Goal: Task Accomplishment & Management: Complete application form

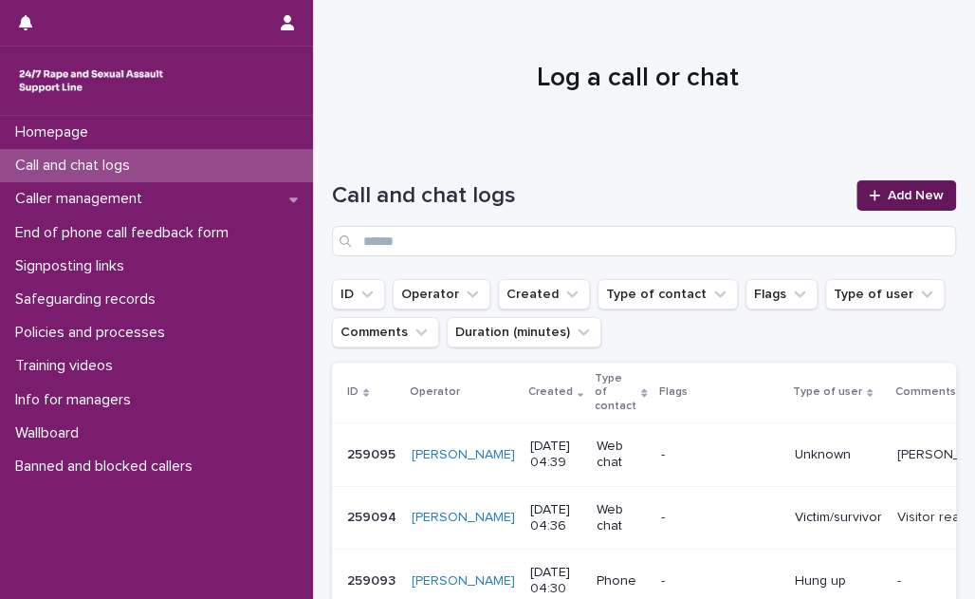
click at [878, 185] on link "Add New" at bounding box center [907, 195] width 100 height 30
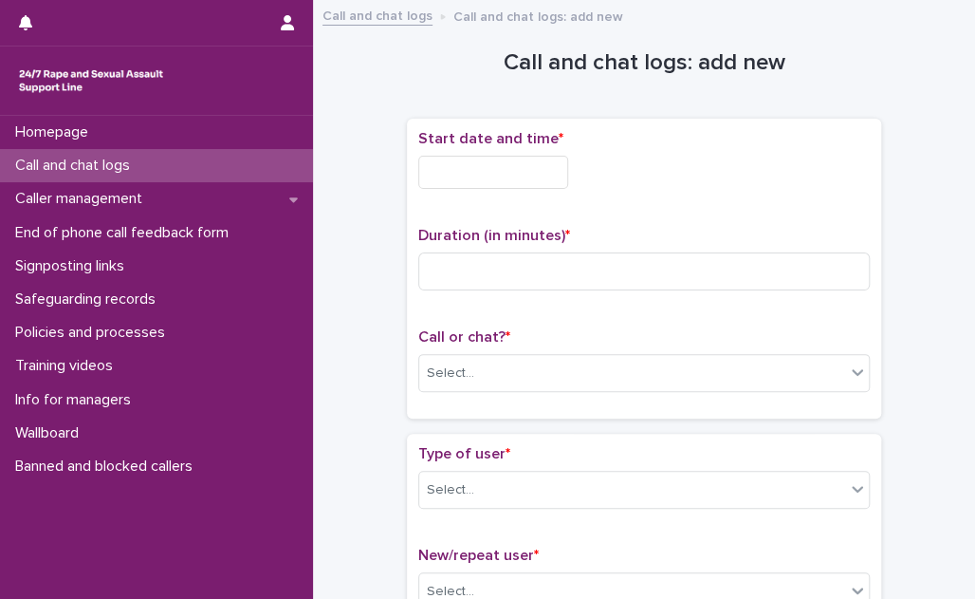
click at [499, 169] on input "text" at bounding box center [493, 172] width 150 height 33
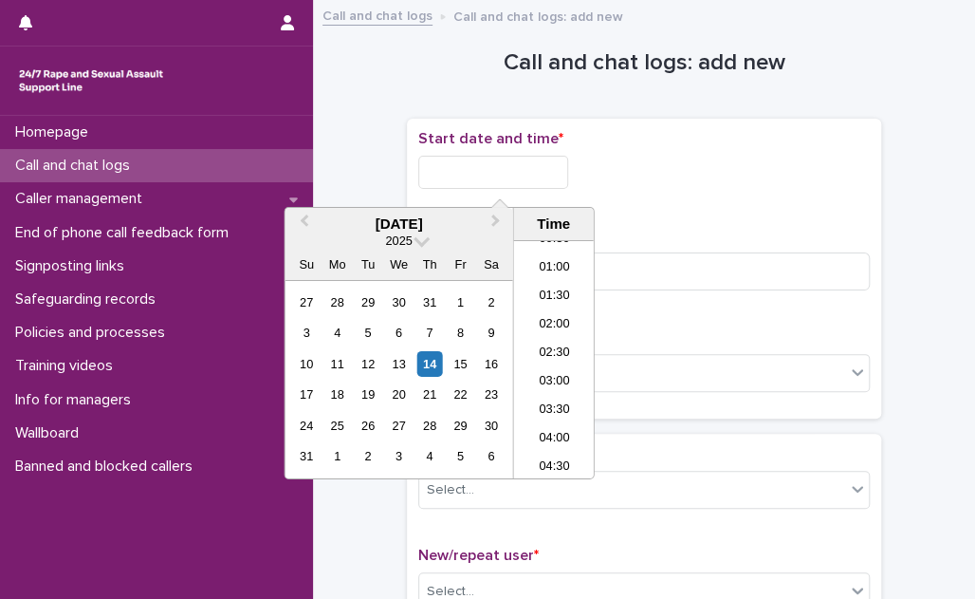
scroll to position [5, 0]
click at [563, 281] on li "00:30" at bounding box center [554, 279] width 81 height 28
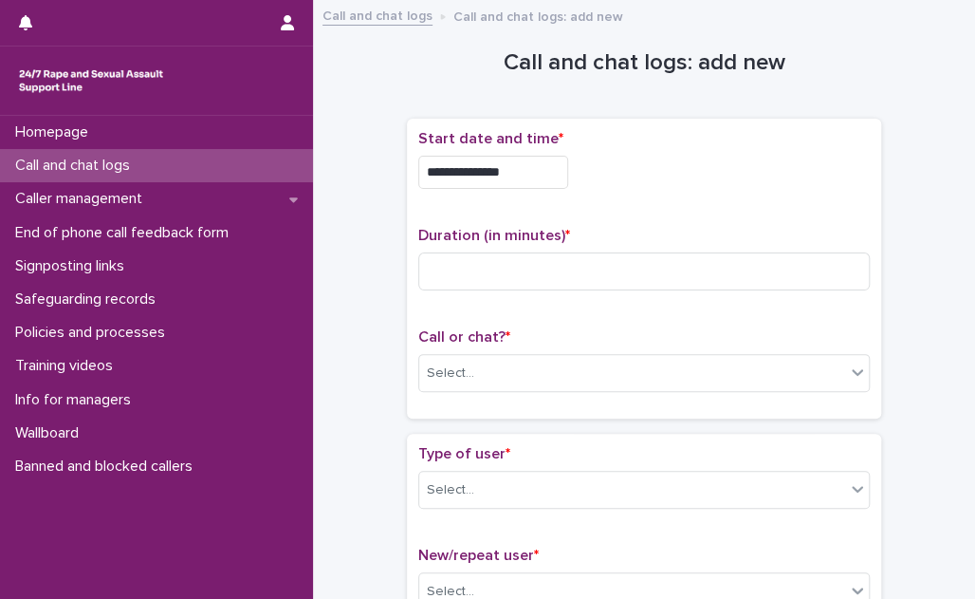
click at [536, 173] on input "**********" at bounding box center [493, 172] width 150 height 33
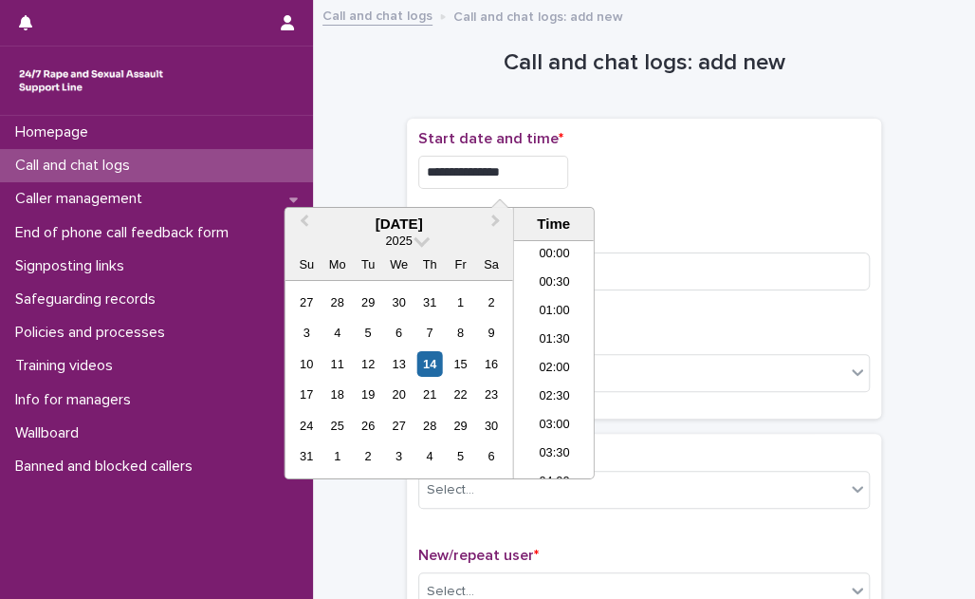
type input "**********"
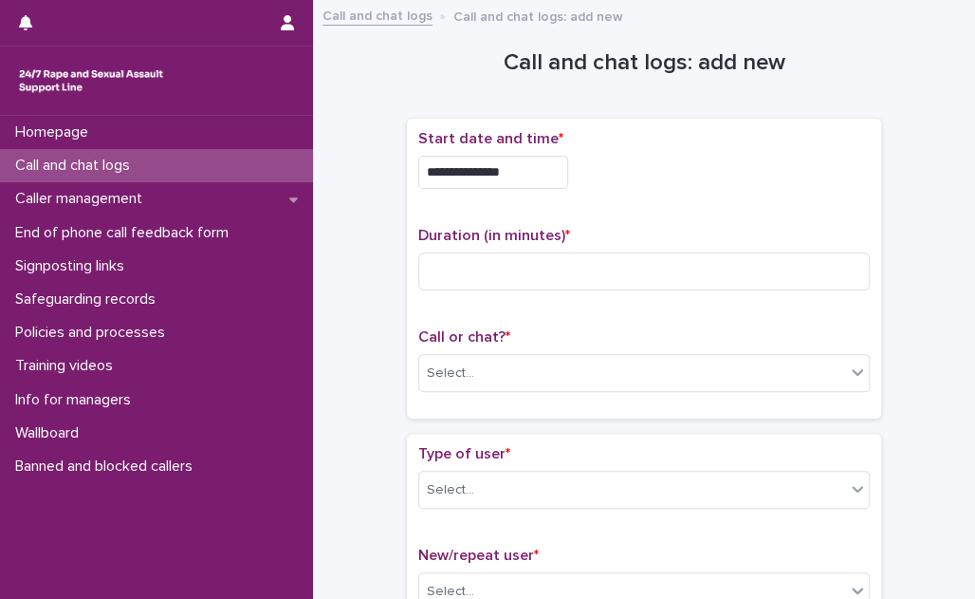
click at [662, 227] on p "Duration (in minutes) *" at bounding box center [644, 236] width 452 height 18
click at [579, 258] on input at bounding box center [644, 271] width 452 height 38
type input "**"
click at [523, 372] on div "Select..." at bounding box center [632, 373] width 426 height 31
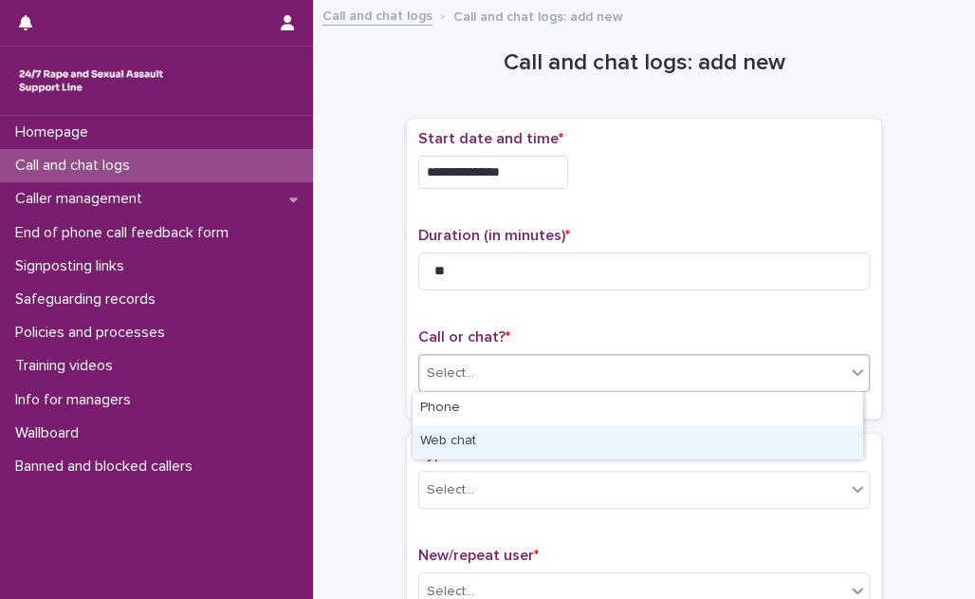
click at [518, 440] on div "Web chat" at bounding box center [638, 441] width 450 height 33
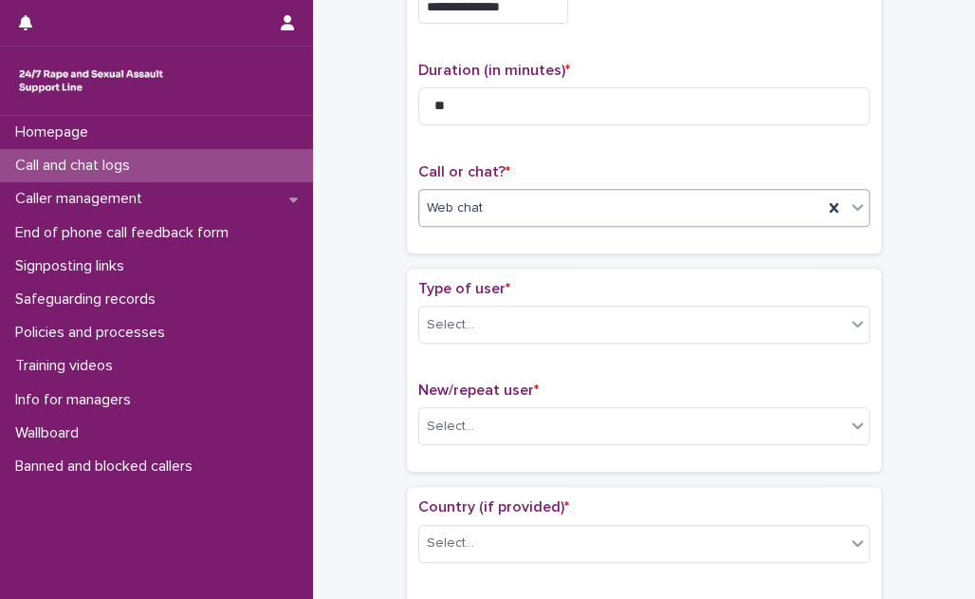
scroll to position [172, 0]
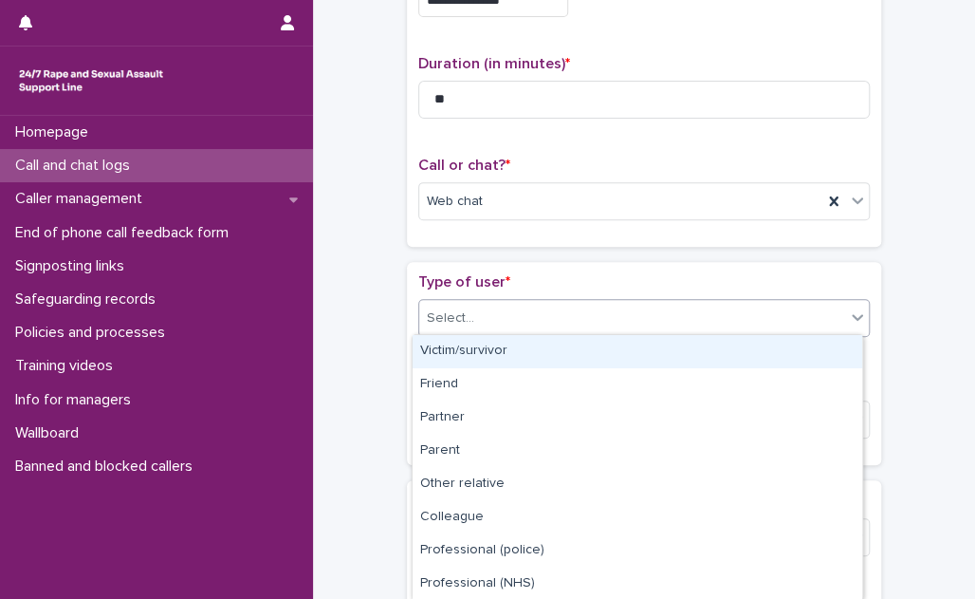
click at [564, 304] on div "Select..." at bounding box center [632, 318] width 426 height 31
click at [546, 347] on div "Victim/survivor" at bounding box center [638, 351] width 450 height 33
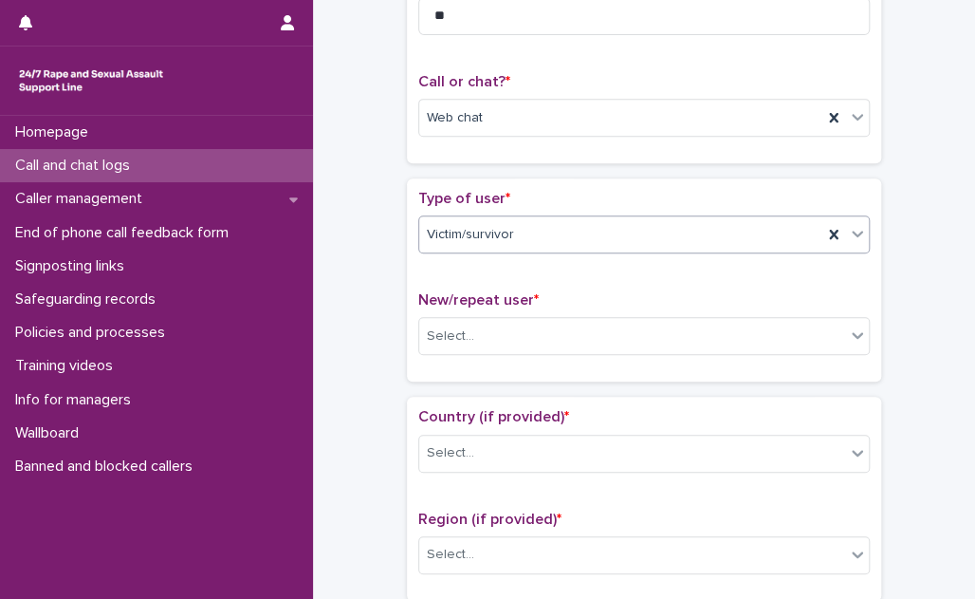
scroll to position [344, 0]
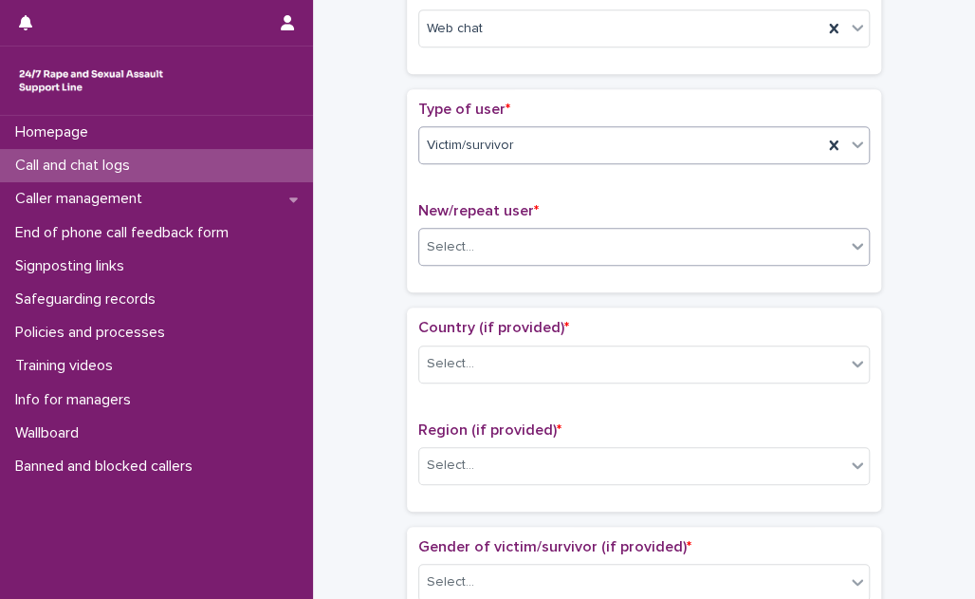
click at [539, 248] on div "Select..." at bounding box center [632, 246] width 426 height 31
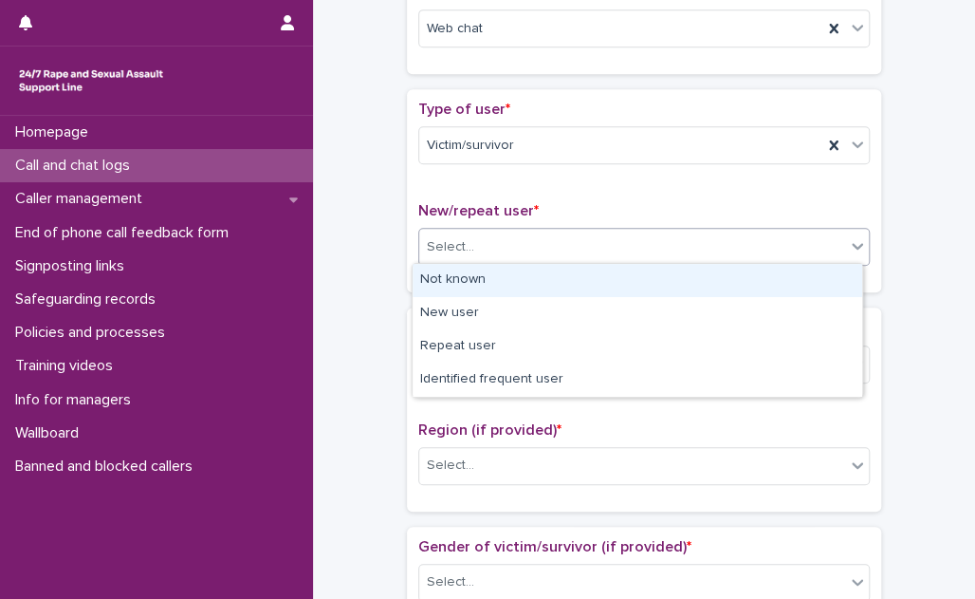
click at [533, 274] on div "Not known" at bounding box center [638, 280] width 450 height 33
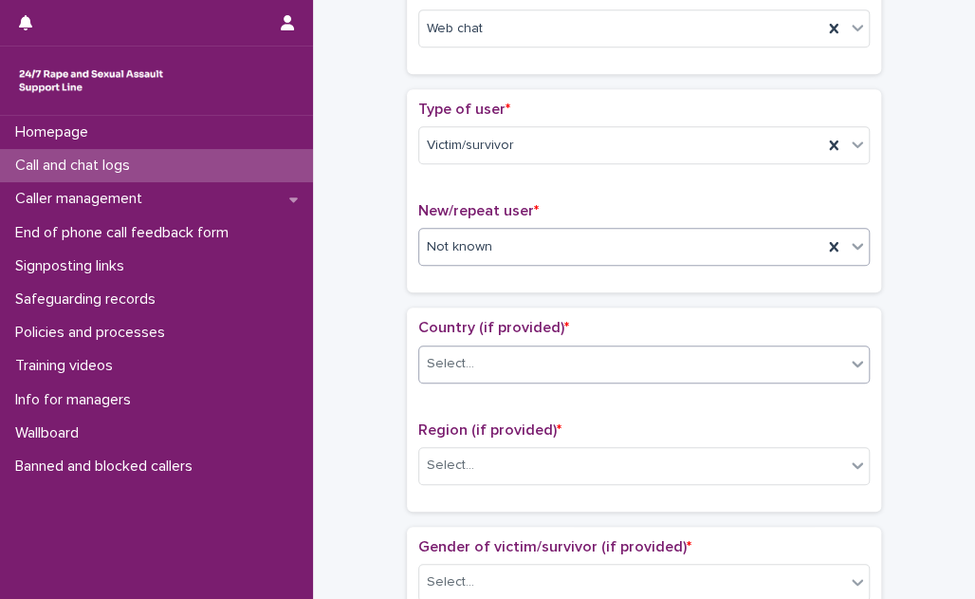
click at [525, 352] on div "Select..." at bounding box center [632, 363] width 426 height 31
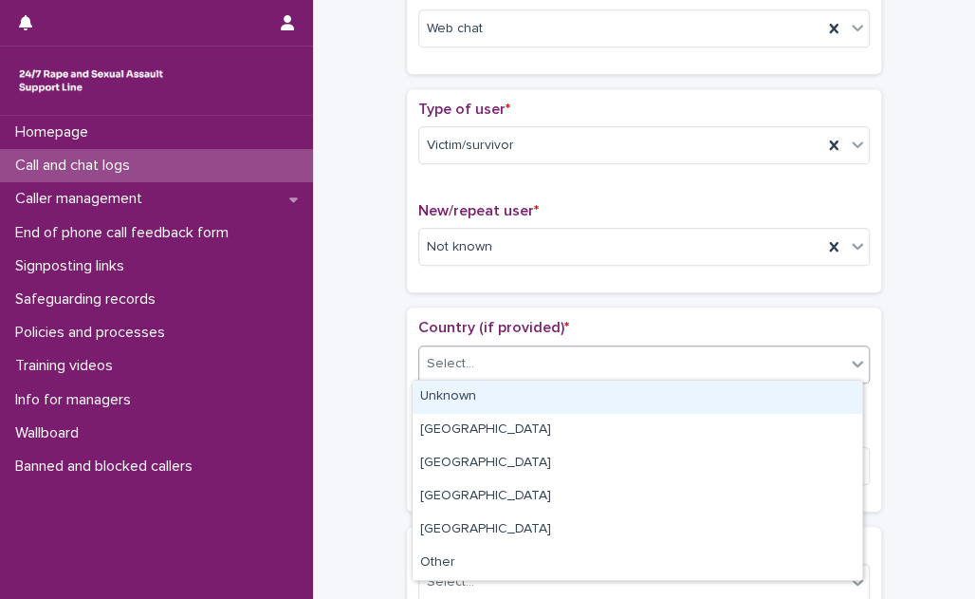
click at [520, 391] on div "Unknown" at bounding box center [638, 396] width 450 height 33
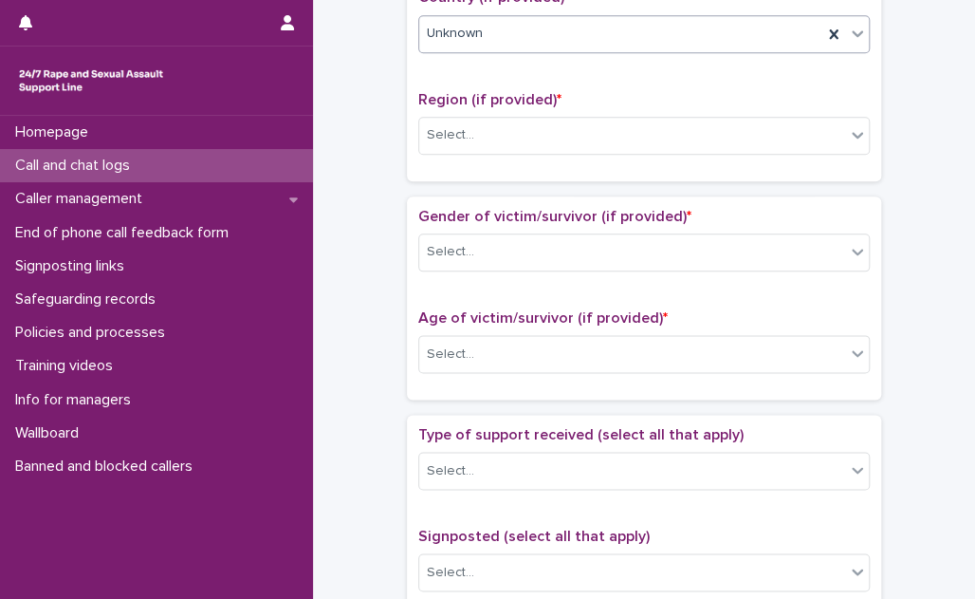
scroll to position [690, 0]
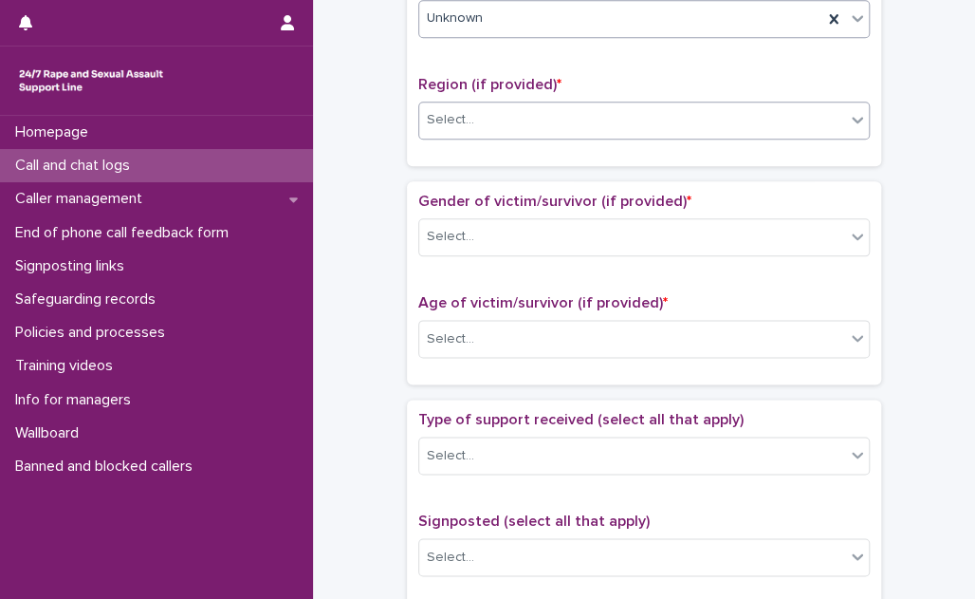
click at [551, 121] on div "Select..." at bounding box center [632, 119] width 426 height 31
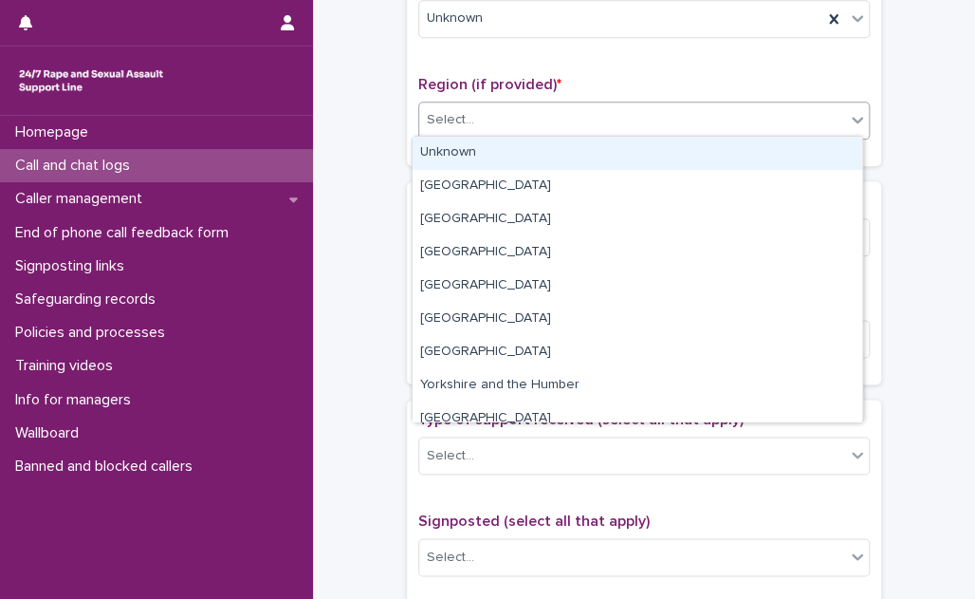
click at [542, 144] on div "Unknown" at bounding box center [638, 153] width 450 height 33
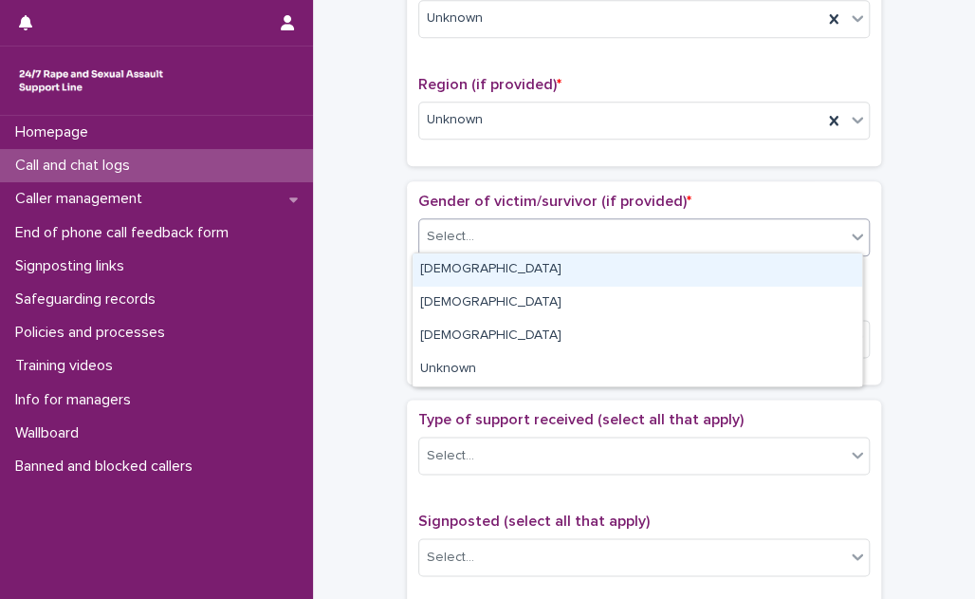
click at [533, 236] on div "Select..." at bounding box center [632, 236] width 426 height 31
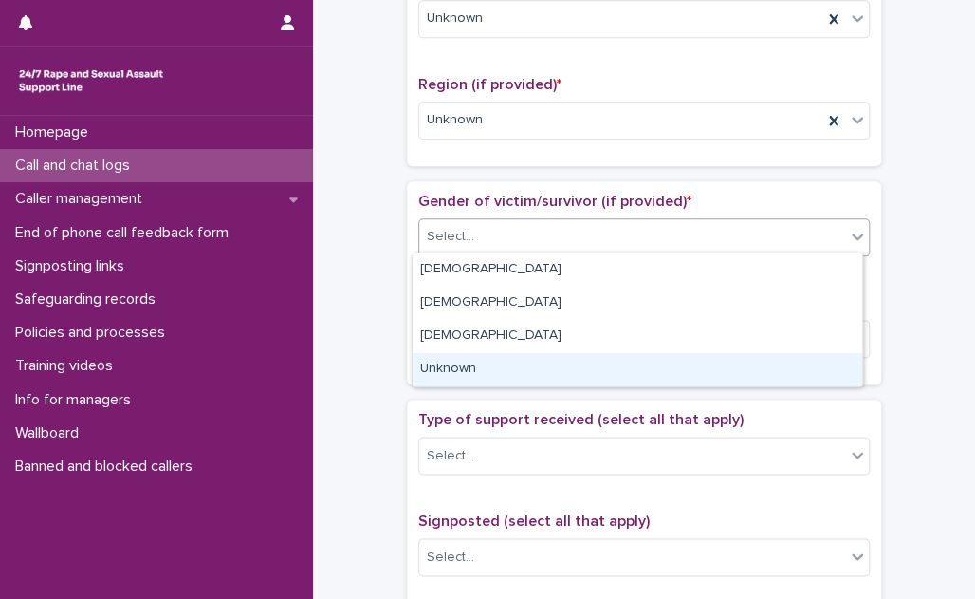
click at [518, 375] on div "Unknown" at bounding box center [638, 369] width 450 height 33
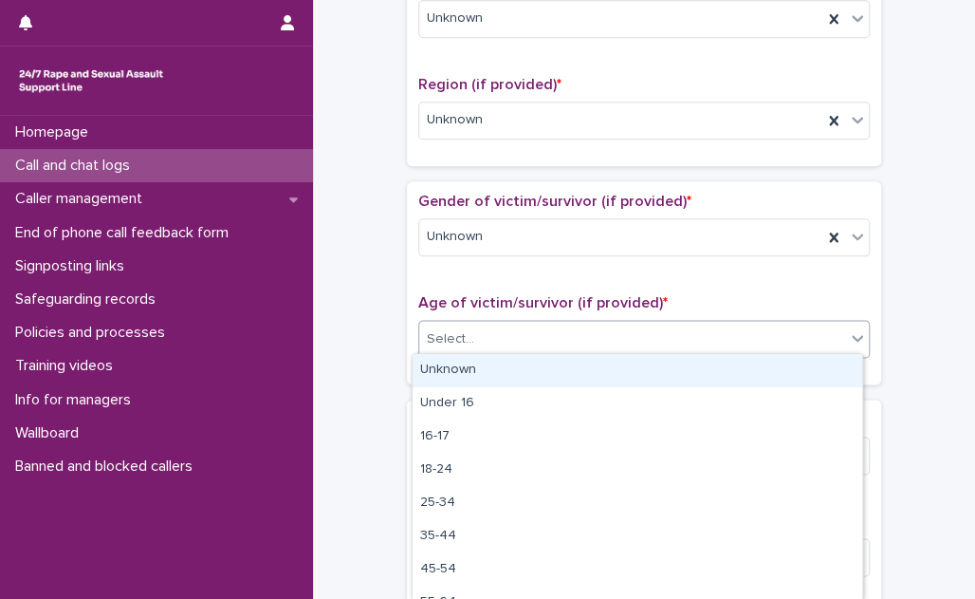
click at [529, 342] on div "Select..." at bounding box center [632, 338] width 426 height 31
click at [529, 367] on div "Unknown" at bounding box center [638, 370] width 450 height 33
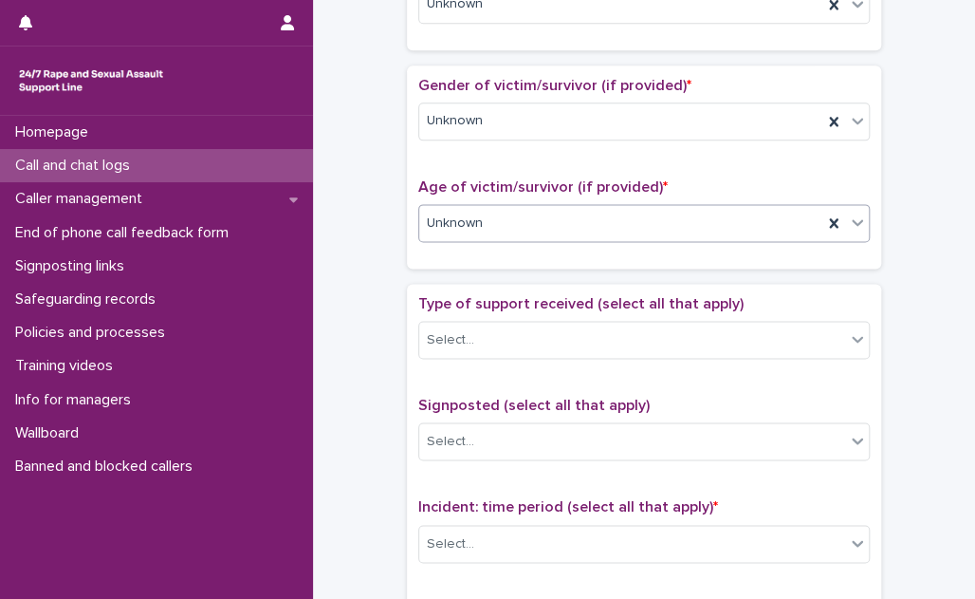
scroll to position [949, 0]
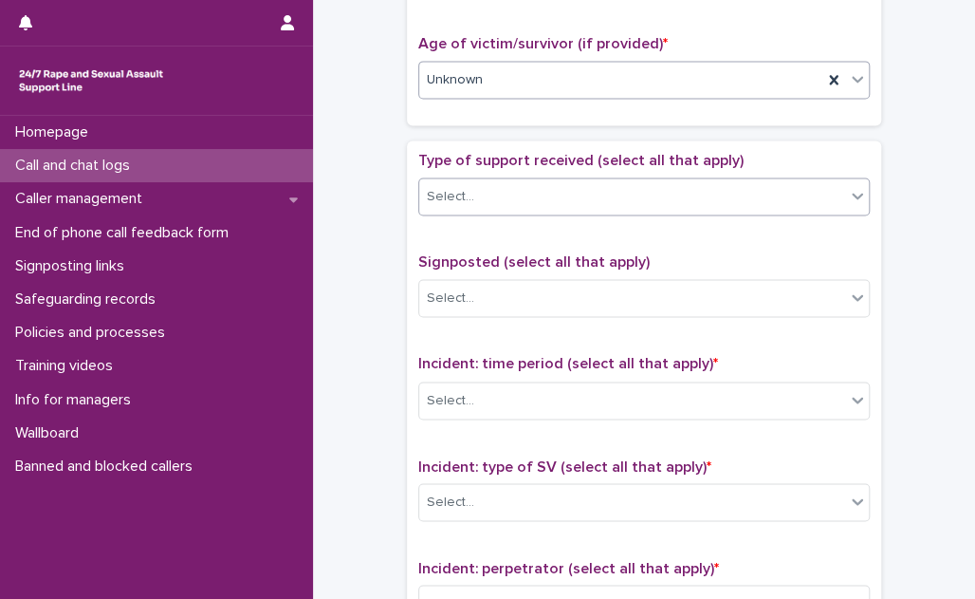
click at [562, 198] on div "Select..." at bounding box center [632, 196] width 426 height 31
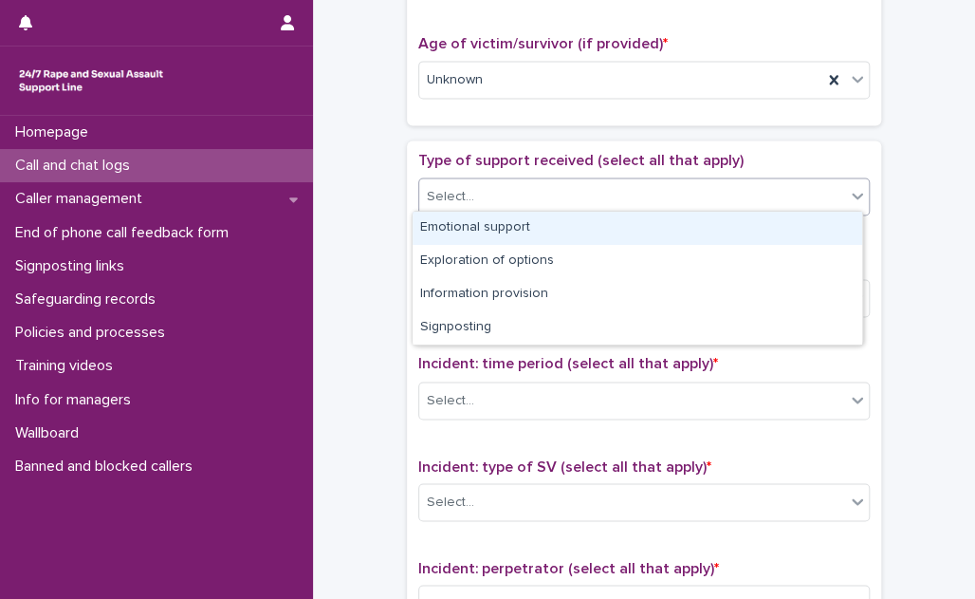
click at [550, 218] on div "Emotional support" at bounding box center [638, 228] width 450 height 33
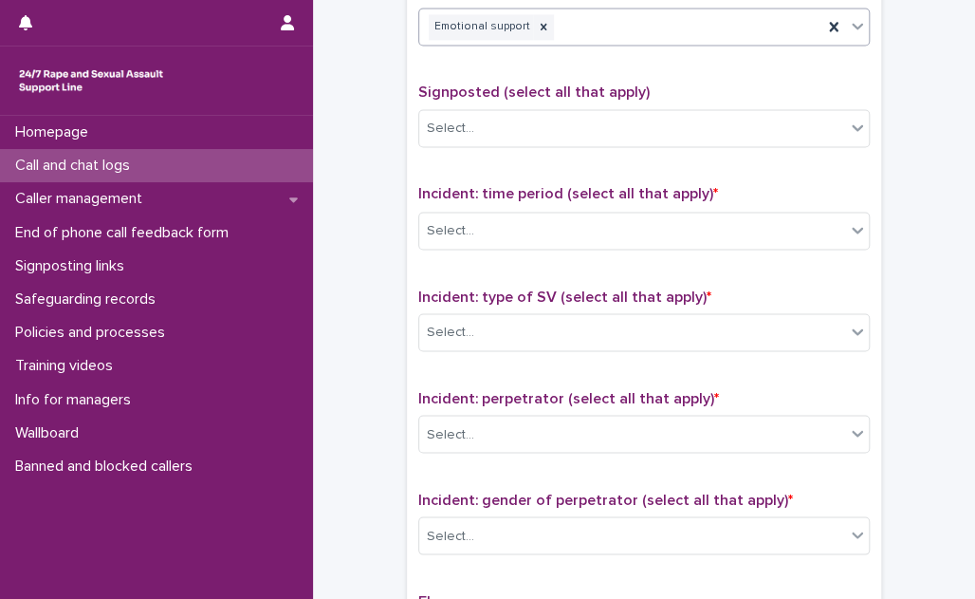
scroll to position [1120, 0]
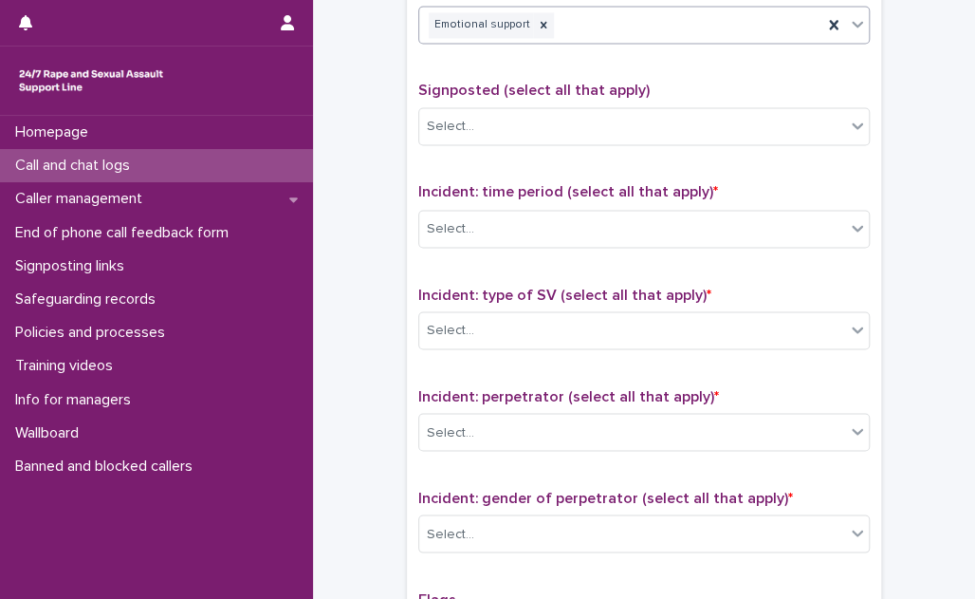
click at [550, 218] on div "Select..." at bounding box center [632, 227] width 426 height 31
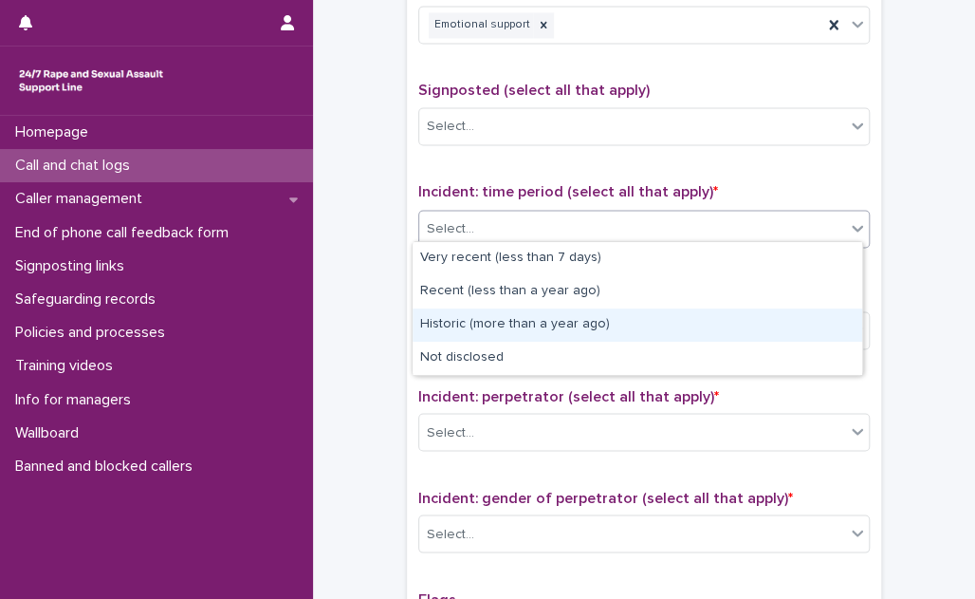
click at [548, 319] on div "Historic (more than a year ago)" at bounding box center [638, 324] width 450 height 33
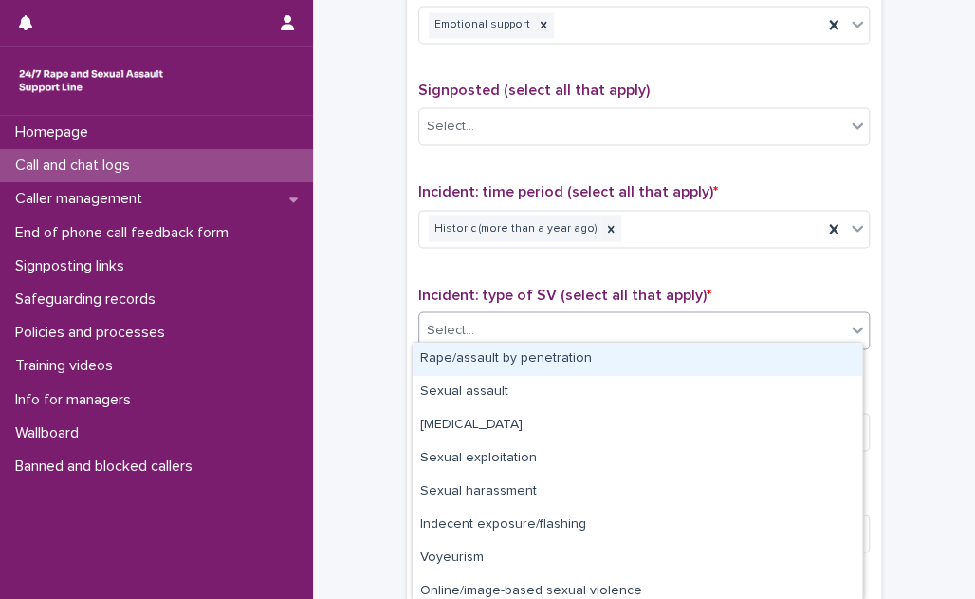
click at [548, 319] on div "Select..." at bounding box center [632, 329] width 426 height 31
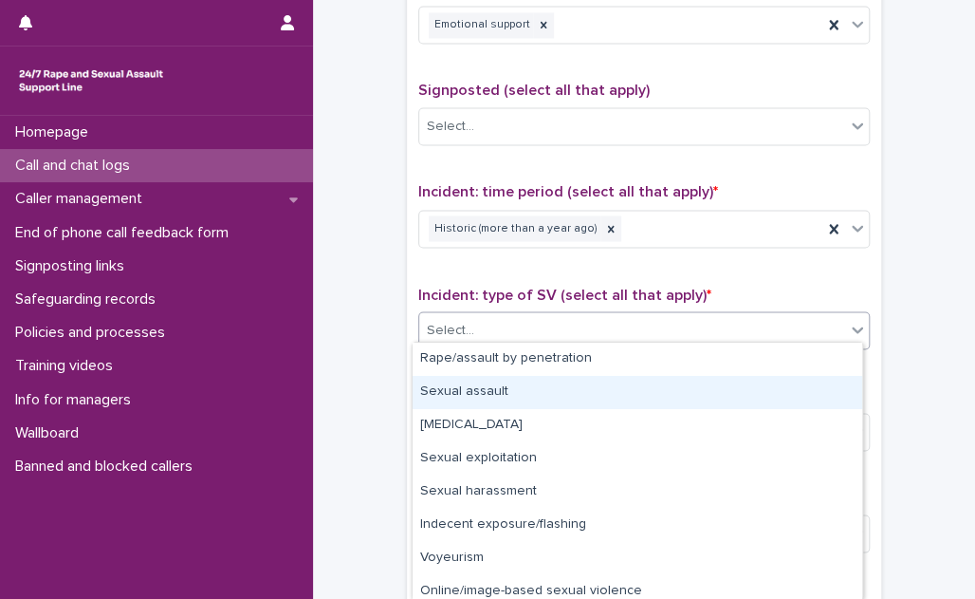
click at [538, 393] on div "Sexual assault" at bounding box center [638, 392] width 450 height 33
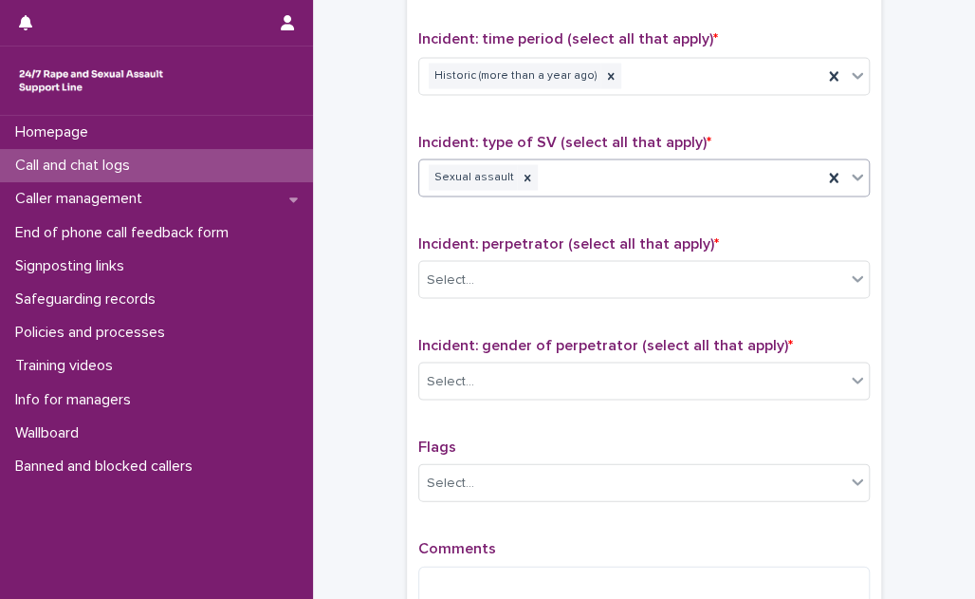
scroll to position [1293, 0]
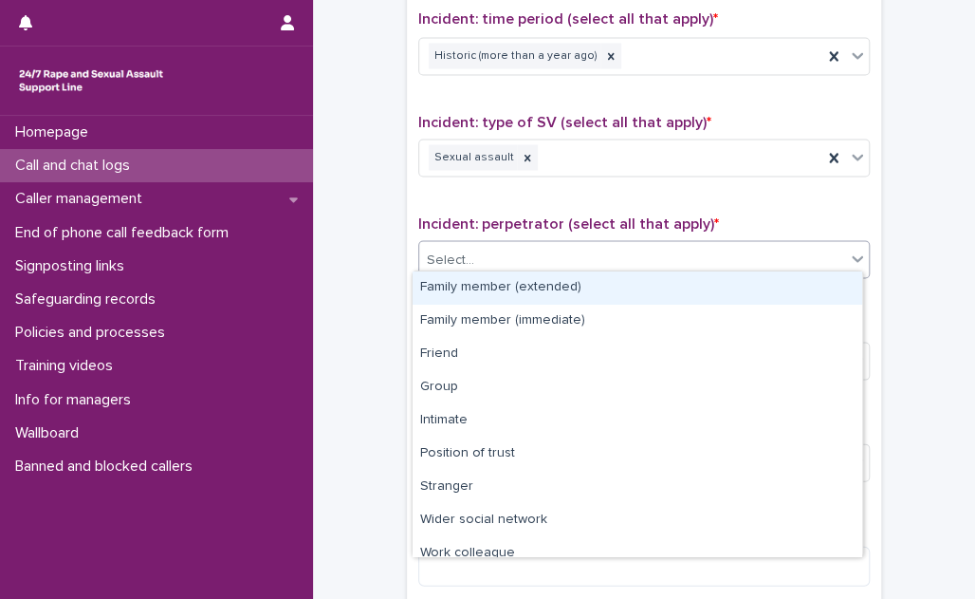
click at [554, 250] on div "Select..." at bounding box center [632, 259] width 426 height 31
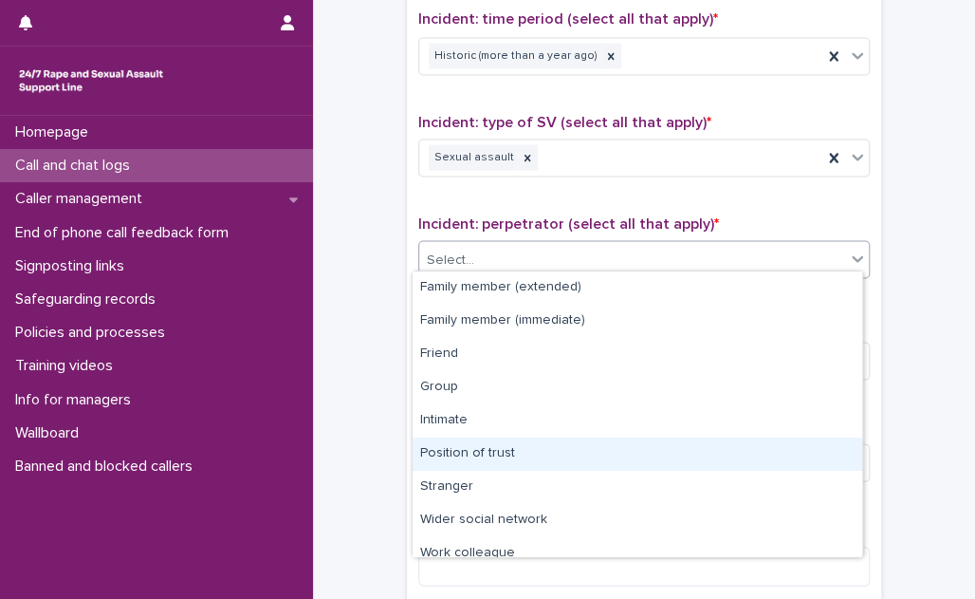
click at [534, 451] on div "Position of trust" at bounding box center [638, 453] width 450 height 33
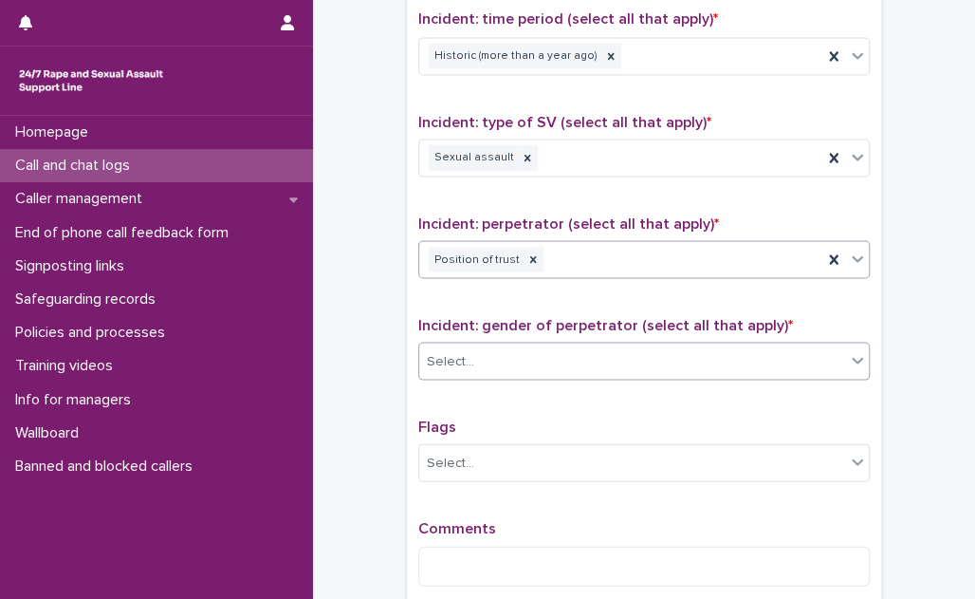
click at [560, 359] on div "Select..." at bounding box center [632, 360] width 426 height 31
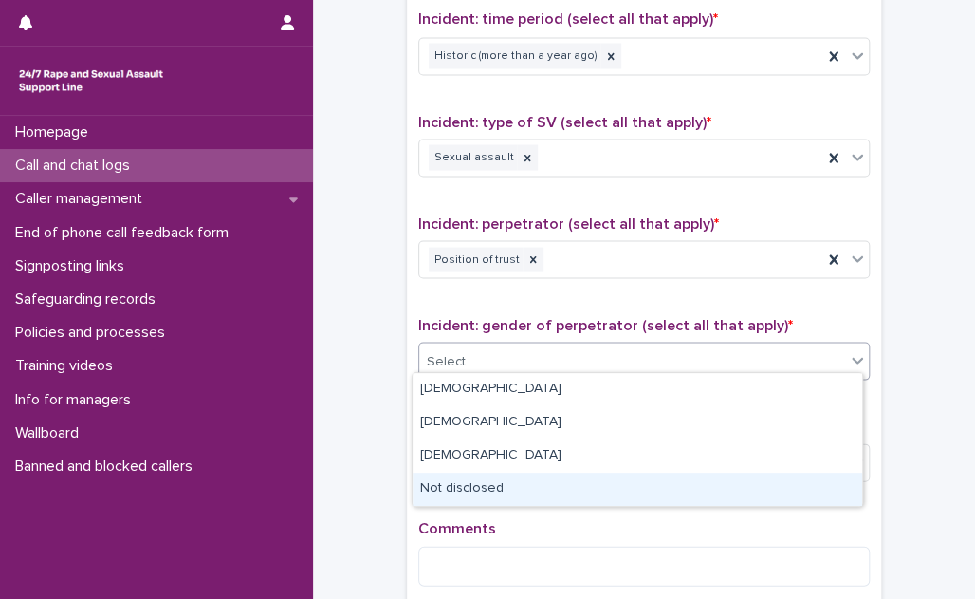
click at [538, 486] on div "Not disclosed" at bounding box center [638, 488] width 450 height 33
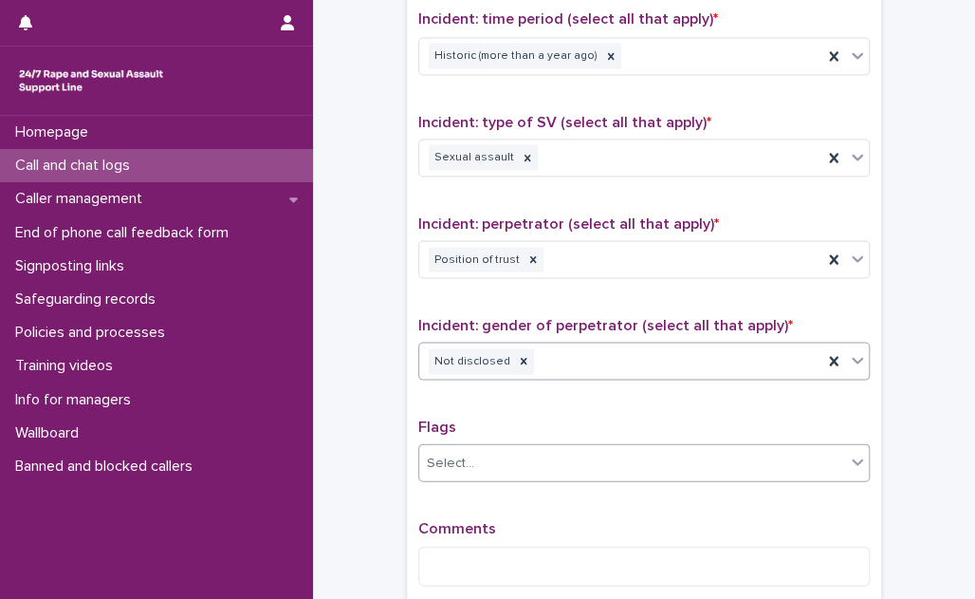
scroll to position [1466, 0]
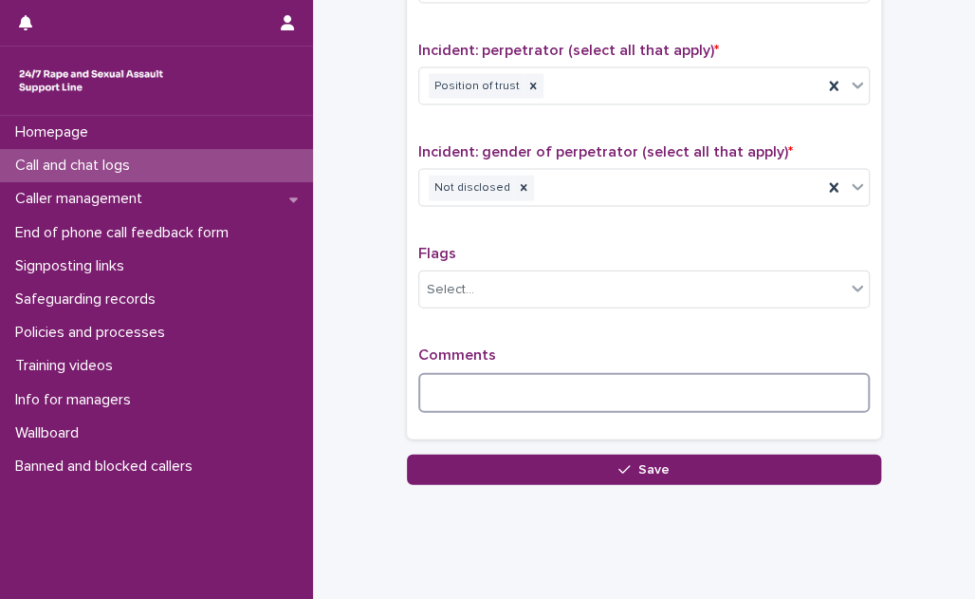
click at [460, 377] on textarea at bounding box center [644, 393] width 452 height 40
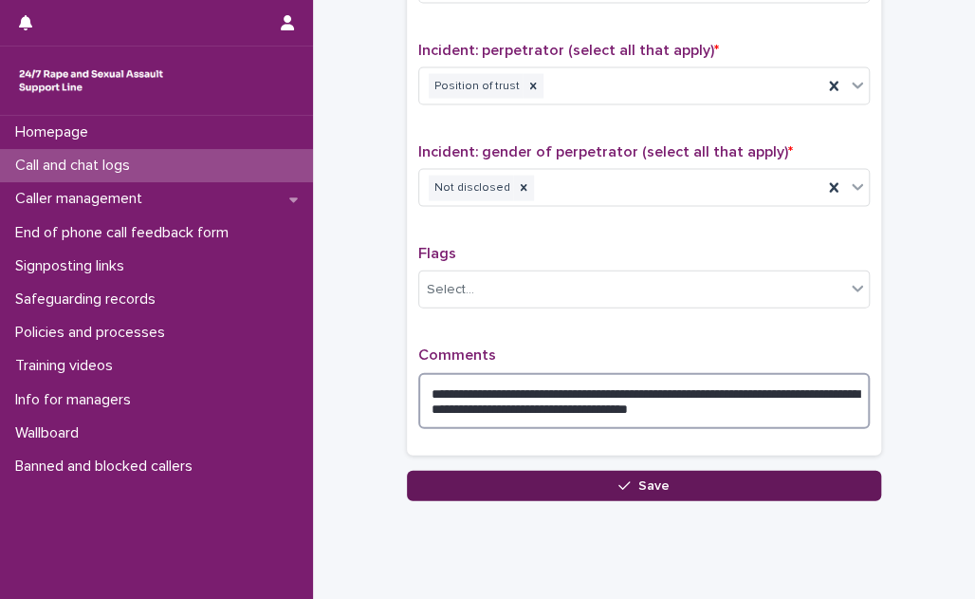
type textarea "**********"
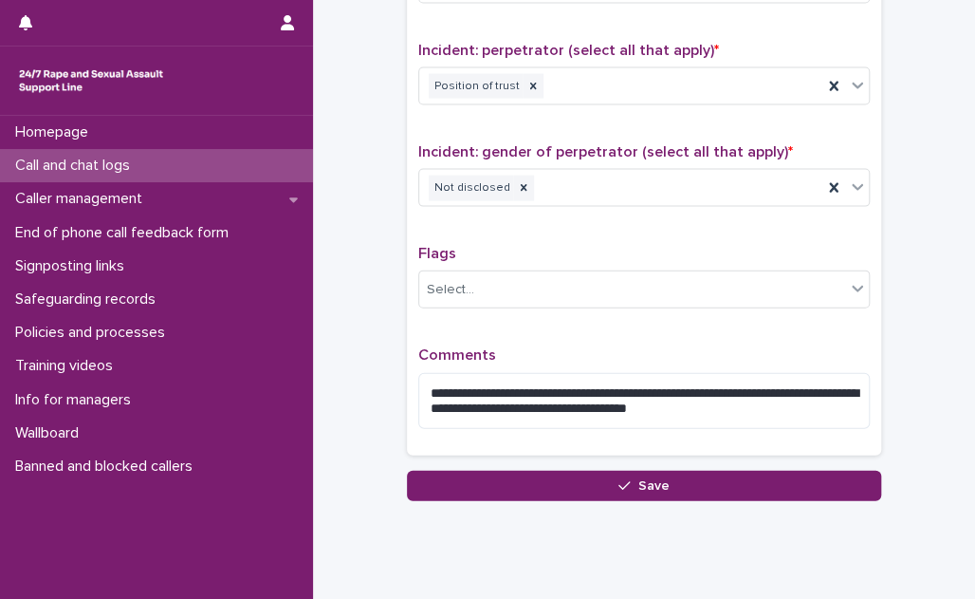
drag, startPoint x: 541, startPoint y: 486, endPoint x: 546, endPoint y: 470, distance: 16.2
click at [541, 486] on button "Save" at bounding box center [644, 485] width 474 height 30
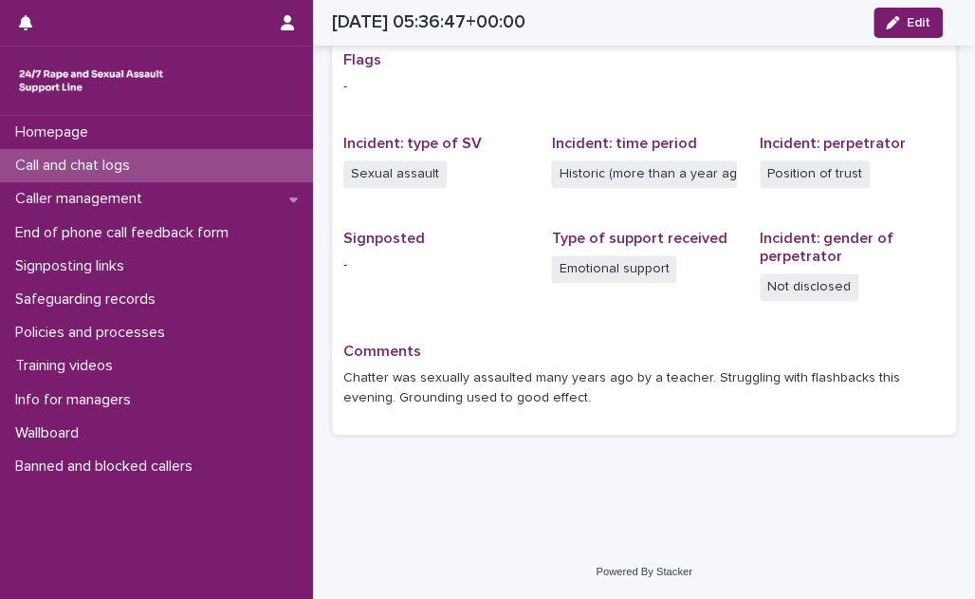
scroll to position [390, 0]
click at [114, 162] on p "Call and chat logs" at bounding box center [77, 166] width 138 height 18
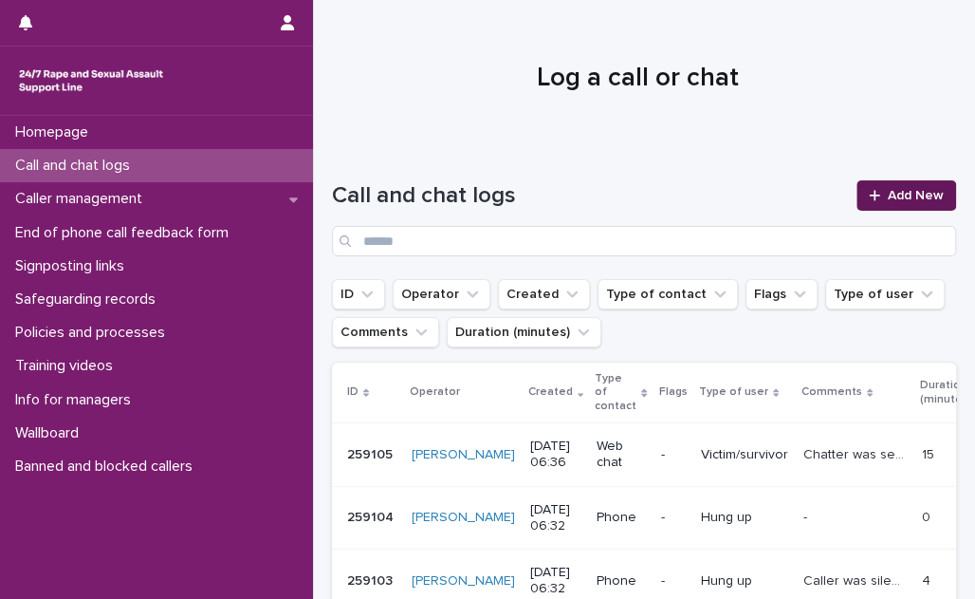
click at [903, 188] on link "Add New" at bounding box center [907, 195] width 100 height 30
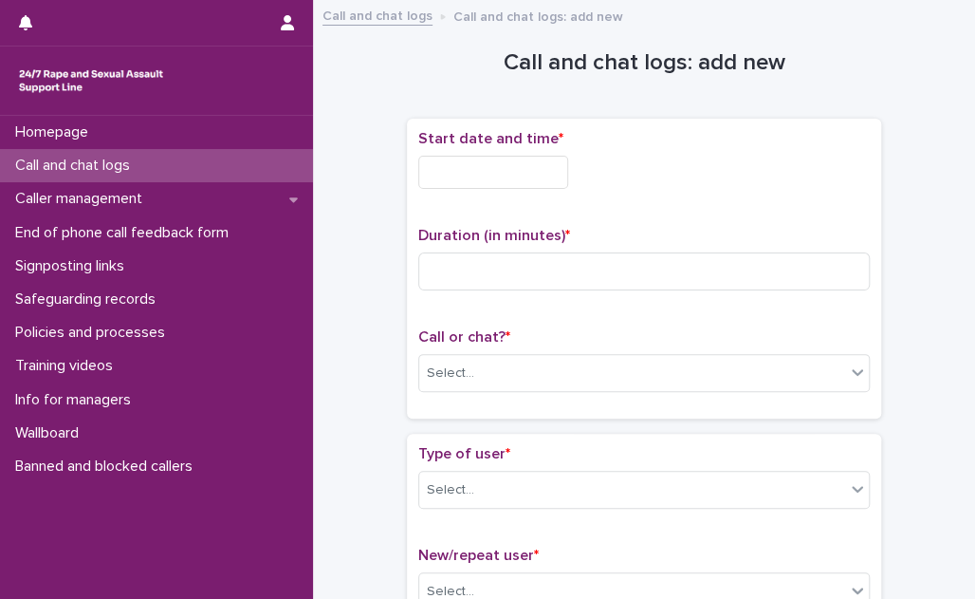
click at [562, 167] on input "text" at bounding box center [493, 172] width 150 height 33
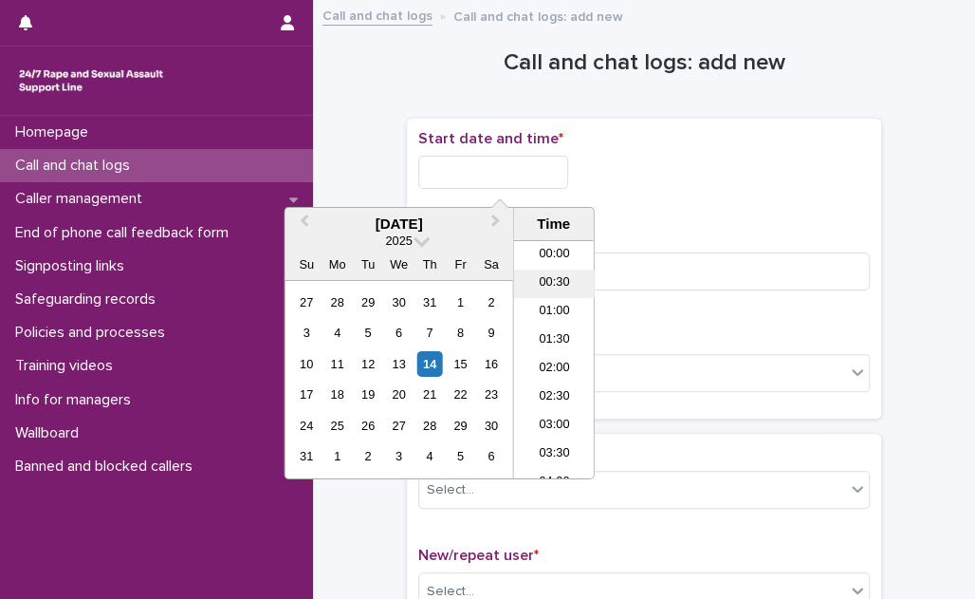
click at [566, 284] on li "00:30" at bounding box center [554, 283] width 81 height 28
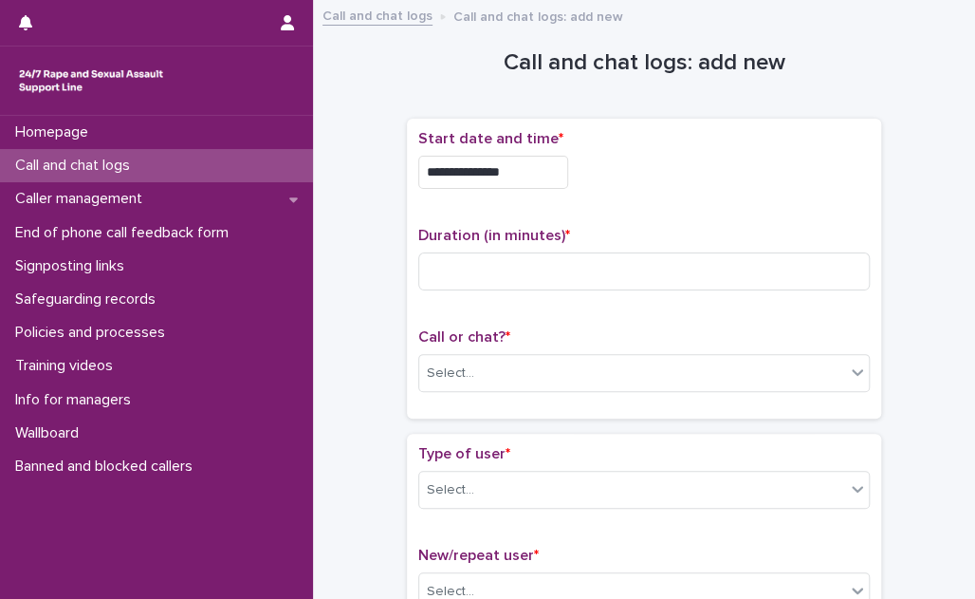
click at [541, 171] on input "**********" at bounding box center [493, 172] width 150 height 33
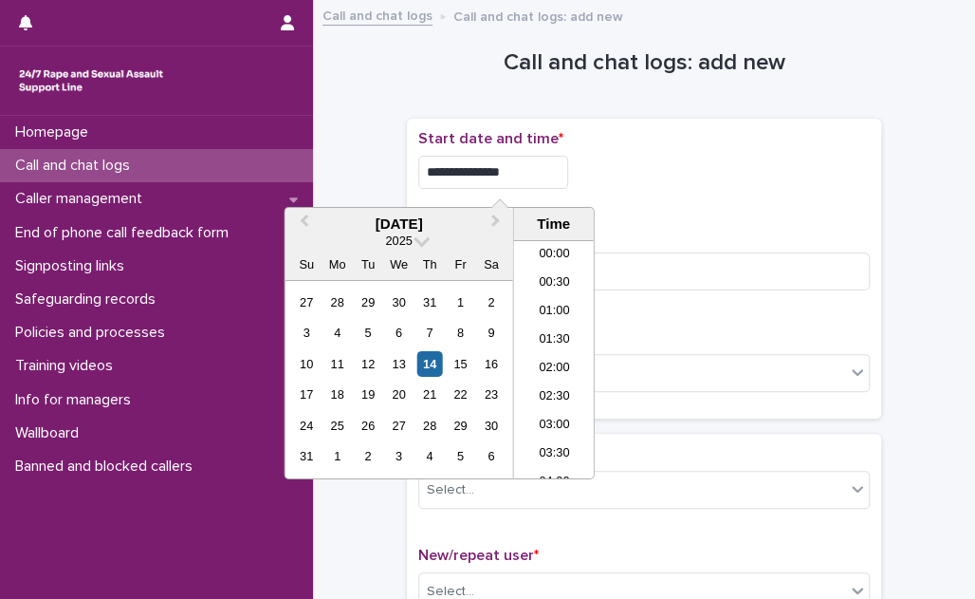
type input "**********"
click at [662, 215] on div "**********" at bounding box center [644, 268] width 452 height 277
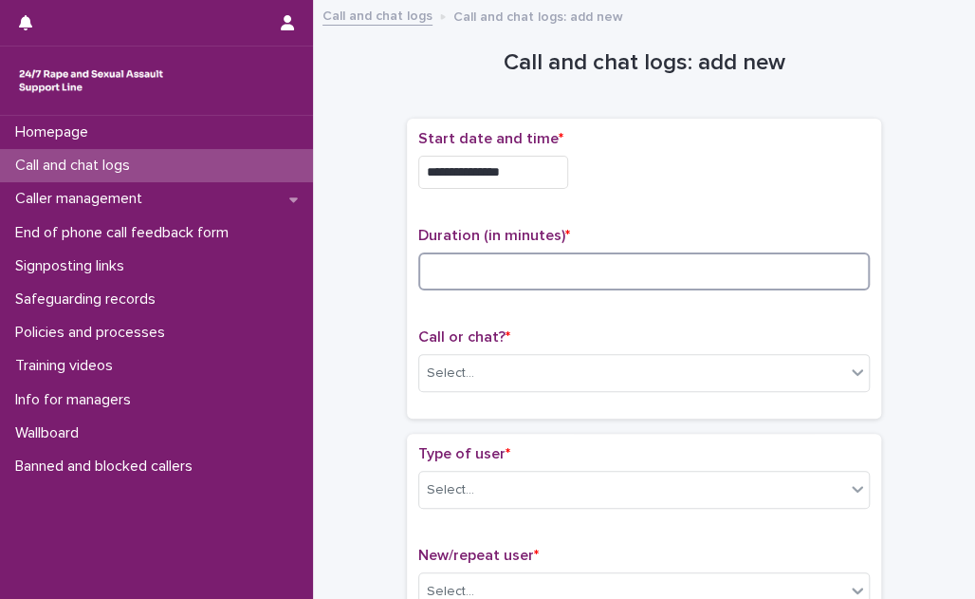
click at [495, 269] on input at bounding box center [644, 271] width 452 height 38
type input "**"
click at [478, 364] on div "Select..." at bounding box center [632, 373] width 426 height 31
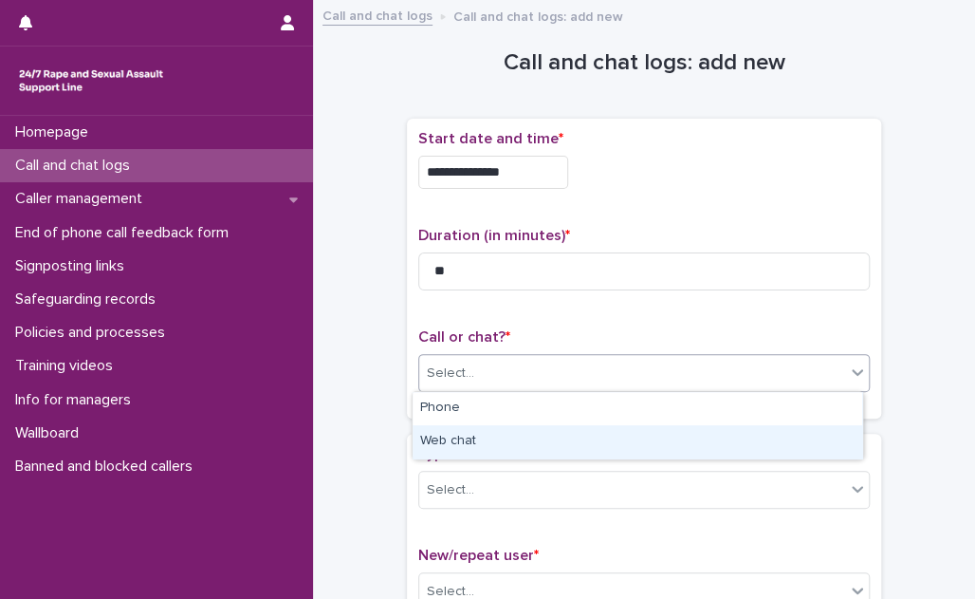
click at [471, 446] on div "Web chat" at bounding box center [638, 441] width 450 height 33
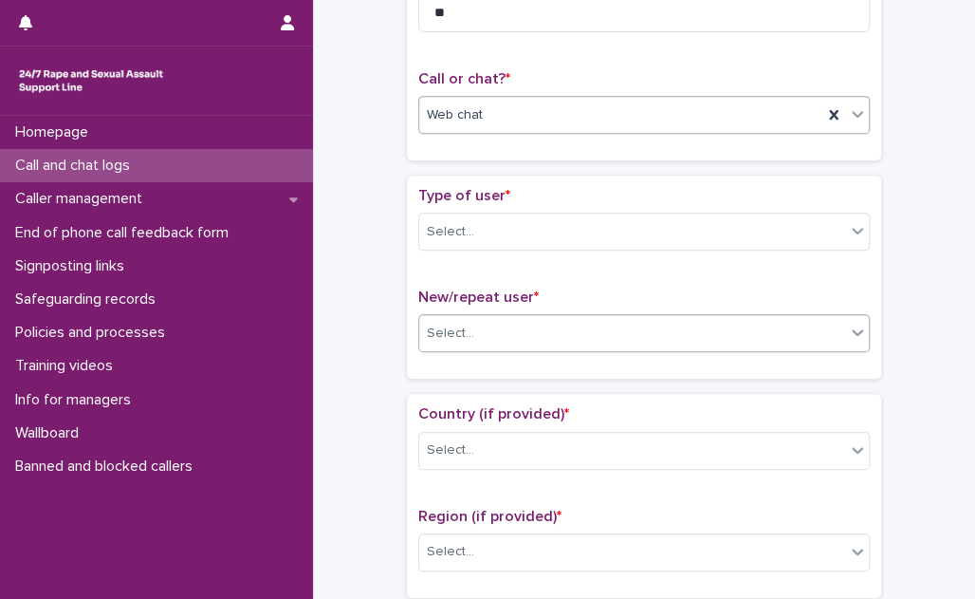
scroll to position [258, 0]
click at [507, 224] on div "Select..." at bounding box center [632, 231] width 426 height 31
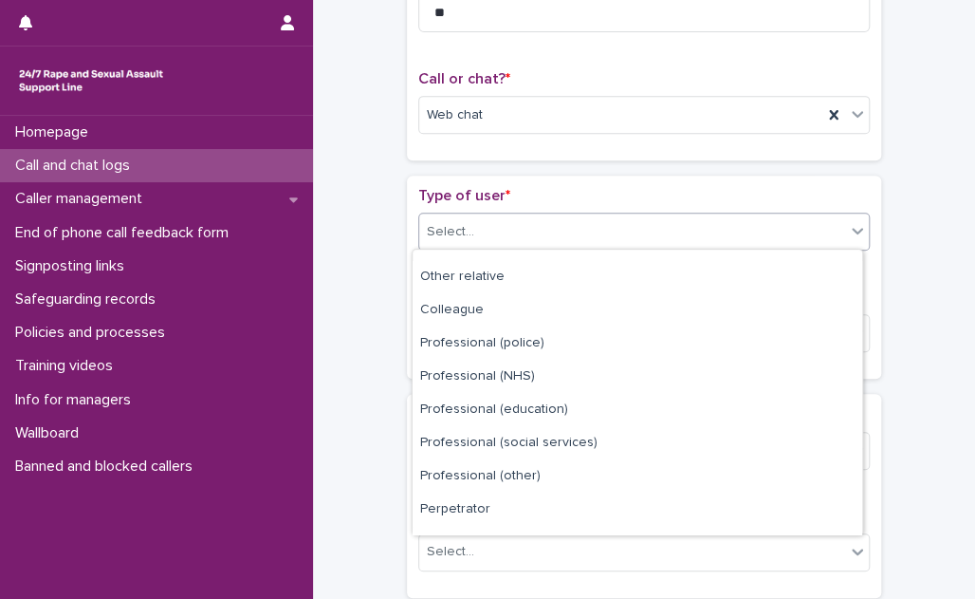
scroll to position [212, 0]
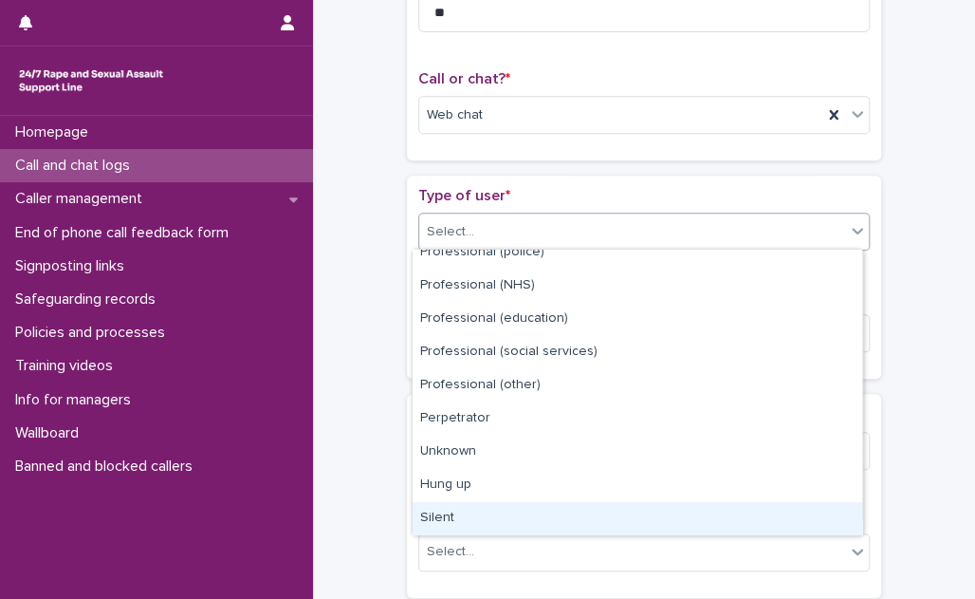
click at [493, 515] on div "Silent" at bounding box center [638, 518] width 450 height 33
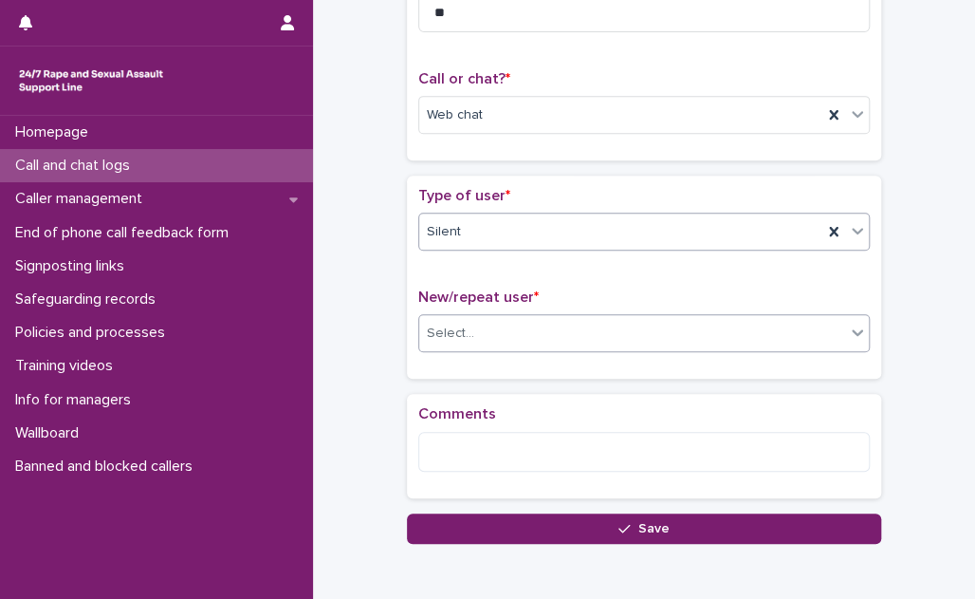
click at [478, 319] on div "Select..." at bounding box center [632, 333] width 426 height 31
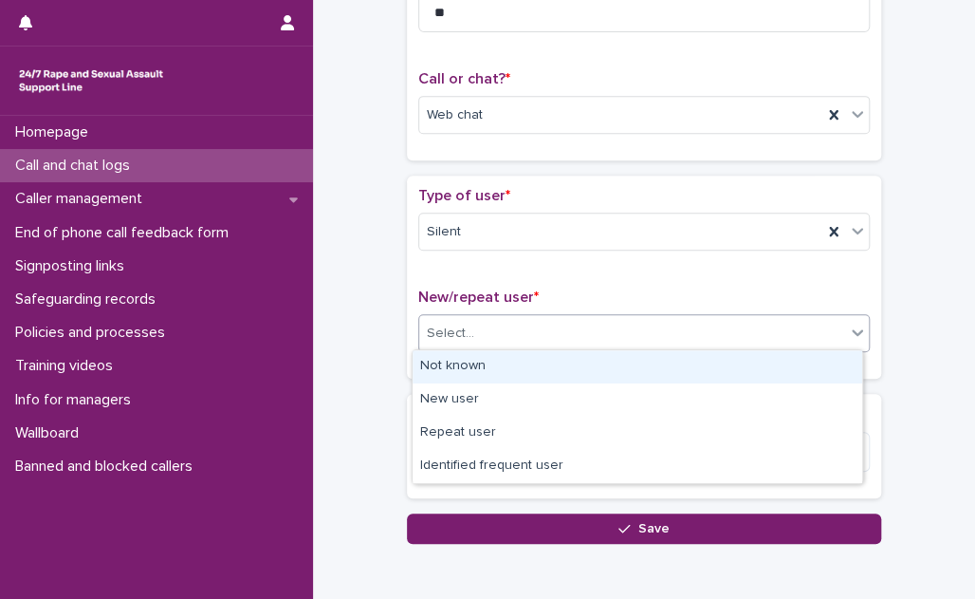
click at [472, 359] on div "Not known" at bounding box center [638, 366] width 450 height 33
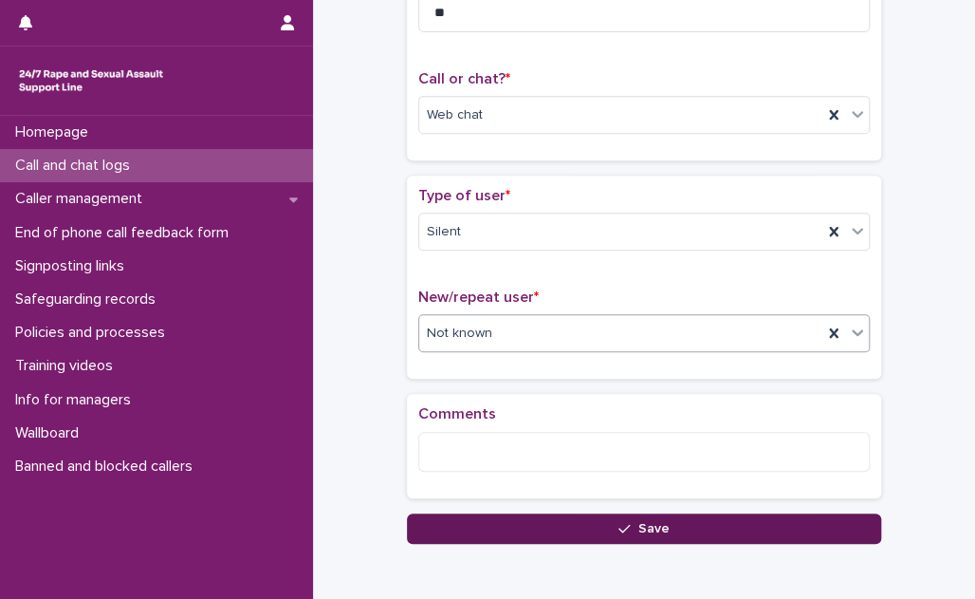
click at [518, 529] on button "Save" at bounding box center [644, 528] width 474 height 30
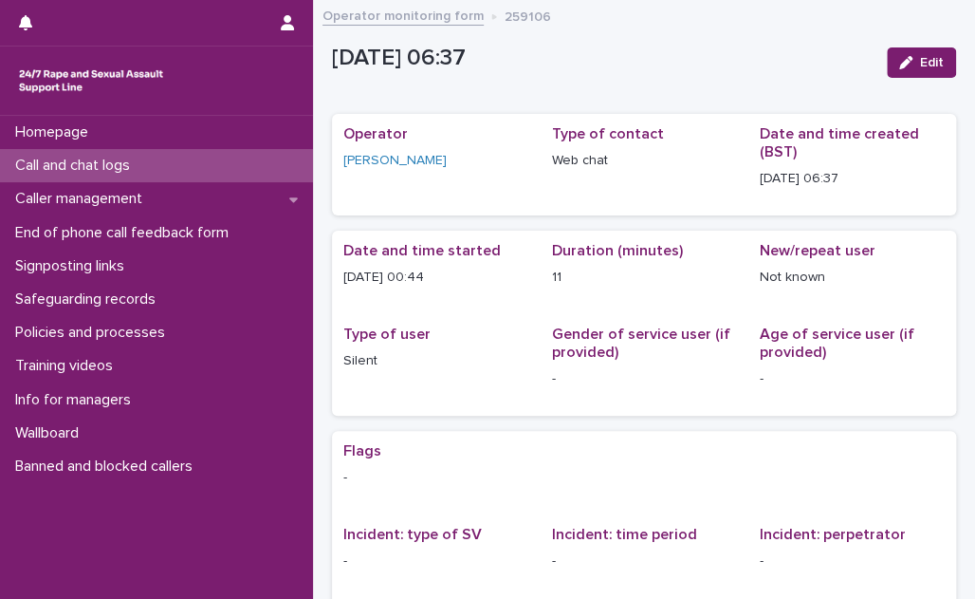
click at [154, 160] on div "Call and chat logs" at bounding box center [156, 165] width 313 height 33
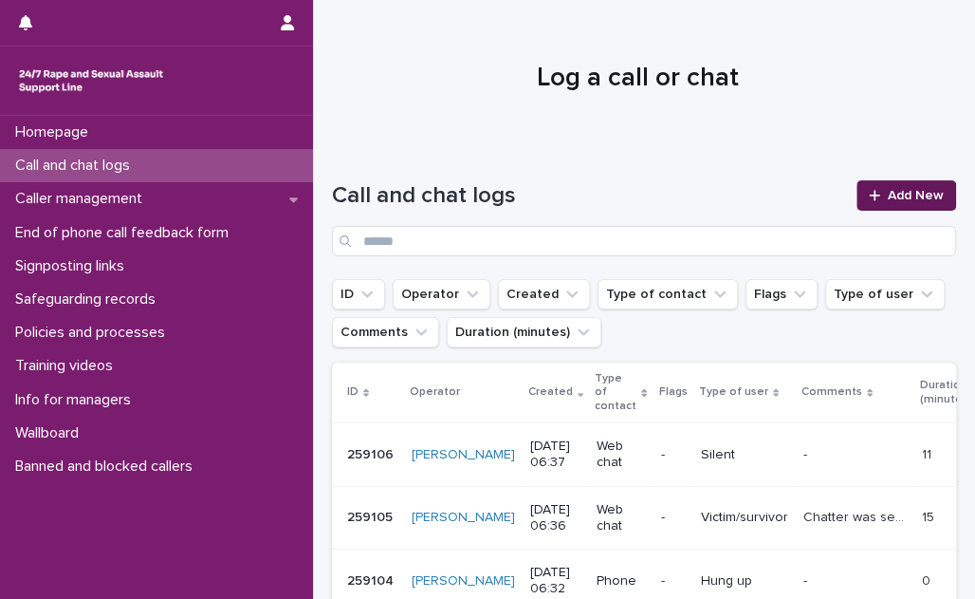
click at [888, 197] on span "Add New" at bounding box center [916, 195] width 56 height 13
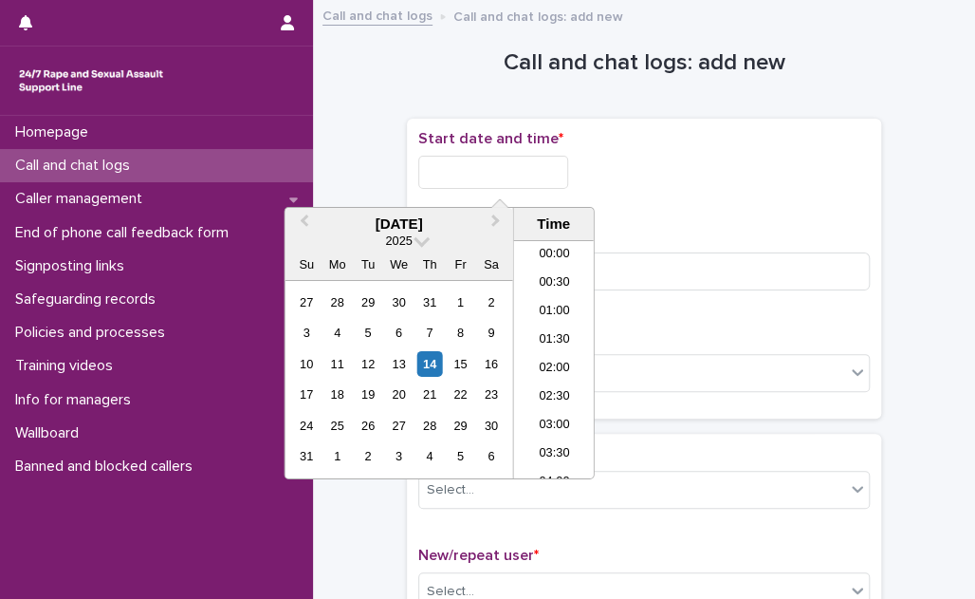
click at [546, 167] on input "text" at bounding box center [493, 172] width 150 height 33
click at [559, 263] on li "00:30" at bounding box center [554, 271] width 81 height 28
click at [517, 168] on input "**********" at bounding box center [493, 172] width 150 height 33
type input "**********"
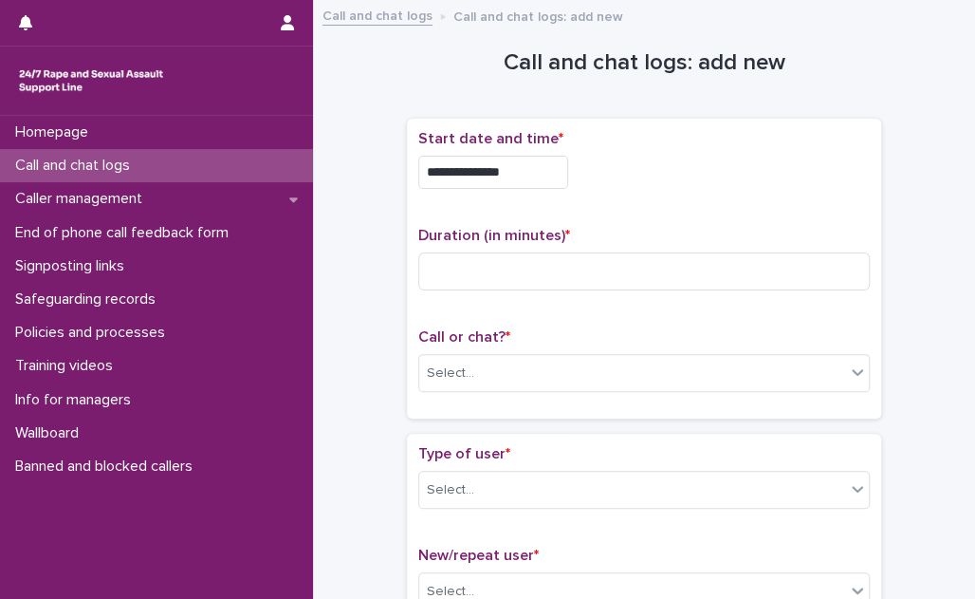
drag, startPoint x: 766, startPoint y: 206, endPoint x: 588, endPoint y: 218, distance: 178.8
click at [761, 206] on div "**********" at bounding box center [644, 268] width 452 height 277
click at [480, 271] on input at bounding box center [644, 271] width 452 height 38
type input "**"
click at [506, 361] on div "Select..." at bounding box center [632, 373] width 426 height 31
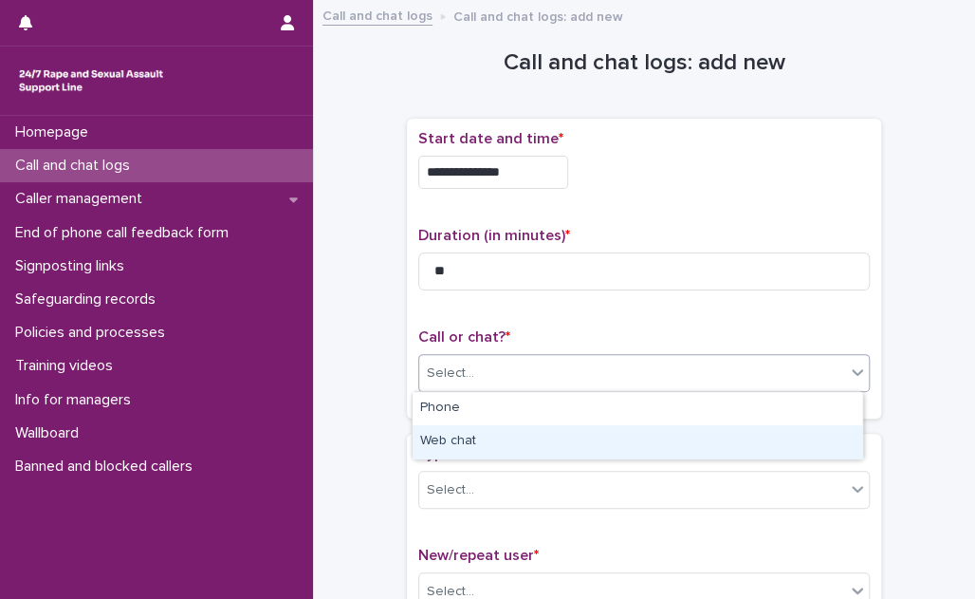
click at [501, 440] on div "Web chat" at bounding box center [638, 441] width 450 height 33
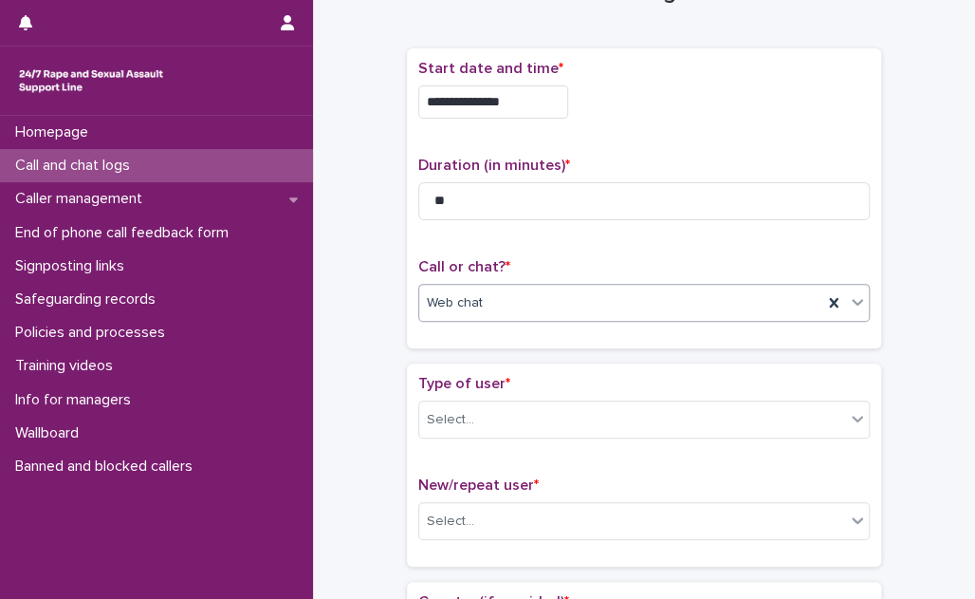
scroll to position [172, 0]
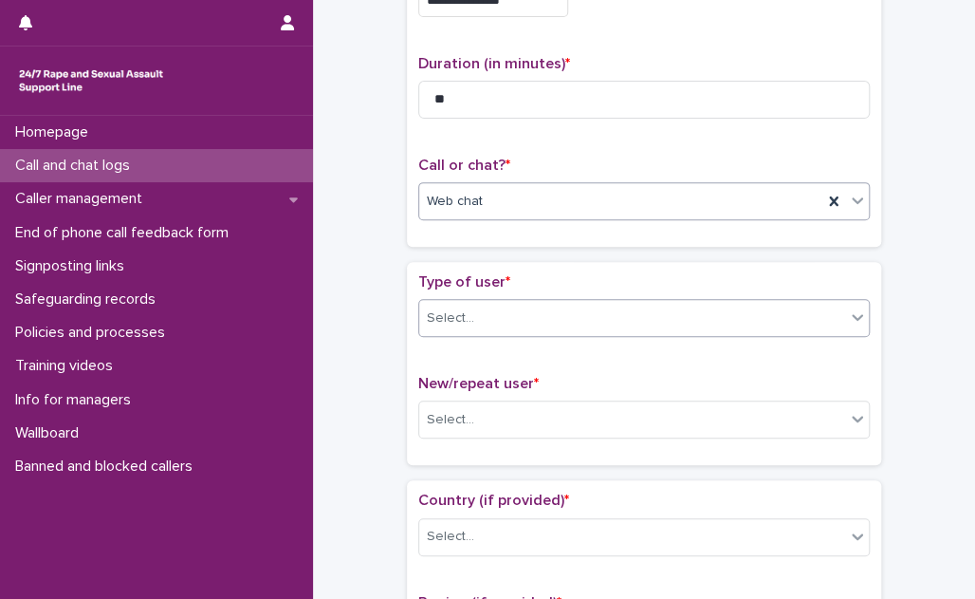
click at [525, 303] on div "Select..." at bounding box center [632, 318] width 426 height 31
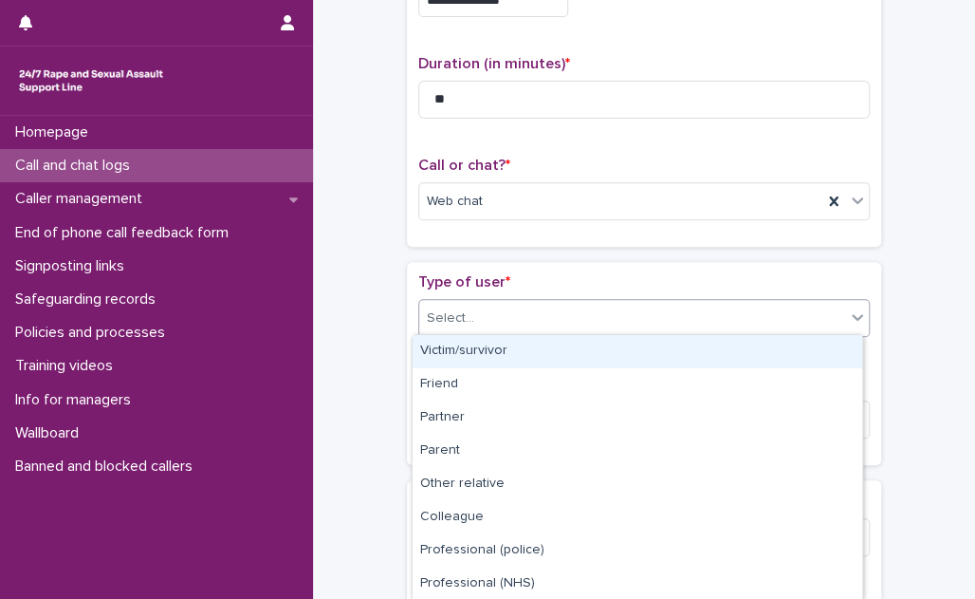
click at [514, 348] on div "Victim/survivor" at bounding box center [638, 351] width 450 height 33
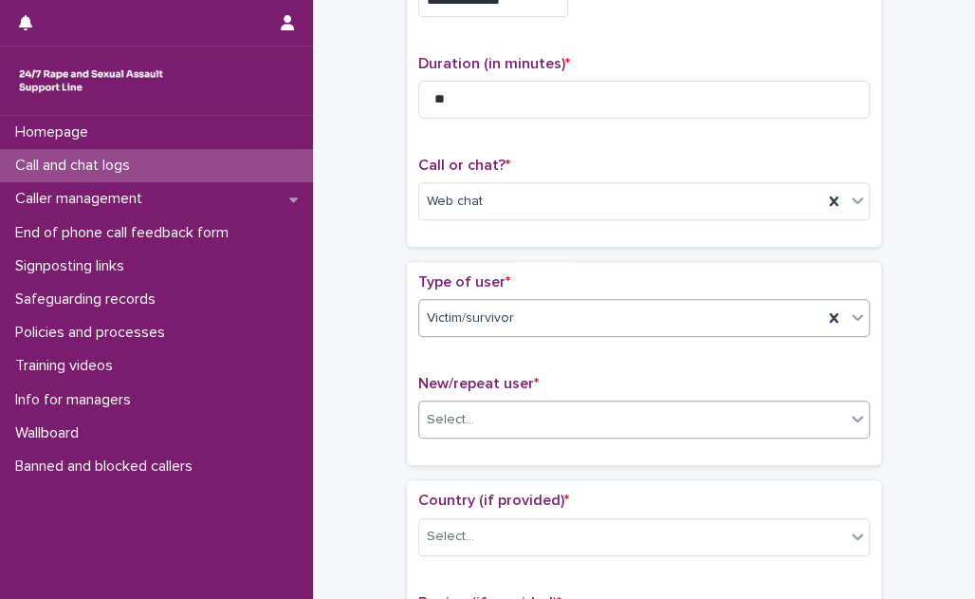
click at [510, 415] on div "Select..." at bounding box center [632, 419] width 426 height 31
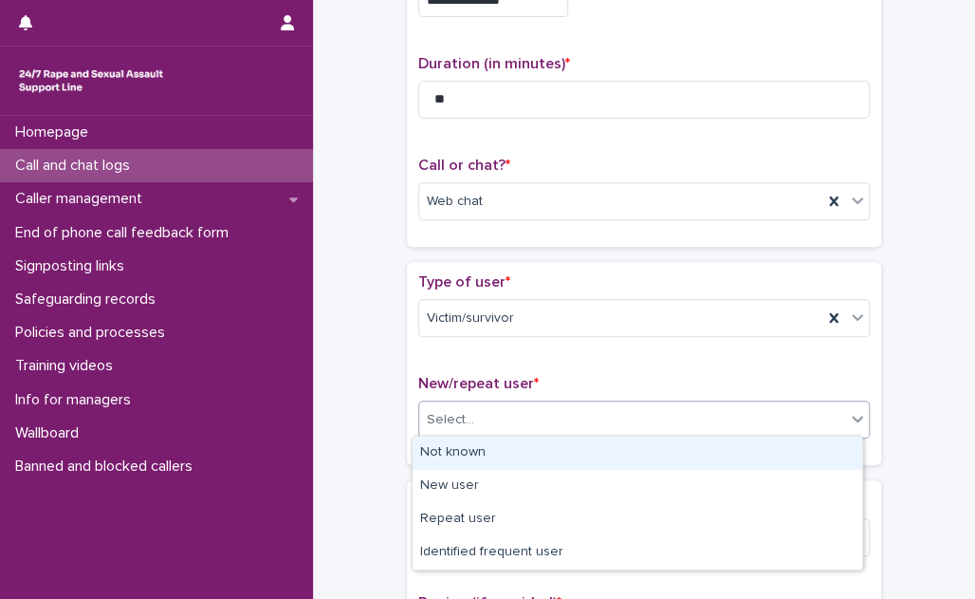
click at [509, 453] on div "Not known" at bounding box center [638, 452] width 450 height 33
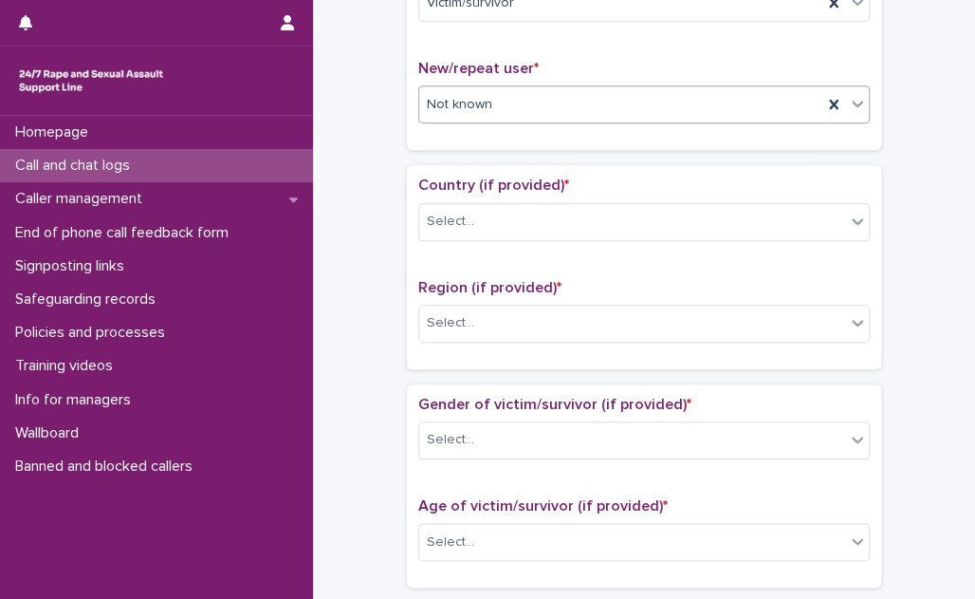
scroll to position [517, 0]
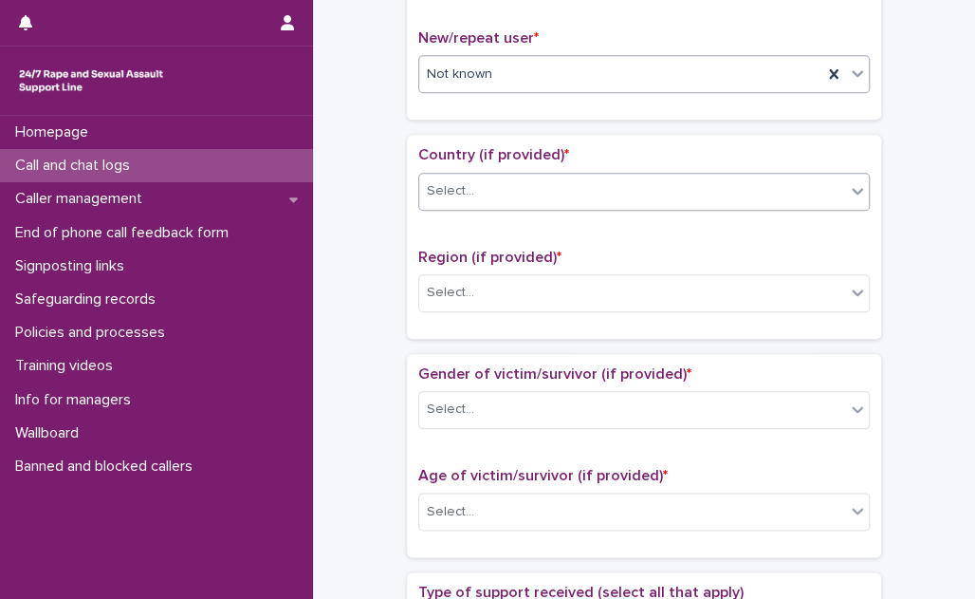
click at [551, 195] on div "Select..." at bounding box center [632, 190] width 426 height 31
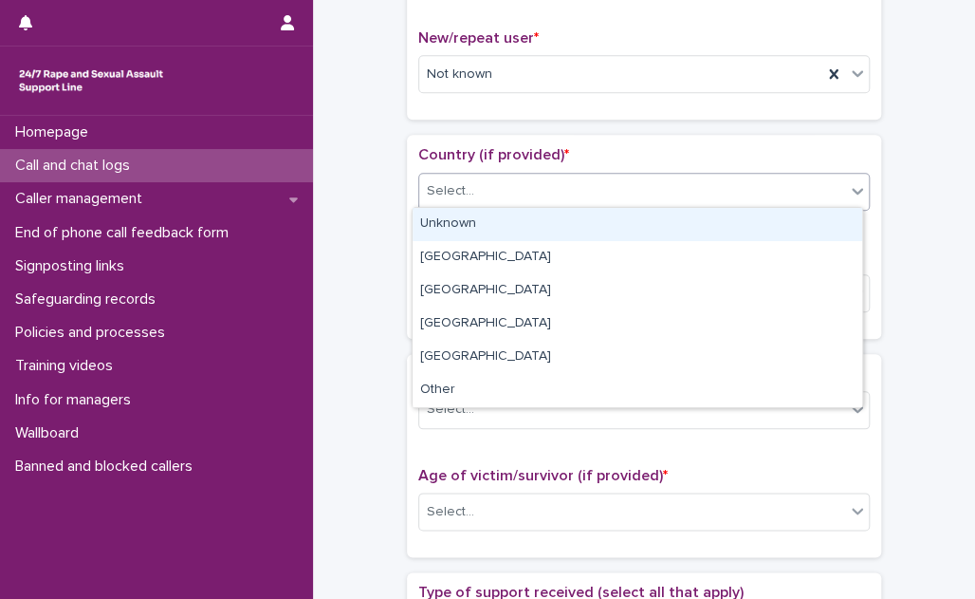
click at [541, 235] on div "Unknown" at bounding box center [638, 224] width 450 height 33
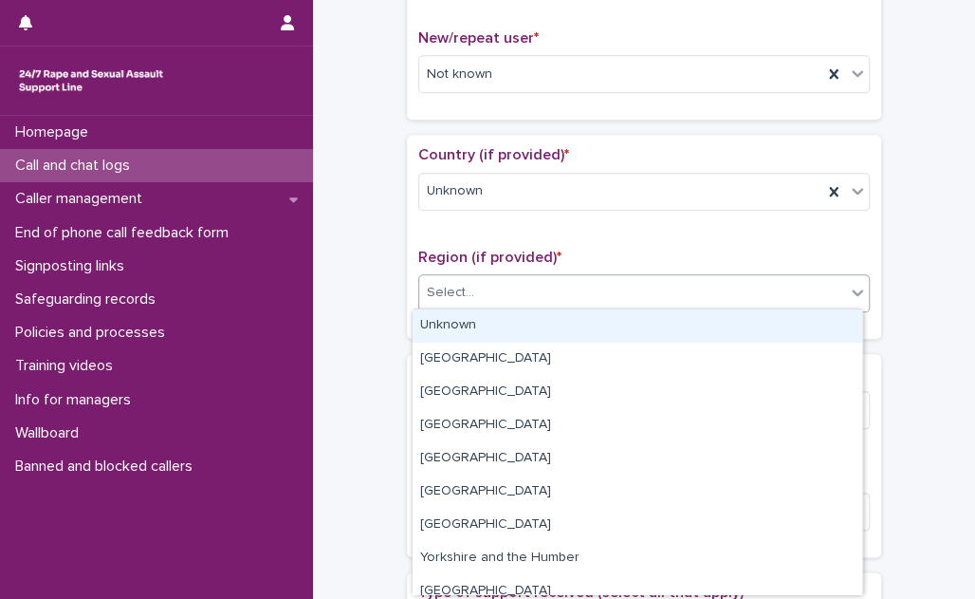
click at [543, 280] on div "Select..." at bounding box center [632, 292] width 426 height 31
click at [534, 317] on div "Unknown" at bounding box center [638, 325] width 450 height 33
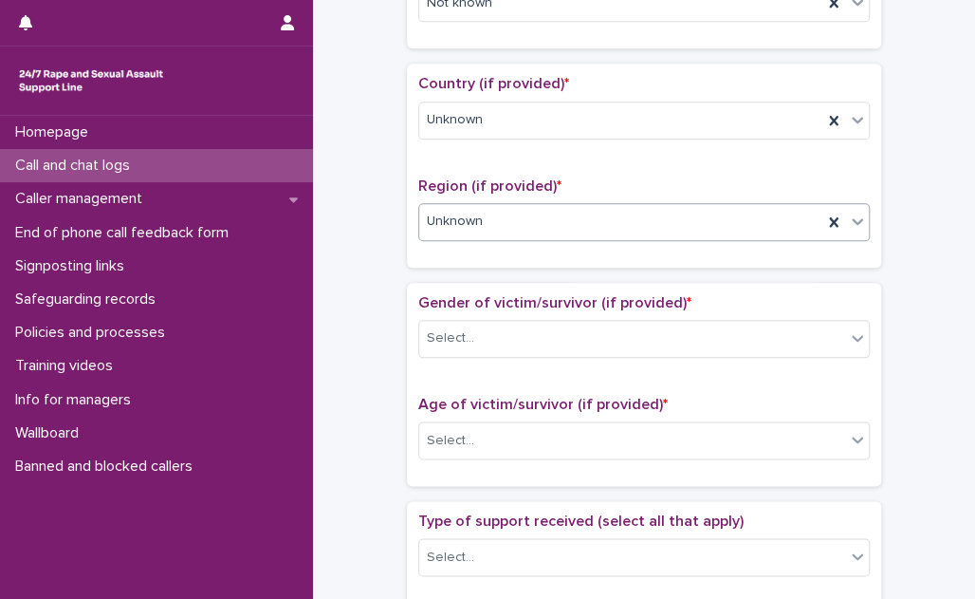
scroll to position [690, 0]
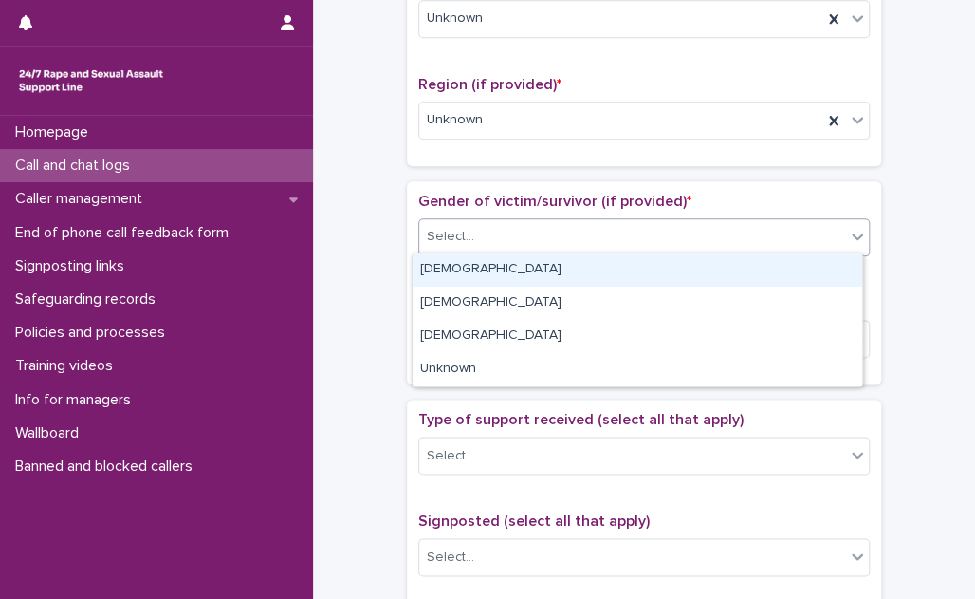
click at [538, 236] on div "Select..." at bounding box center [632, 236] width 426 height 31
click at [528, 265] on div "[DEMOGRAPHIC_DATA]" at bounding box center [638, 269] width 450 height 33
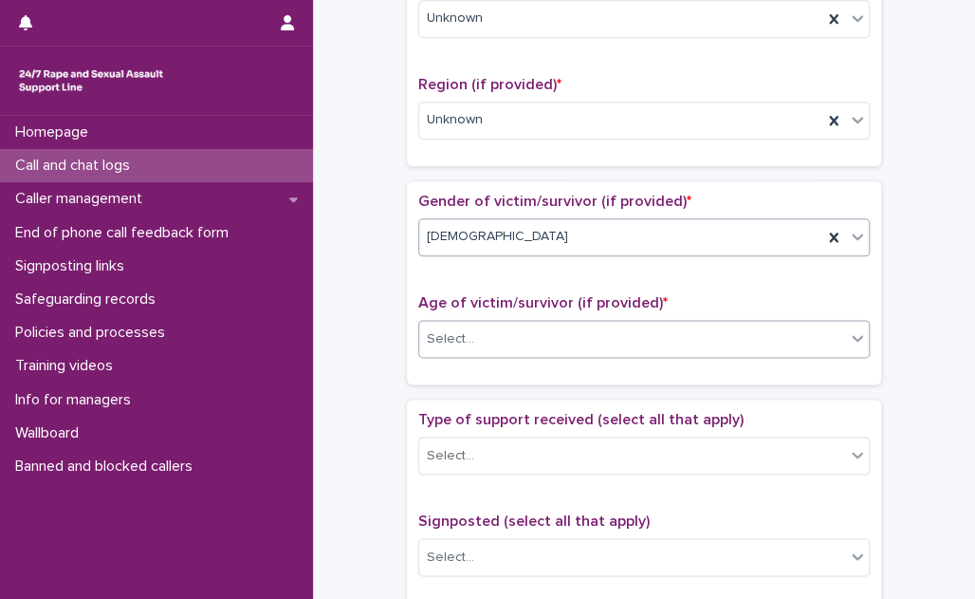
click at [526, 330] on div "Select..." at bounding box center [632, 338] width 426 height 31
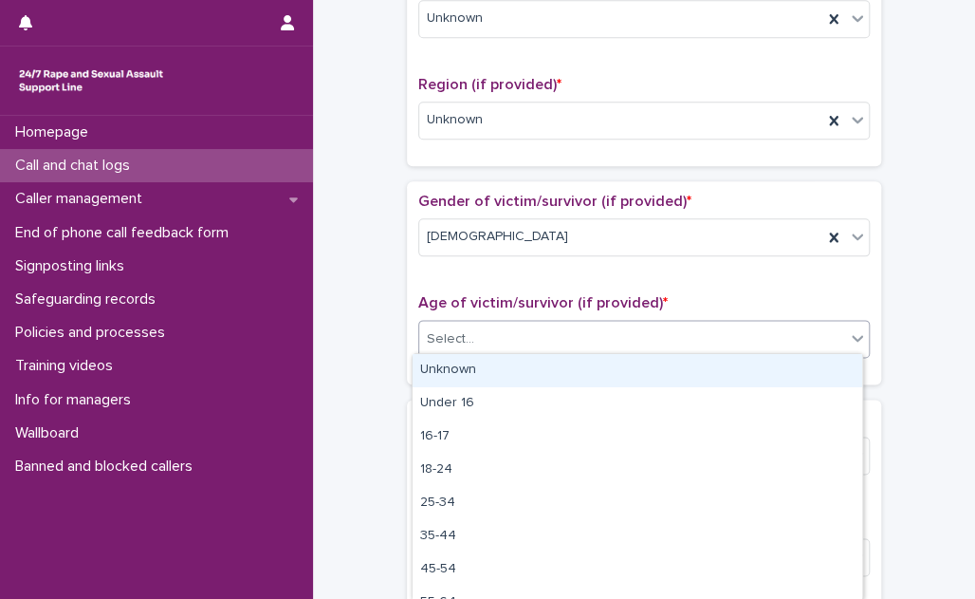
click at [523, 370] on div "Unknown" at bounding box center [638, 370] width 450 height 33
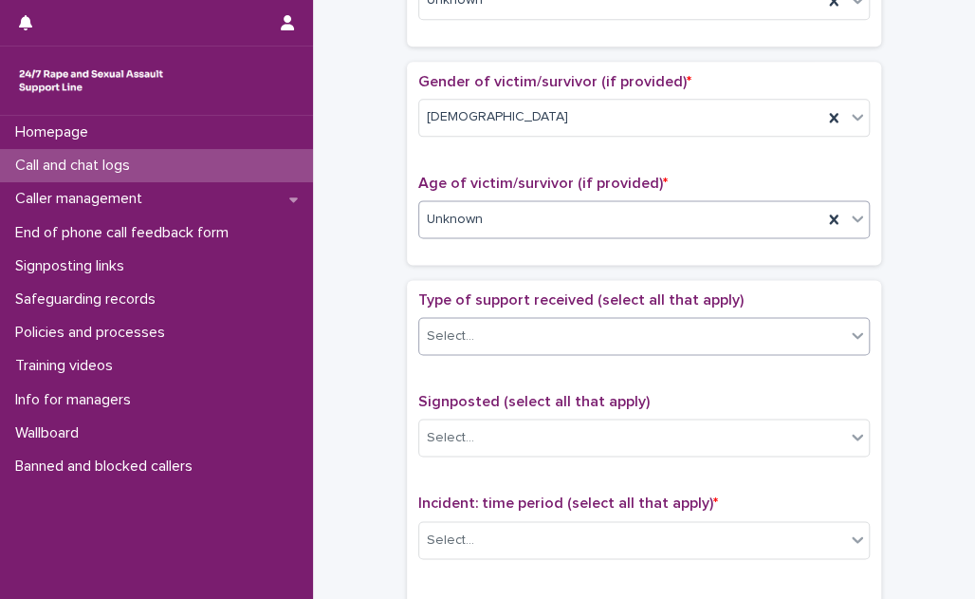
scroll to position [949, 0]
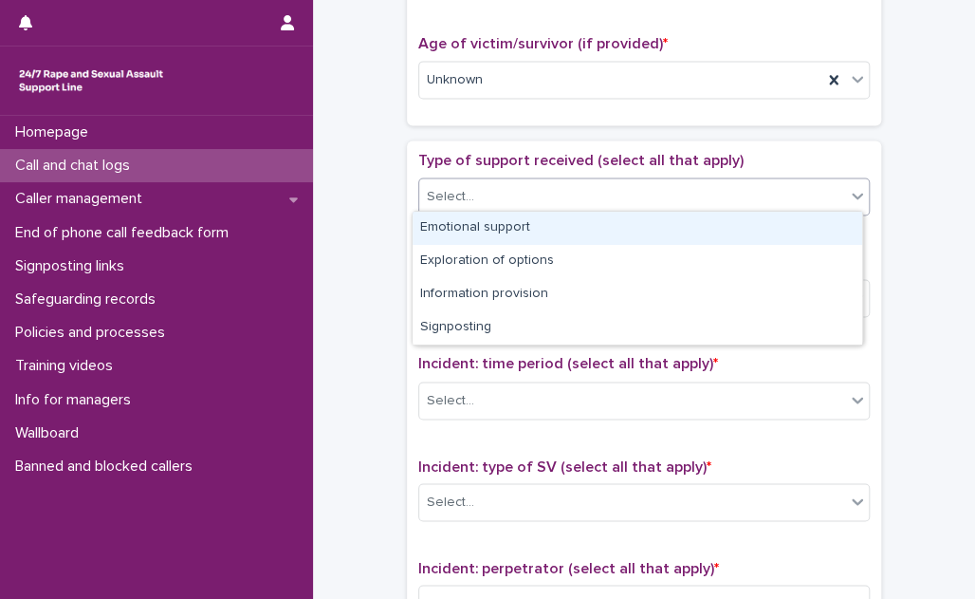
click at [539, 194] on div "Select..." at bounding box center [632, 196] width 426 height 31
click at [530, 228] on div "Emotional support" at bounding box center [638, 228] width 450 height 33
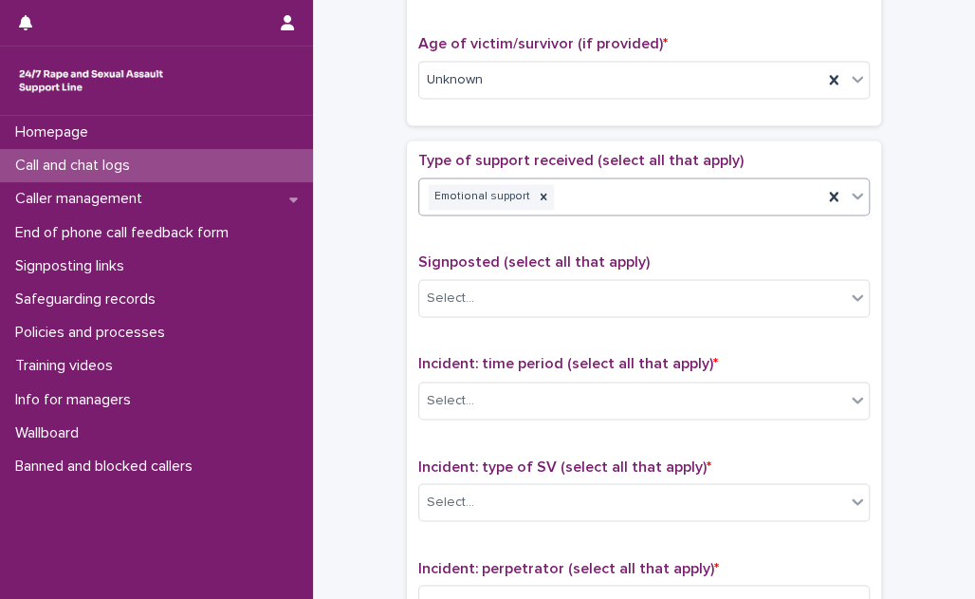
click at [587, 193] on div "Emotional support" at bounding box center [620, 196] width 403 height 33
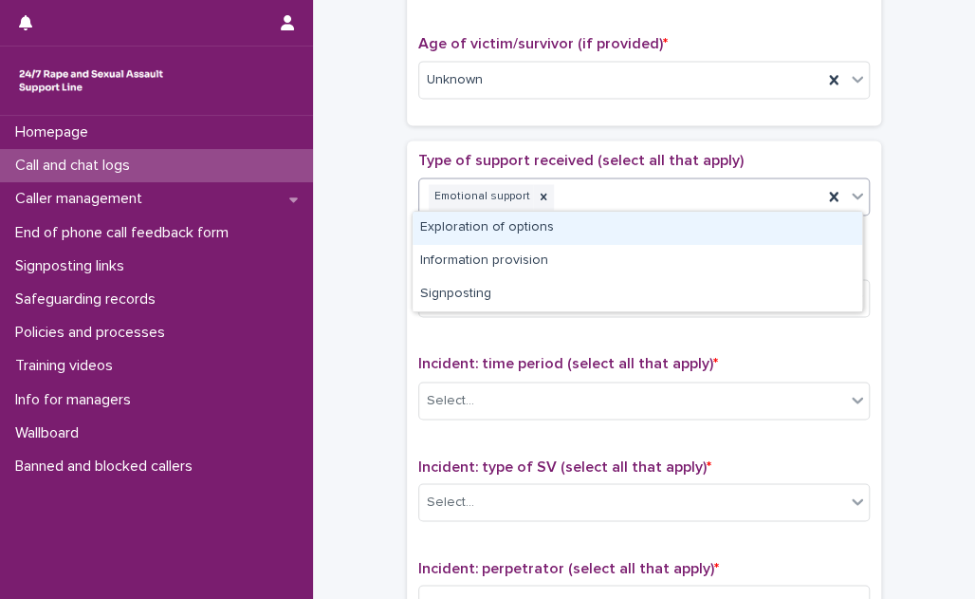
click at [577, 234] on div "Exploration of options" at bounding box center [638, 228] width 450 height 33
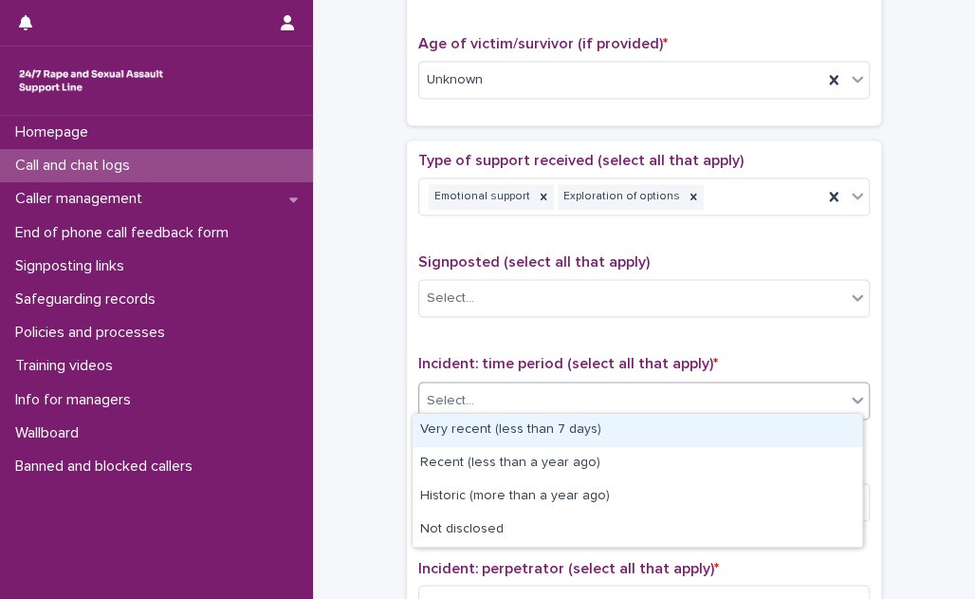
click at [552, 396] on div "Select..." at bounding box center [632, 399] width 426 height 31
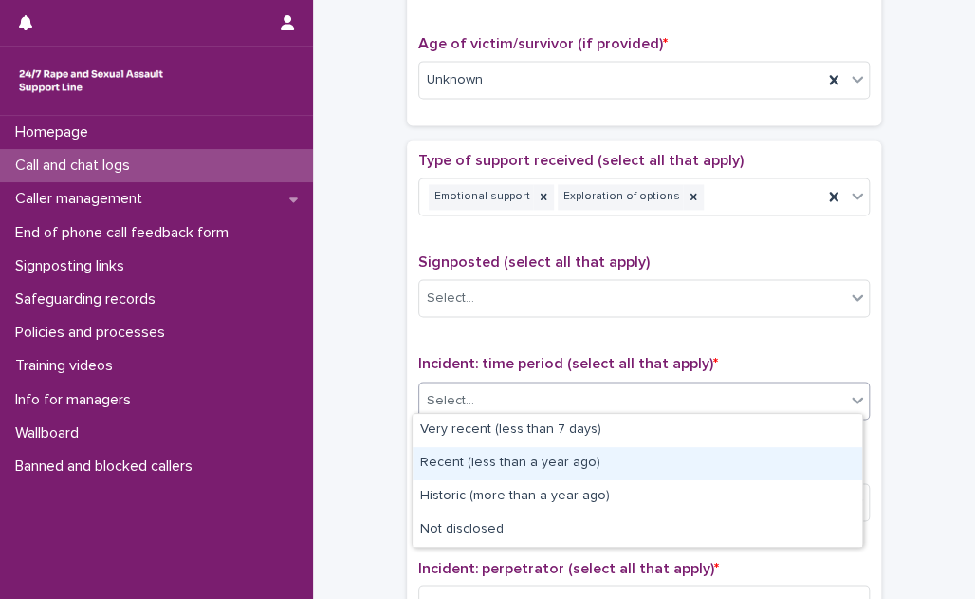
click at [553, 461] on div "Recent (less than a year ago)" at bounding box center [638, 463] width 450 height 33
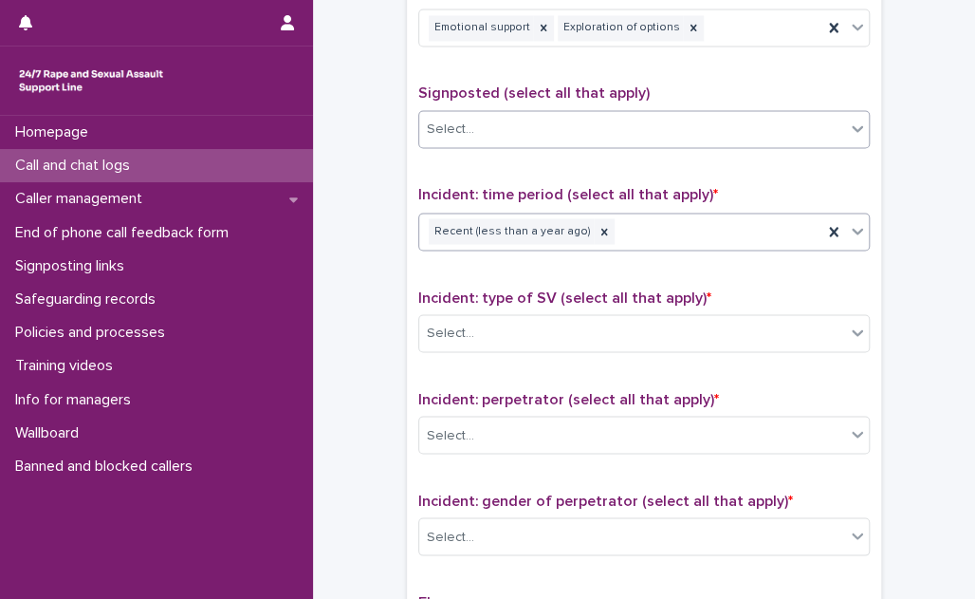
scroll to position [1120, 0]
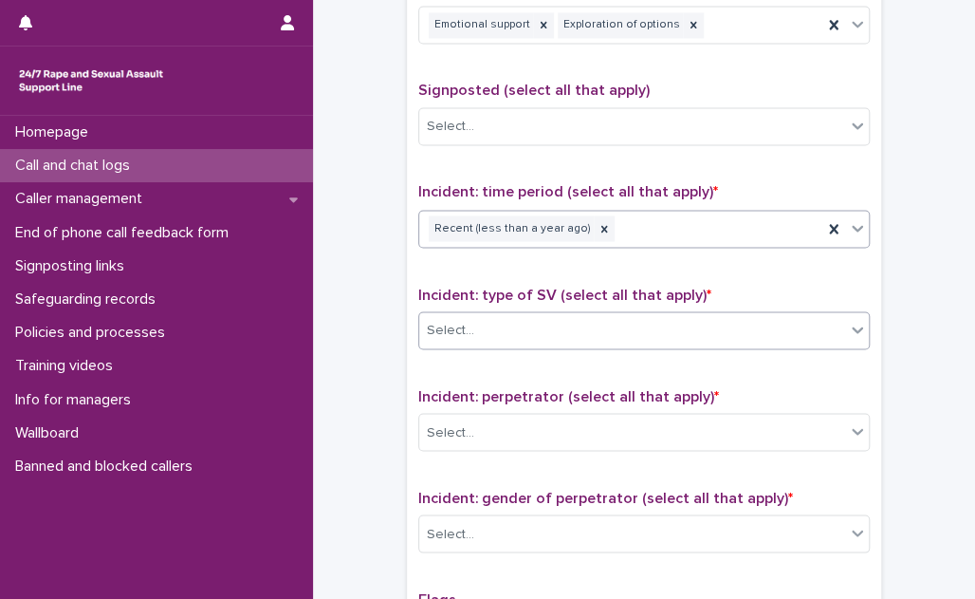
click at [572, 323] on div "Select..." at bounding box center [632, 329] width 426 height 31
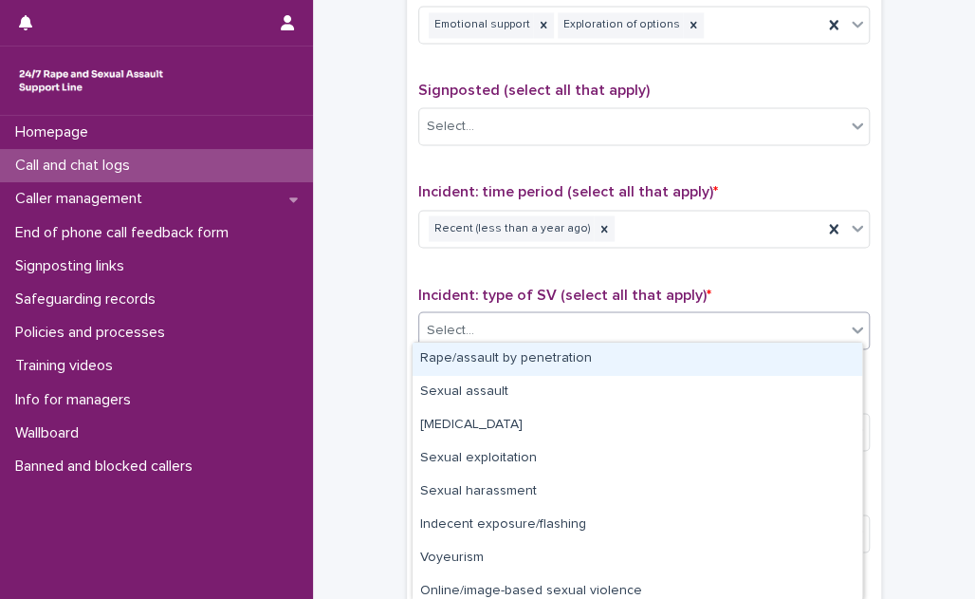
click at [563, 362] on div "Rape/assault by penetration" at bounding box center [638, 358] width 450 height 33
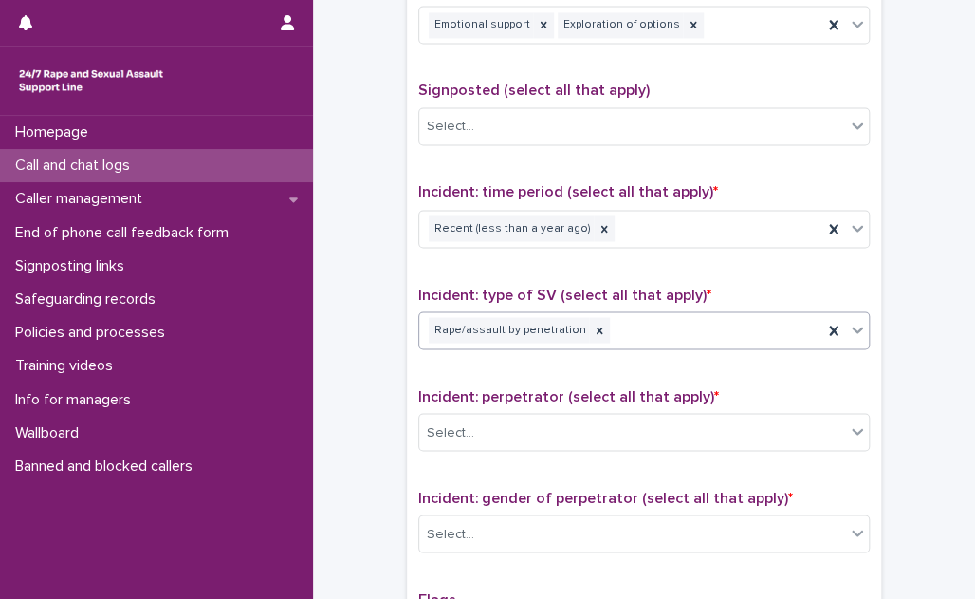
click at [633, 326] on div "Rape/assault by penetration" at bounding box center [620, 329] width 403 height 33
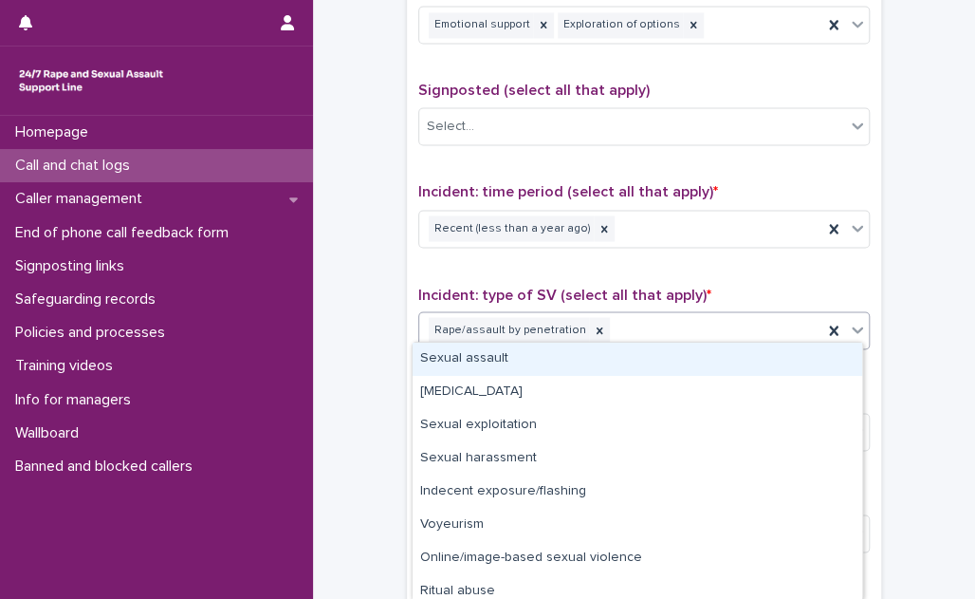
click at [605, 364] on div "Sexual assault" at bounding box center [638, 358] width 450 height 33
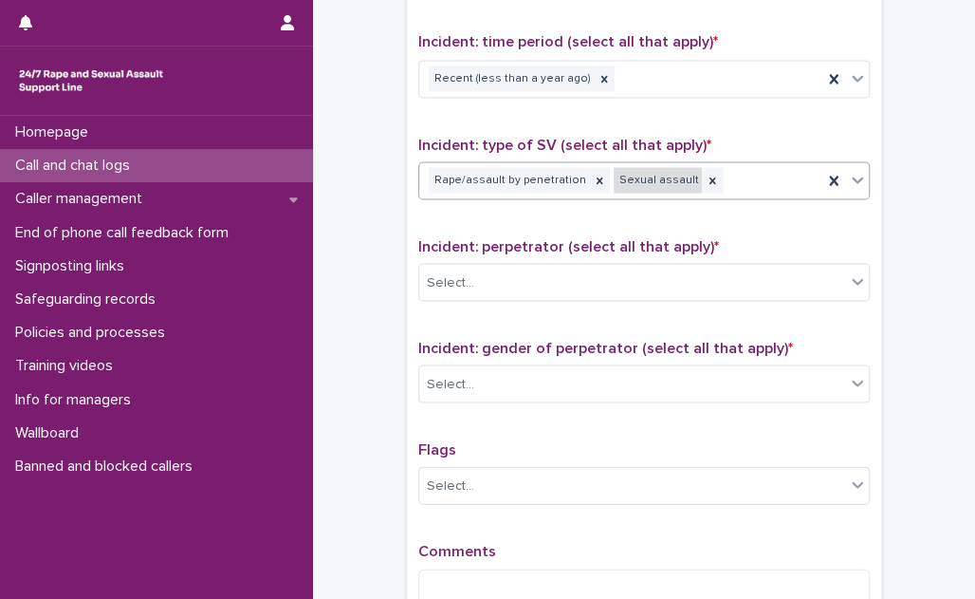
scroll to position [1293, 0]
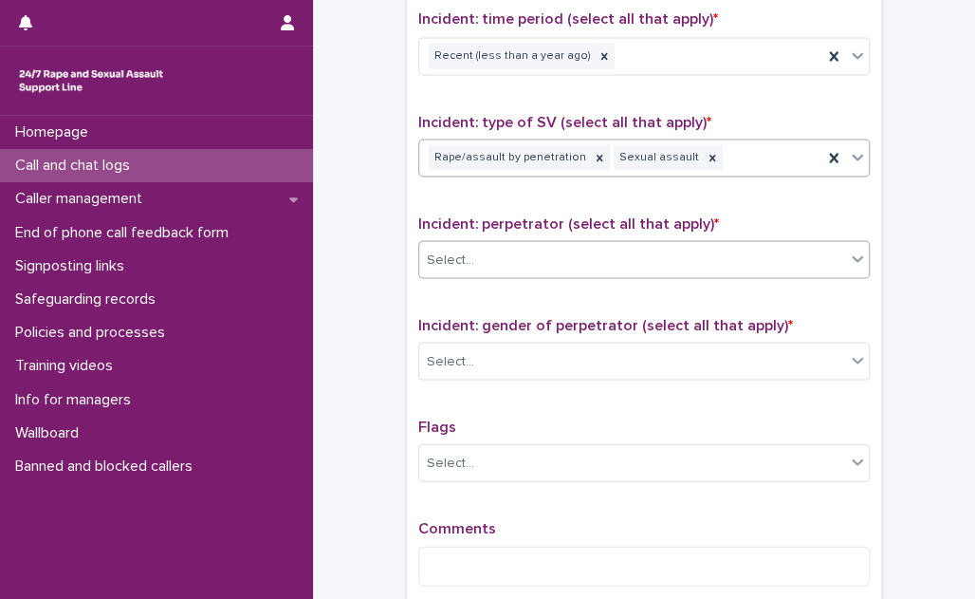
click at [581, 250] on div "Select..." at bounding box center [632, 259] width 426 height 31
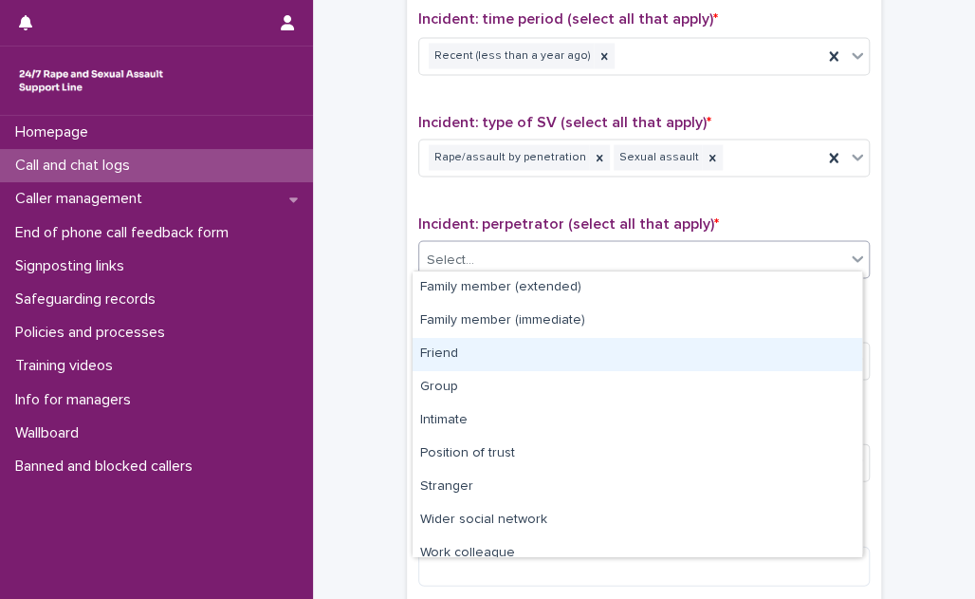
click at [557, 359] on div "Friend" at bounding box center [638, 354] width 450 height 33
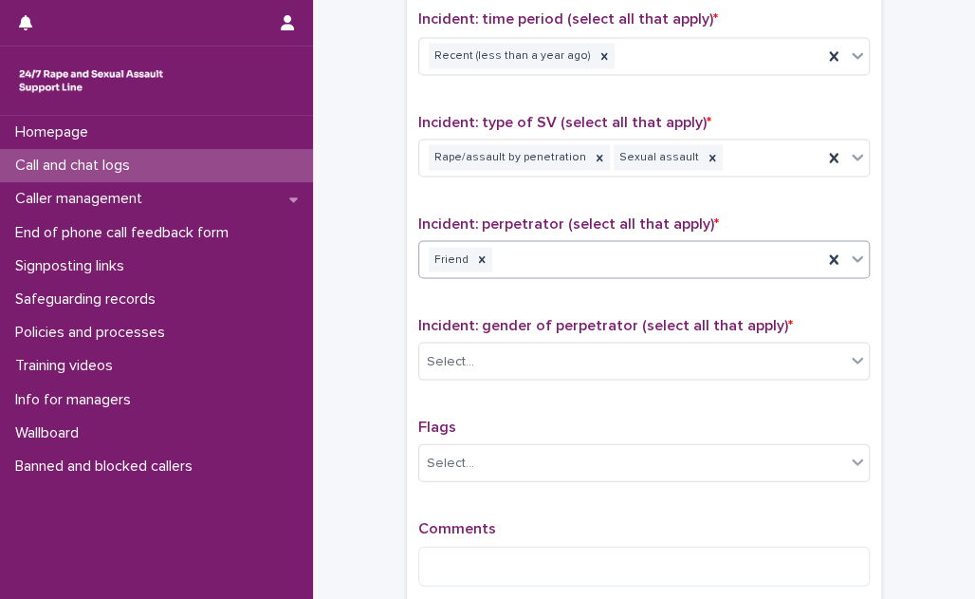
click at [557, 359] on div "Select..." at bounding box center [632, 360] width 426 height 31
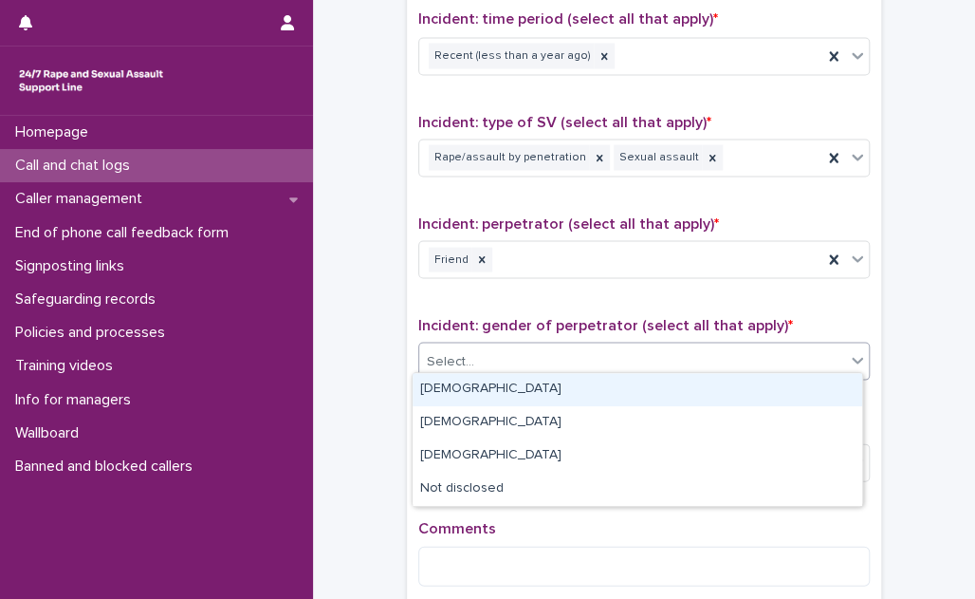
click at [553, 382] on div "[DEMOGRAPHIC_DATA]" at bounding box center [638, 389] width 450 height 33
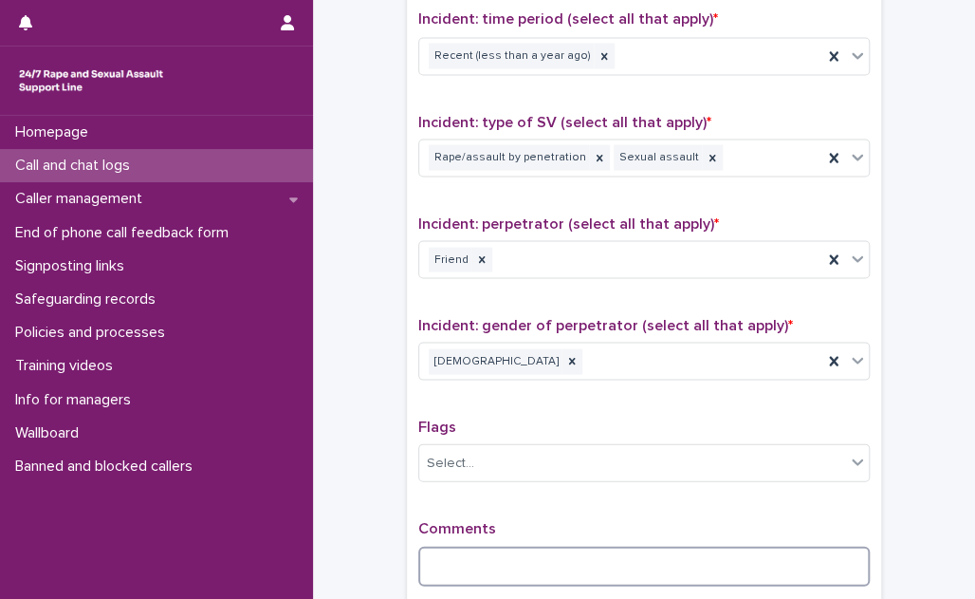
click at [447, 556] on textarea at bounding box center [644, 565] width 452 height 40
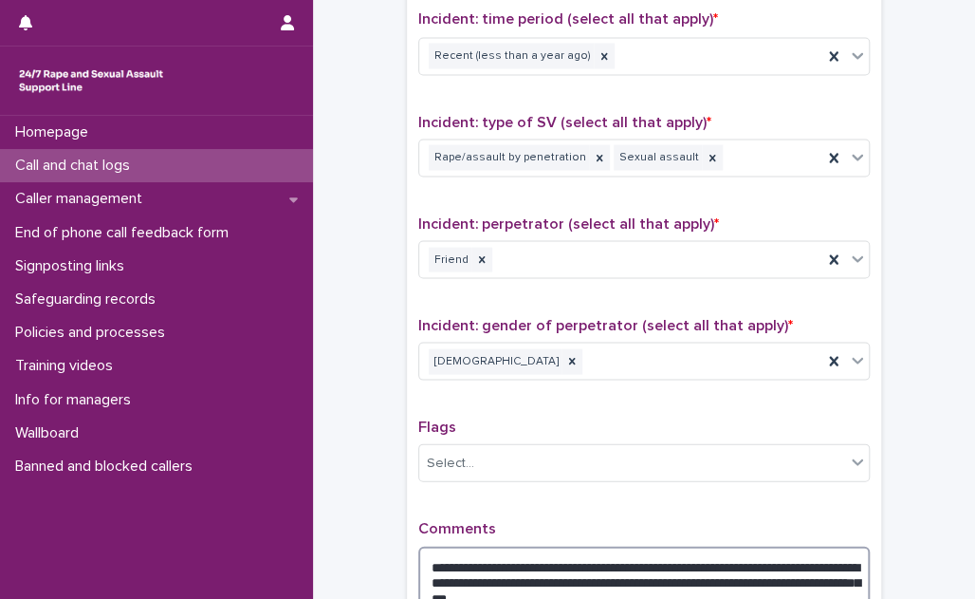
scroll to position [1379, 0]
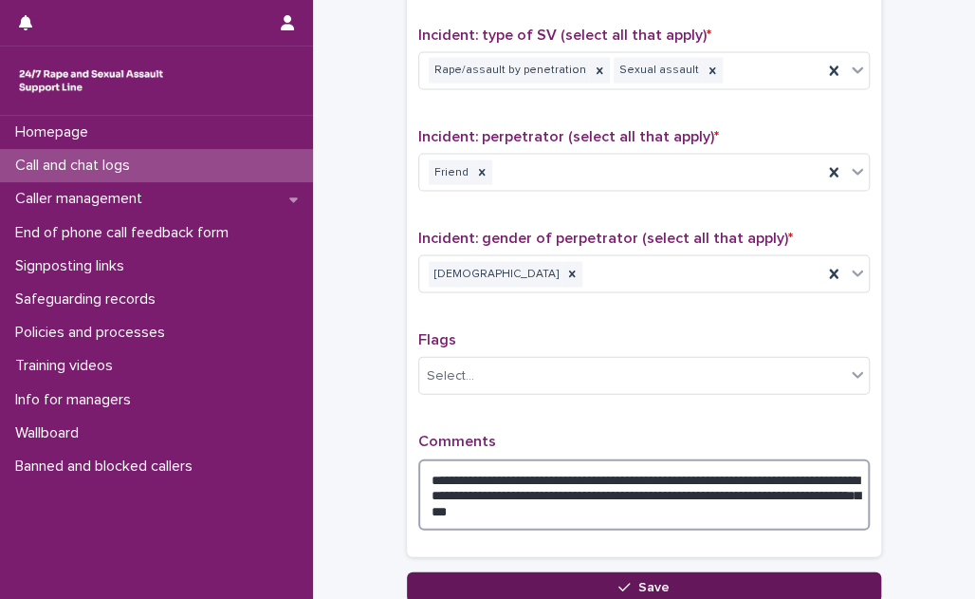
type textarea "**********"
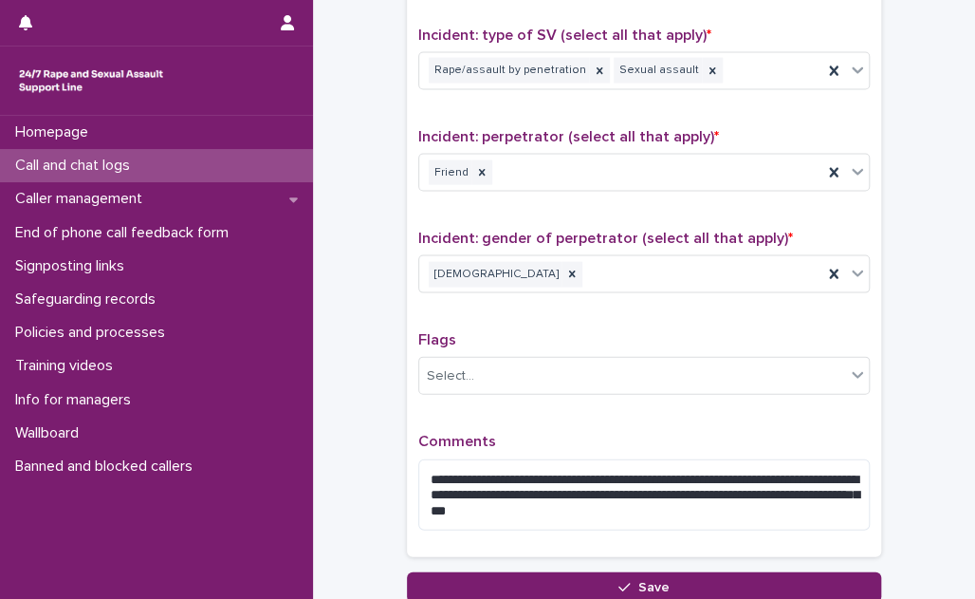
click at [528, 590] on button "Save" at bounding box center [644, 587] width 474 height 30
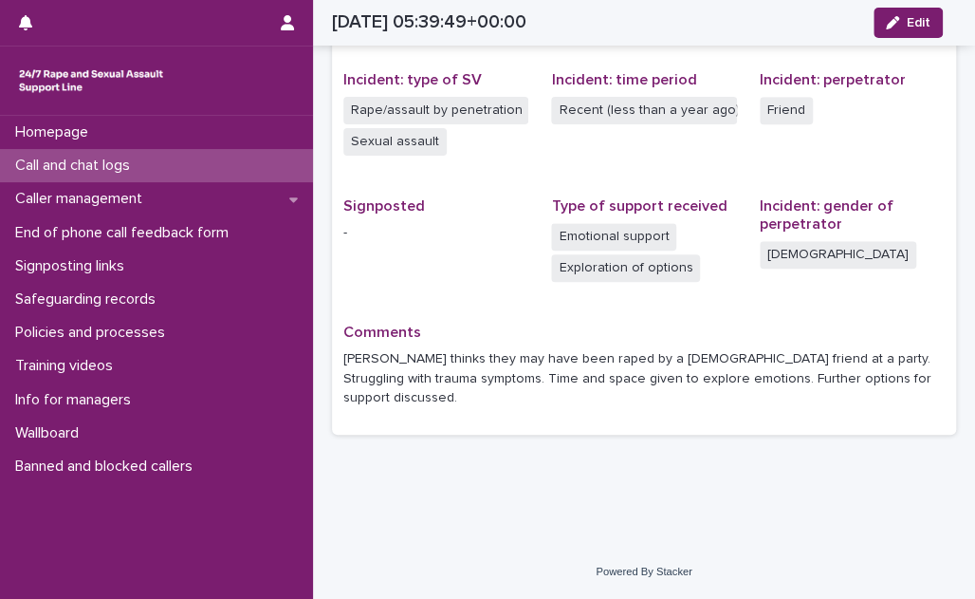
scroll to position [433, 0]
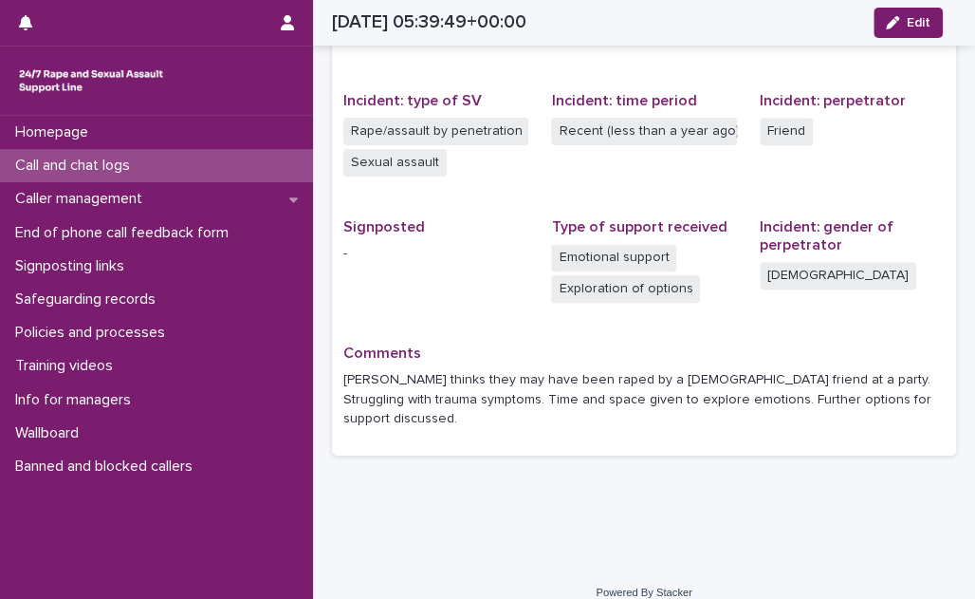
click at [115, 170] on p "Call and chat logs" at bounding box center [77, 166] width 138 height 18
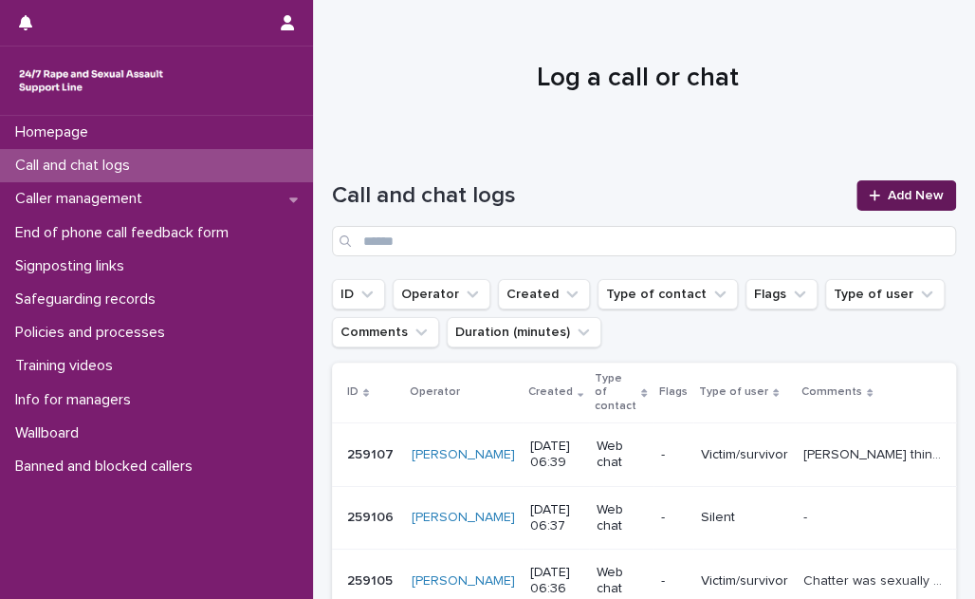
click at [899, 197] on span "Add New" at bounding box center [916, 195] width 56 height 13
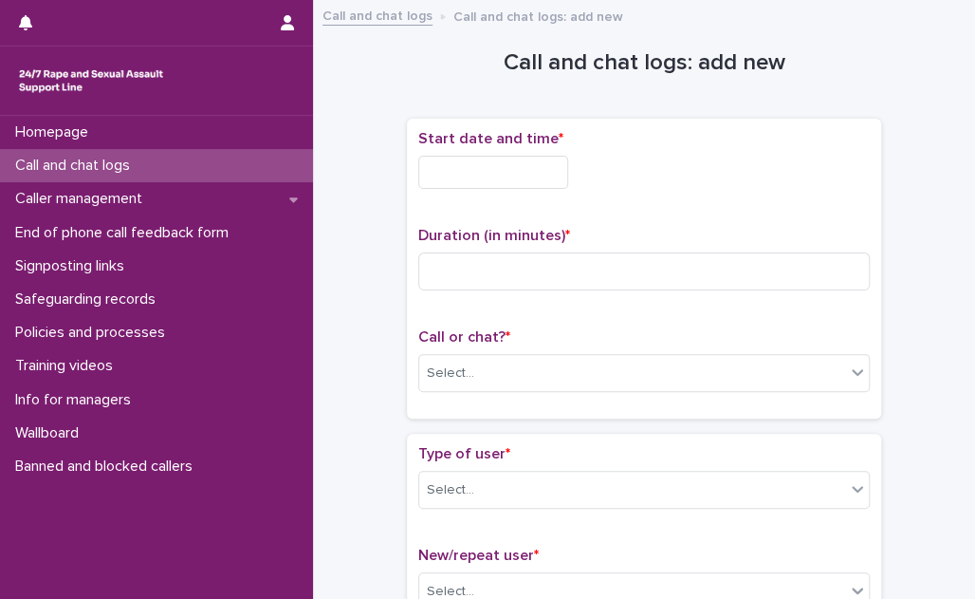
click at [568, 174] on input "text" at bounding box center [493, 172] width 150 height 33
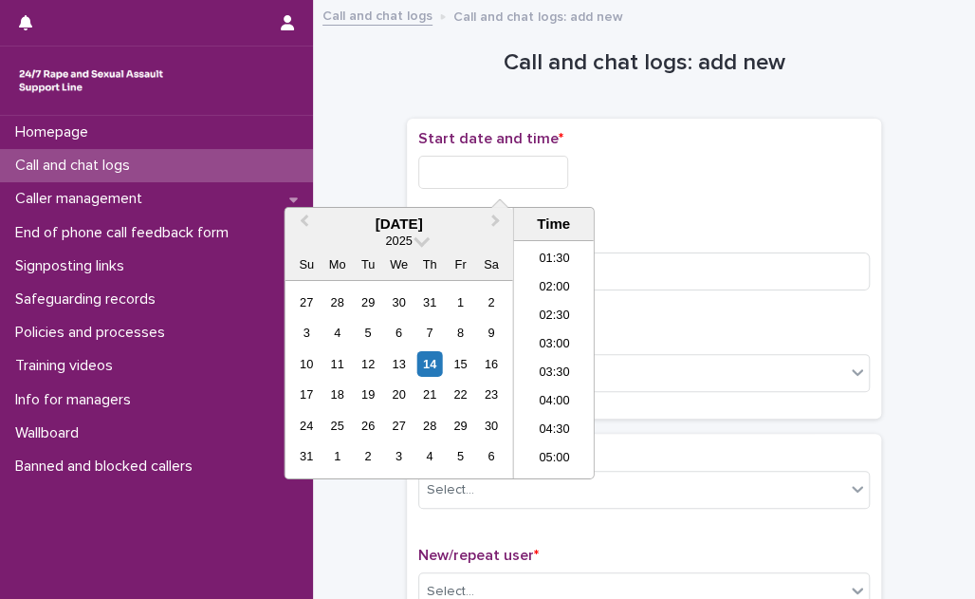
scroll to position [24, 0]
click at [574, 283] on li "01:00" at bounding box center [554, 288] width 81 height 28
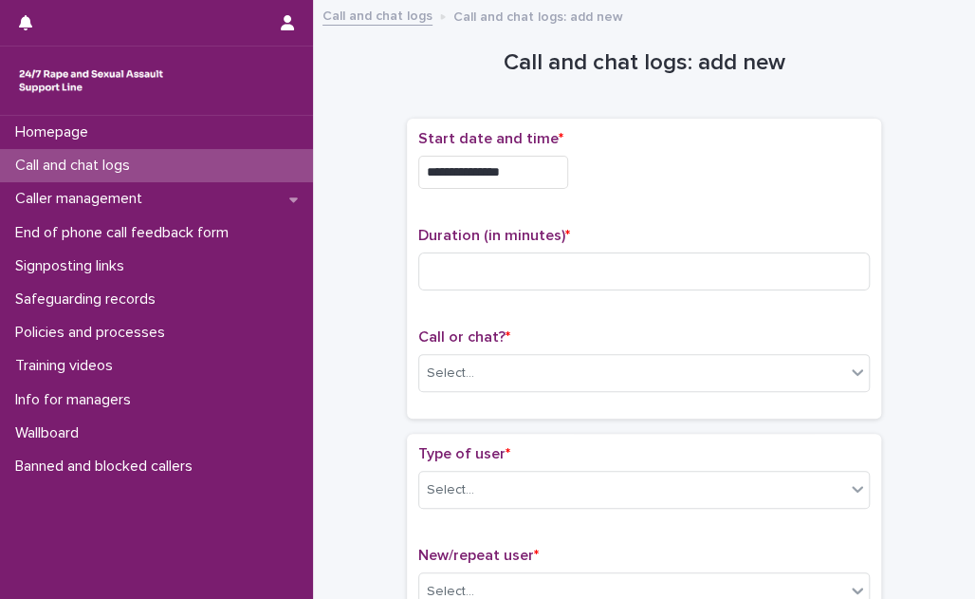
click at [549, 176] on input "**********" at bounding box center [493, 172] width 150 height 33
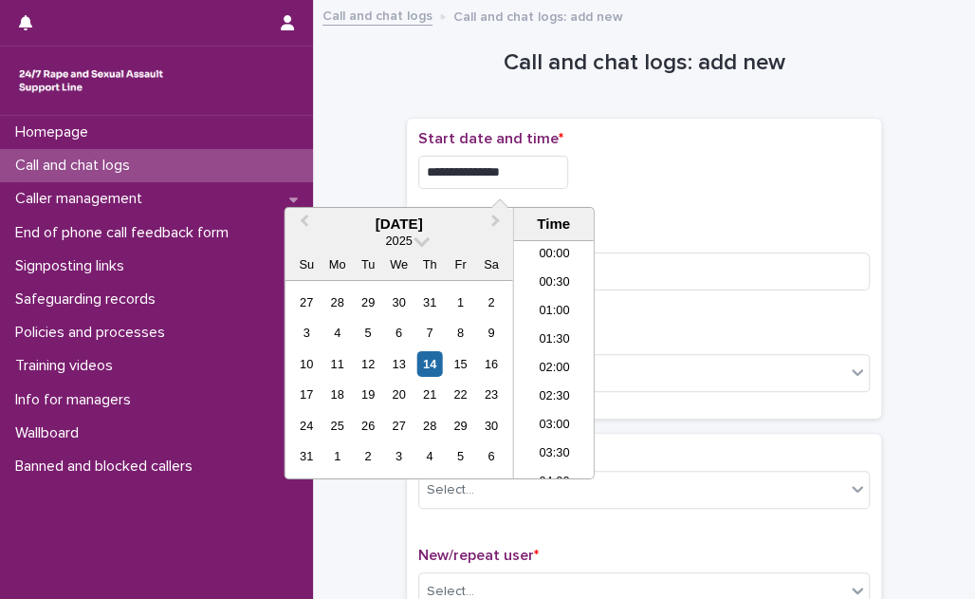
type input "**********"
click at [744, 188] on div "**********" at bounding box center [644, 167] width 452 height 74
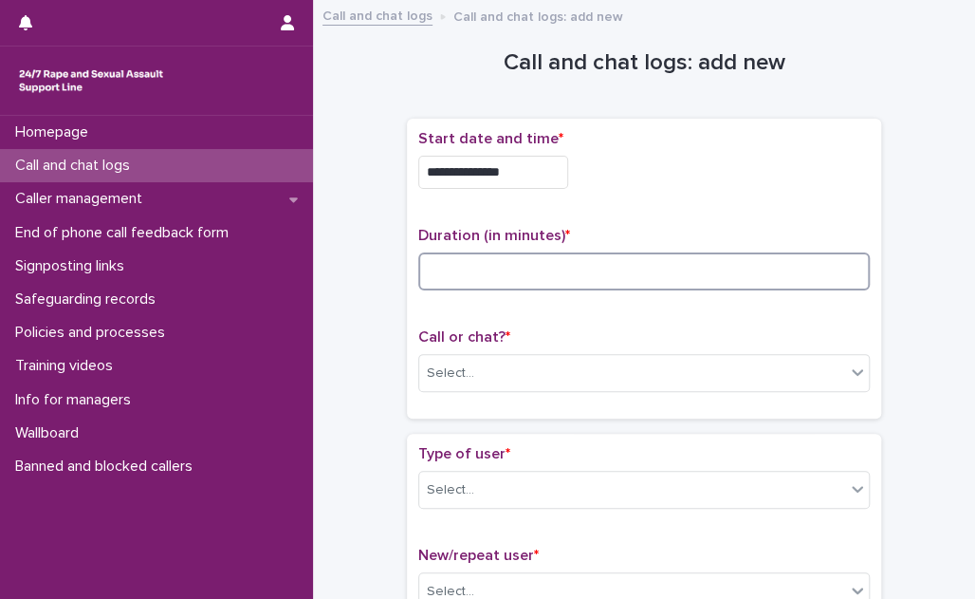
click at [562, 274] on input at bounding box center [644, 271] width 452 height 38
type input "**"
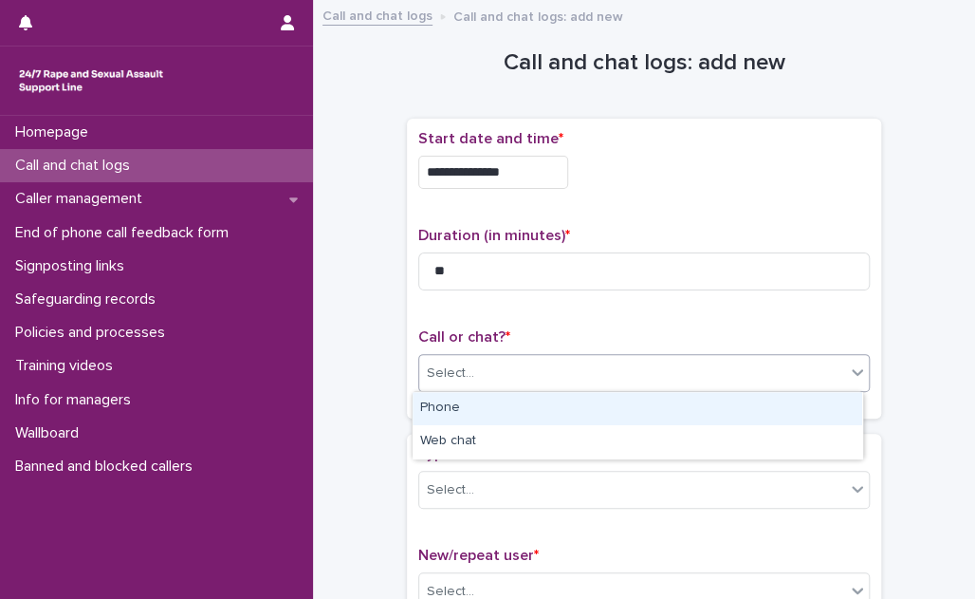
click at [520, 358] on div "Select..." at bounding box center [632, 373] width 426 height 31
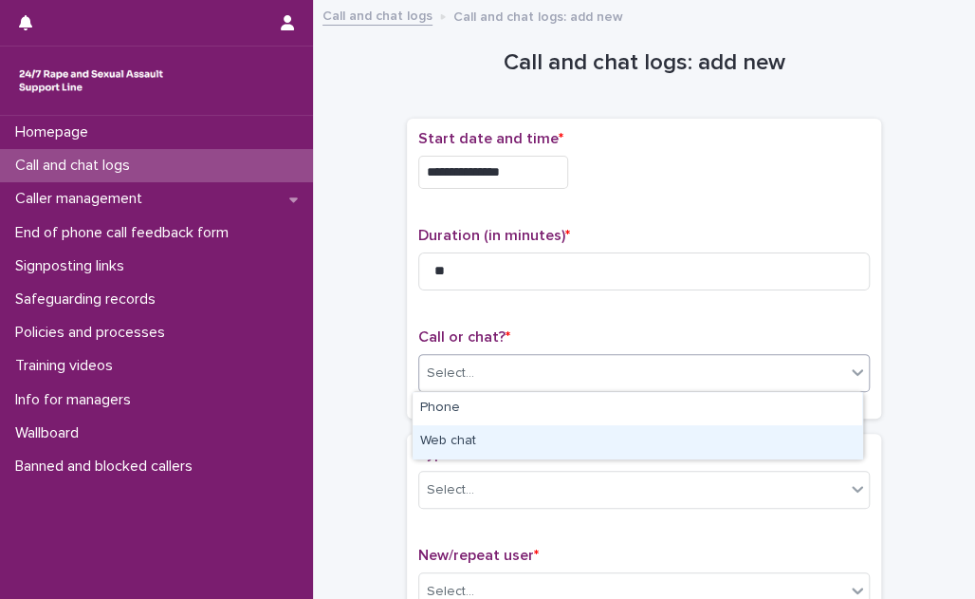
click at [503, 443] on div "Web chat" at bounding box center [638, 441] width 450 height 33
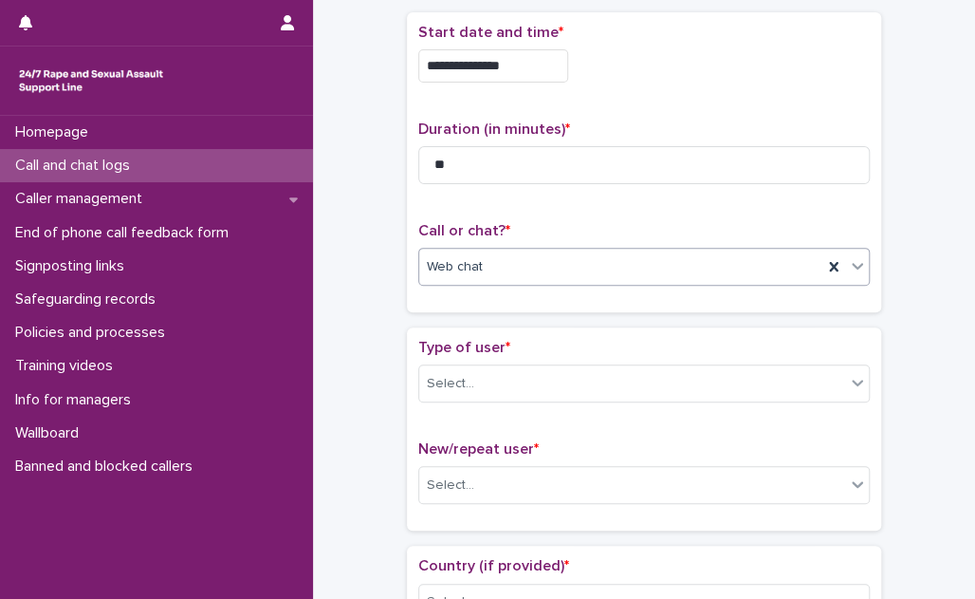
scroll to position [172, 0]
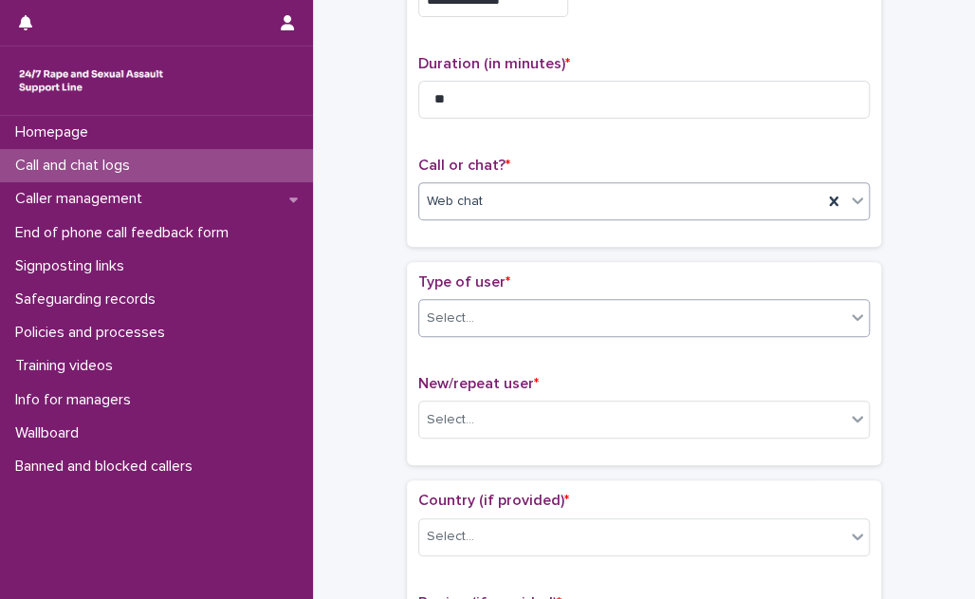
click at [543, 323] on div "Select..." at bounding box center [632, 318] width 426 height 31
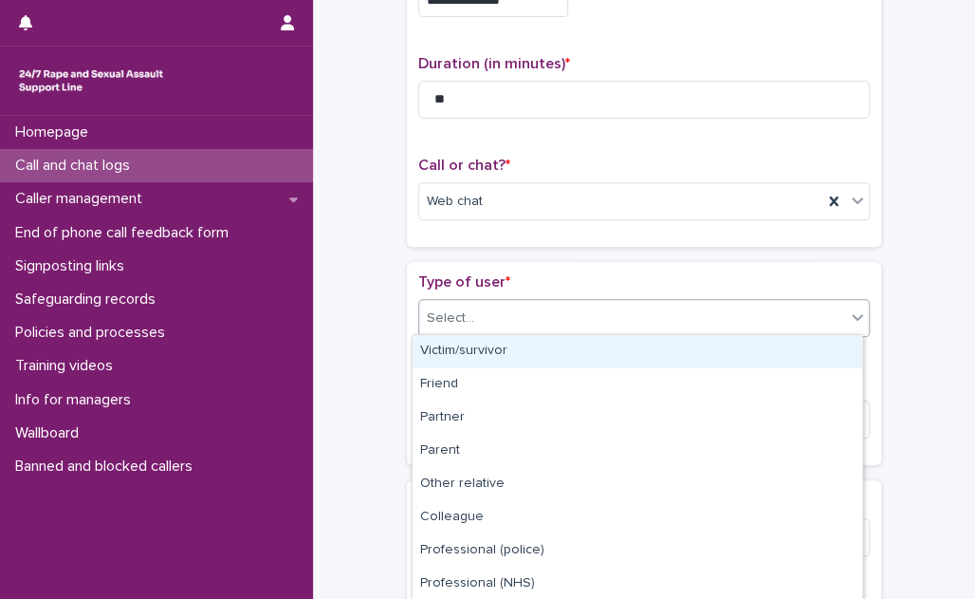
click at [533, 345] on div "Victim/survivor" at bounding box center [638, 351] width 450 height 33
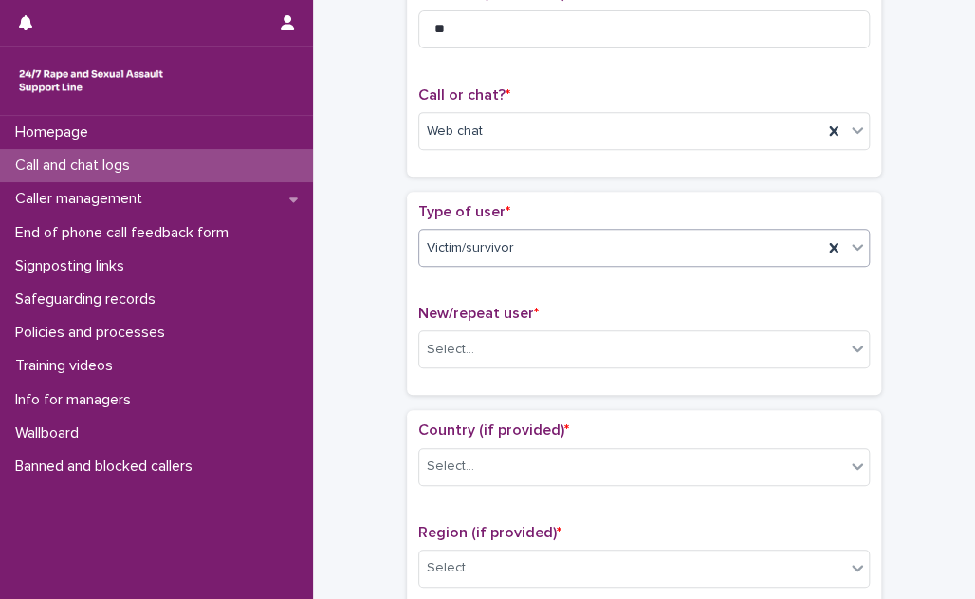
scroll to position [344, 0]
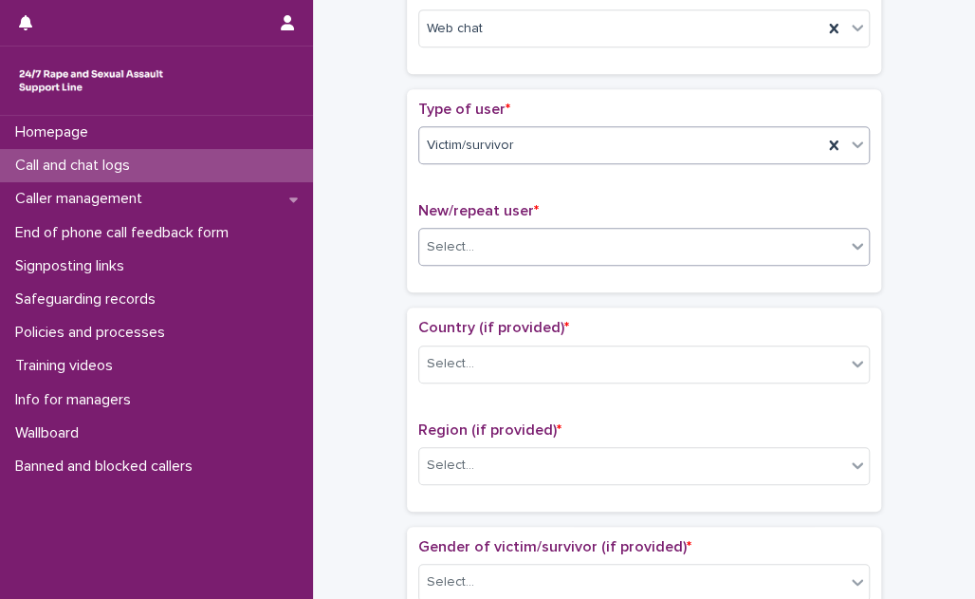
click at [529, 240] on div "Select..." at bounding box center [632, 246] width 426 height 31
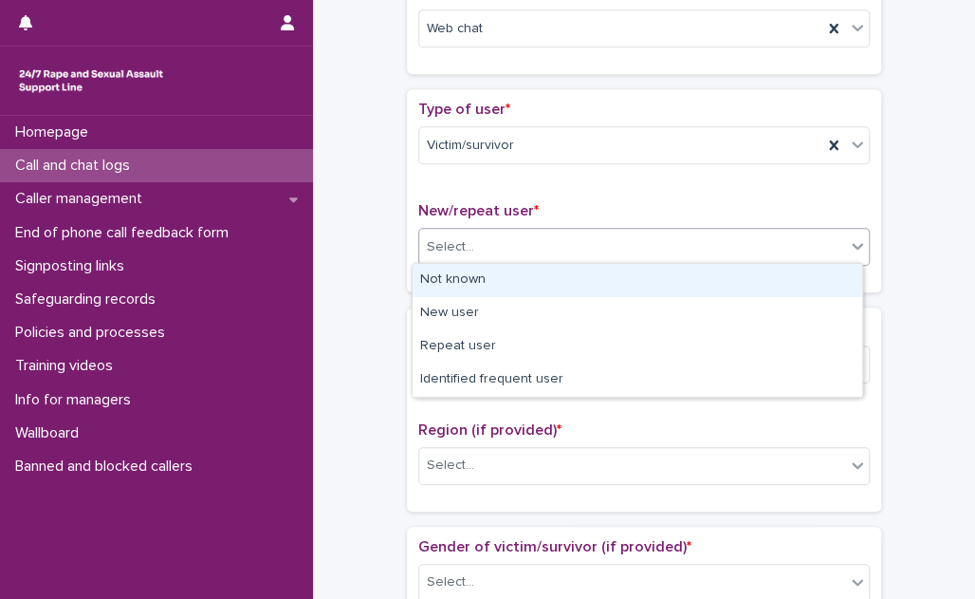
click at [517, 278] on div "Not known" at bounding box center [638, 280] width 450 height 33
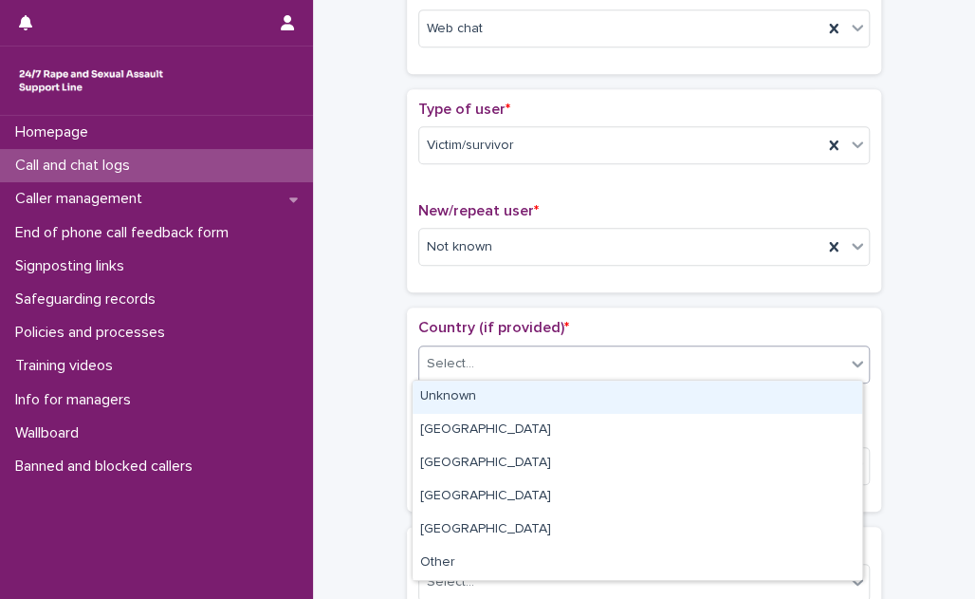
click at [505, 352] on div "Select..." at bounding box center [632, 363] width 426 height 31
click at [492, 390] on div "Unknown" at bounding box center [638, 396] width 450 height 33
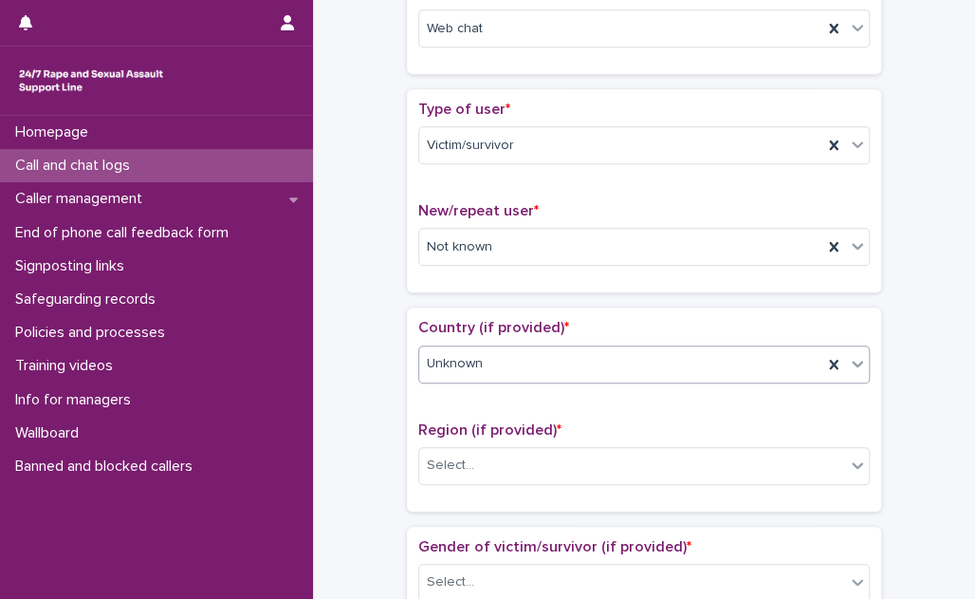
scroll to position [517, 0]
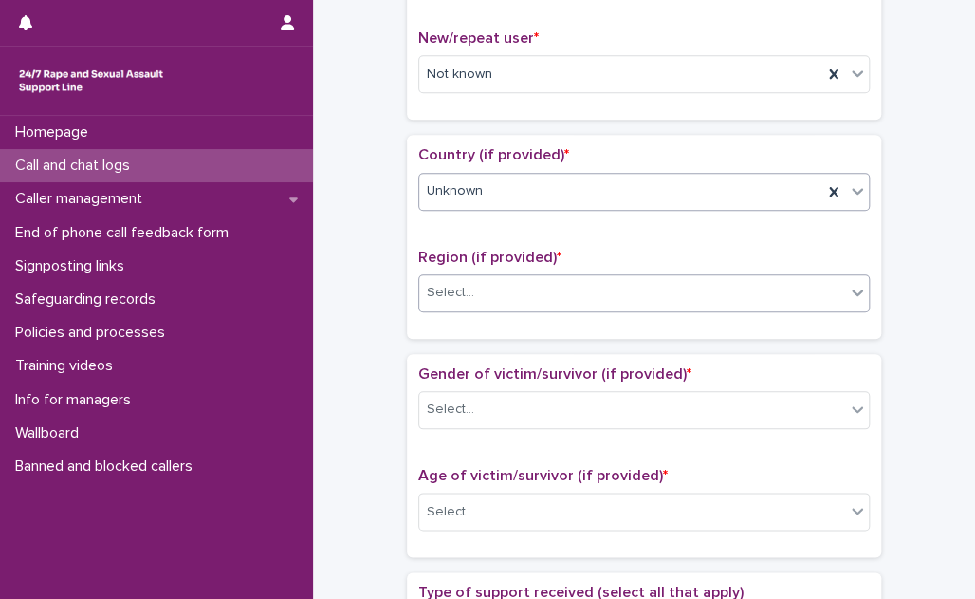
click at [497, 286] on div "Select..." at bounding box center [632, 292] width 426 height 31
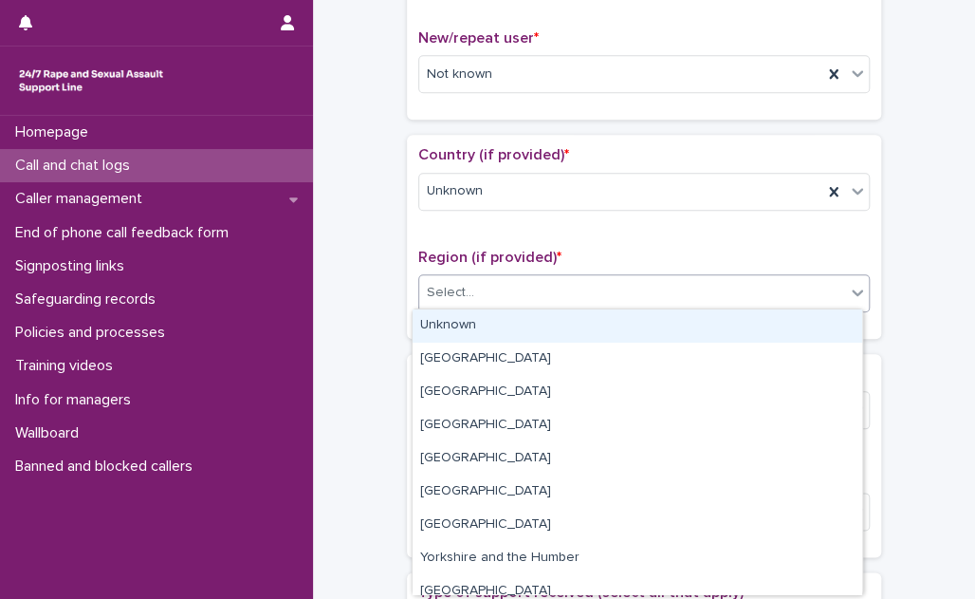
click at [495, 329] on div "Unknown" at bounding box center [638, 325] width 450 height 33
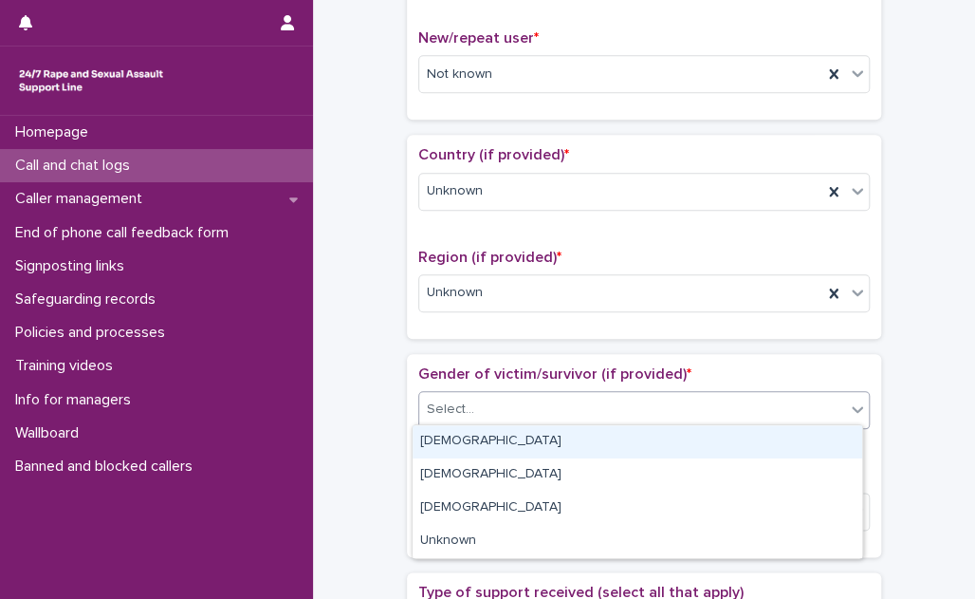
click at [489, 408] on div "Select..." at bounding box center [632, 409] width 426 height 31
click at [478, 443] on div "[DEMOGRAPHIC_DATA]" at bounding box center [638, 441] width 450 height 33
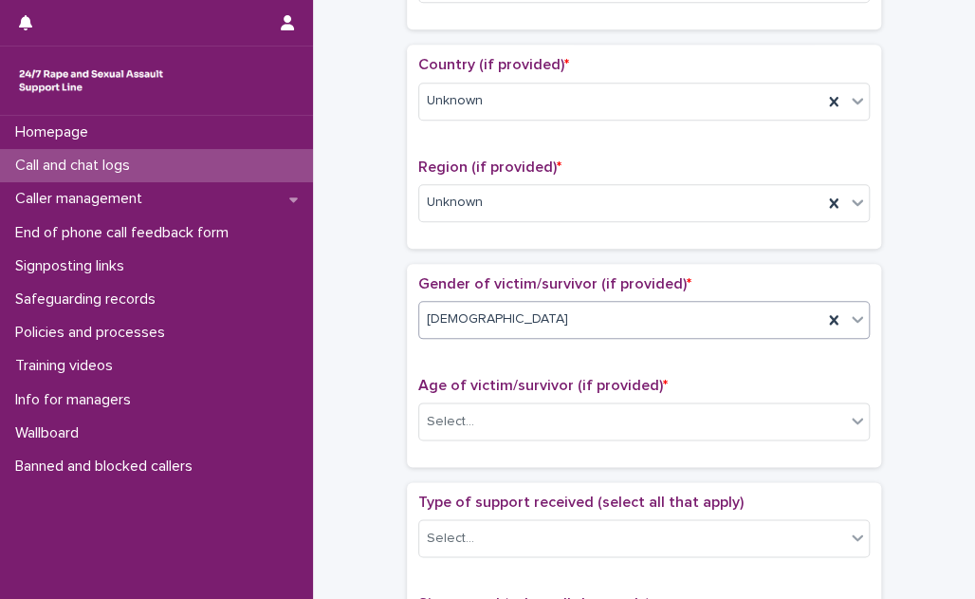
scroll to position [690, 0]
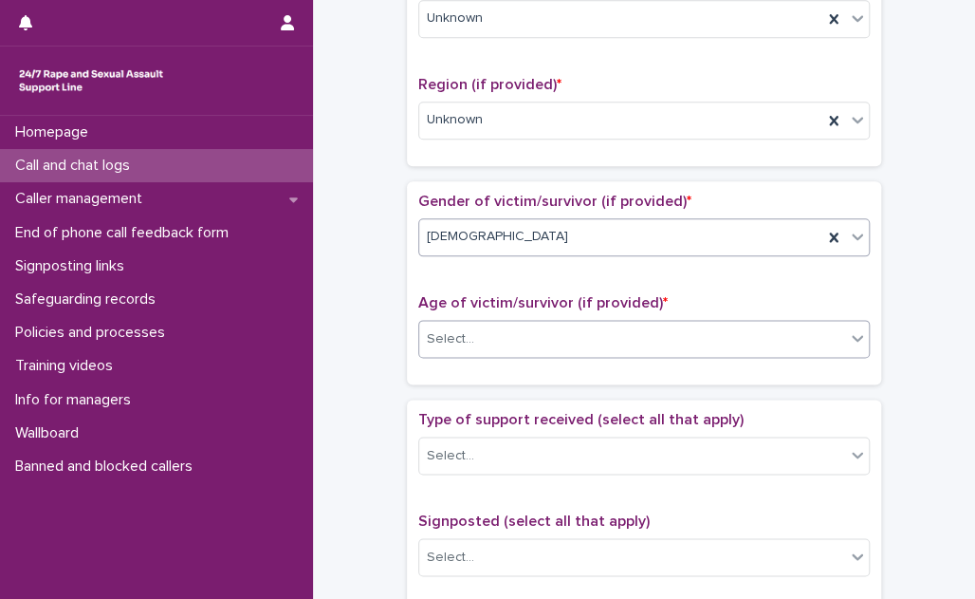
click at [493, 340] on div "Select..." at bounding box center [632, 338] width 426 height 31
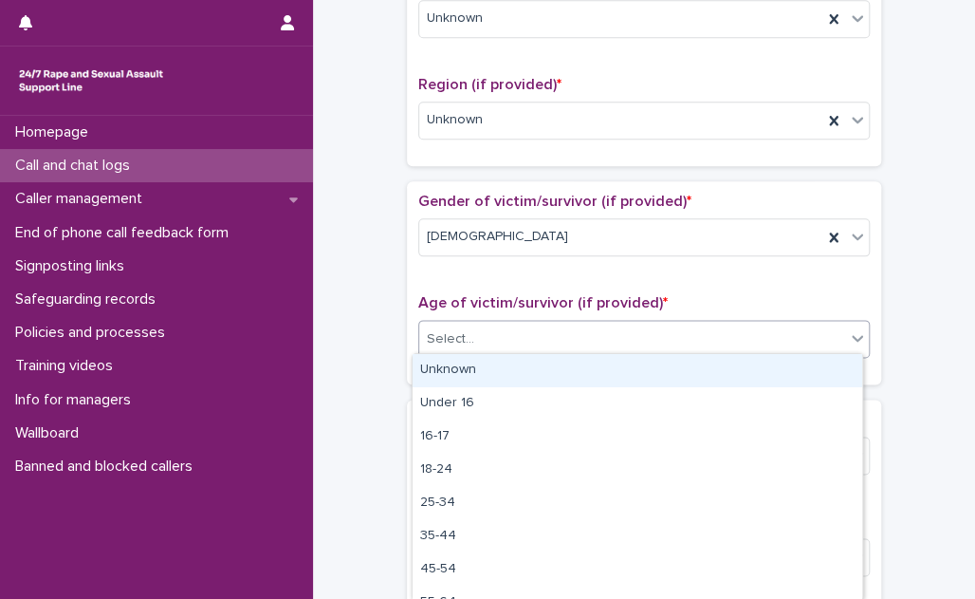
click at [488, 363] on div "Unknown" at bounding box center [638, 370] width 450 height 33
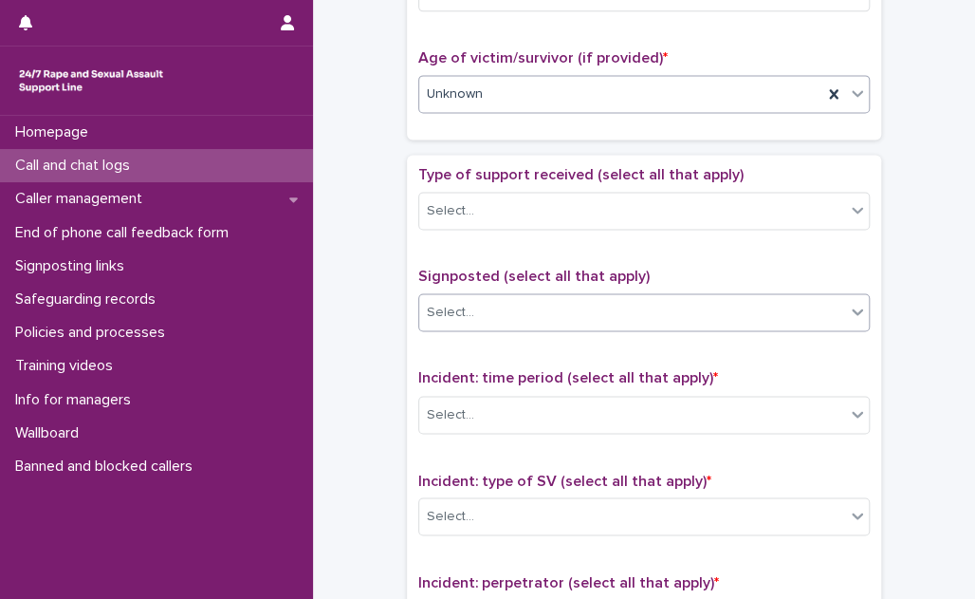
scroll to position [949, 0]
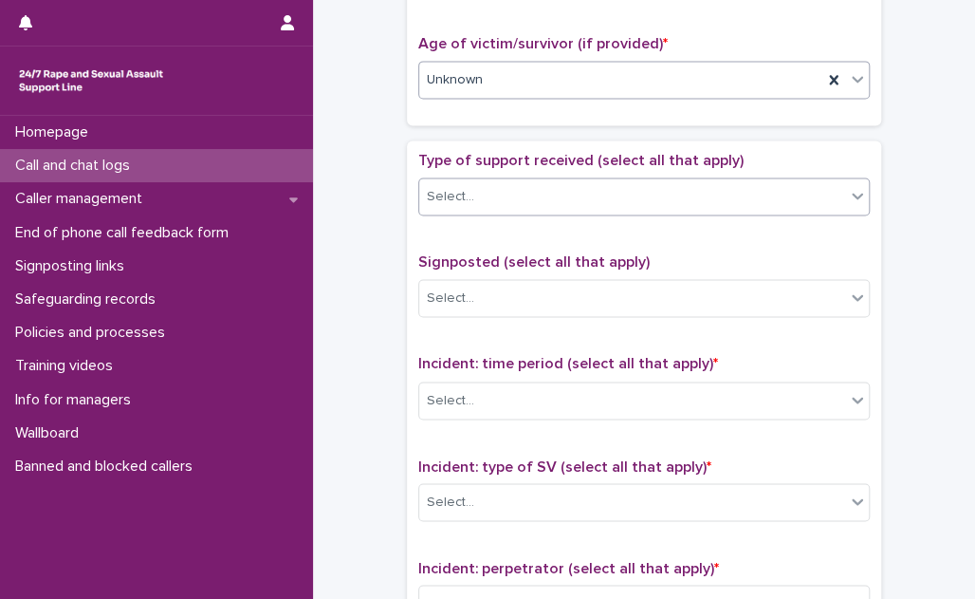
click at [503, 190] on div "Select..." at bounding box center [632, 196] width 426 height 31
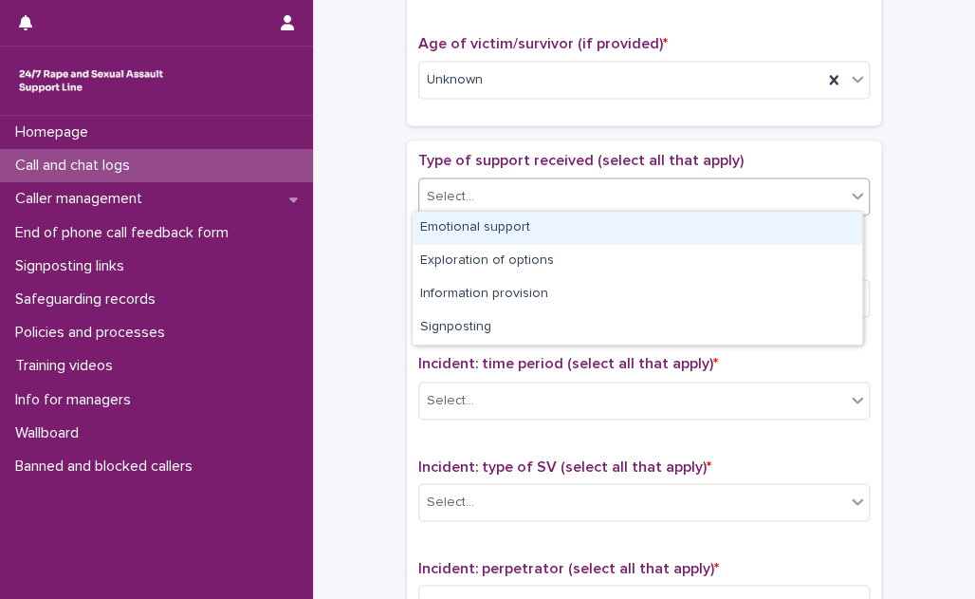
click at [488, 230] on div "Emotional support" at bounding box center [638, 228] width 450 height 33
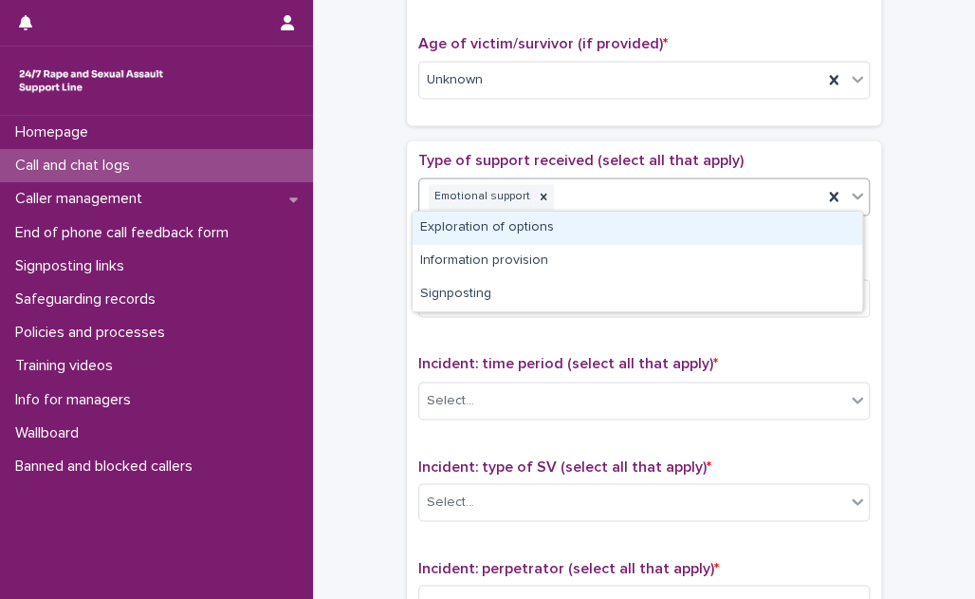
click at [557, 190] on div "Emotional support" at bounding box center [620, 196] width 403 height 33
click at [539, 221] on div "Exploration of options" at bounding box center [638, 228] width 450 height 33
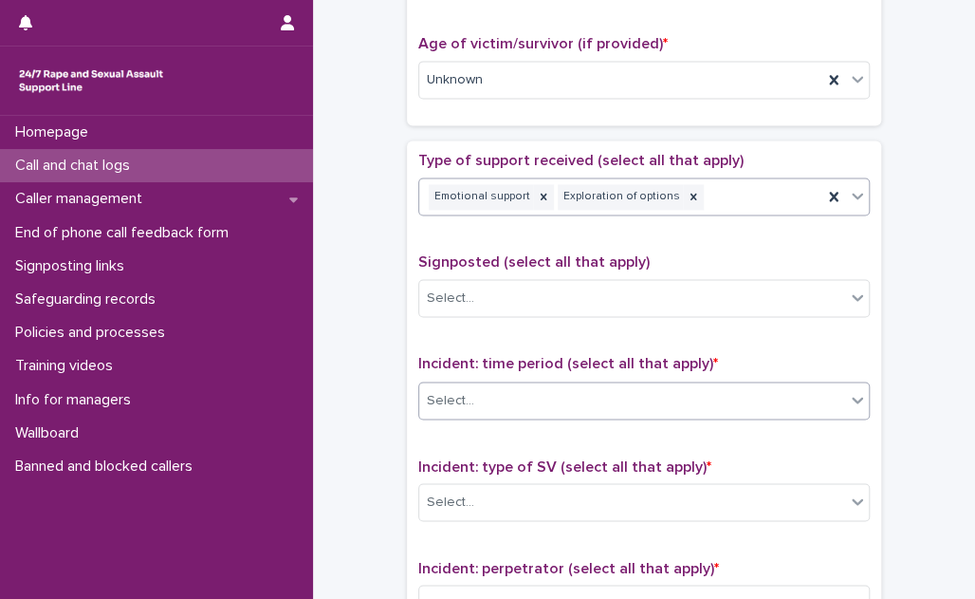
click at [518, 387] on div "Select..." at bounding box center [632, 399] width 426 height 31
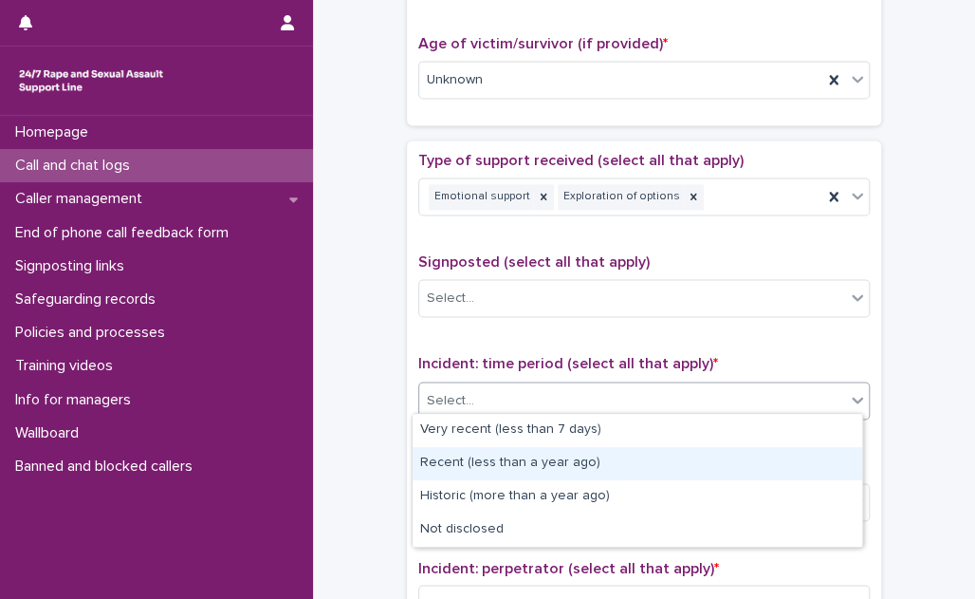
click at [523, 458] on div "Recent (less than a year ago)" at bounding box center [638, 463] width 450 height 33
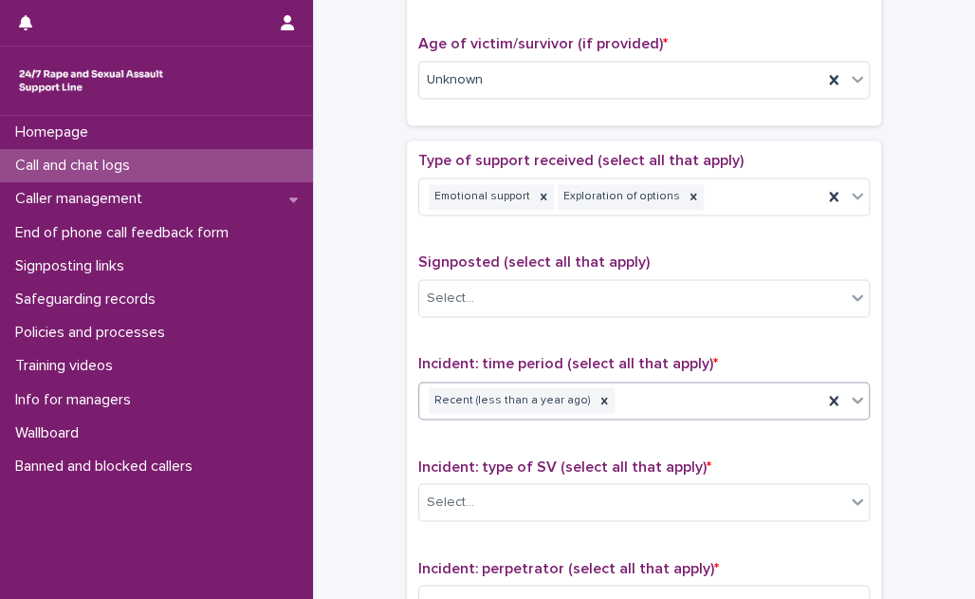
scroll to position [1120, 0]
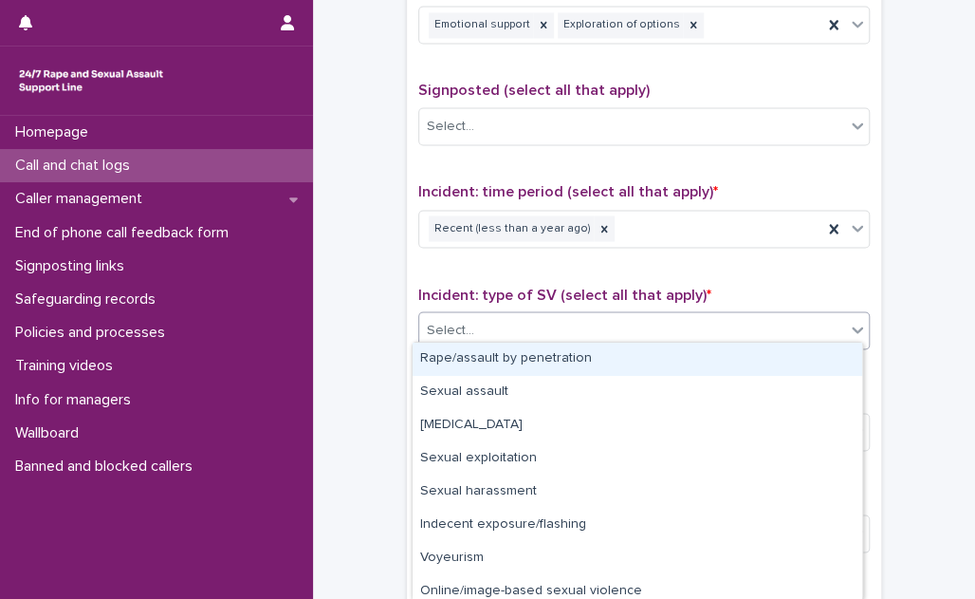
click at [537, 321] on div "Select..." at bounding box center [632, 329] width 426 height 31
click at [528, 362] on div "Rape/assault by penetration" at bounding box center [638, 358] width 450 height 33
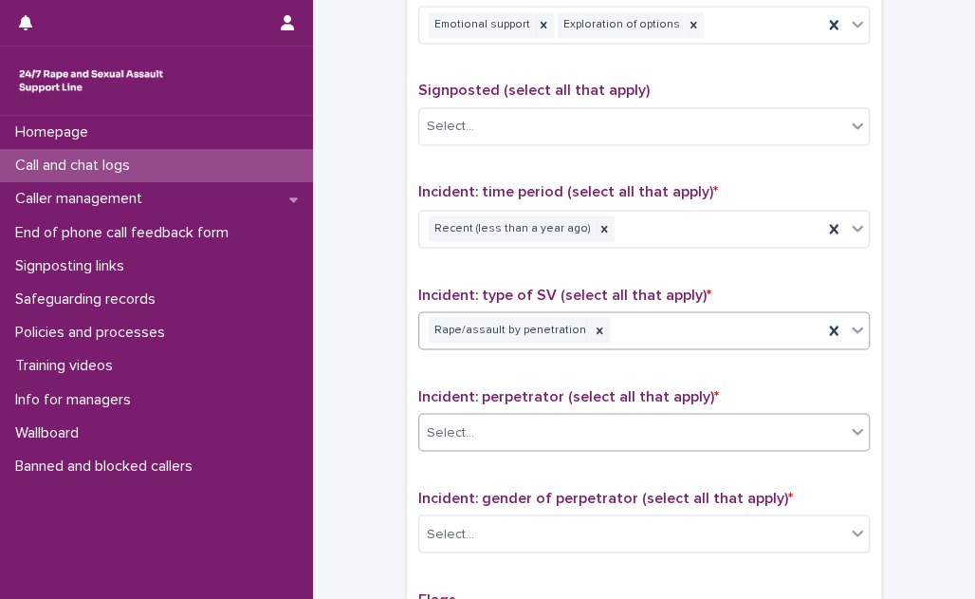
click at [524, 423] on div "Select..." at bounding box center [632, 431] width 426 height 31
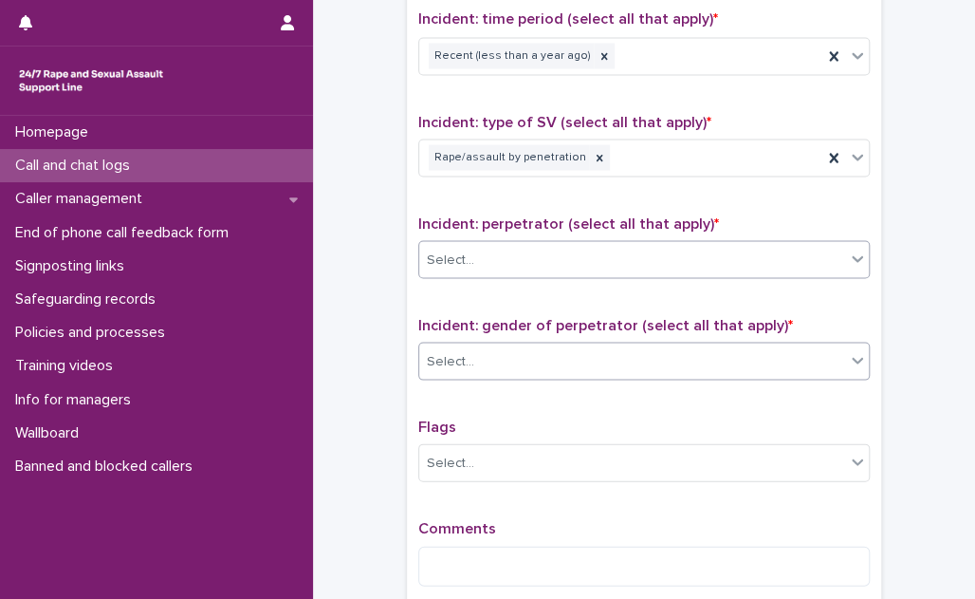
scroll to position [1379, 0]
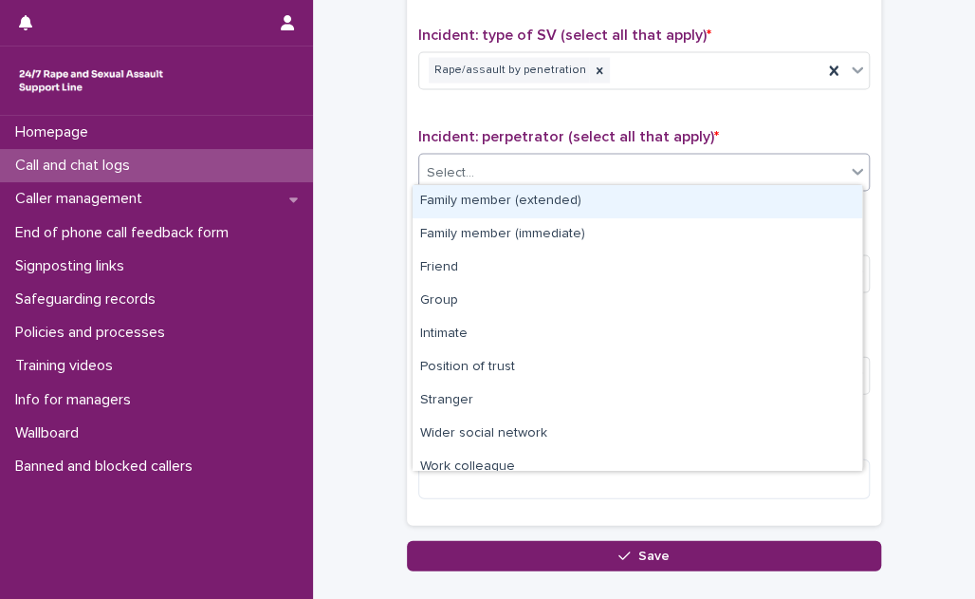
click at [574, 167] on div "Select..." at bounding box center [632, 172] width 426 height 31
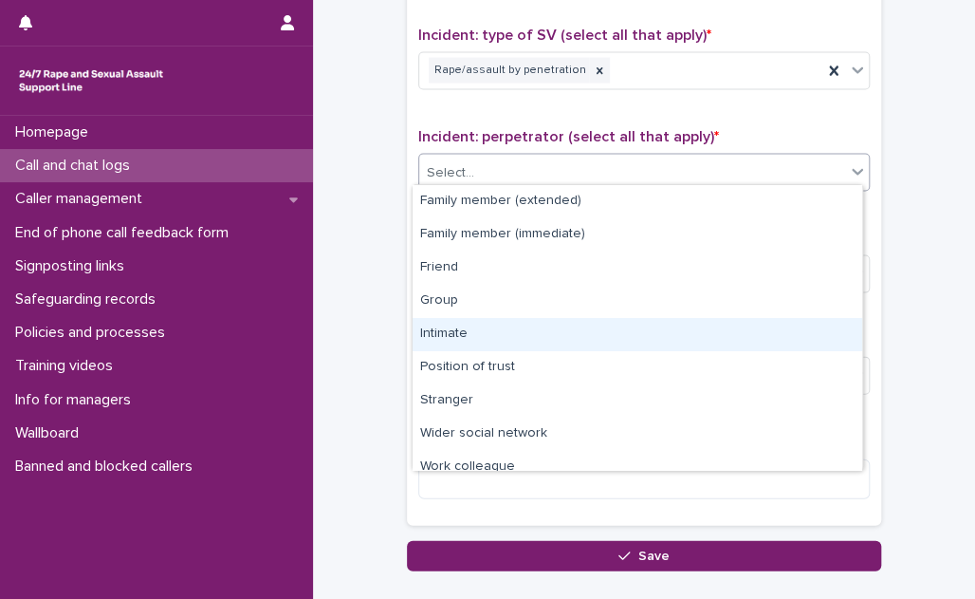
scroll to position [80, 0]
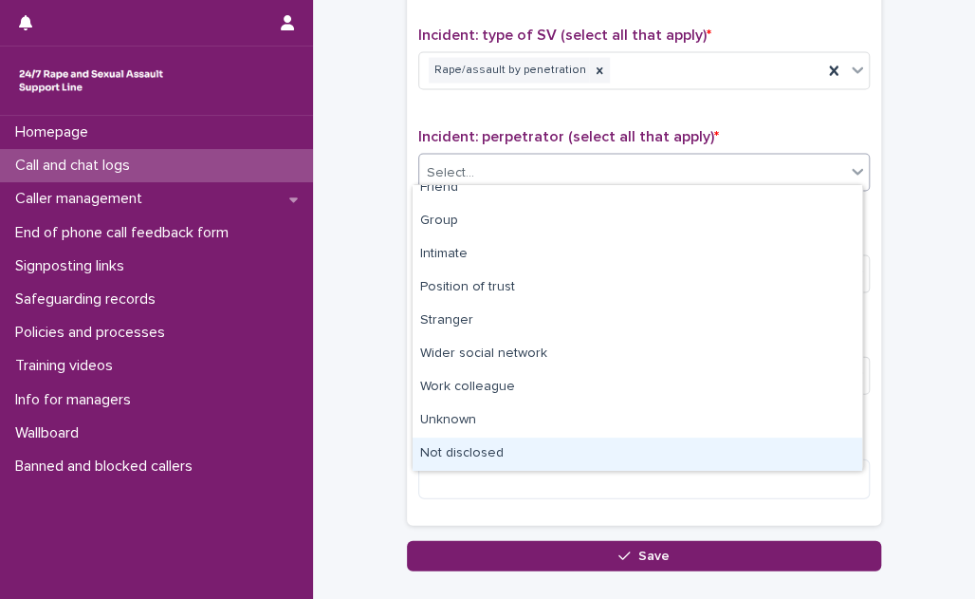
click at [531, 460] on div "Not disclosed" at bounding box center [638, 453] width 450 height 33
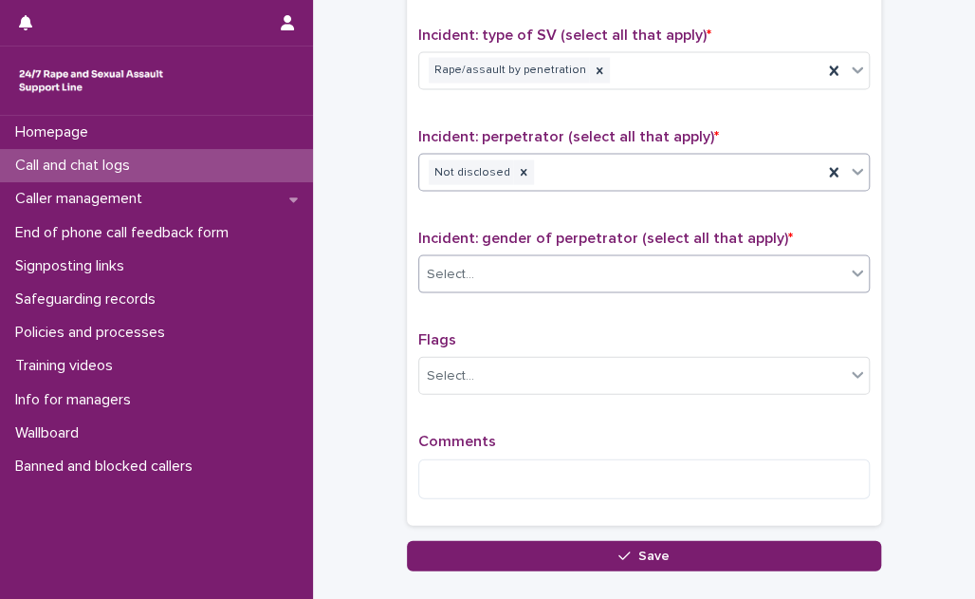
click at [524, 259] on div "Select..." at bounding box center [632, 274] width 426 height 31
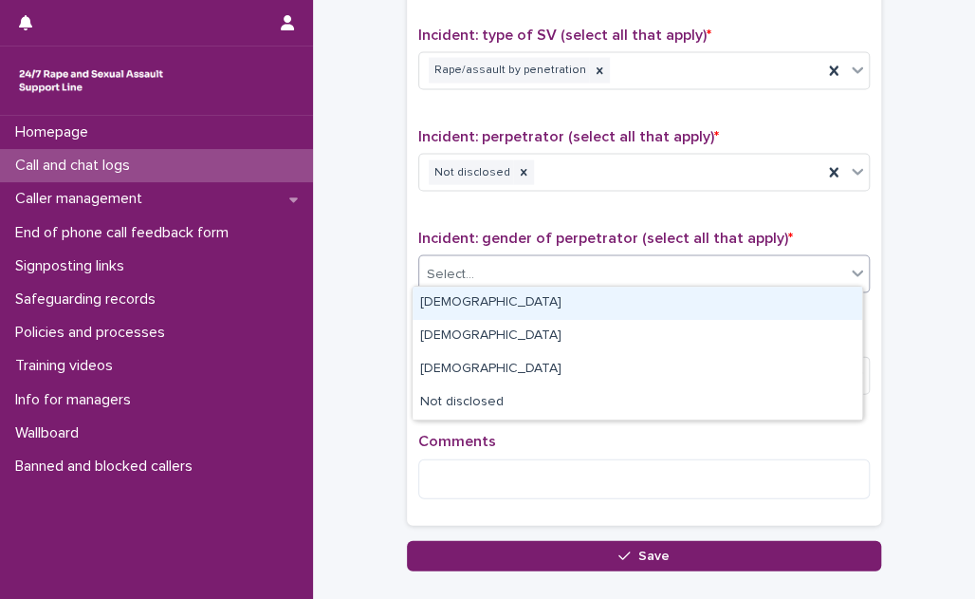
click at [494, 299] on div "[DEMOGRAPHIC_DATA]" at bounding box center [638, 302] width 450 height 33
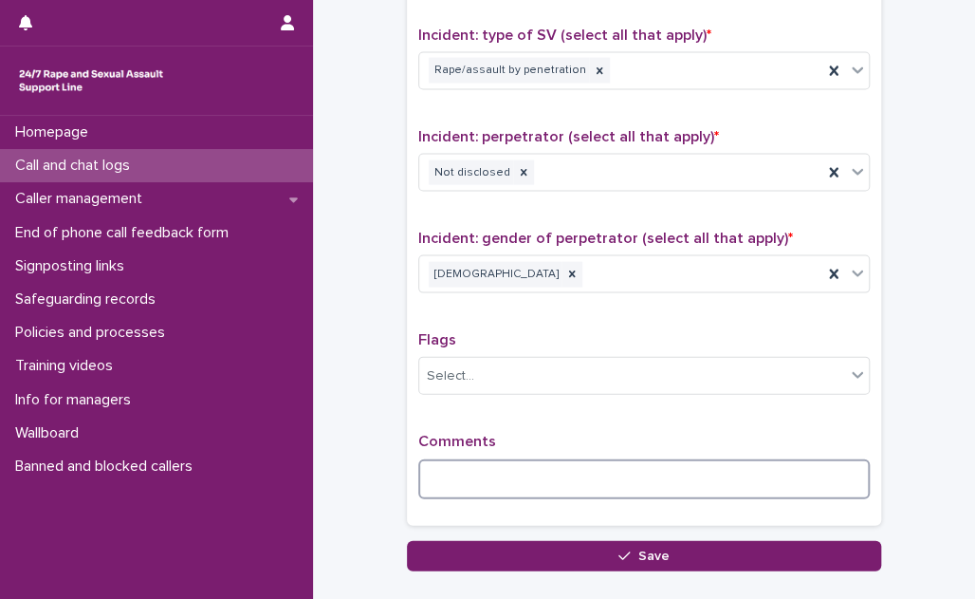
click at [425, 461] on textarea at bounding box center [644, 479] width 452 height 40
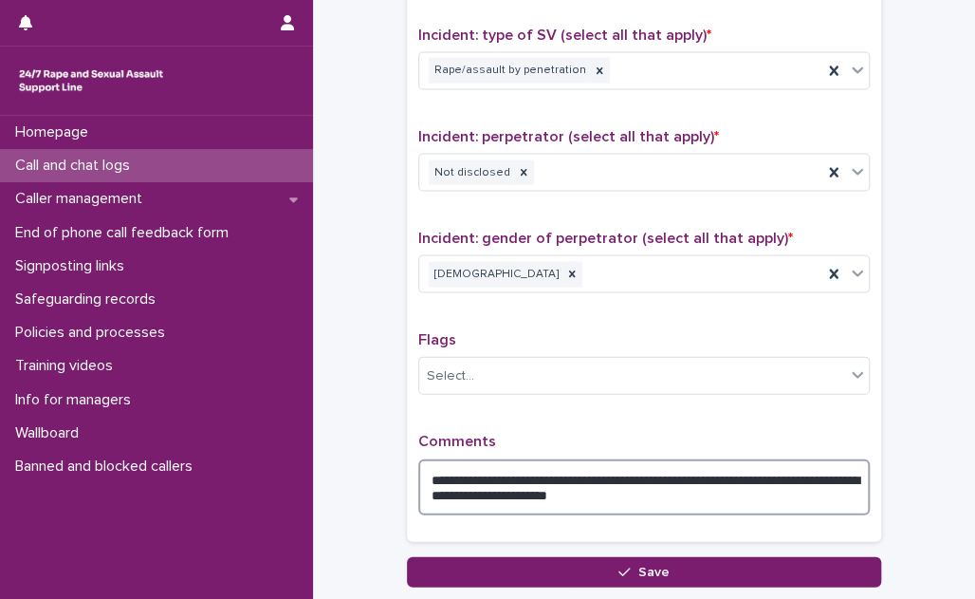
click at [550, 484] on textarea "**********" at bounding box center [644, 487] width 452 height 56
click at [714, 488] on textarea "**********" at bounding box center [644, 487] width 452 height 56
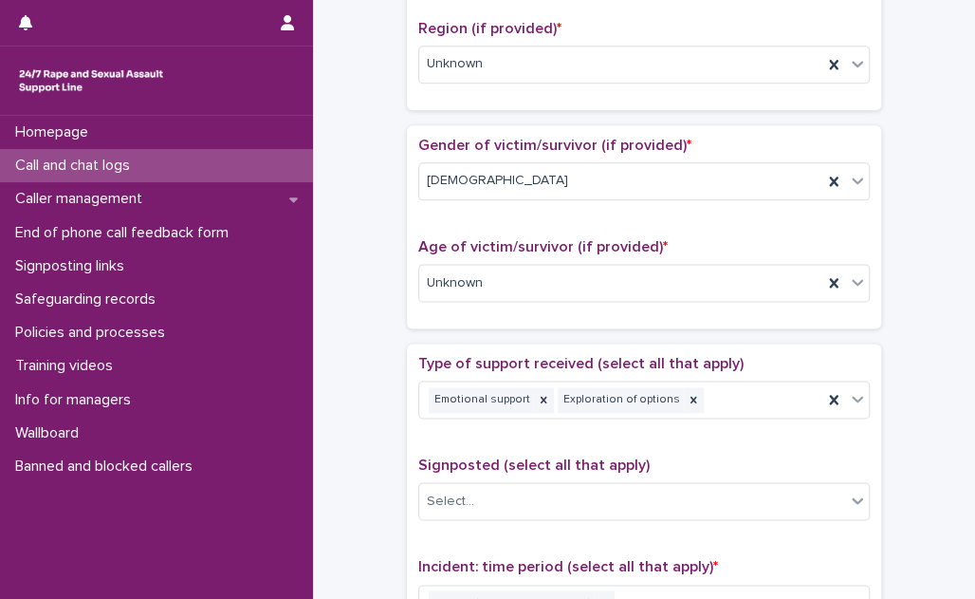
scroll to position [862, 0]
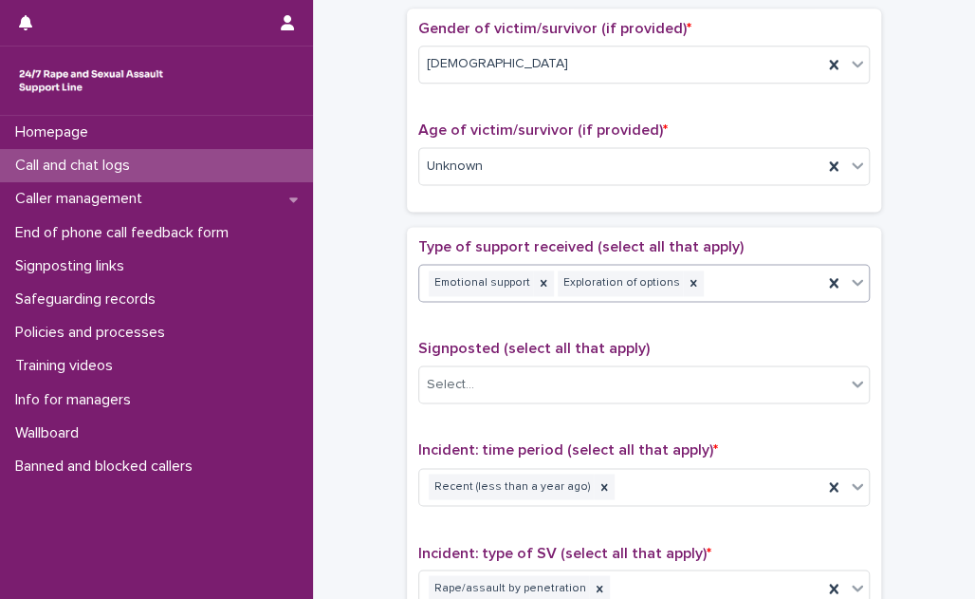
type textarea "**********"
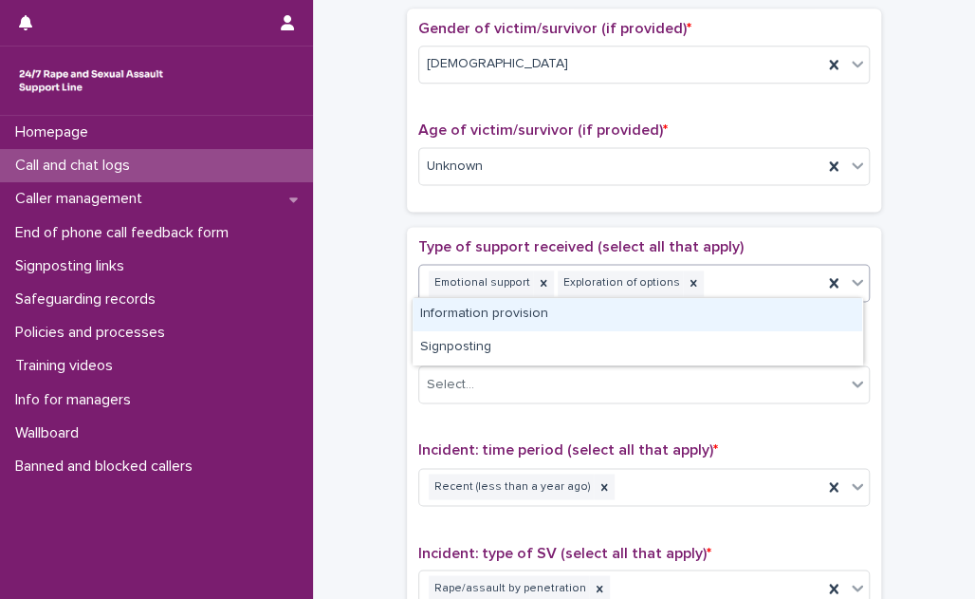
click at [718, 274] on div "Emotional support Exploration of options" at bounding box center [620, 283] width 403 height 33
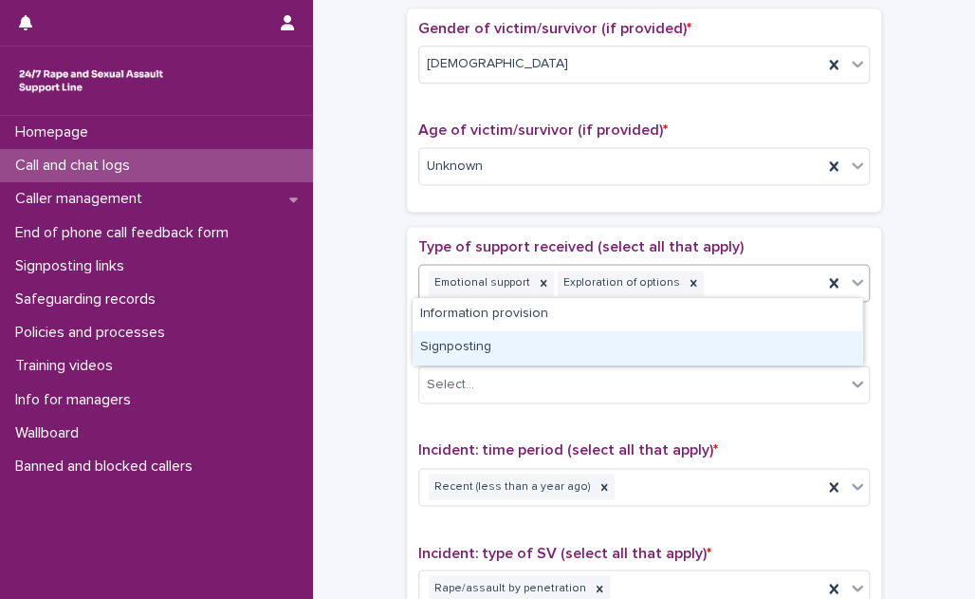
click at [651, 344] on div "Signposting" at bounding box center [638, 347] width 450 height 33
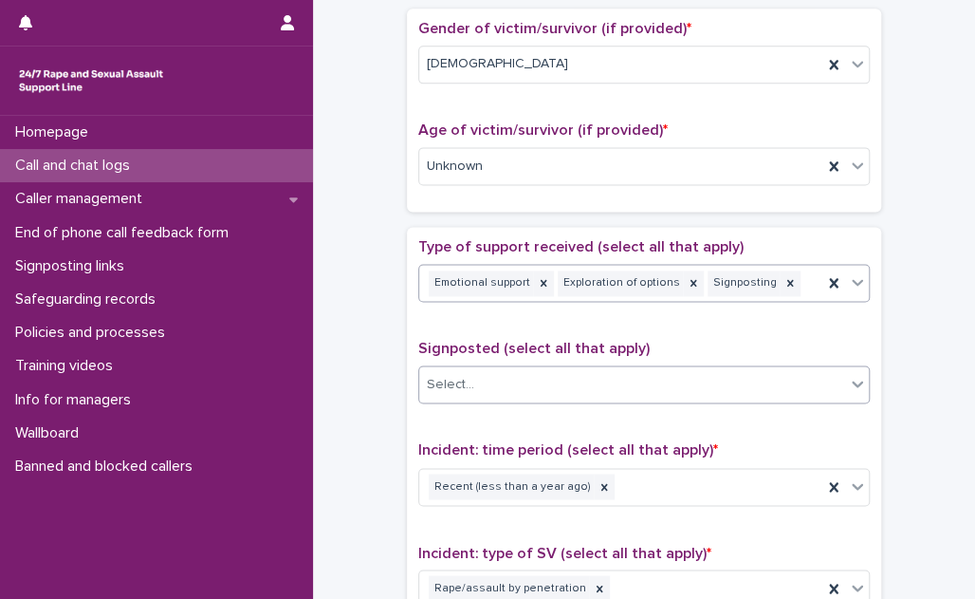
click at [630, 377] on div "Select..." at bounding box center [632, 384] width 426 height 31
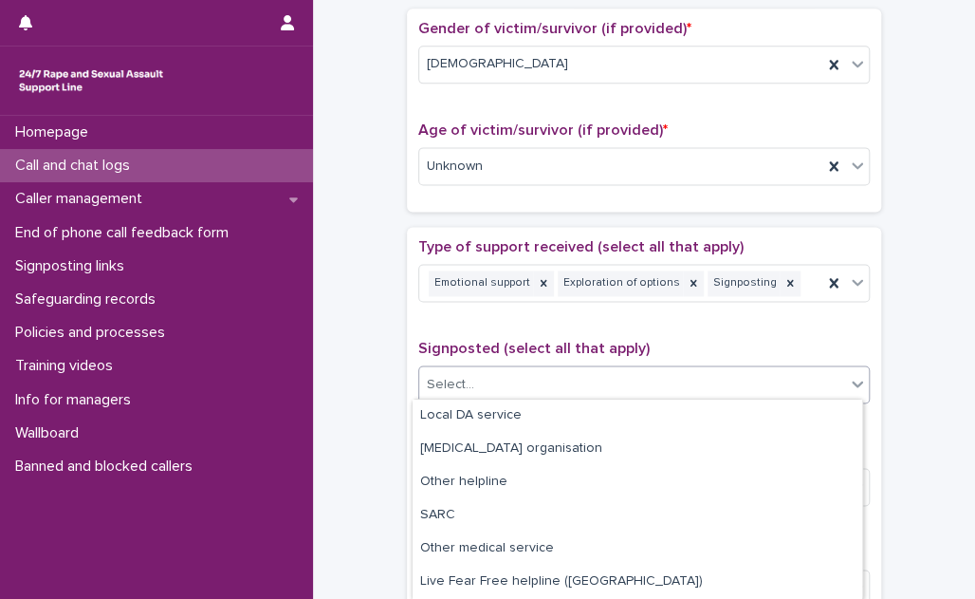
scroll to position [172, 0]
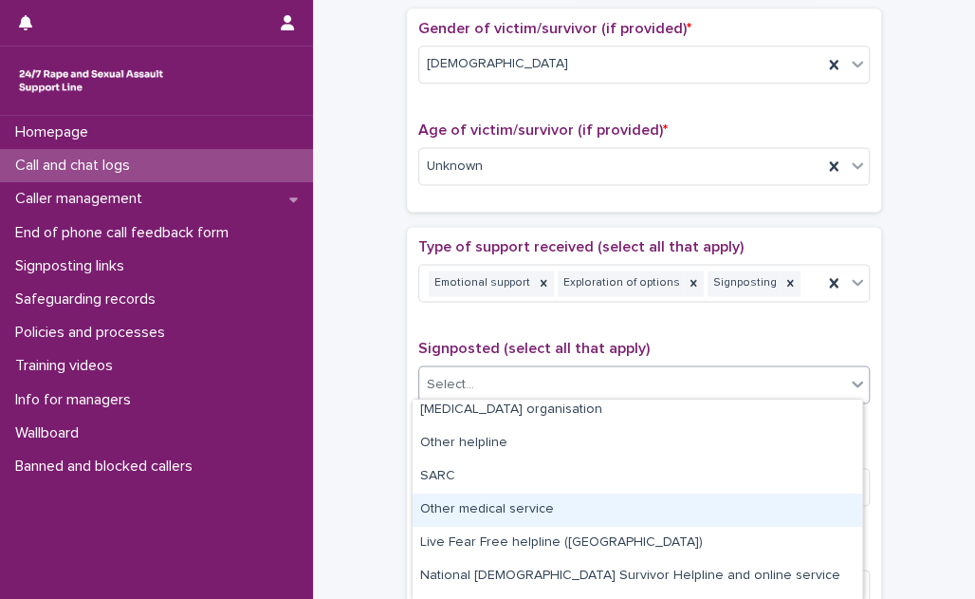
click at [642, 504] on div "Other medical service" at bounding box center [638, 509] width 450 height 33
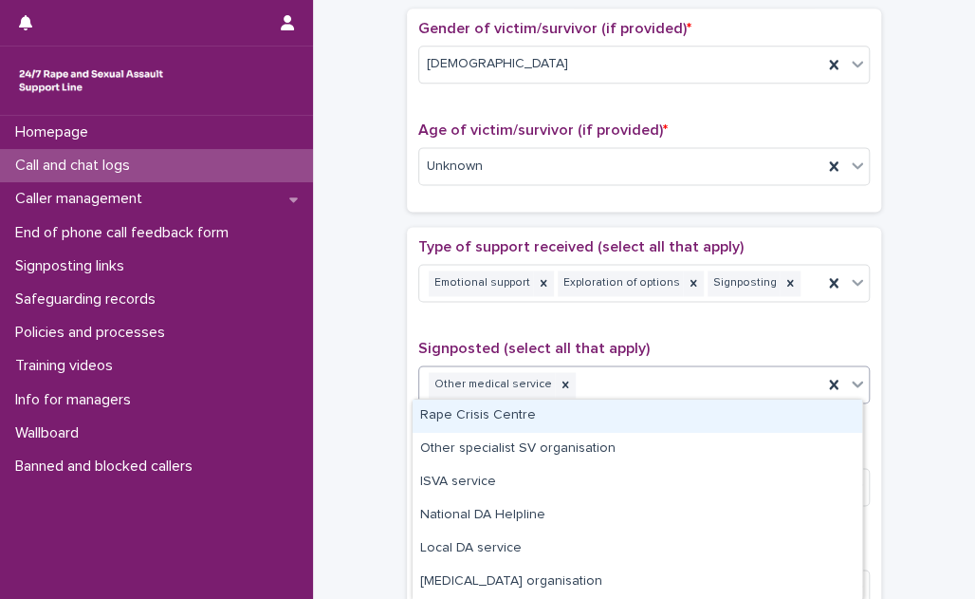
click at [657, 382] on div "Other medical service" at bounding box center [620, 384] width 403 height 33
click at [643, 422] on div "Rape Crisis Centre" at bounding box center [638, 415] width 450 height 33
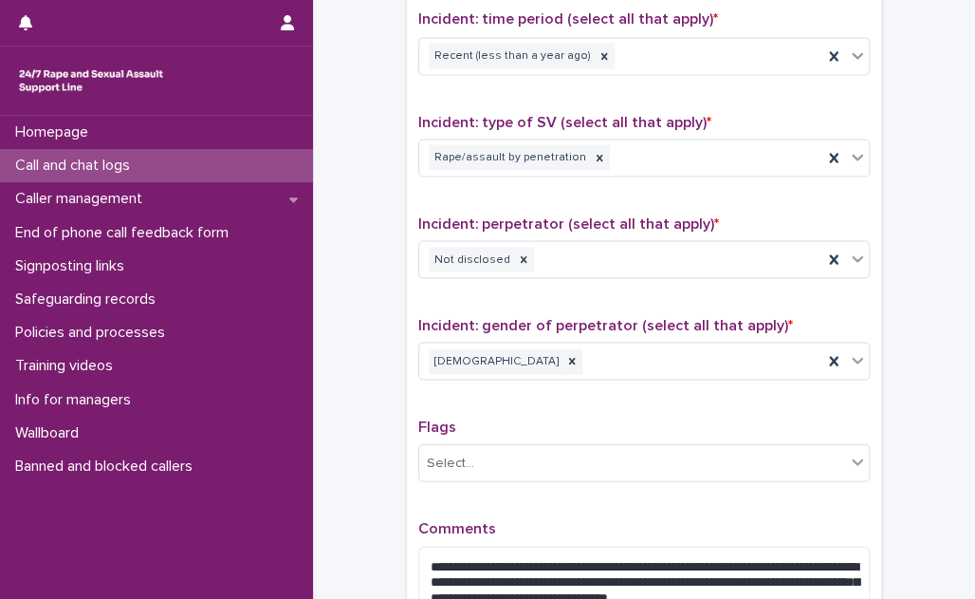
scroll to position [1539, 0]
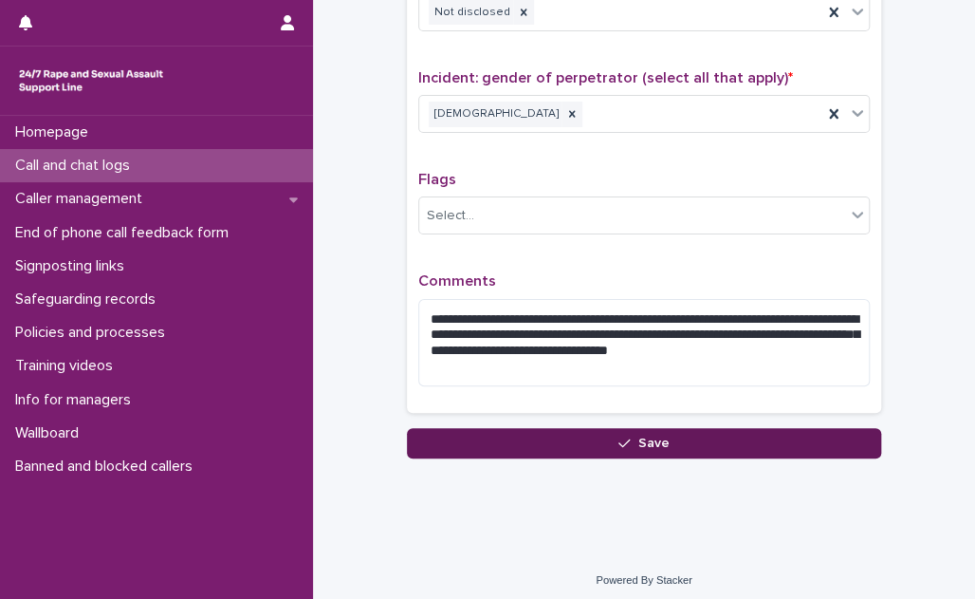
click at [707, 429] on button "Save" at bounding box center [644, 443] width 474 height 30
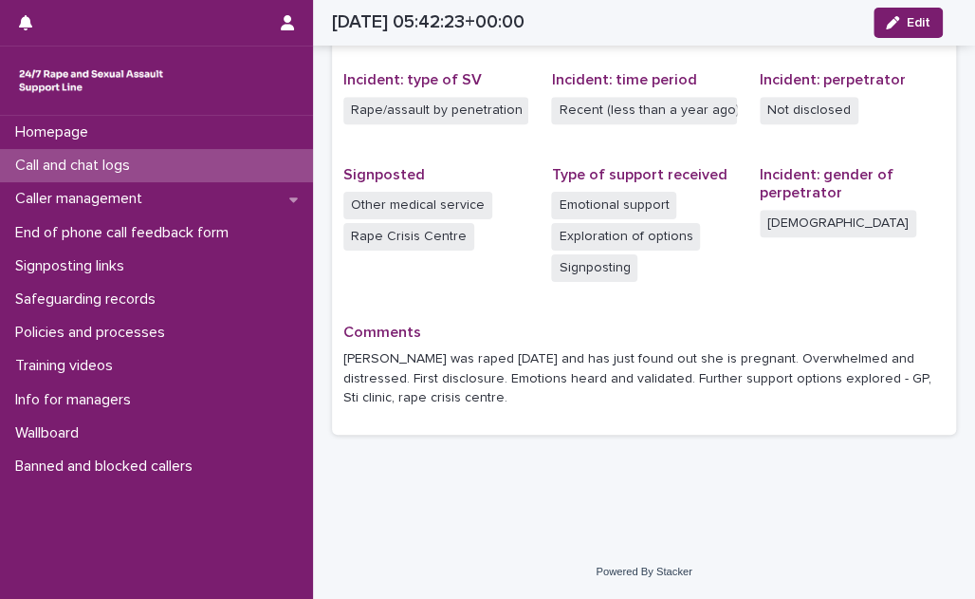
scroll to position [453, 0]
click at [184, 171] on div "Call and chat logs" at bounding box center [156, 165] width 313 height 33
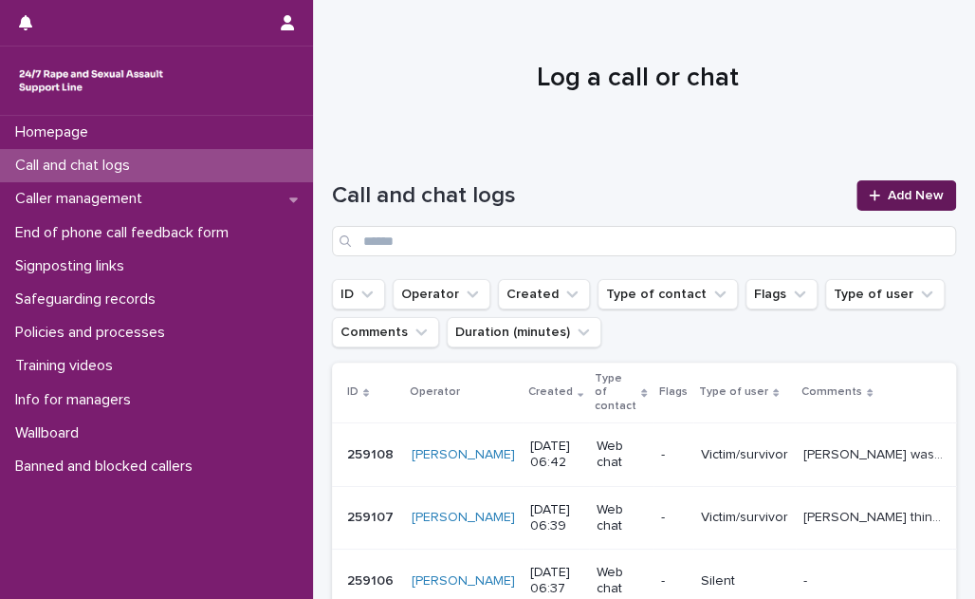
click at [903, 189] on span "Add New" at bounding box center [916, 195] width 56 height 13
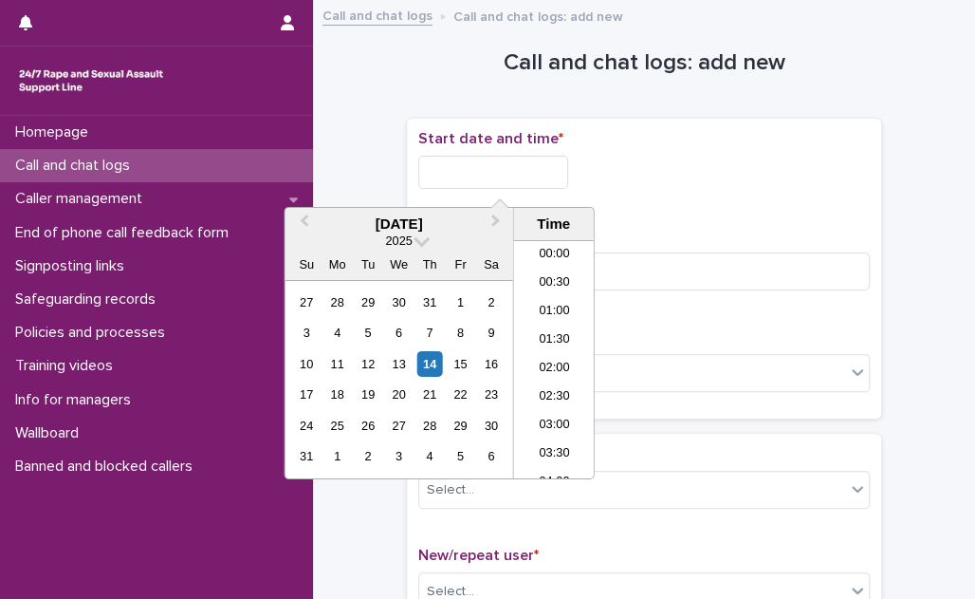
click at [552, 174] on input "text" at bounding box center [493, 172] width 150 height 33
click at [555, 343] on li "02:30" at bounding box center [554, 351] width 81 height 28
click at [540, 175] on input "**********" at bounding box center [493, 172] width 150 height 33
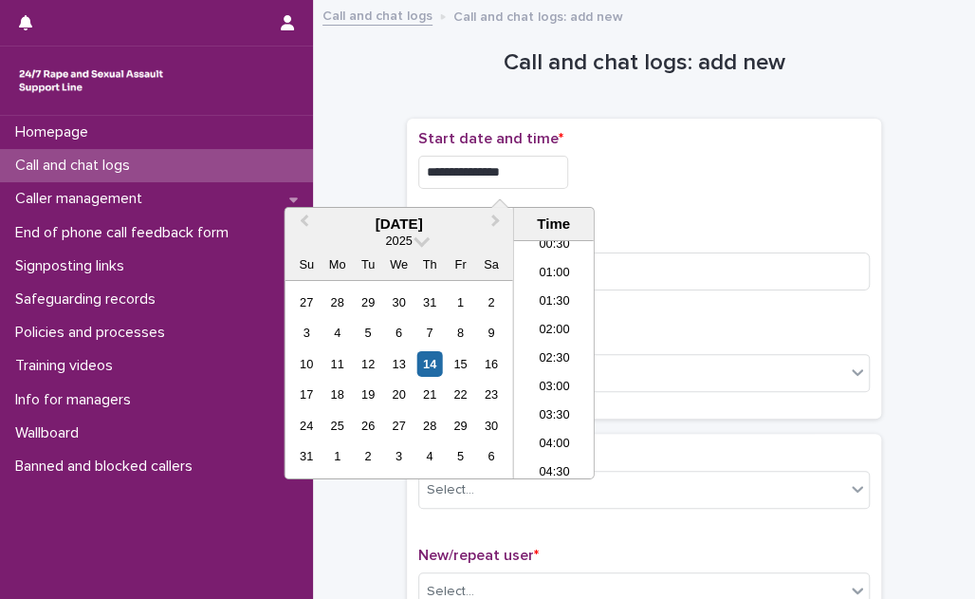
type input "**********"
drag, startPoint x: 811, startPoint y: 196, endPoint x: 759, endPoint y: 215, distance: 55.5
click at [809, 196] on div "**********" at bounding box center [644, 167] width 452 height 74
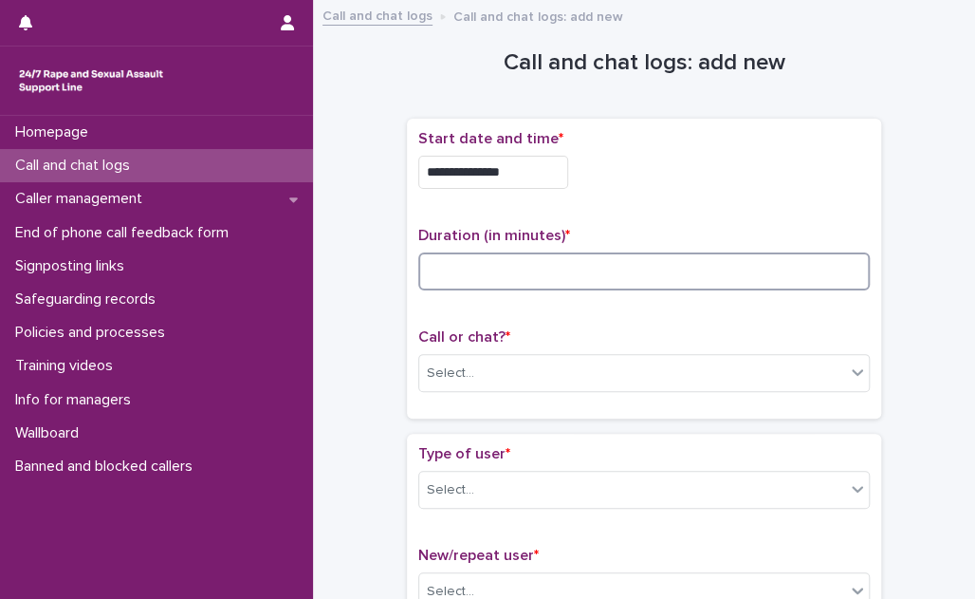
click at [529, 272] on input at bounding box center [644, 271] width 452 height 38
type input "**"
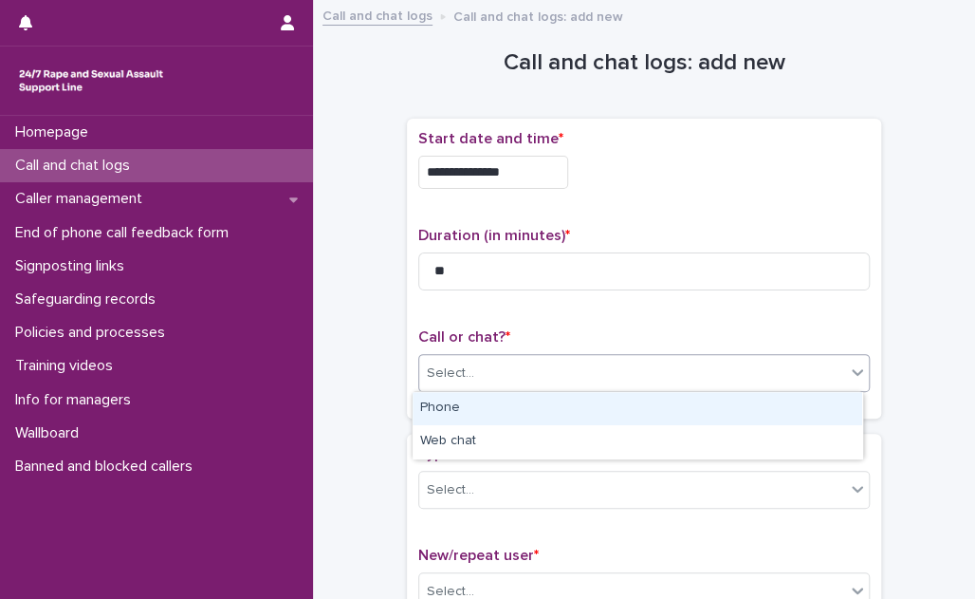
drag, startPoint x: 527, startPoint y: 371, endPoint x: 520, endPoint y: 379, distance: 11.4
click at [526, 372] on div "Select..." at bounding box center [632, 373] width 426 height 31
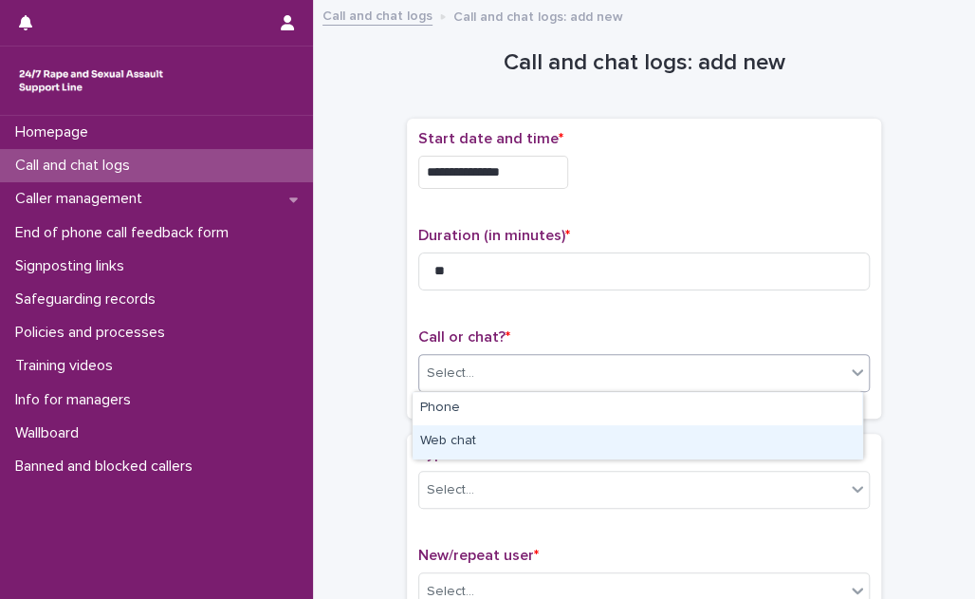
click at [518, 438] on div "Web chat" at bounding box center [638, 441] width 450 height 33
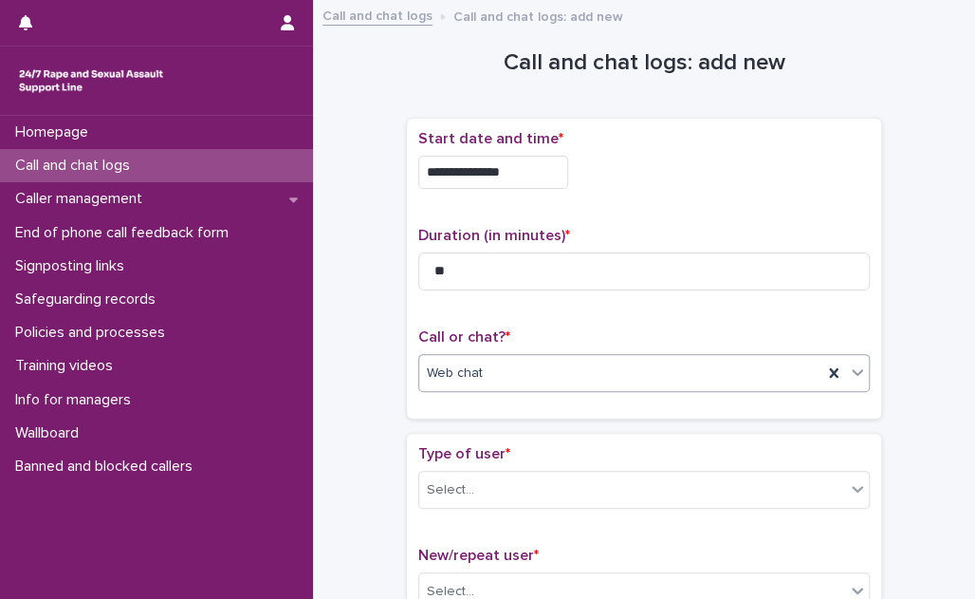
scroll to position [172, 0]
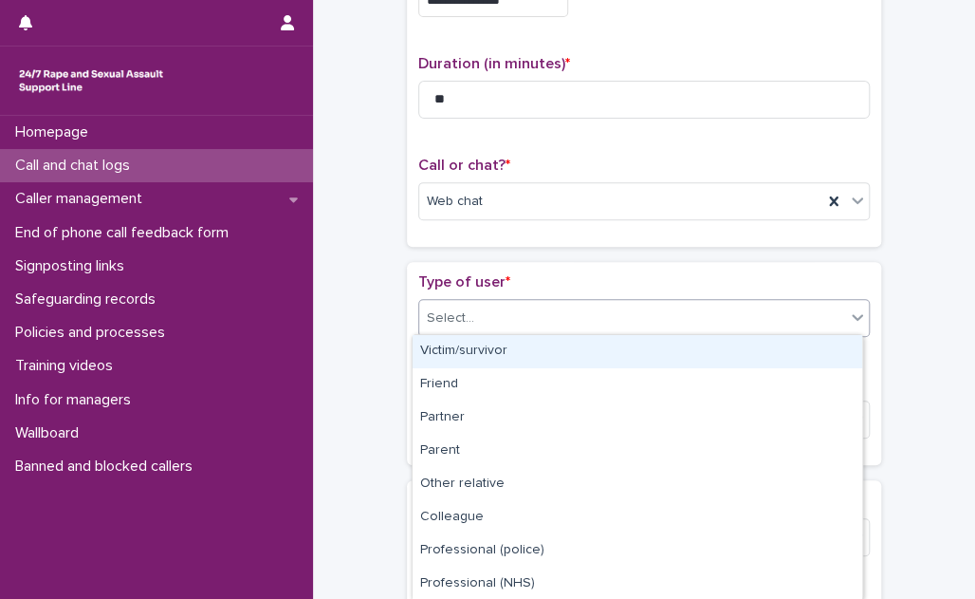
click at [553, 323] on div "Select..." at bounding box center [632, 318] width 426 height 31
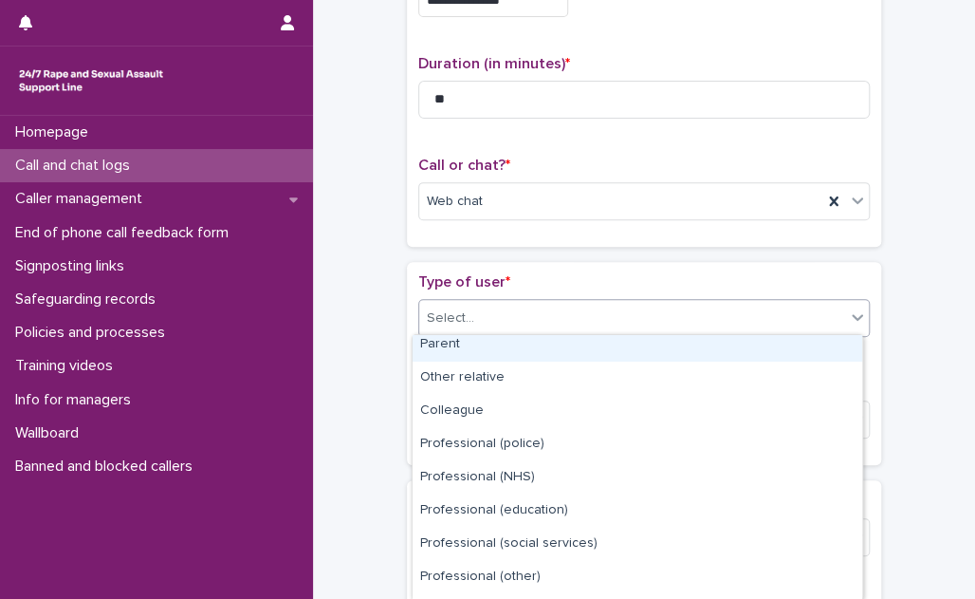
scroll to position [233, 0]
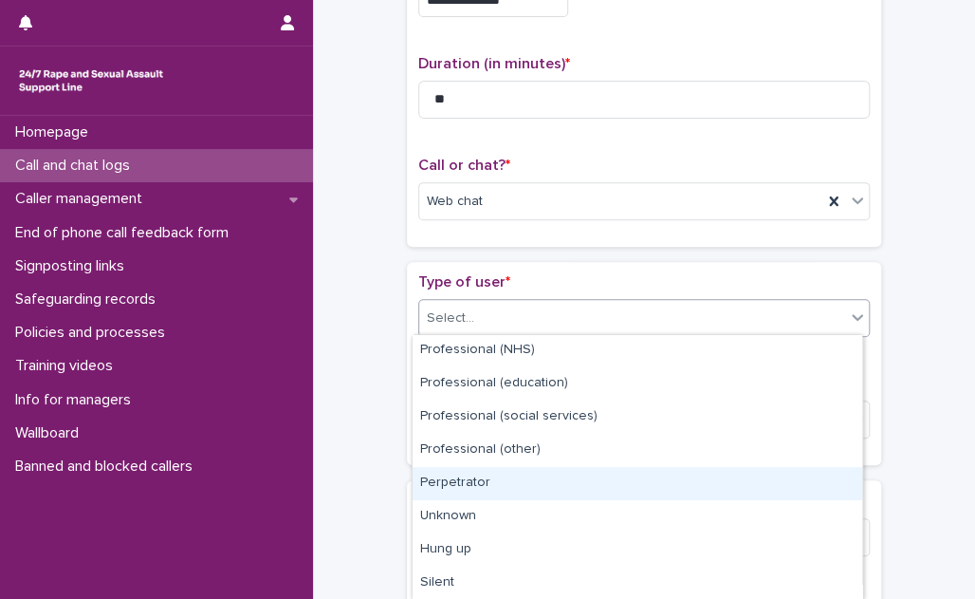
click at [549, 469] on div "Perpetrator" at bounding box center [638, 483] width 450 height 33
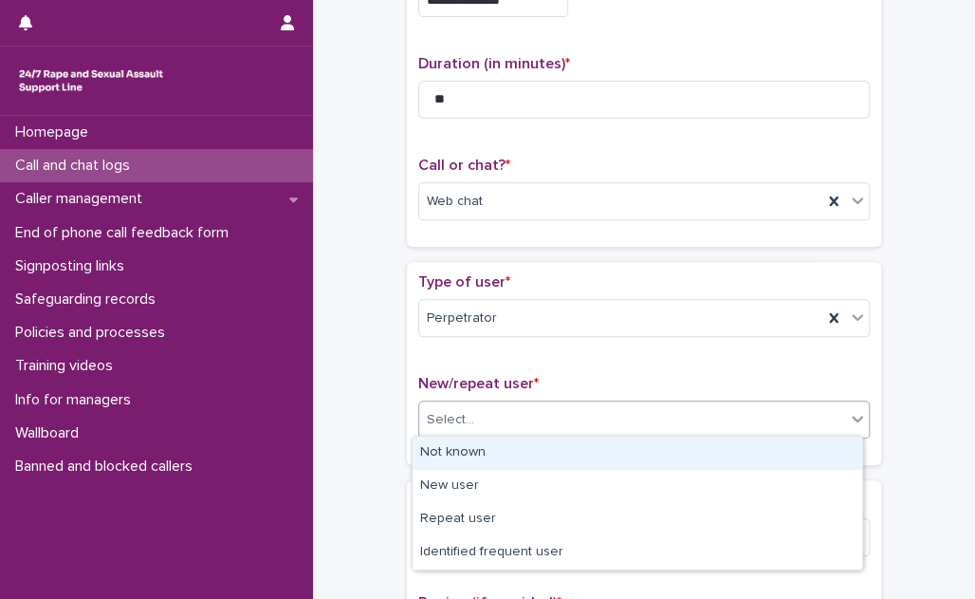
click at [559, 416] on div "Select..." at bounding box center [632, 419] width 426 height 31
click at [551, 451] on div "Not known" at bounding box center [638, 452] width 450 height 33
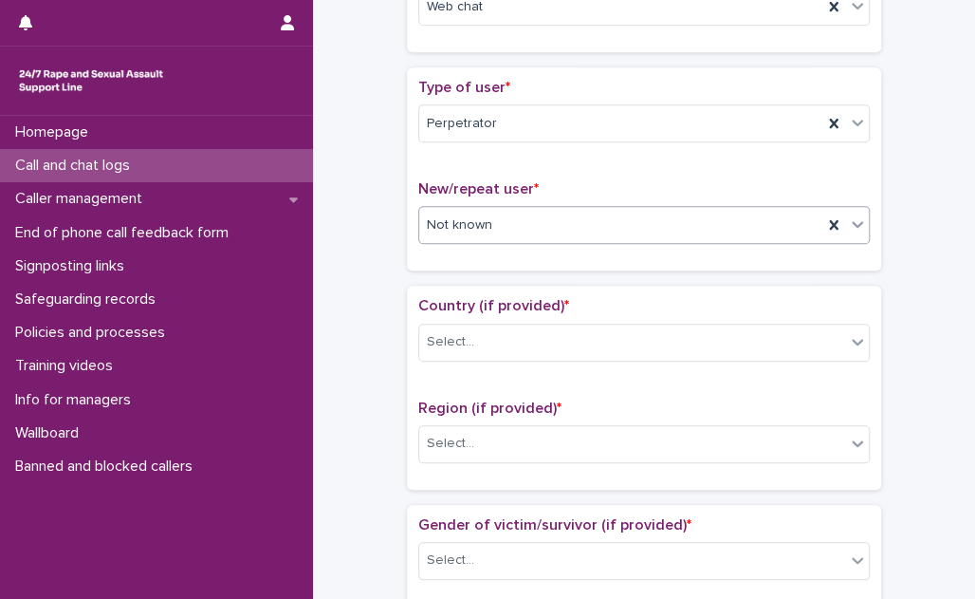
scroll to position [431, 0]
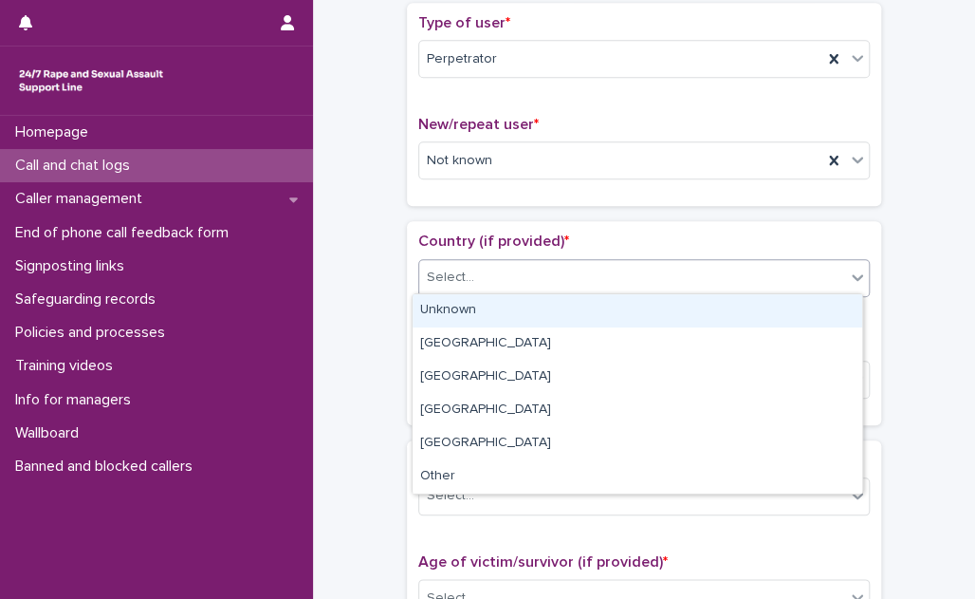
click at [548, 273] on div "Select..." at bounding box center [632, 277] width 426 height 31
click at [548, 309] on div "Unknown" at bounding box center [638, 310] width 450 height 33
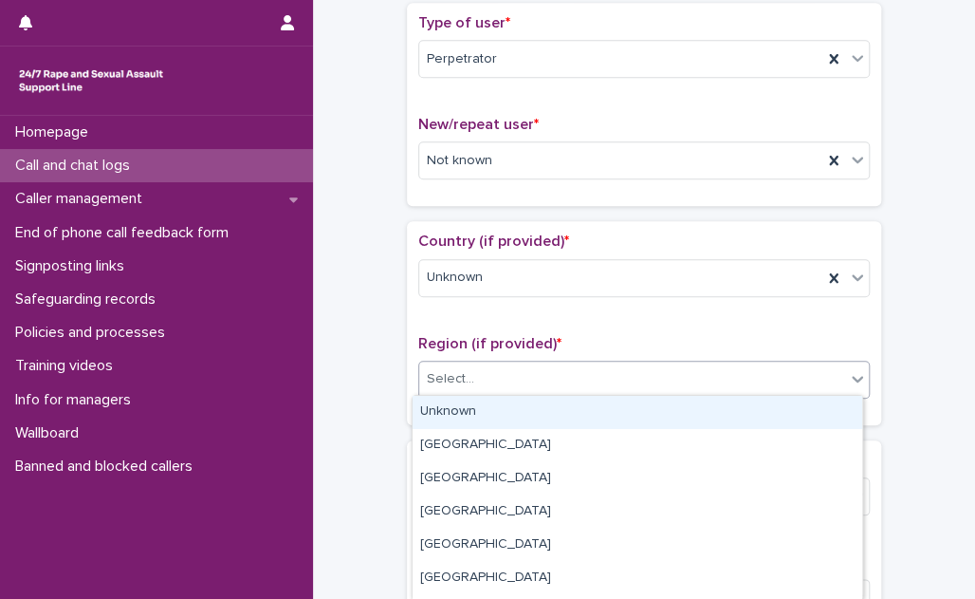
click at [542, 378] on div "Select..." at bounding box center [632, 378] width 426 height 31
click at [532, 406] on div "Unknown" at bounding box center [638, 412] width 450 height 33
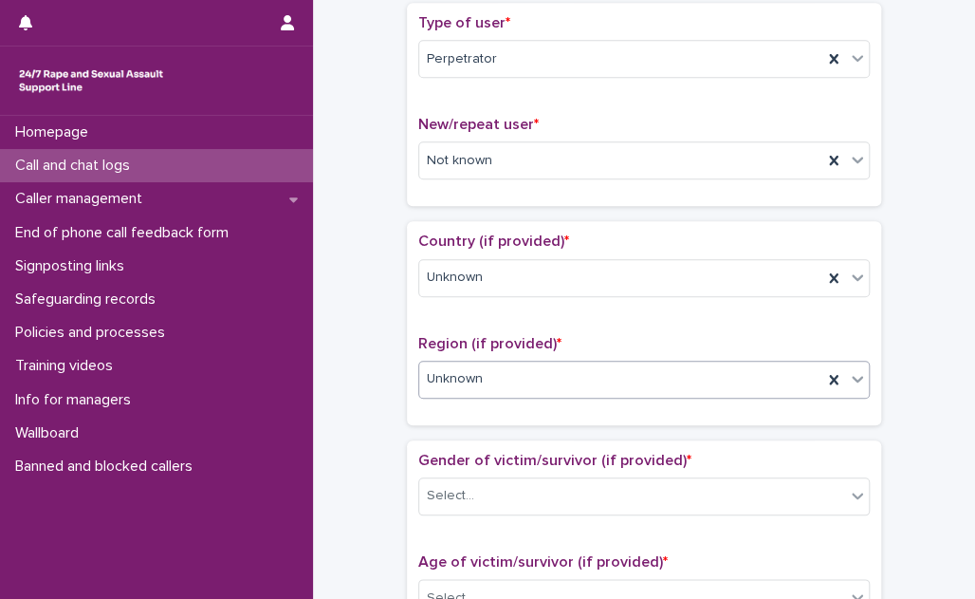
scroll to position [603, 0]
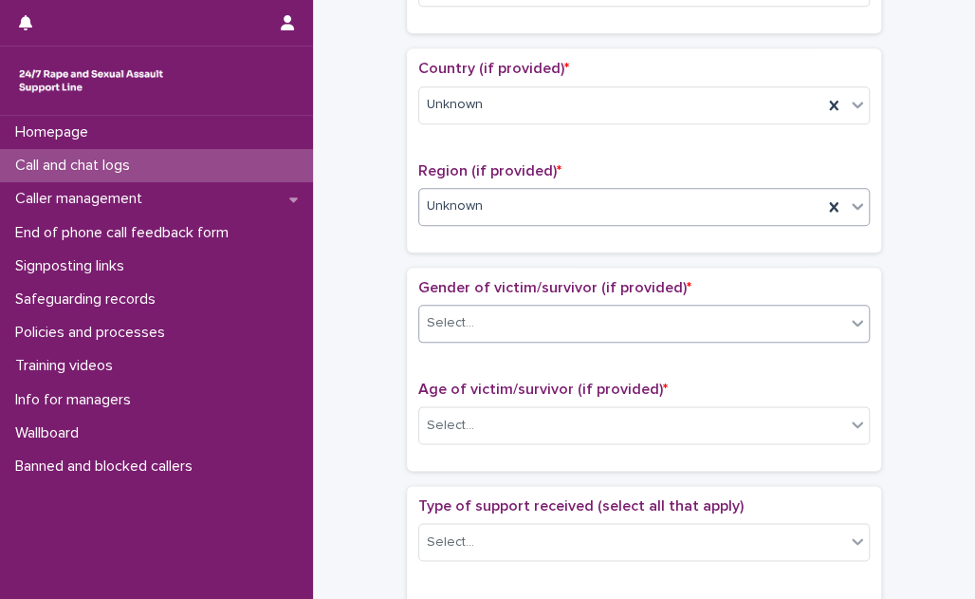
click at [535, 314] on div "Select..." at bounding box center [632, 322] width 426 height 31
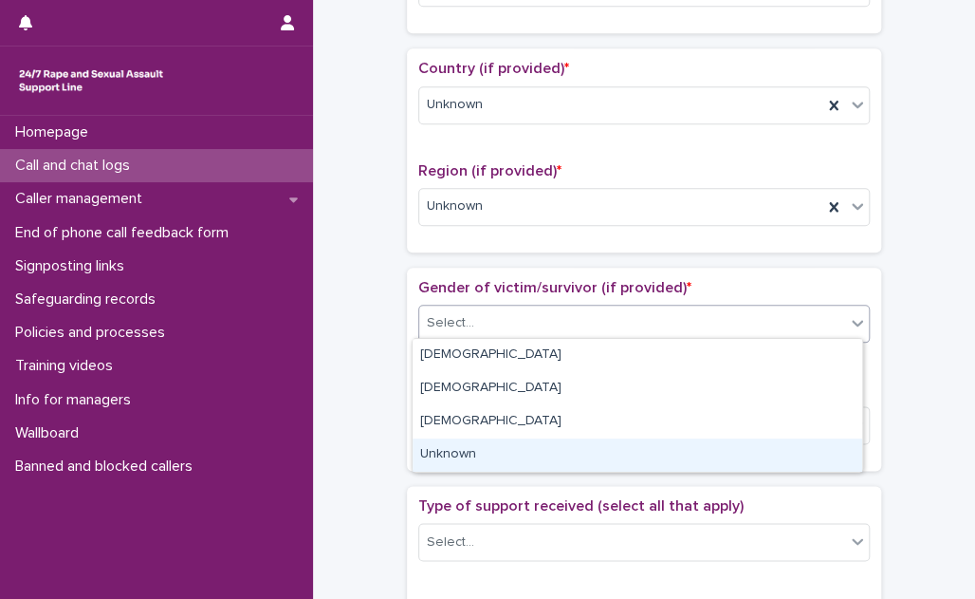
click at [508, 453] on div "Unknown" at bounding box center [638, 454] width 450 height 33
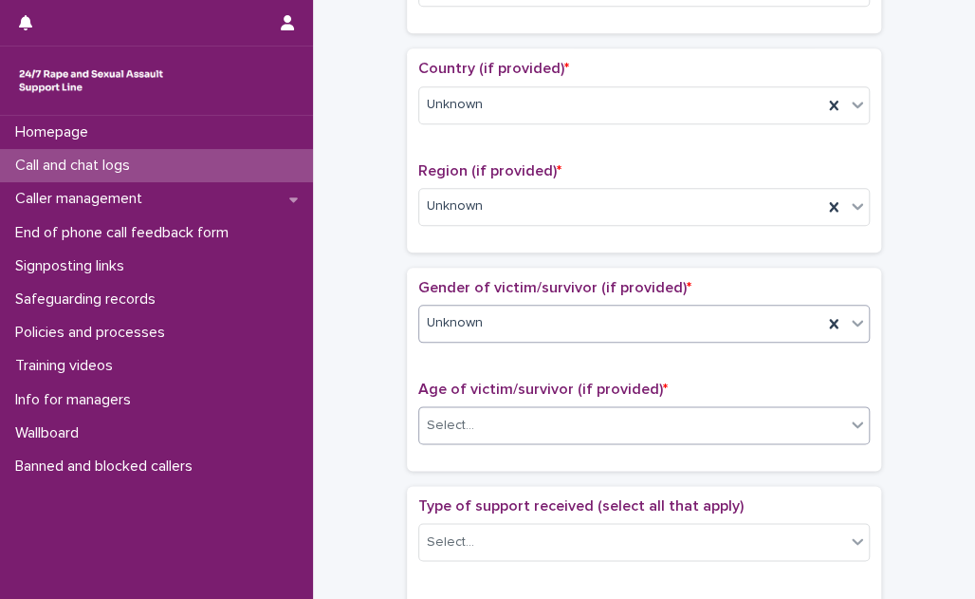
click at [516, 419] on div "Select..." at bounding box center [632, 425] width 426 height 31
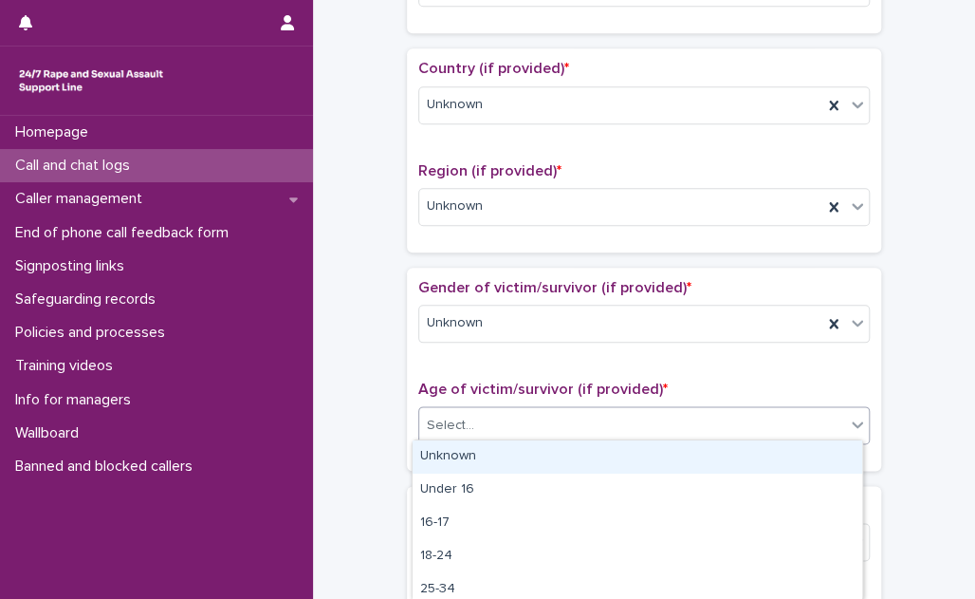
click at [504, 453] on div "Unknown" at bounding box center [638, 456] width 450 height 33
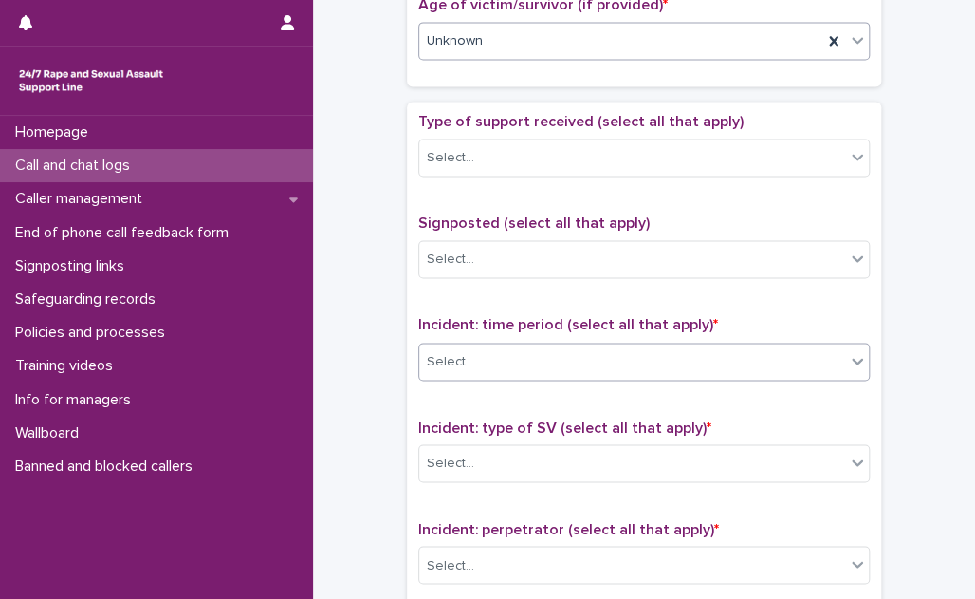
scroll to position [1034, 0]
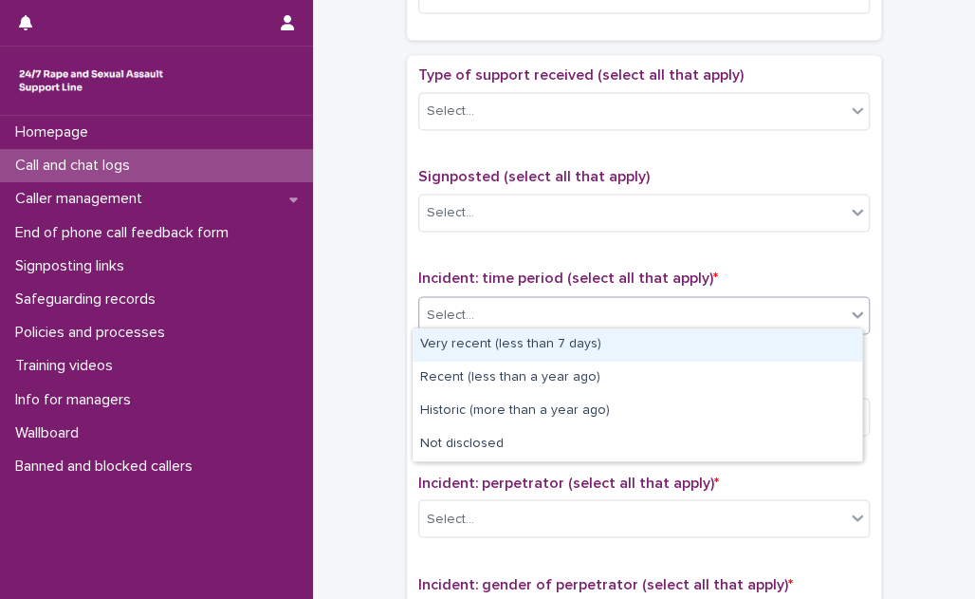
click at [536, 302] on div "Select..." at bounding box center [632, 314] width 426 height 31
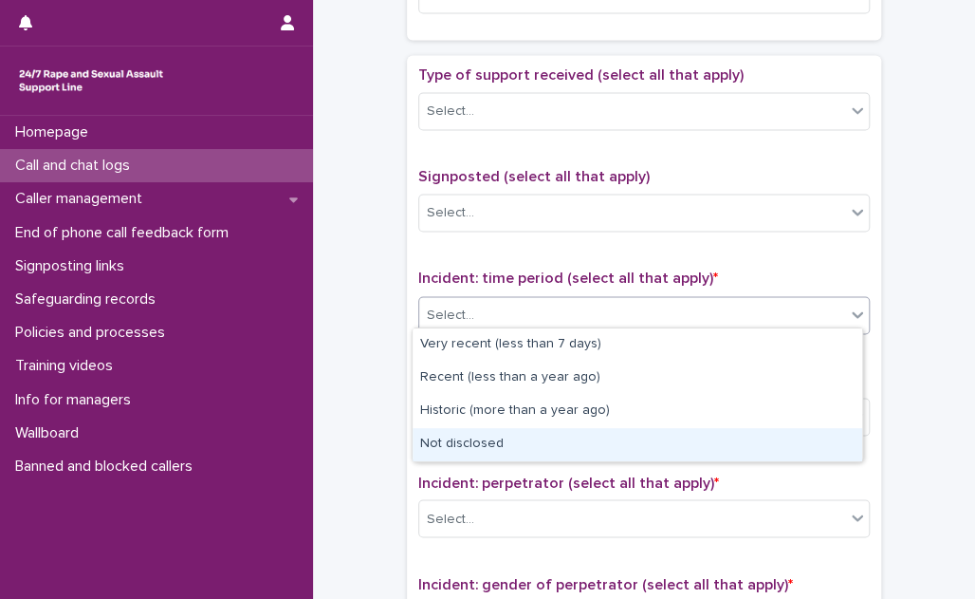
click at [515, 443] on div "Not disclosed" at bounding box center [638, 444] width 450 height 33
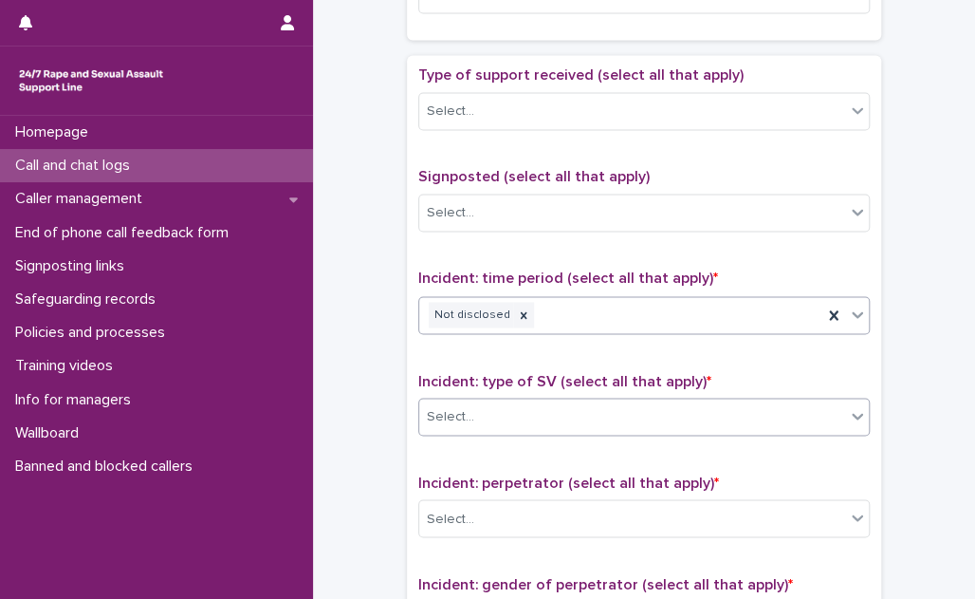
click at [538, 408] on div "Select..." at bounding box center [632, 415] width 426 height 31
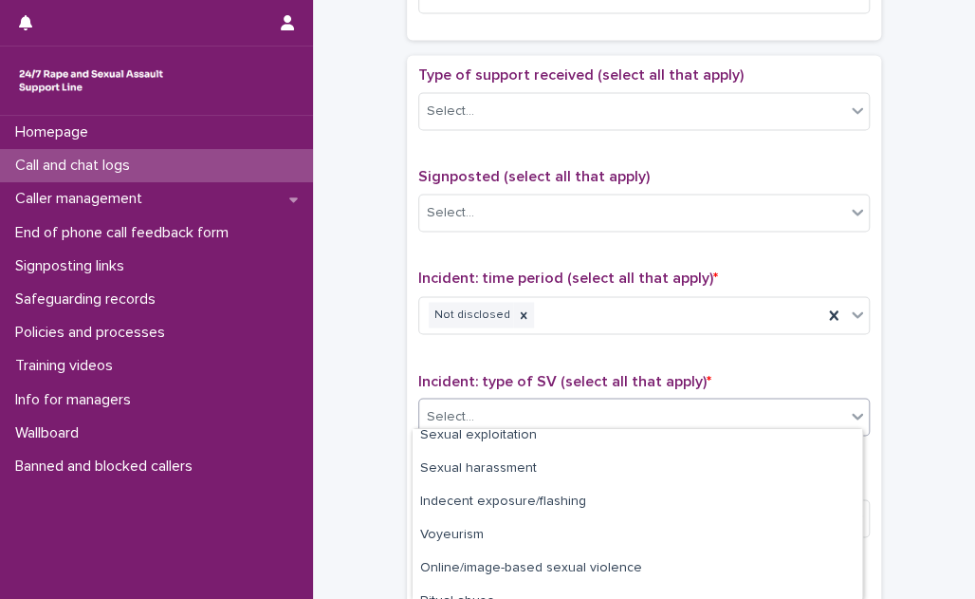
scroll to position [160, 0]
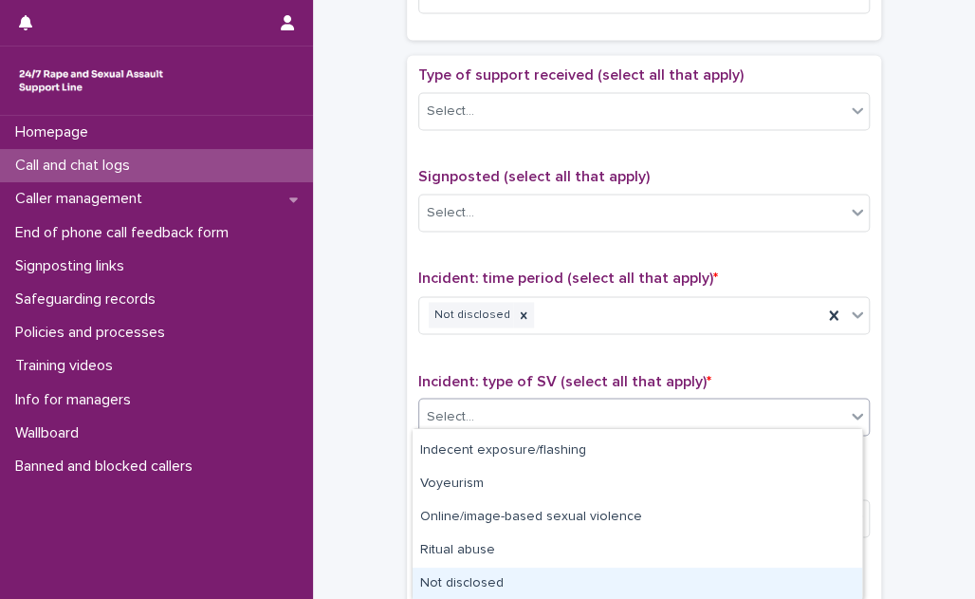
click at [523, 580] on div "Not disclosed" at bounding box center [638, 583] width 450 height 33
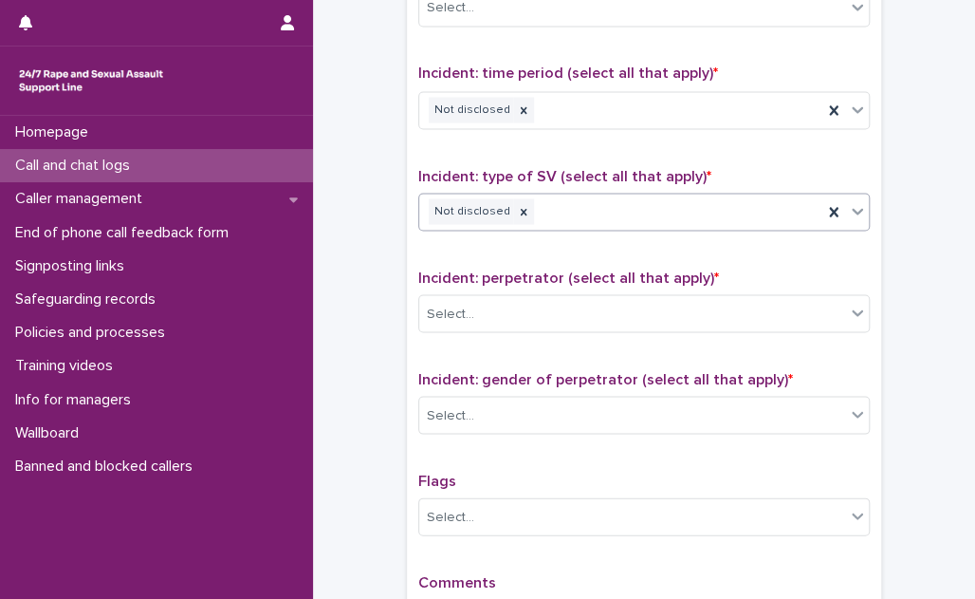
scroll to position [1293, 0]
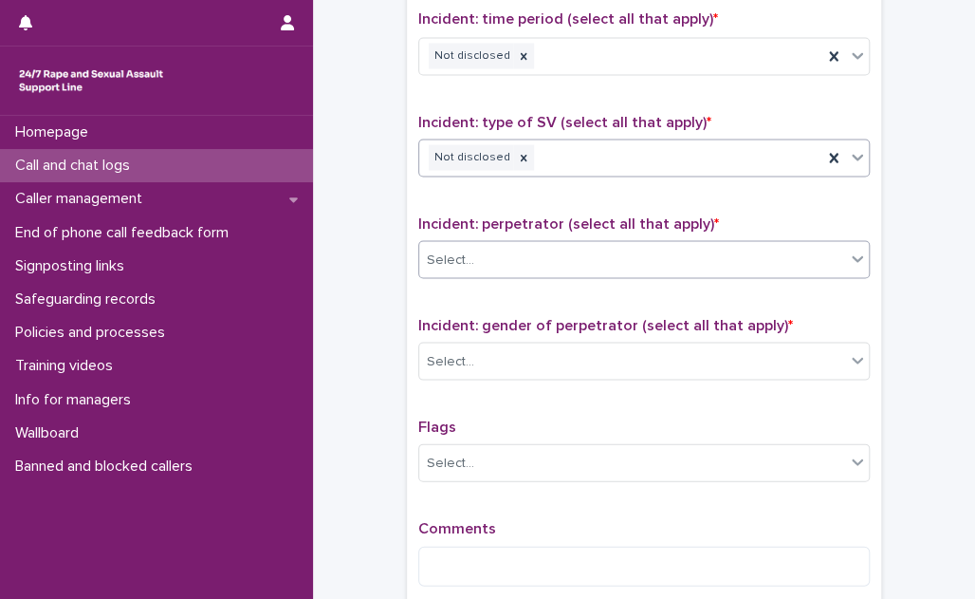
click at [581, 247] on div "Select..." at bounding box center [632, 259] width 426 height 31
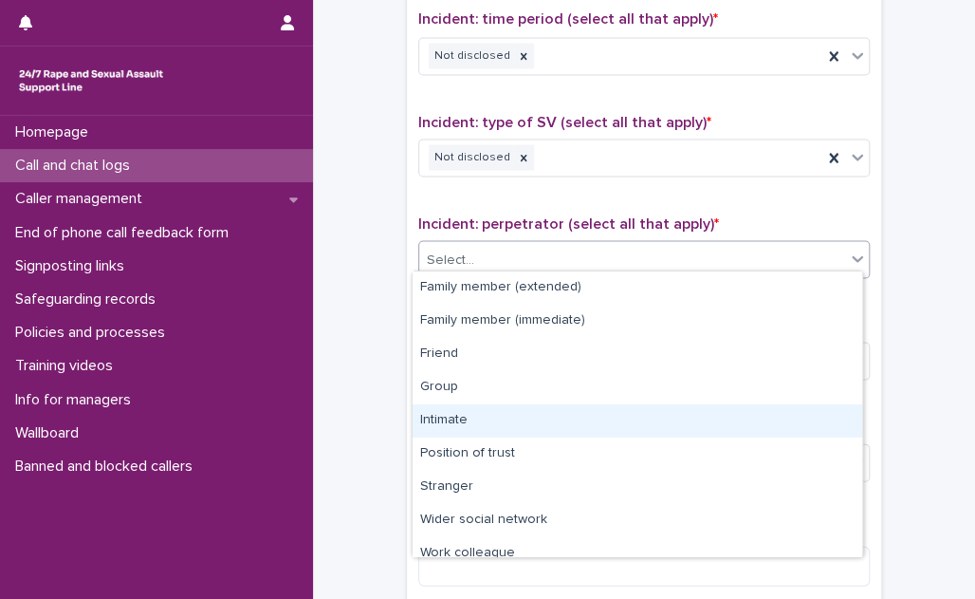
scroll to position [80, 0]
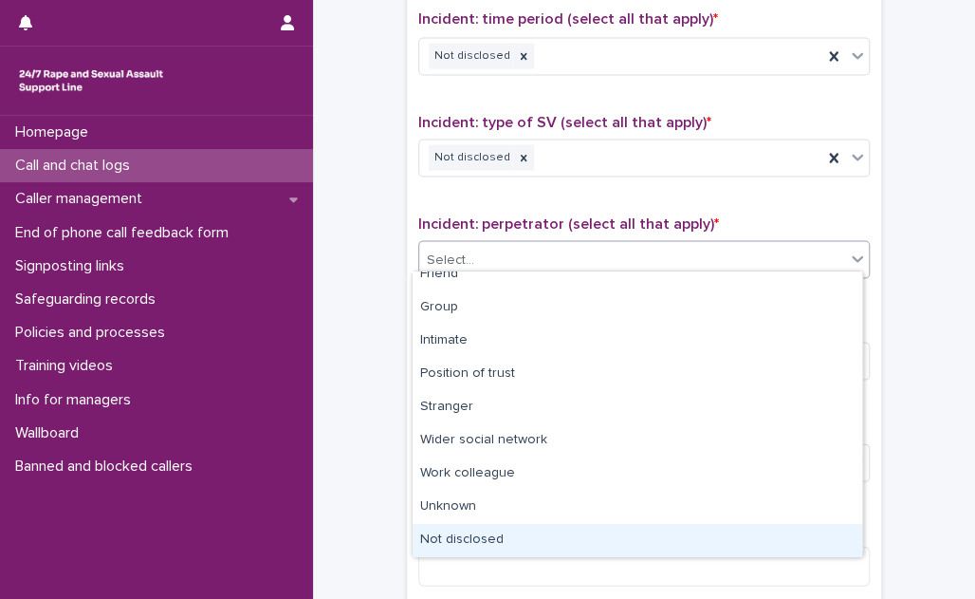
click at [539, 544] on div "Not disclosed" at bounding box center [638, 540] width 450 height 33
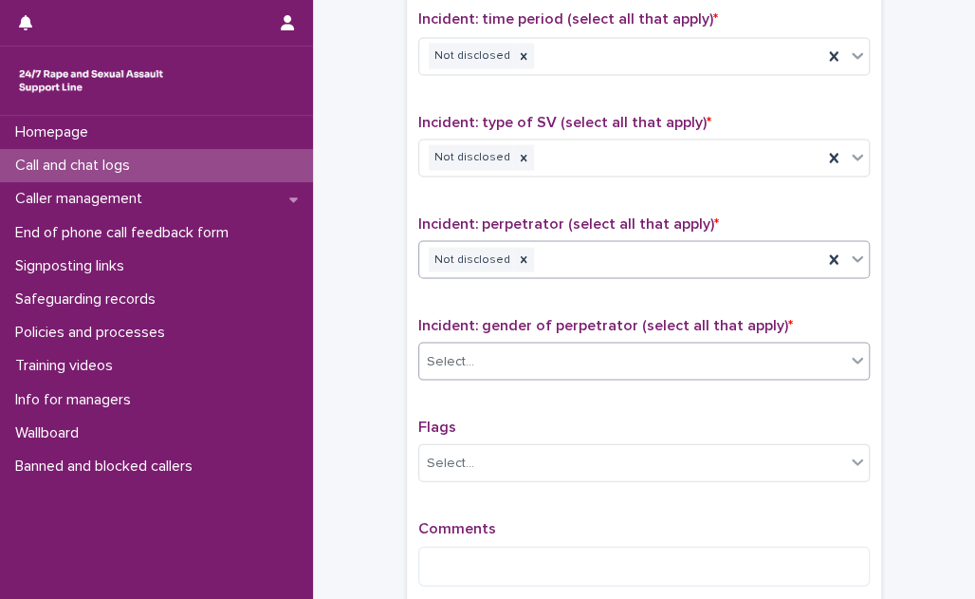
click at [557, 345] on div "Select..." at bounding box center [632, 360] width 426 height 31
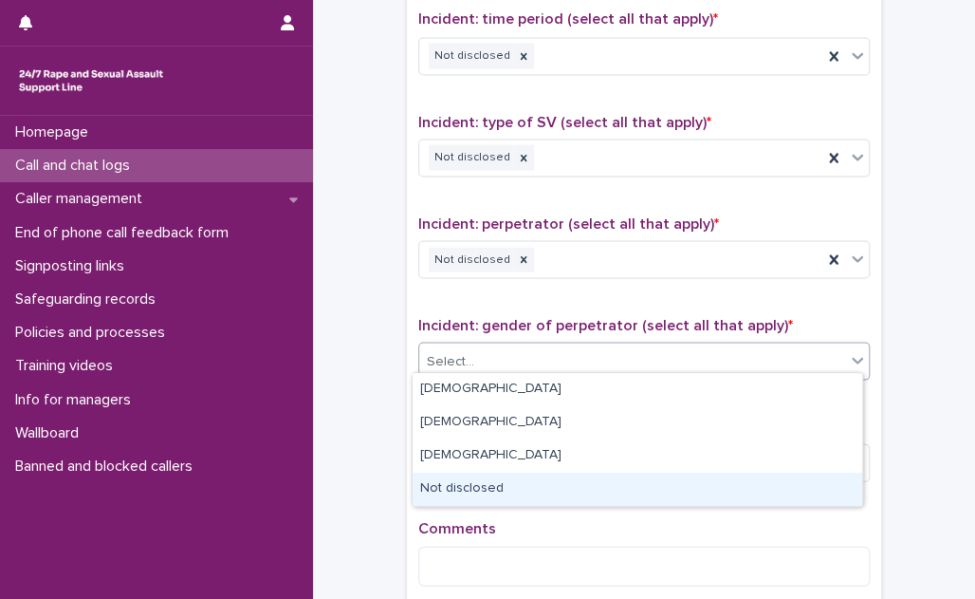
click at [536, 489] on div "Not disclosed" at bounding box center [638, 488] width 450 height 33
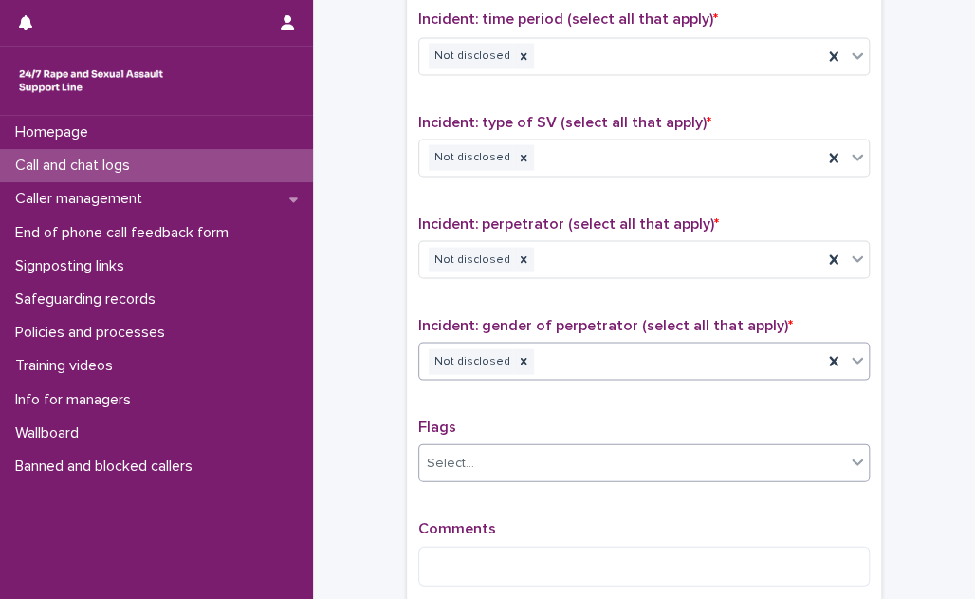
click at [531, 454] on div "Select..." at bounding box center [632, 462] width 426 height 31
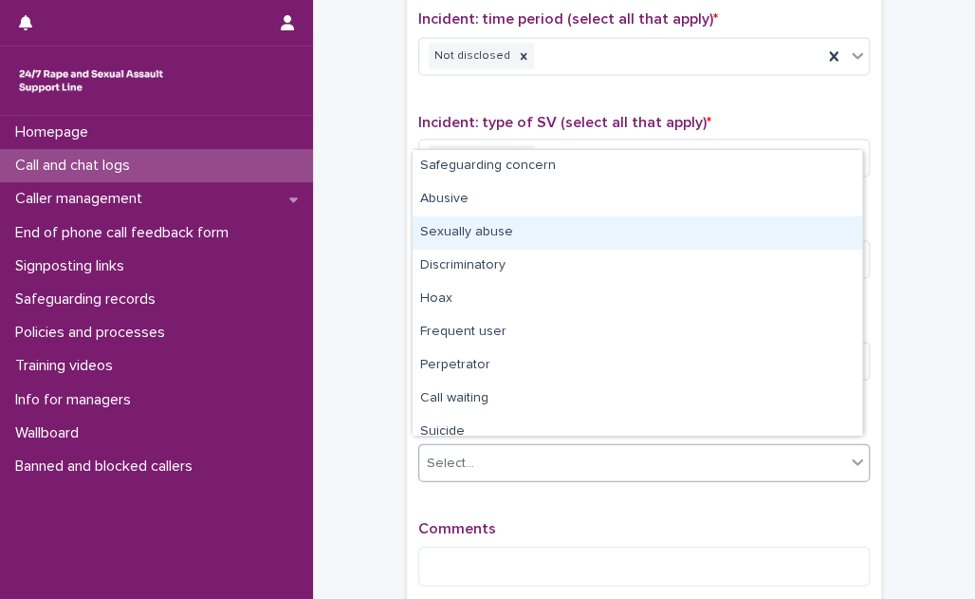
click at [535, 237] on div "Sexually abuse" at bounding box center [638, 232] width 450 height 33
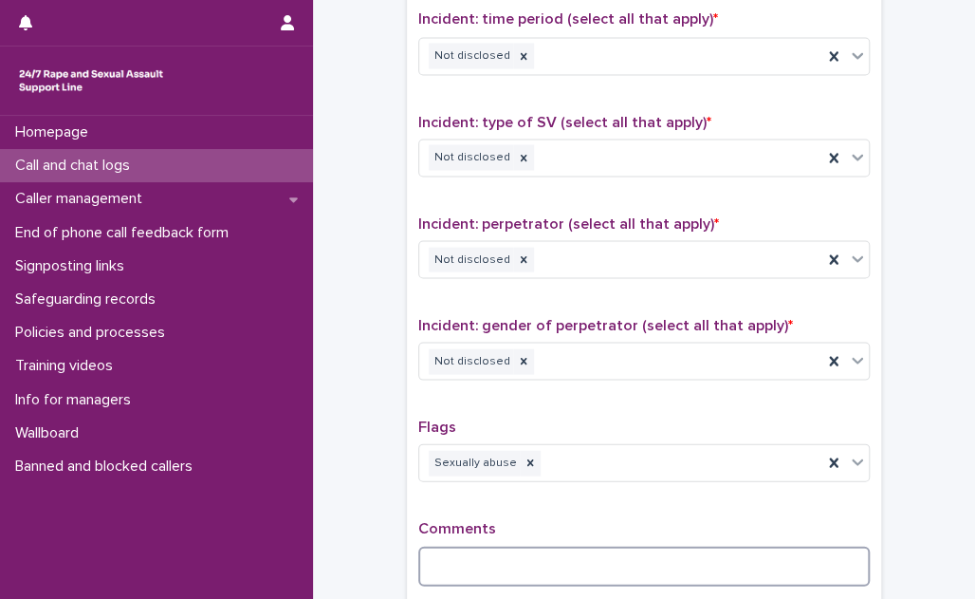
click at [469, 549] on textarea at bounding box center [644, 565] width 452 height 40
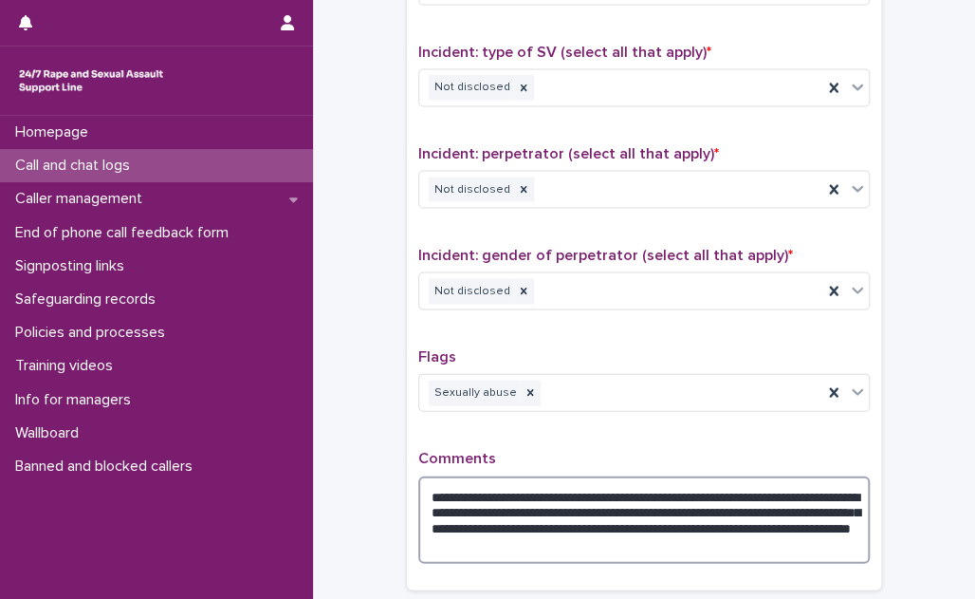
scroll to position [1392, 0]
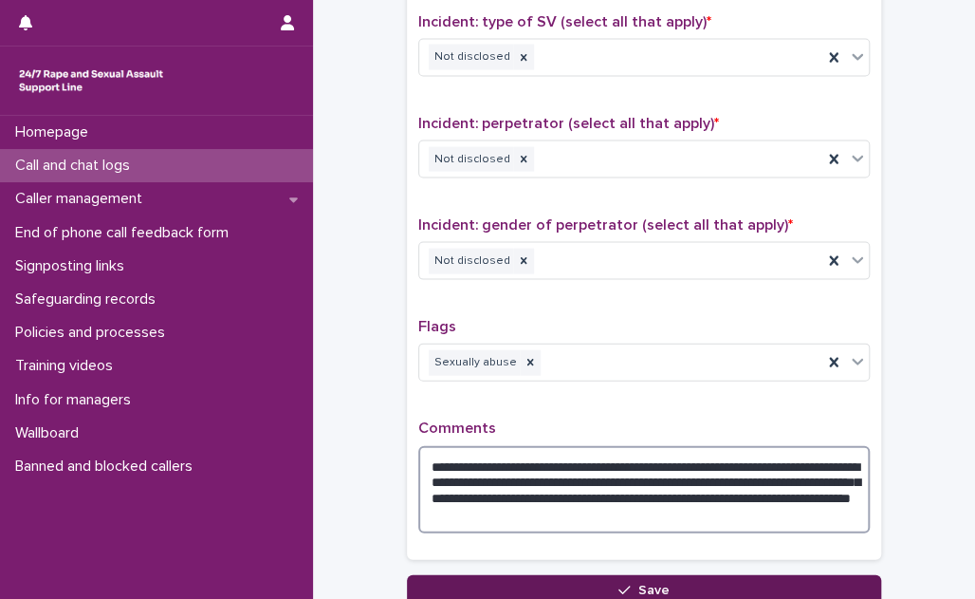
type textarea "**********"
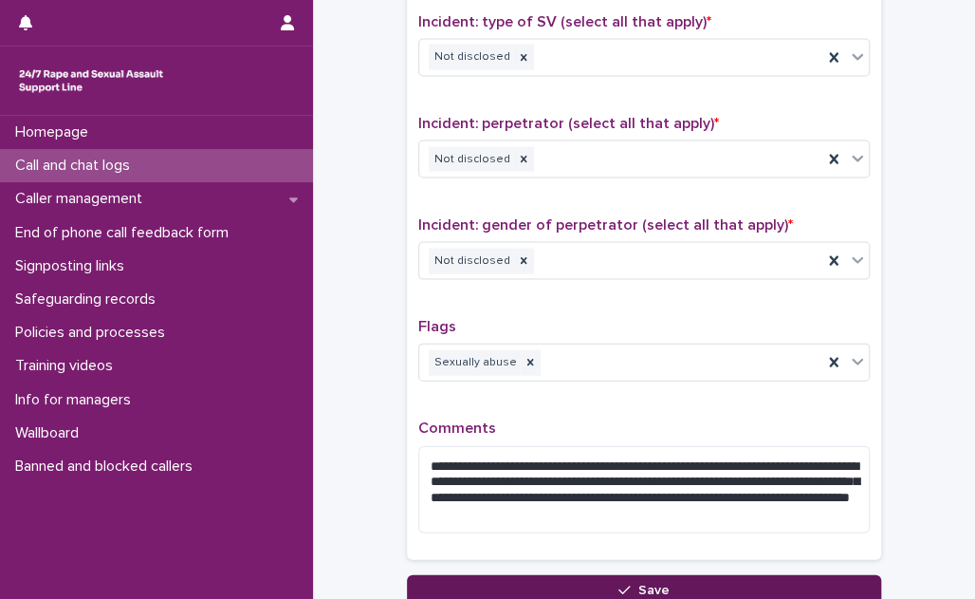
click at [670, 575] on button "Save" at bounding box center [644, 590] width 474 height 30
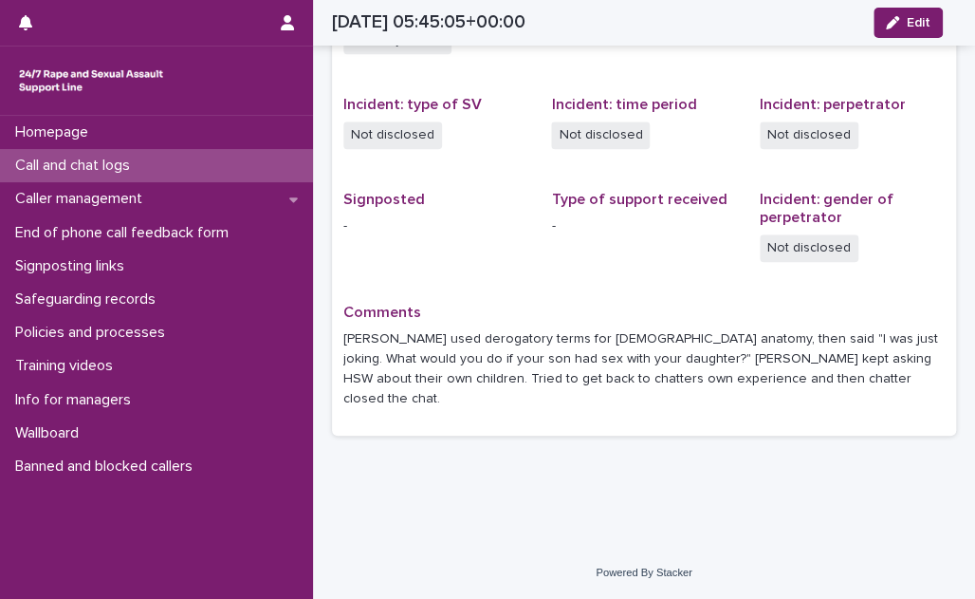
scroll to position [421, 0]
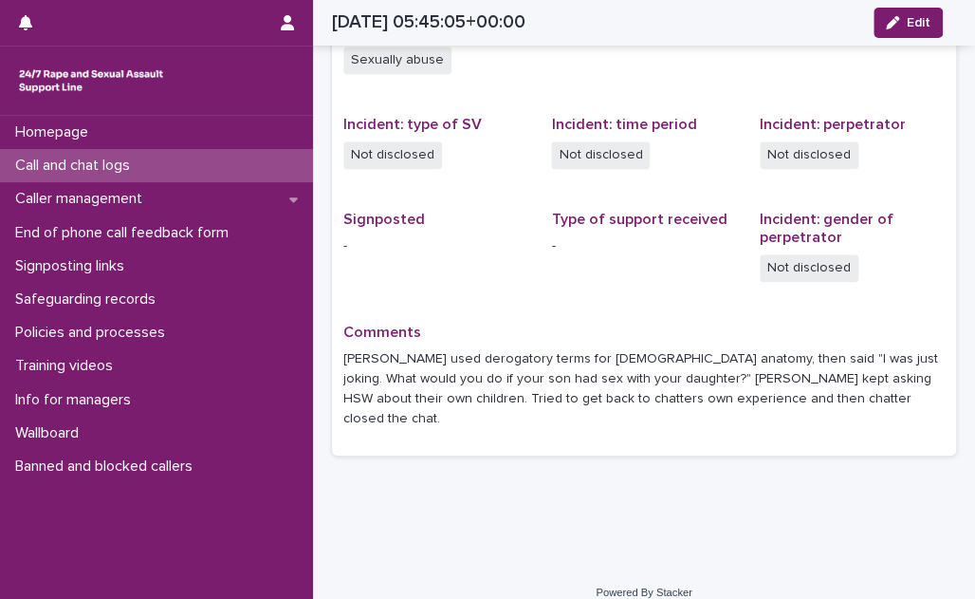
click at [129, 157] on p "Call and chat logs" at bounding box center [77, 166] width 138 height 18
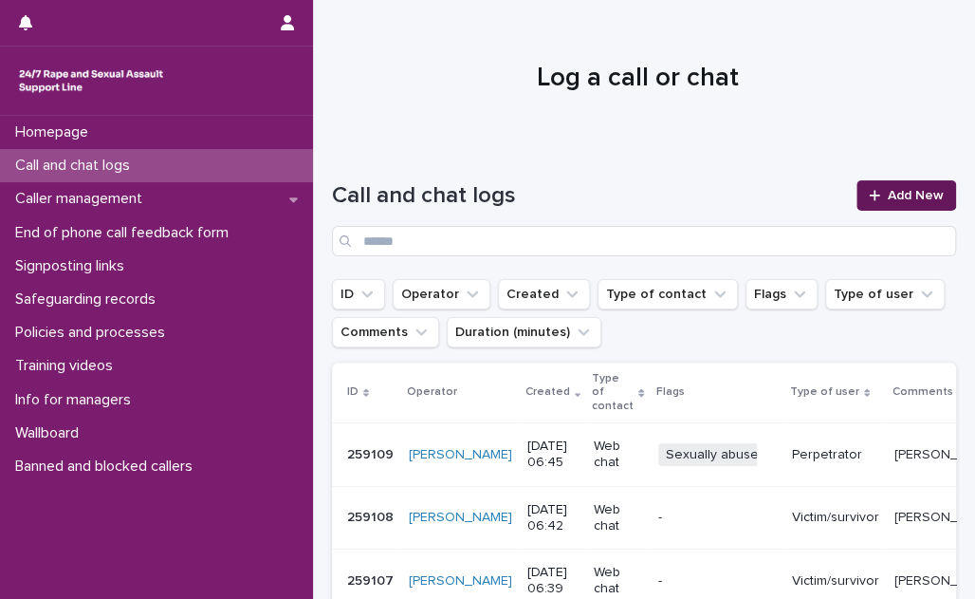
click at [865, 183] on link "Add New" at bounding box center [907, 195] width 100 height 30
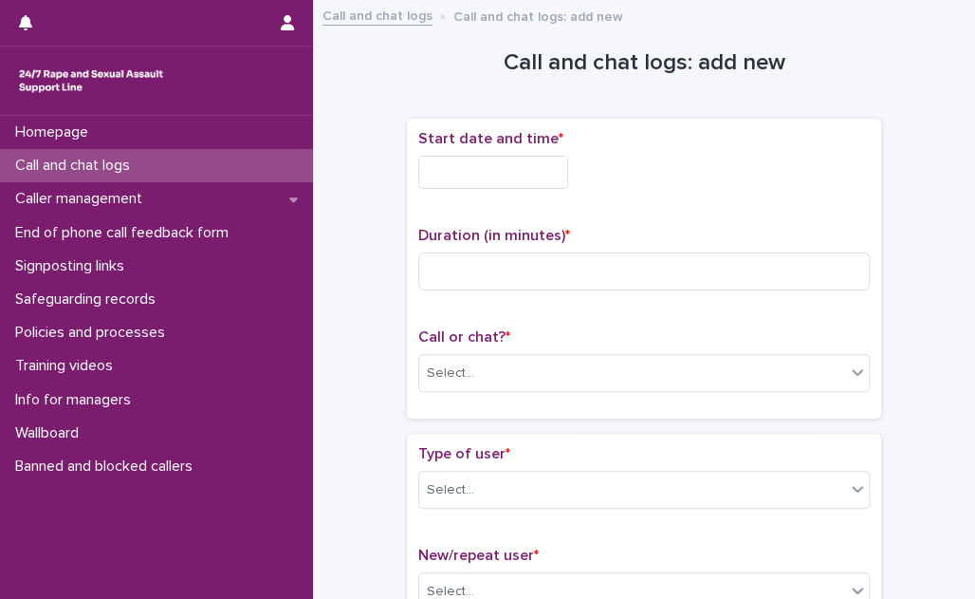
click at [566, 168] on input "text" at bounding box center [493, 172] width 150 height 33
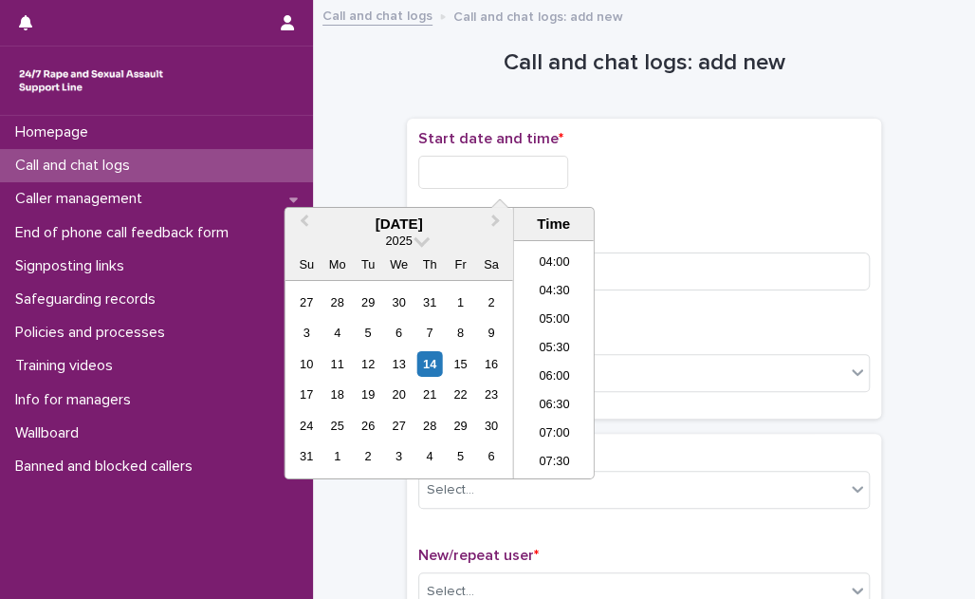
scroll to position [93, 0]
click at [577, 337] on li "03:00" at bounding box center [554, 333] width 81 height 28
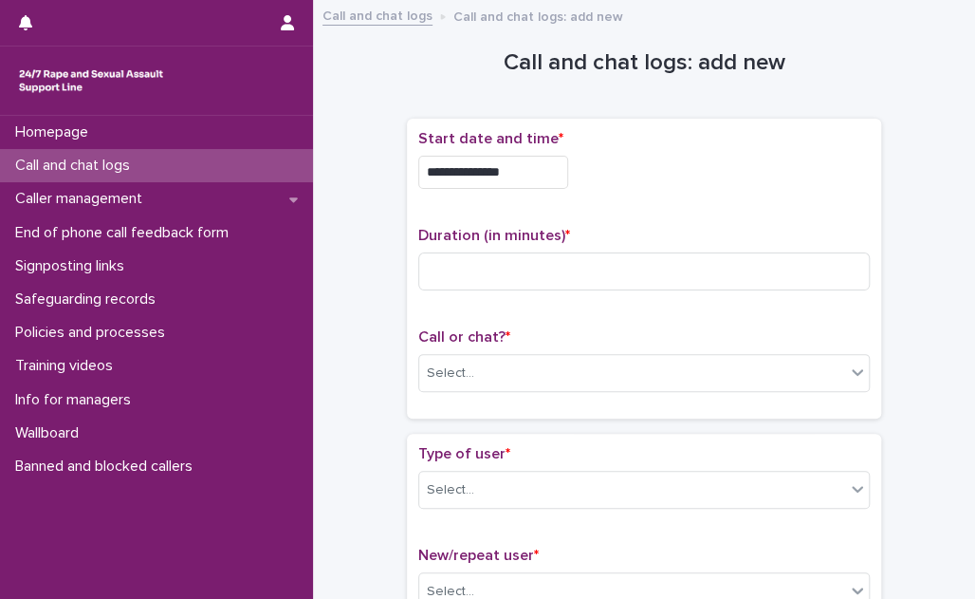
click at [530, 182] on input "**********" at bounding box center [493, 172] width 150 height 33
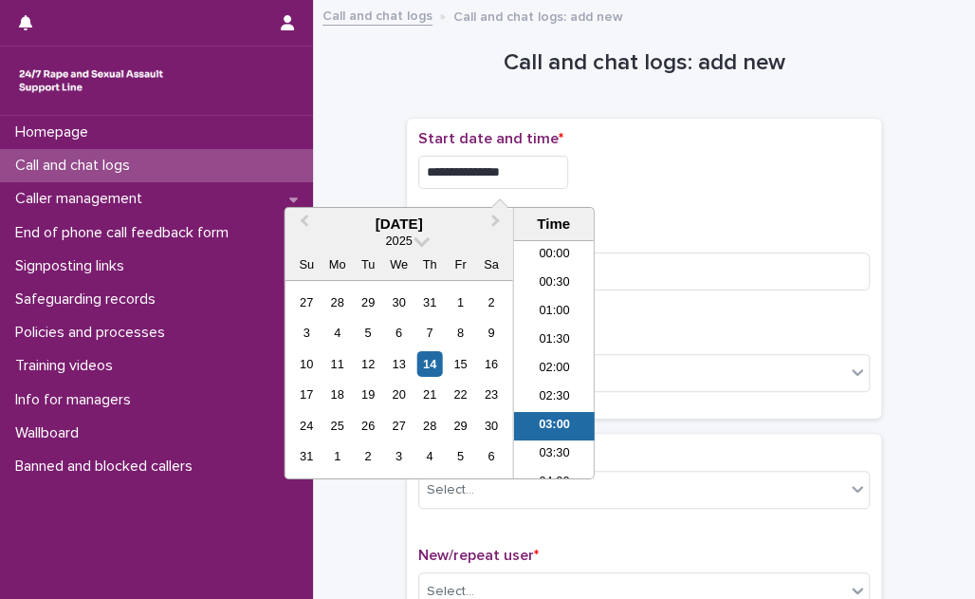
scroll to position [65, 0]
type input "**********"
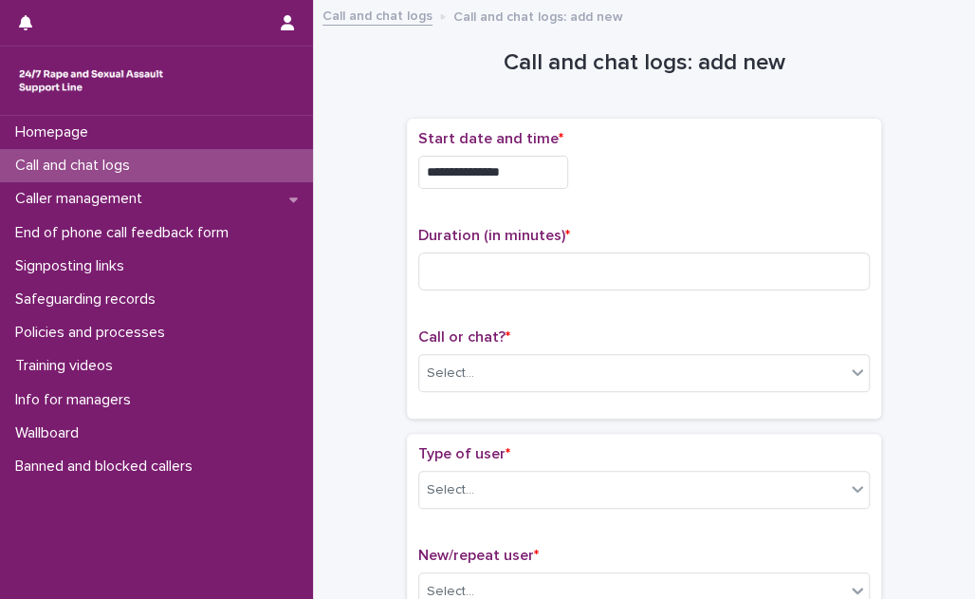
click at [733, 182] on div "**********" at bounding box center [644, 172] width 452 height 33
click at [583, 252] on input at bounding box center [644, 271] width 452 height 38
type input "**"
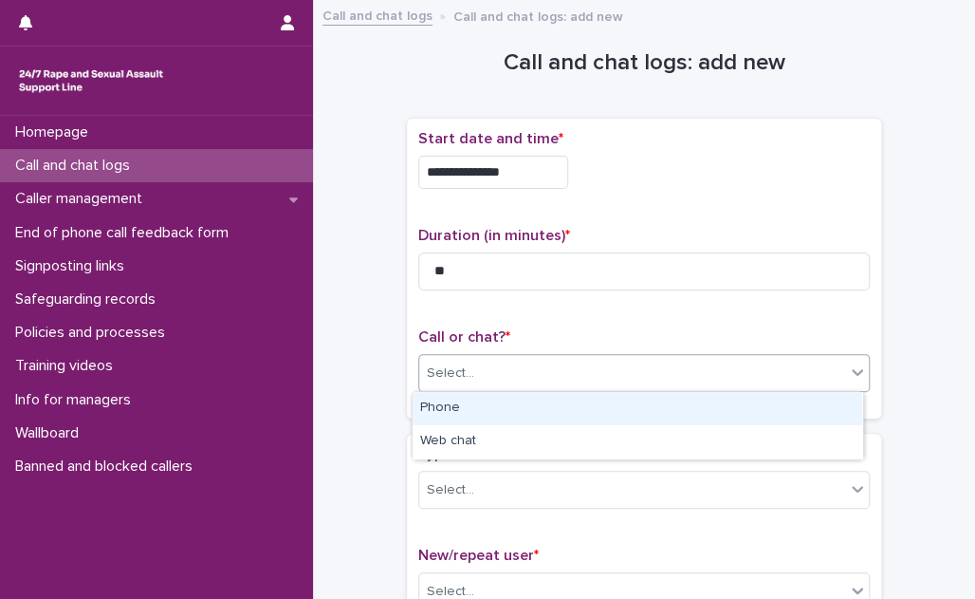
click at [537, 362] on div "Select..." at bounding box center [632, 373] width 426 height 31
click at [534, 400] on div "Phone" at bounding box center [638, 408] width 450 height 33
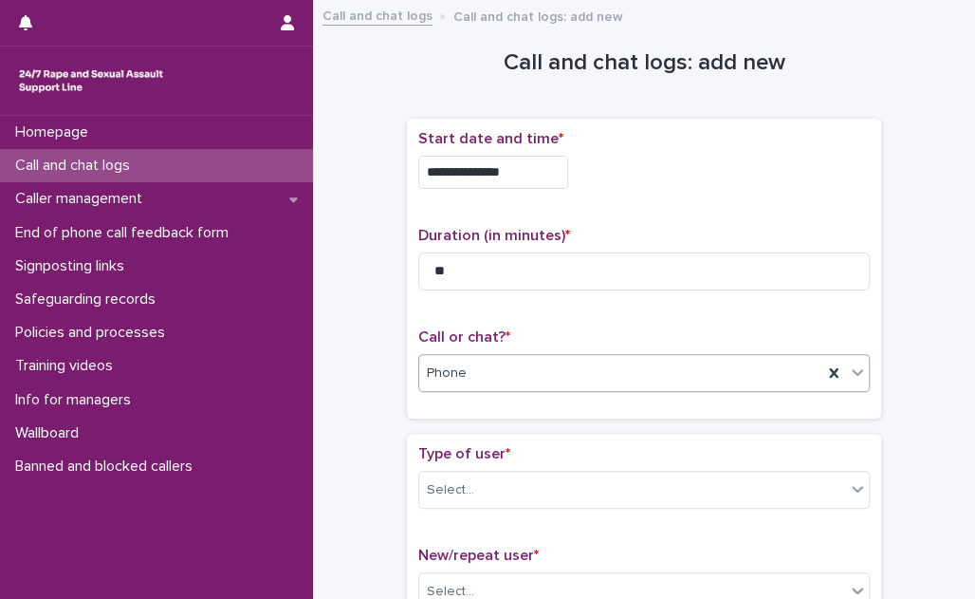
click at [544, 384] on div "Phone" at bounding box center [620, 373] width 403 height 31
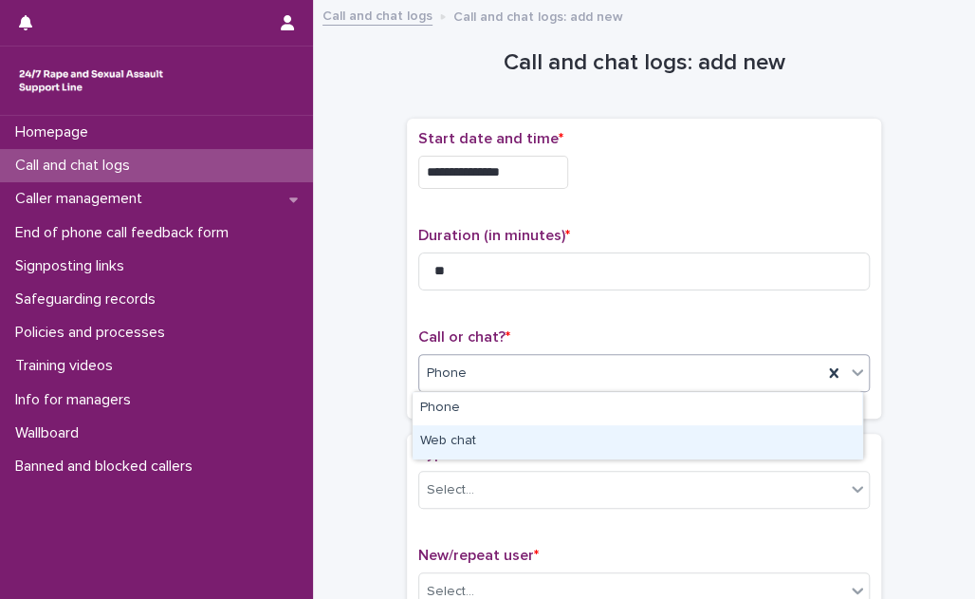
click at [524, 446] on div "Web chat" at bounding box center [638, 441] width 450 height 33
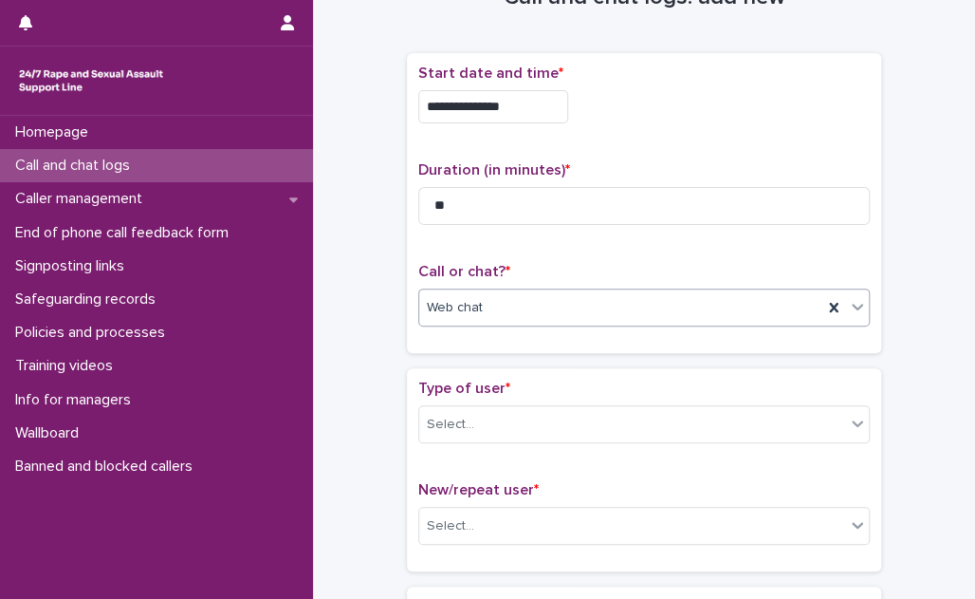
scroll to position [172, 0]
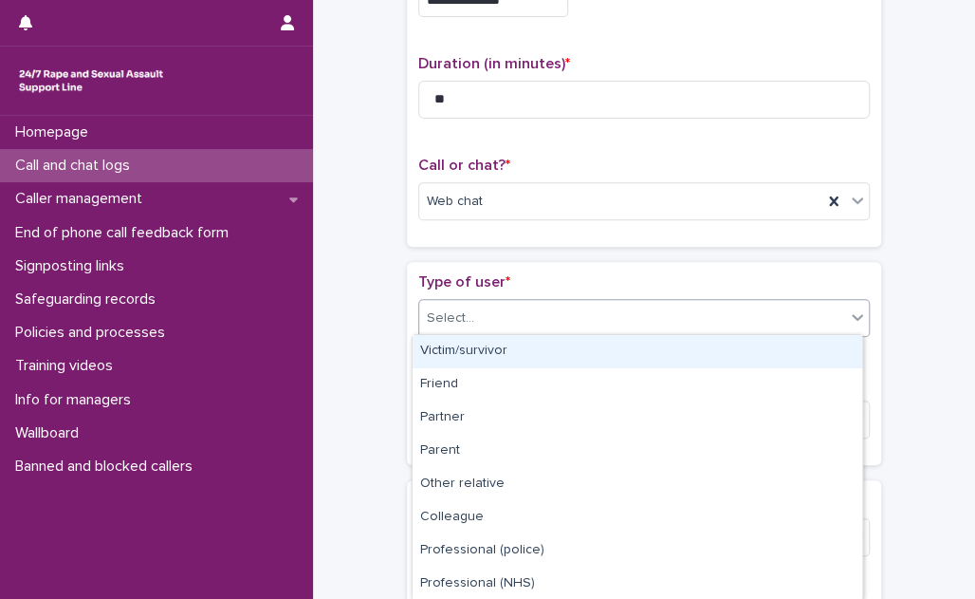
click at [525, 310] on div "Select..." at bounding box center [632, 318] width 426 height 31
click at [522, 352] on div "Victim/survivor" at bounding box center [638, 351] width 450 height 33
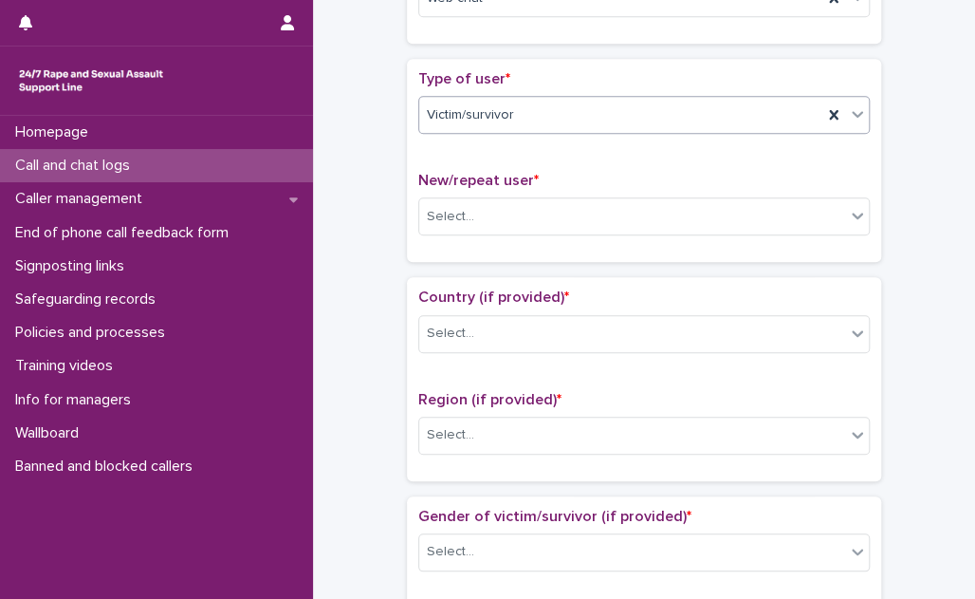
scroll to position [431, 0]
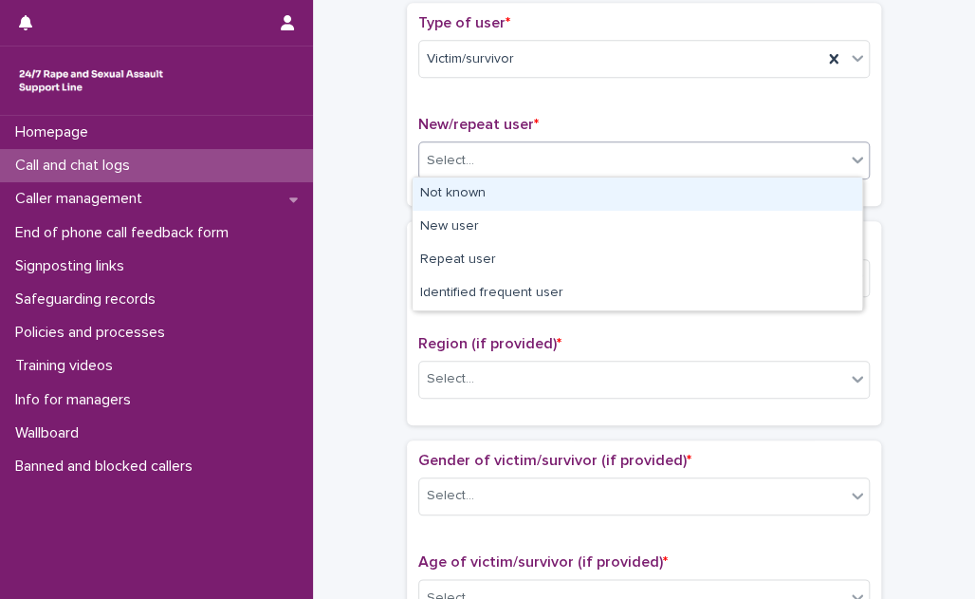
click at [529, 150] on div "Select..." at bounding box center [632, 160] width 426 height 31
click at [521, 188] on div "Not known" at bounding box center [638, 193] width 450 height 33
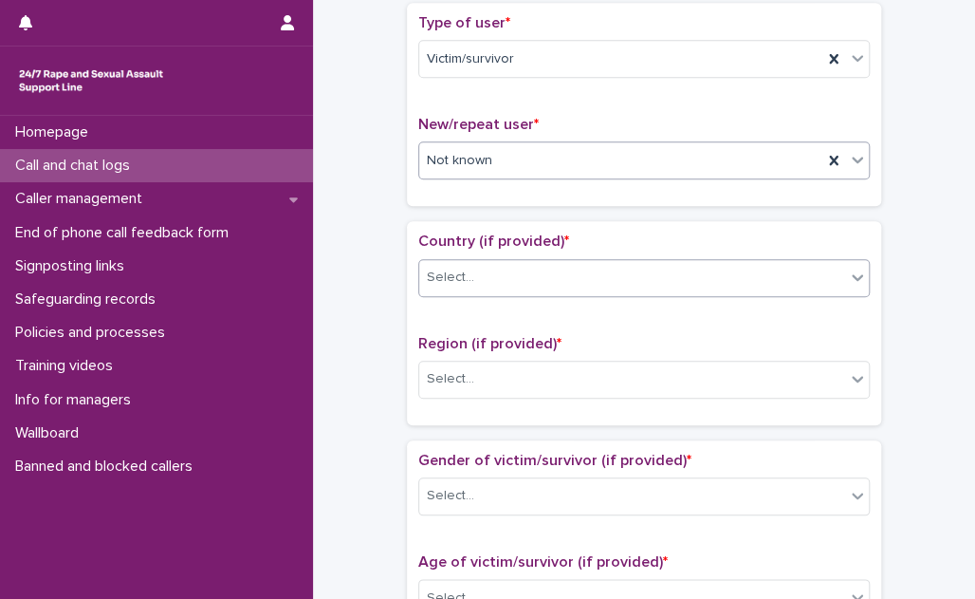
click at [516, 262] on div "Select..." at bounding box center [632, 277] width 426 height 31
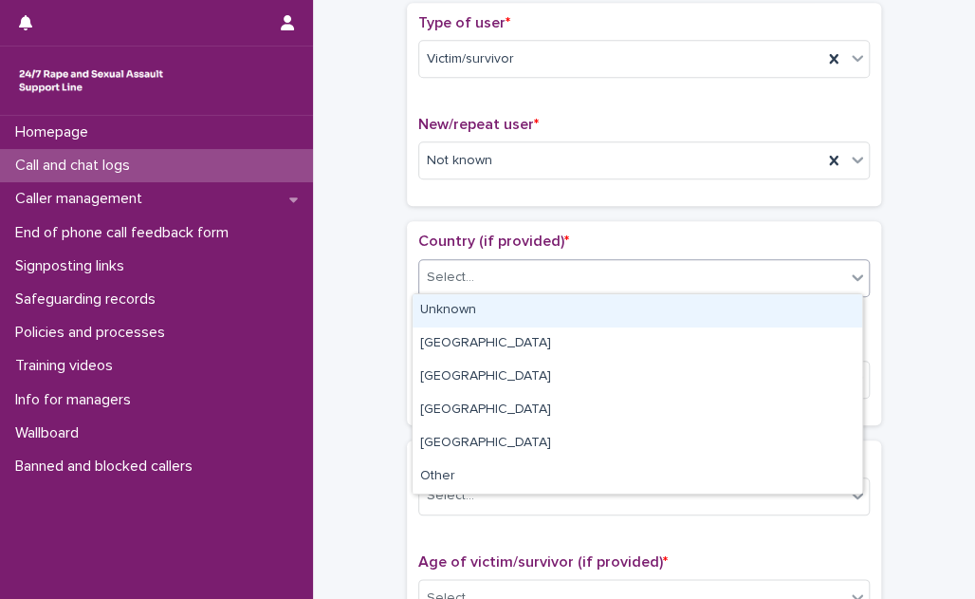
click at [490, 309] on div "Unknown" at bounding box center [638, 310] width 450 height 33
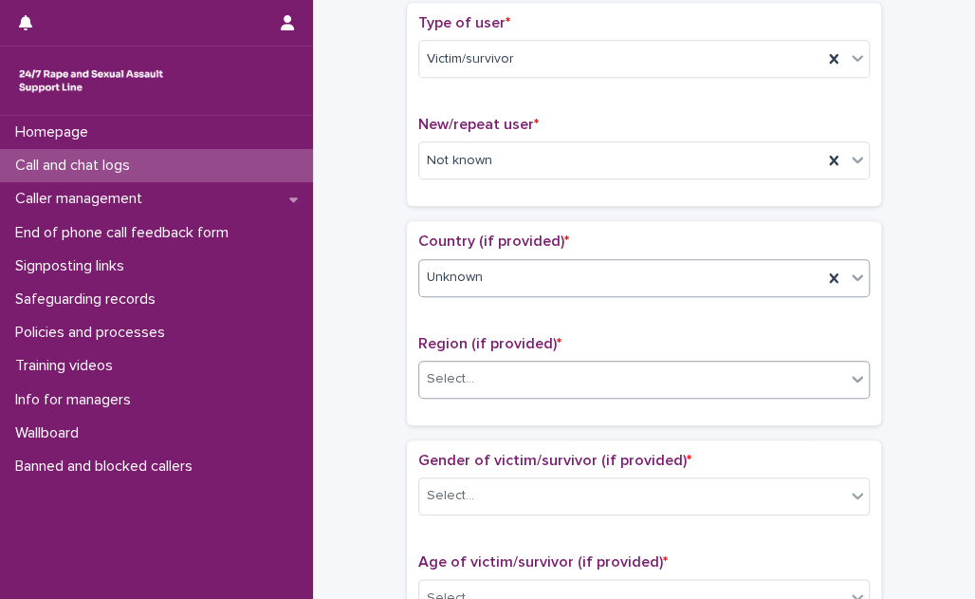
click at [487, 376] on div "Select..." at bounding box center [632, 378] width 426 height 31
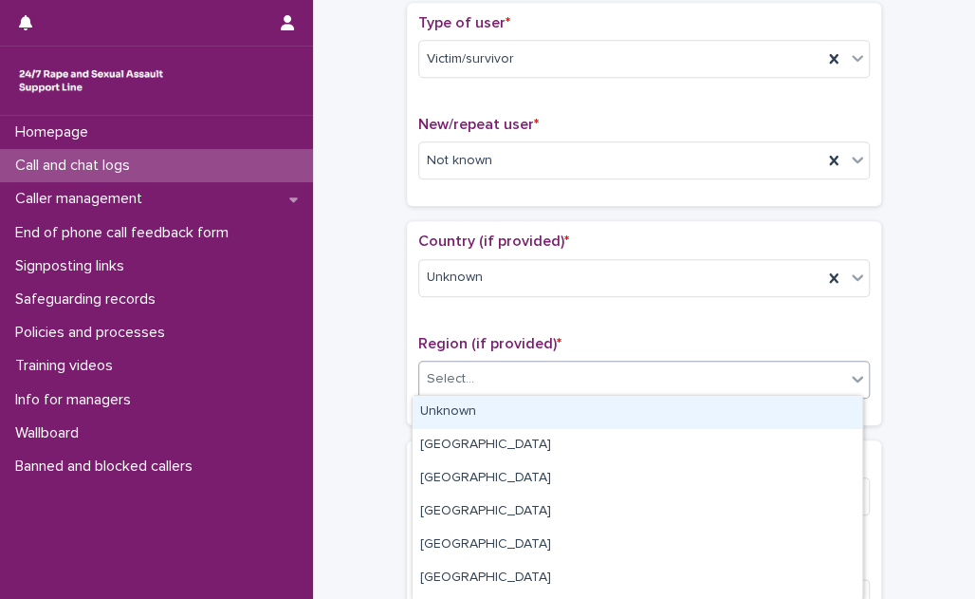
click at [483, 401] on div "Unknown" at bounding box center [638, 412] width 450 height 33
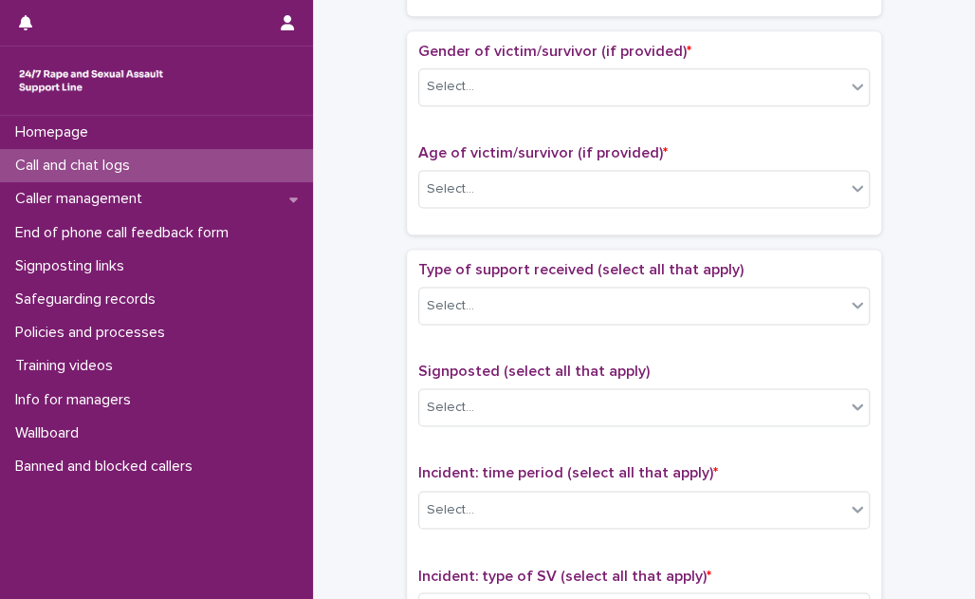
scroll to position [862, 0]
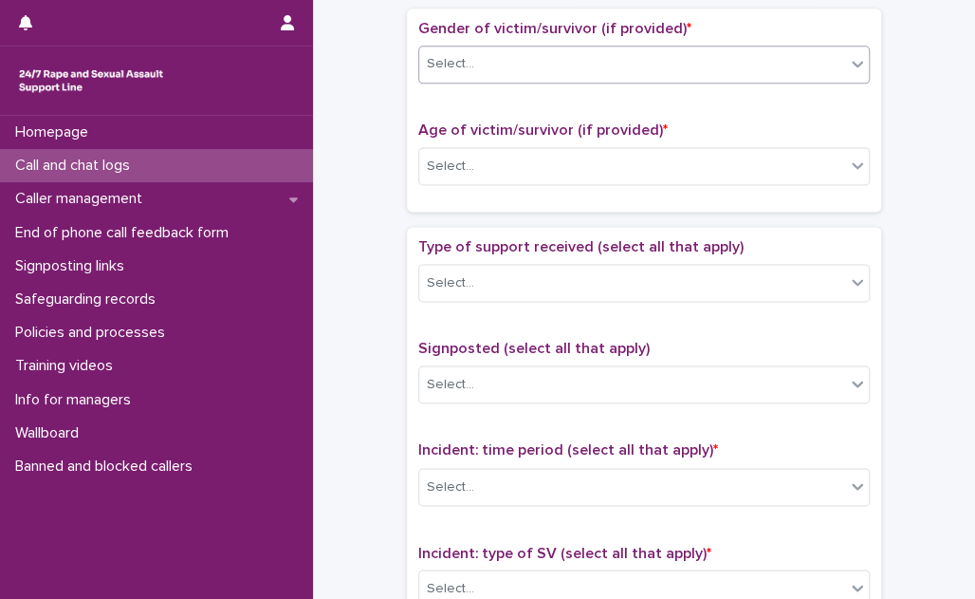
click at [524, 69] on div "Select..." at bounding box center [632, 63] width 426 height 31
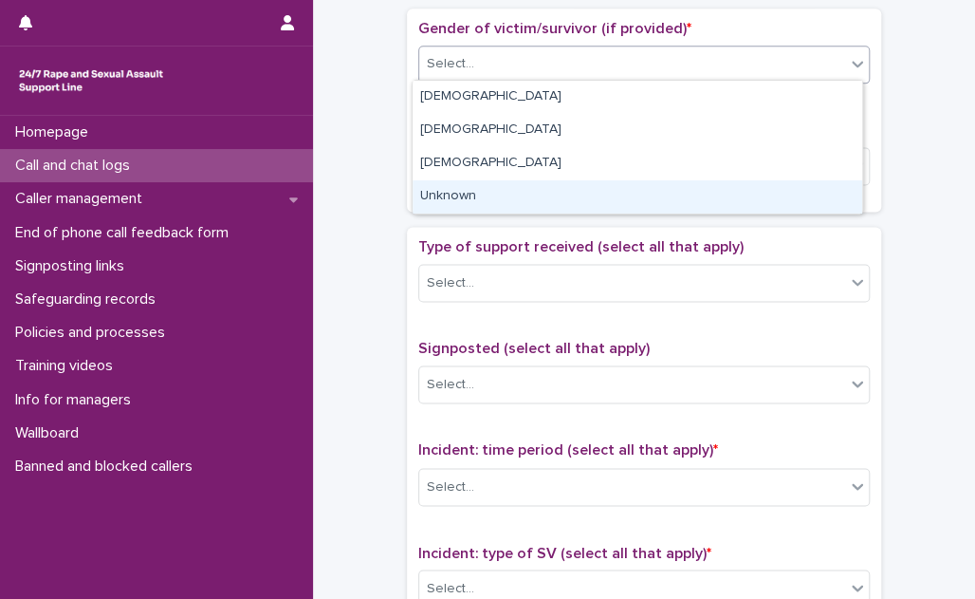
click at [505, 191] on div "Unknown" at bounding box center [638, 196] width 450 height 33
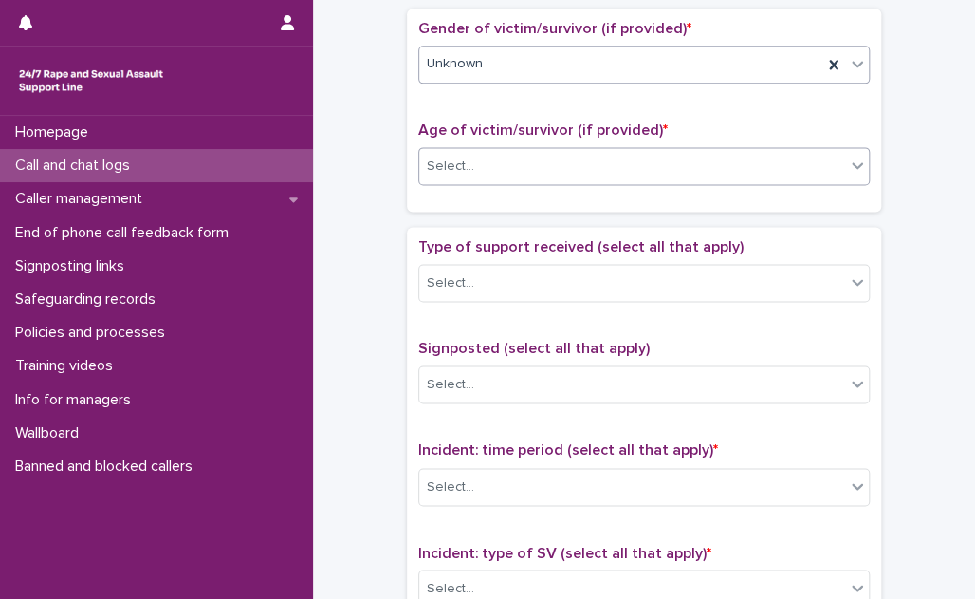
click at [506, 147] on div "Select..." at bounding box center [644, 166] width 452 height 38
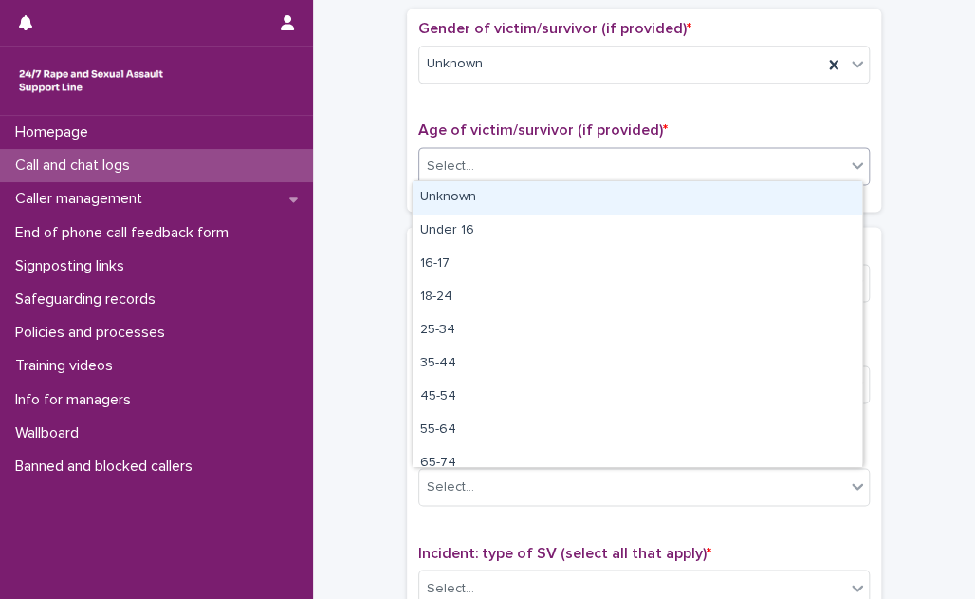
click at [504, 196] on div "Unknown" at bounding box center [638, 197] width 450 height 33
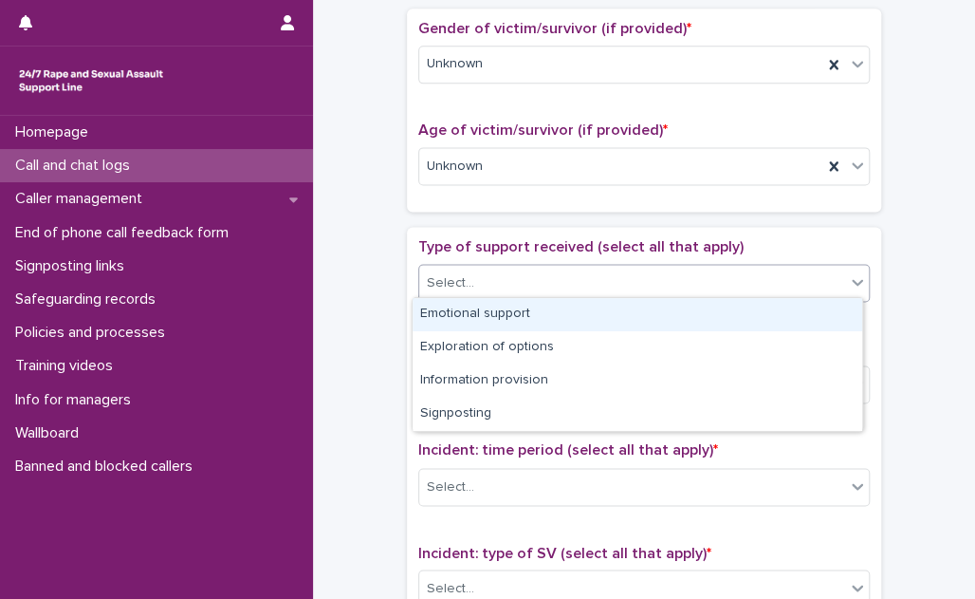
click at [501, 268] on div "Select..." at bounding box center [632, 282] width 426 height 31
click at [501, 309] on div "Emotional support" at bounding box center [638, 314] width 450 height 33
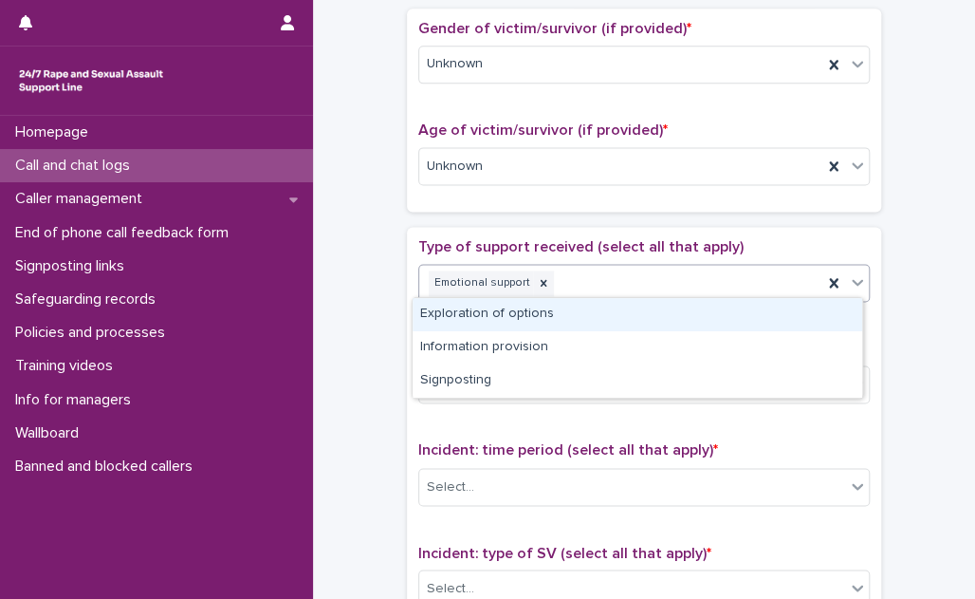
click at [566, 281] on div "Emotional support" at bounding box center [620, 283] width 403 height 33
click at [556, 314] on div "Exploration of options" at bounding box center [638, 314] width 450 height 33
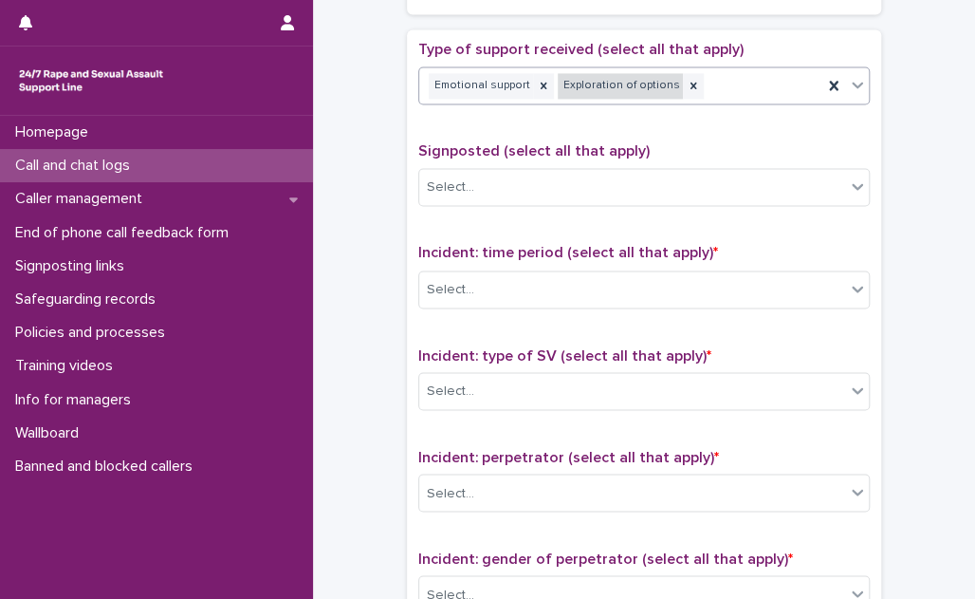
scroll to position [1120, 0]
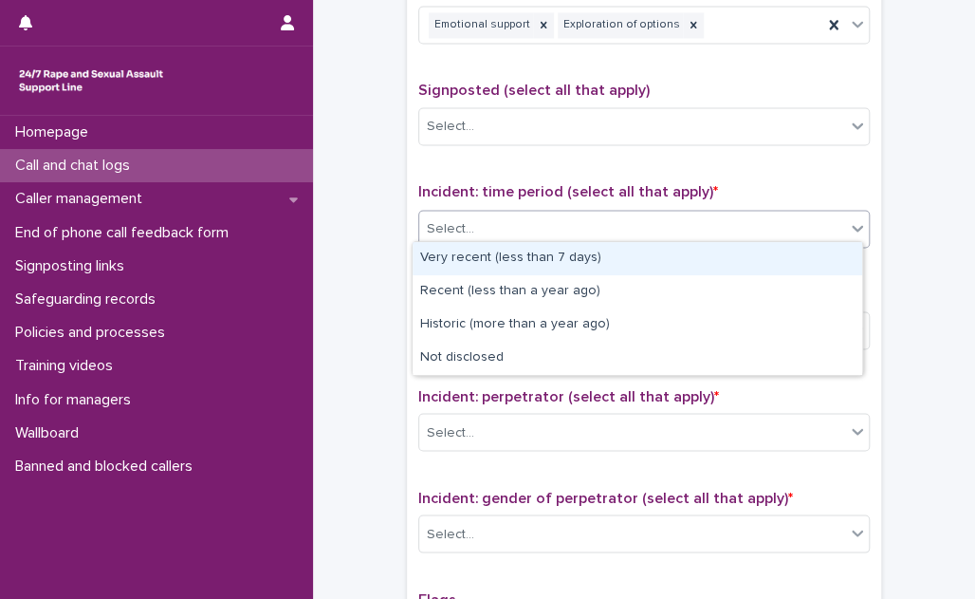
click at [572, 215] on div "Select..." at bounding box center [632, 227] width 426 height 31
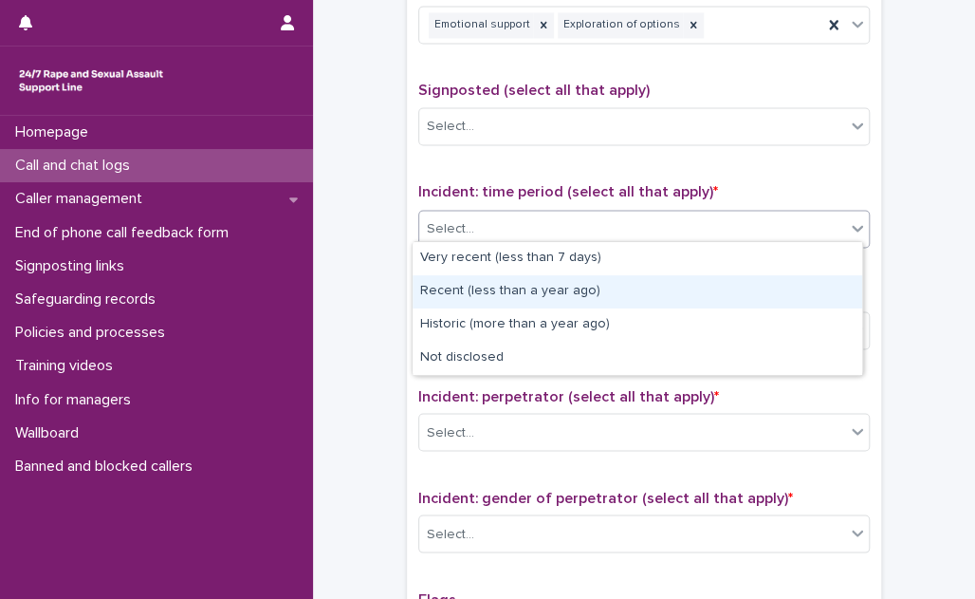
click at [568, 286] on div "Recent (less than a year ago)" at bounding box center [638, 291] width 450 height 33
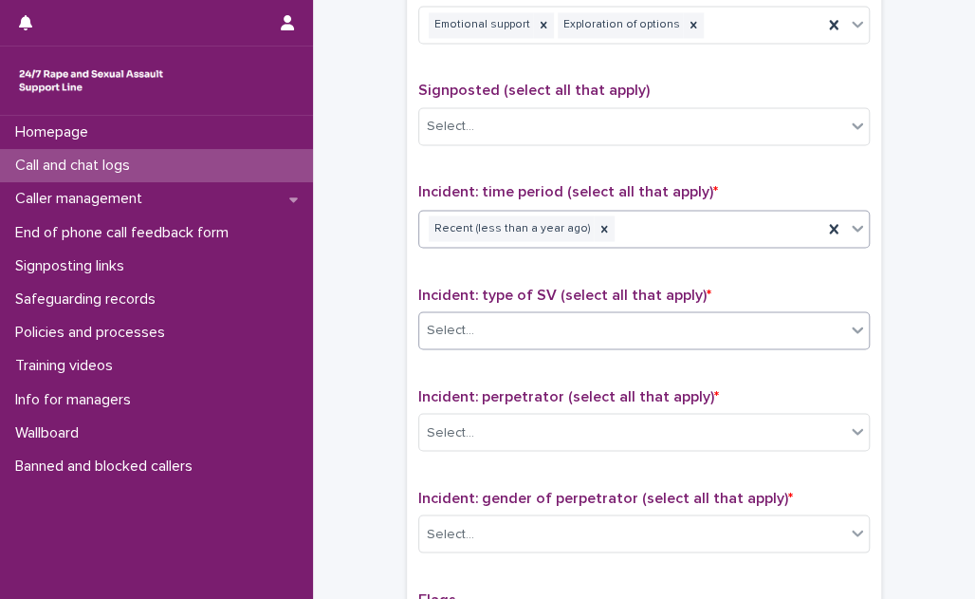
click at [562, 314] on div "Select..." at bounding box center [632, 329] width 426 height 31
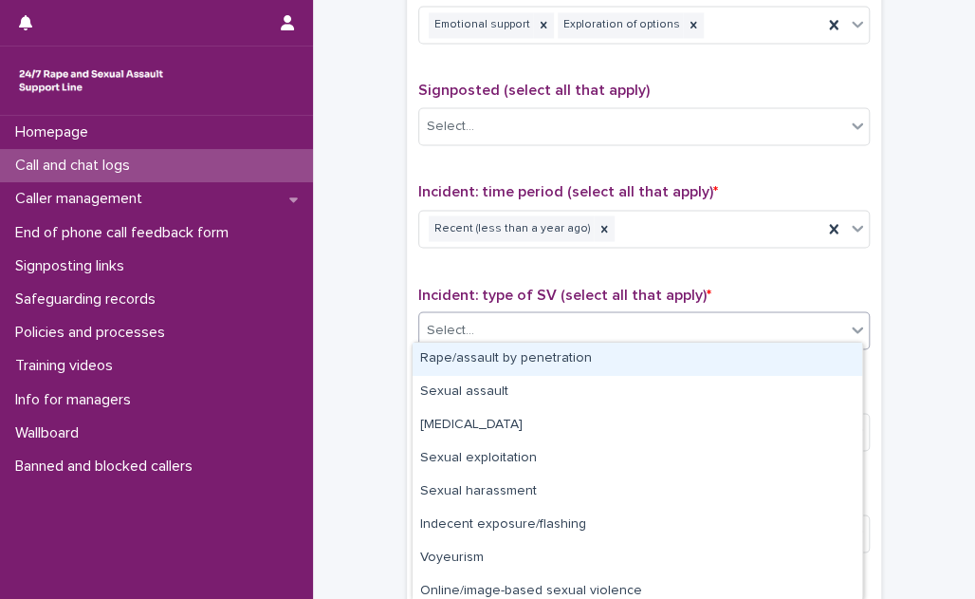
click at [546, 351] on div "Rape/assault by penetration" at bounding box center [638, 358] width 450 height 33
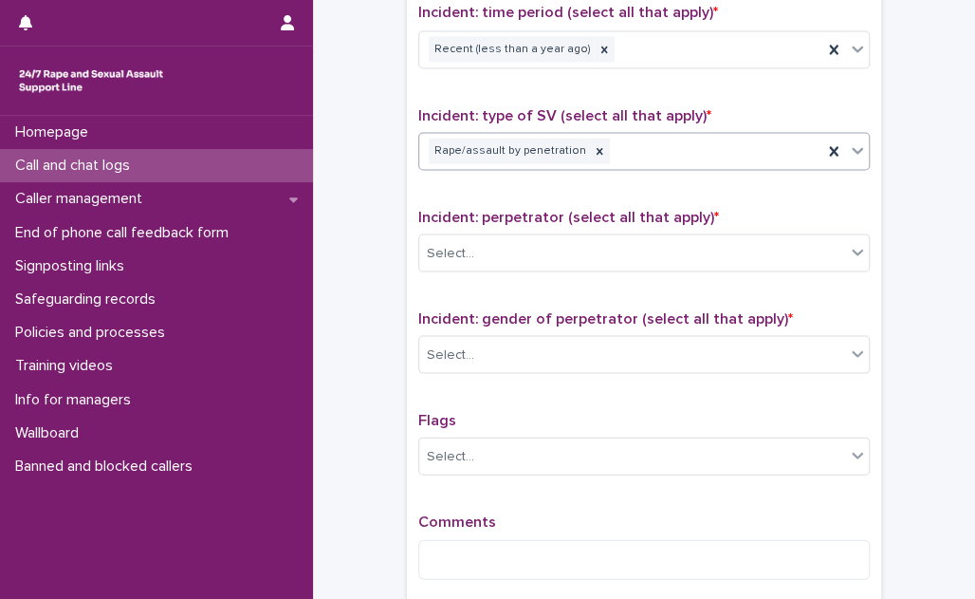
scroll to position [1379, 0]
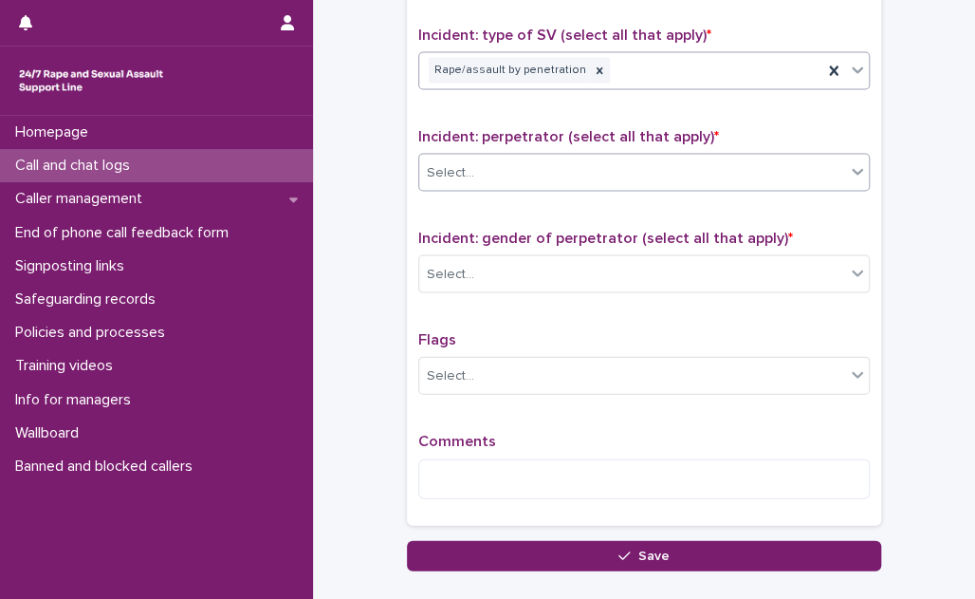
click at [579, 165] on div "Select..." at bounding box center [632, 172] width 426 height 31
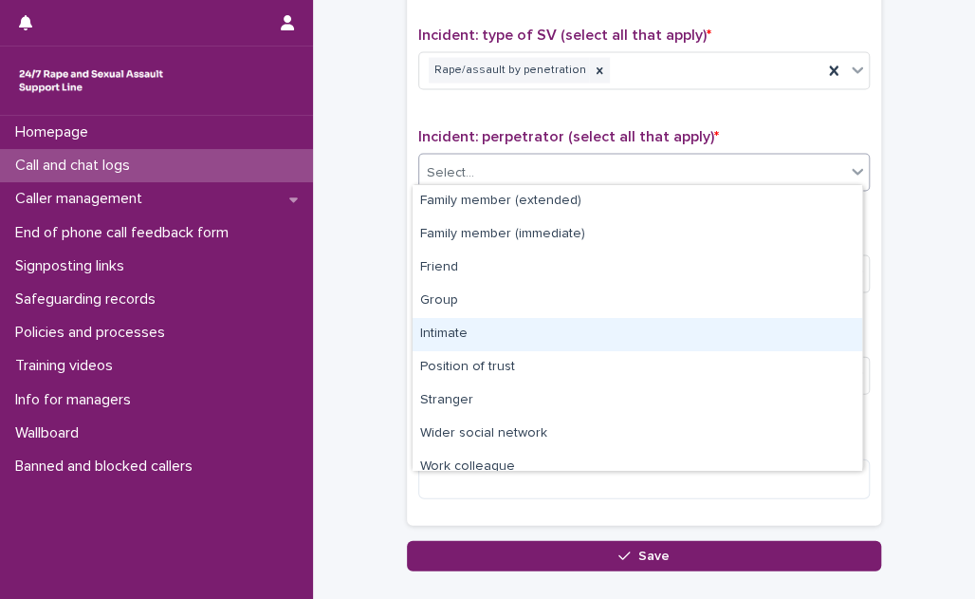
click at [546, 320] on div "Intimate" at bounding box center [638, 334] width 450 height 33
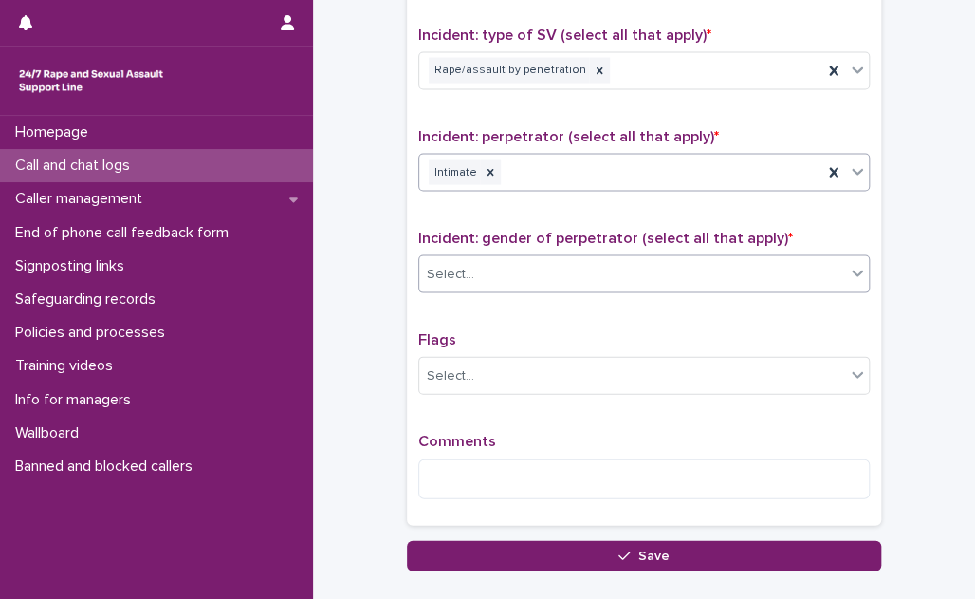
click at [546, 263] on div "Select..." at bounding box center [632, 274] width 426 height 31
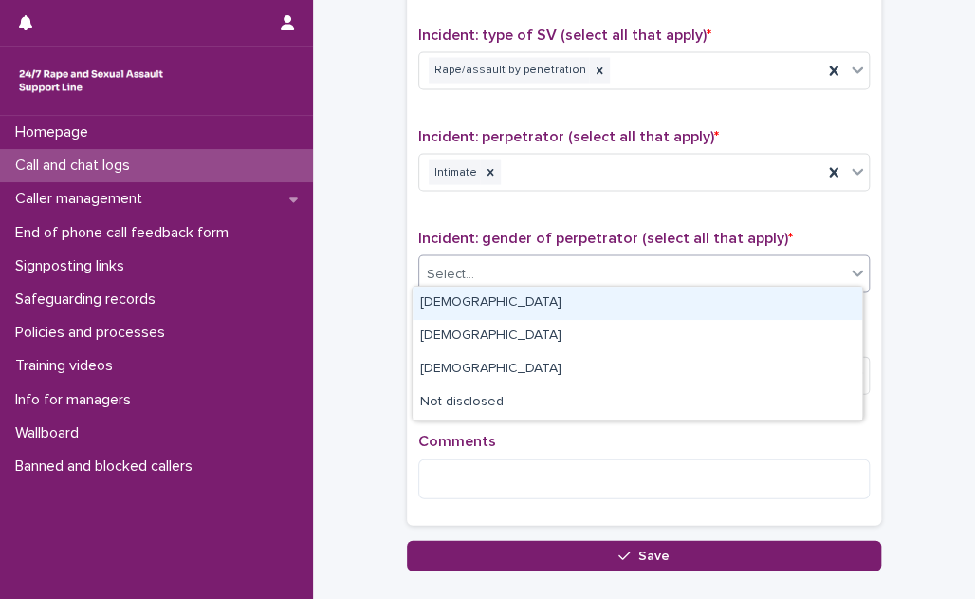
click at [537, 288] on div "[DEMOGRAPHIC_DATA]" at bounding box center [638, 302] width 450 height 33
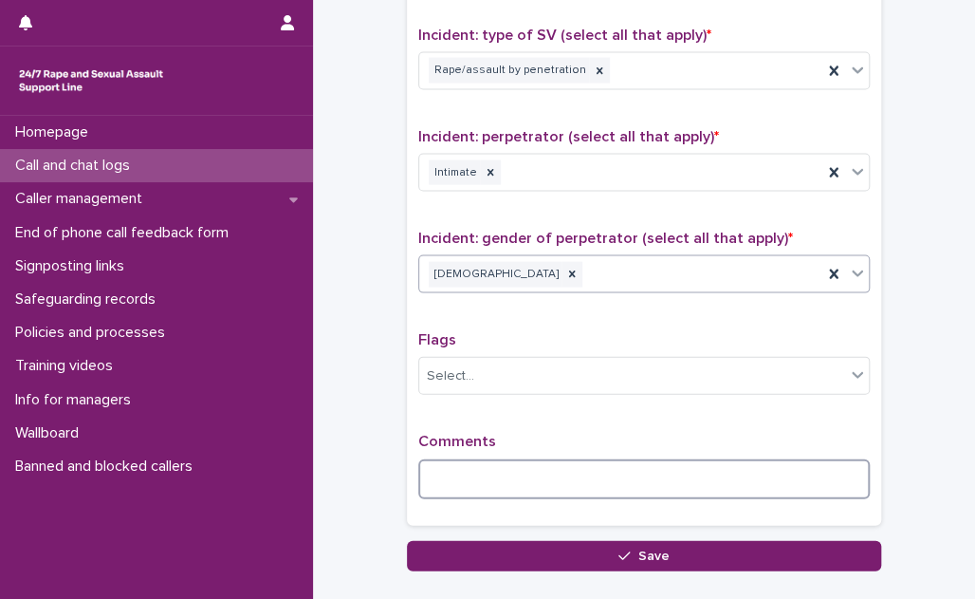
click at [457, 473] on textarea at bounding box center [644, 479] width 452 height 40
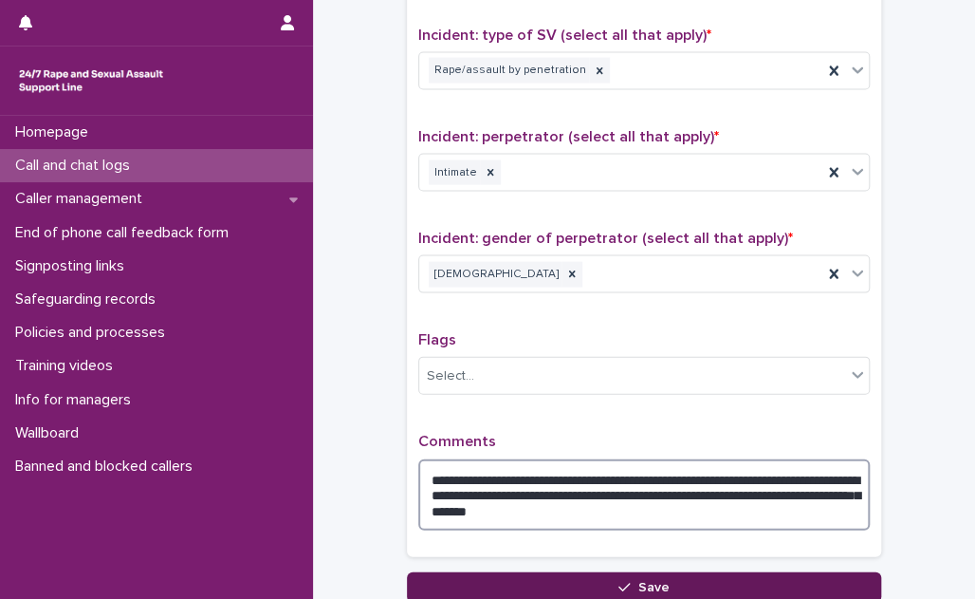
type textarea "**********"
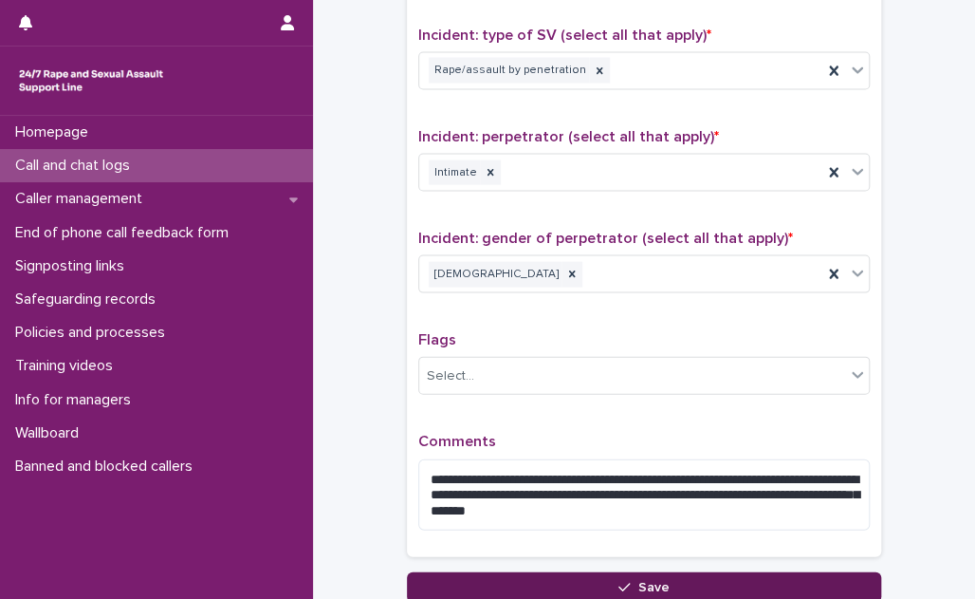
click at [536, 575] on button "Save" at bounding box center [644, 587] width 474 height 30
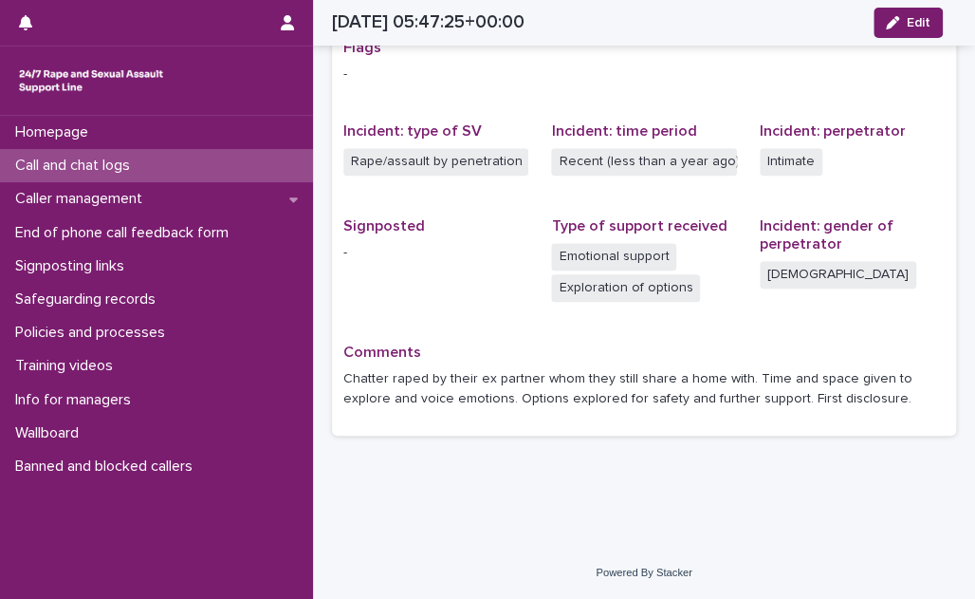
scroll to position [402, 0]
click at [164, 168] on div "Call and chat logs" at bounding box center [156, 165] width 313 height 33
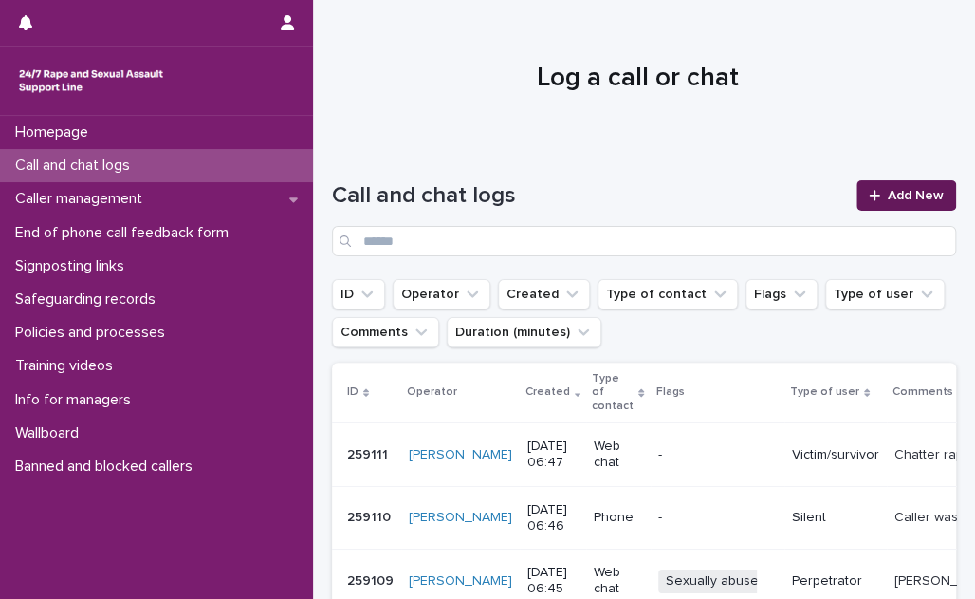
click at [889, 199] on span "Add New" at bounding box center [916, 195] width 56 height 13
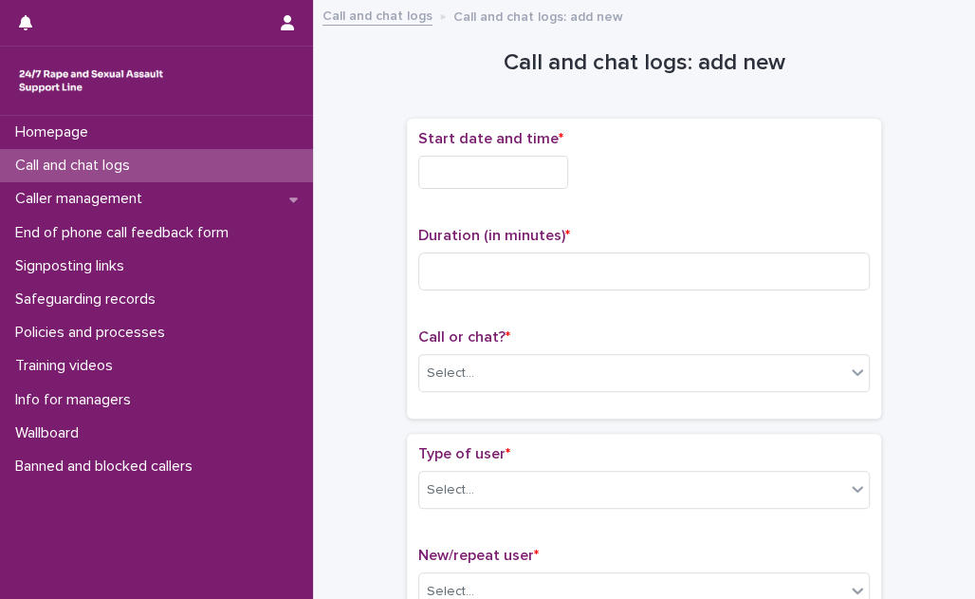
click at [560, 165] on input "text" at bounding box center [493, 172] width 150 height 33
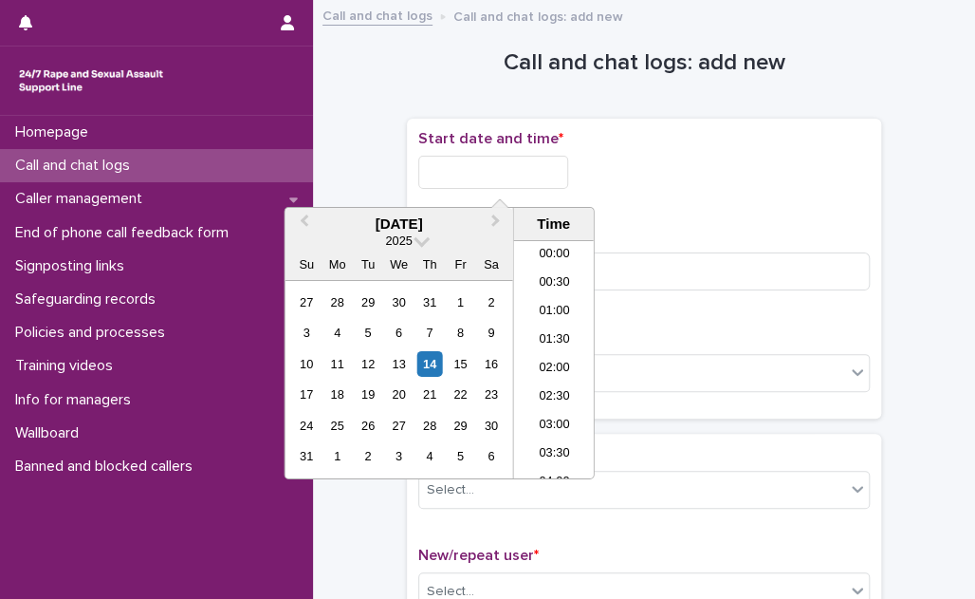
scroll to position [266, 0]
click at [559, 291] on li "05:30" at bounding box center [554, 302] width 81 height 28
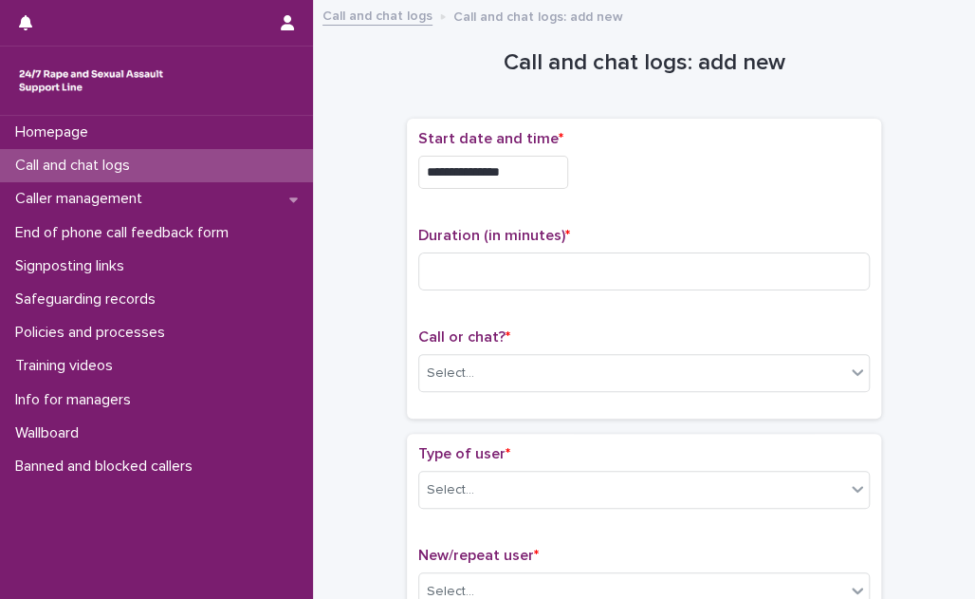
click at [525, 175] on input "**********" at bounding box center [493, 172] width 150 height 33
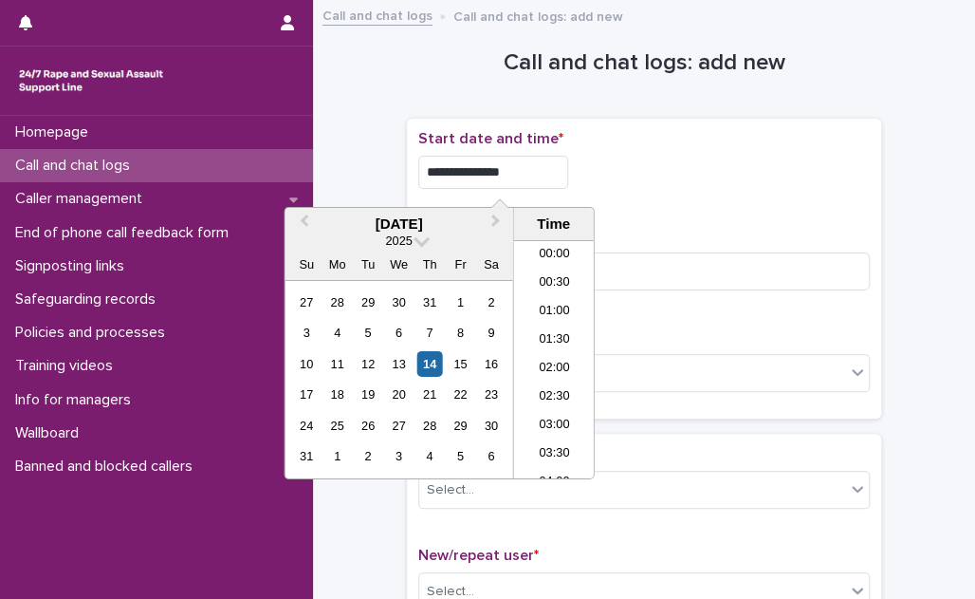
scroll to position [209, 0]
type input "**********"
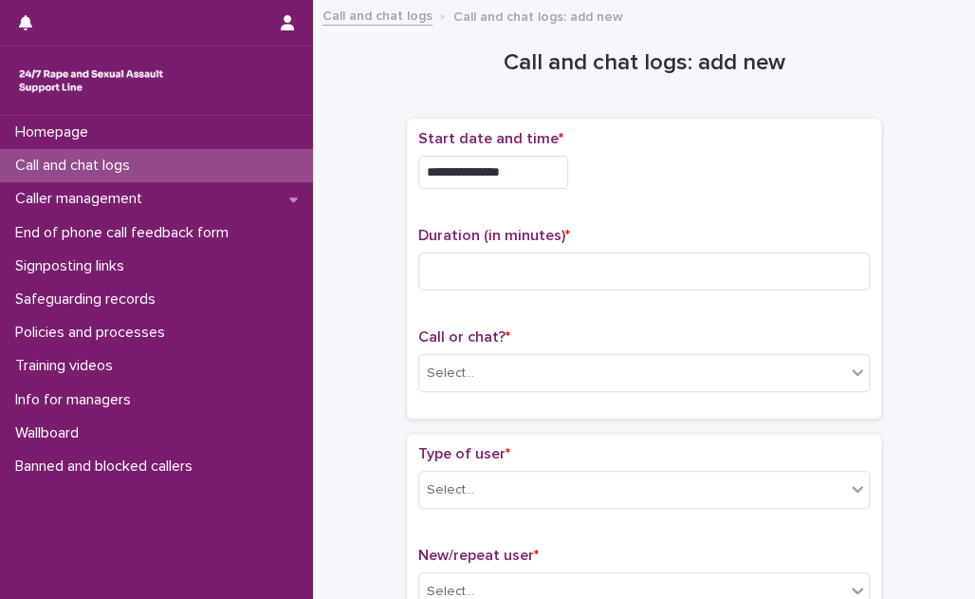
click at [725, 169] on div "**********" at bounding box center [644, 172] width 452 height 33
click at [507, 270] on input at bounding box center [644, 271] width 452 height 38
type input "*"
click at [506, 364] on div "Select..." at bounding box center [632, 373] width 426 height 31
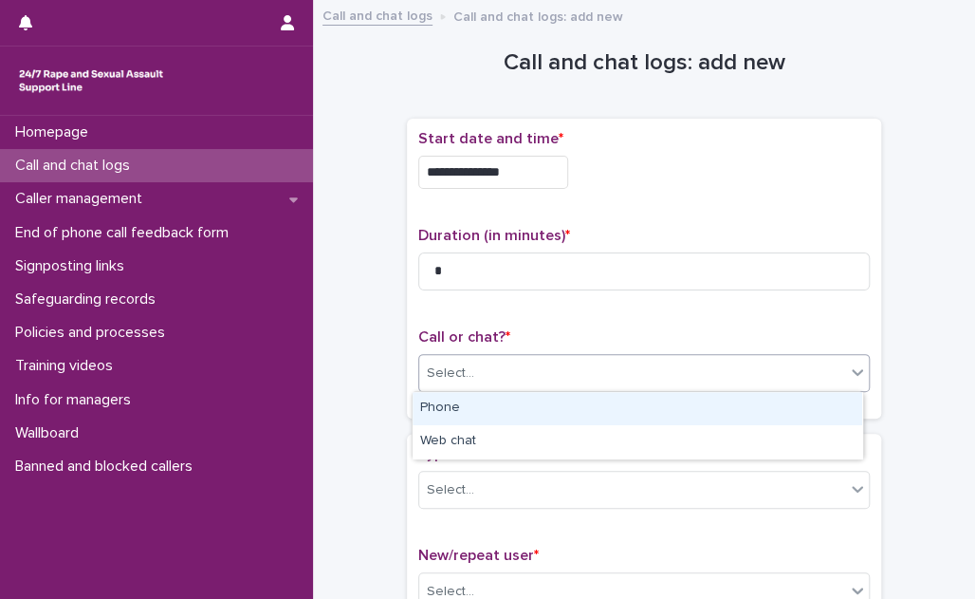
click at [506, 403] on div "Phone" at bounding box center [638, 408] width 450 height 33
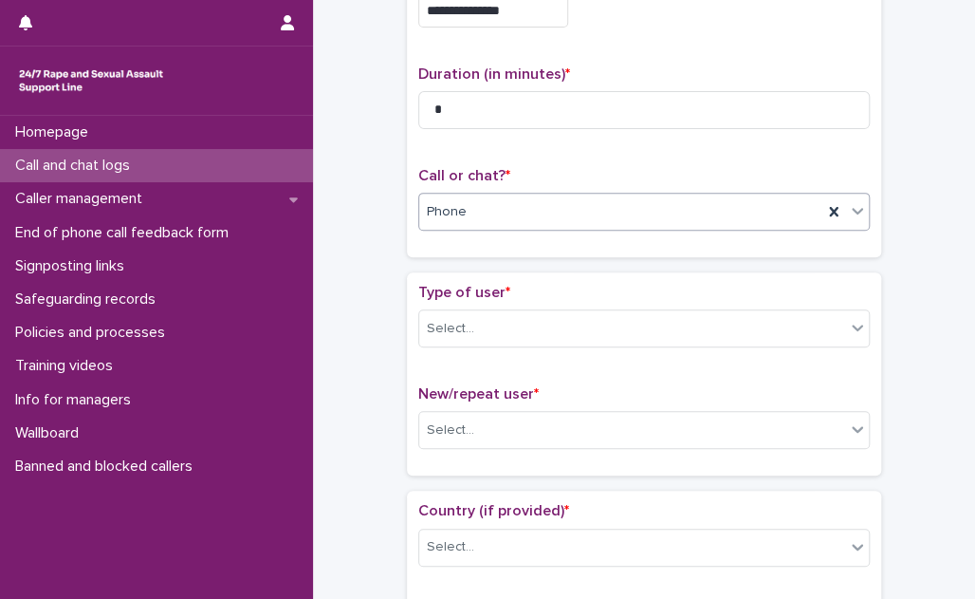
scroll to position [172, 0]
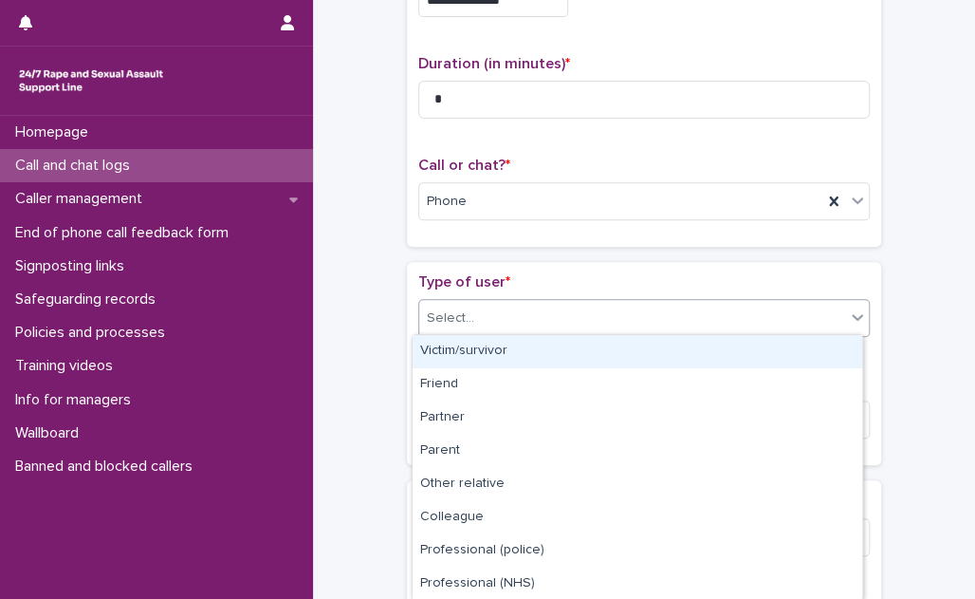
click at [533, 306] on div "Select..." at bounding box center [632, 318] width 426 height 31
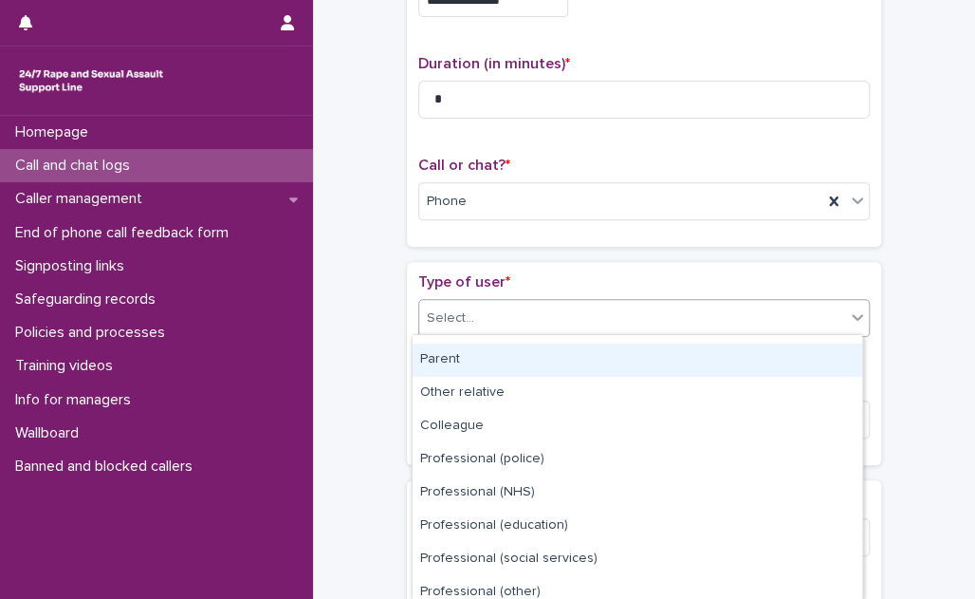
scroll to position [233, 0]
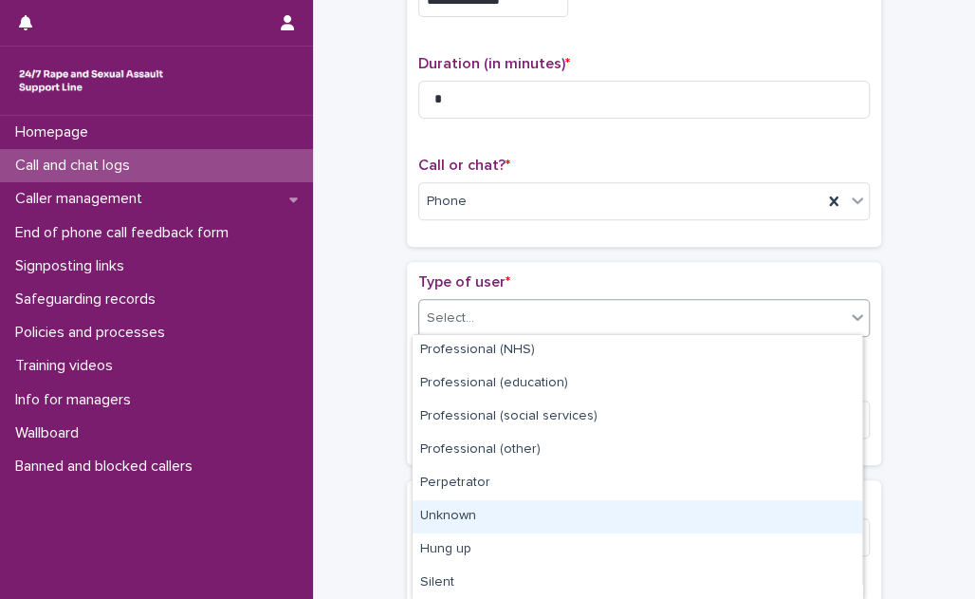
click at [530, 519] on div "Unknown" at bounding box center [638, 516] width 450 height 33
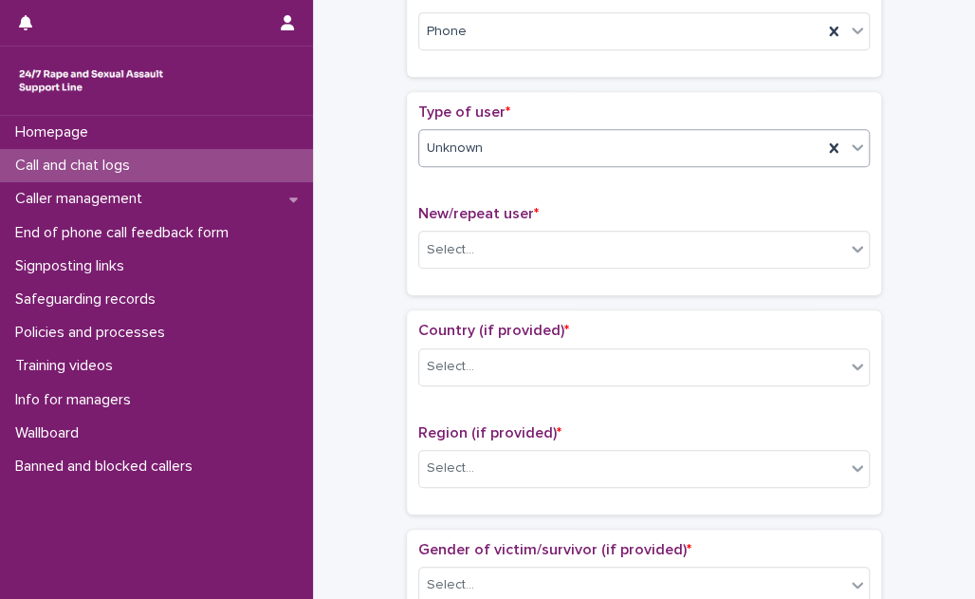
scroll to position [344, 0]
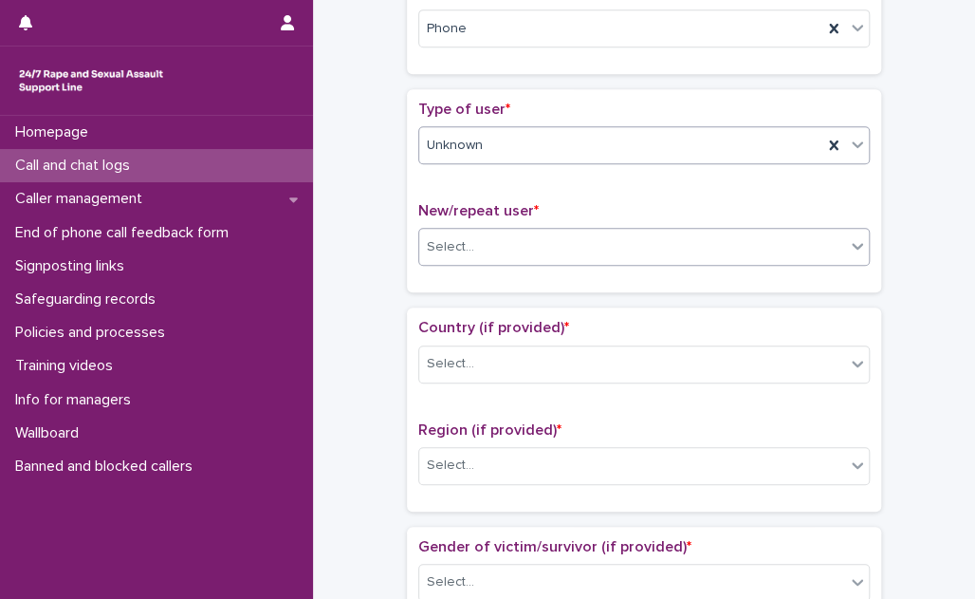
click at [574, 245] on div "Select..." at bounding box center [632, 246] width 426 height 31
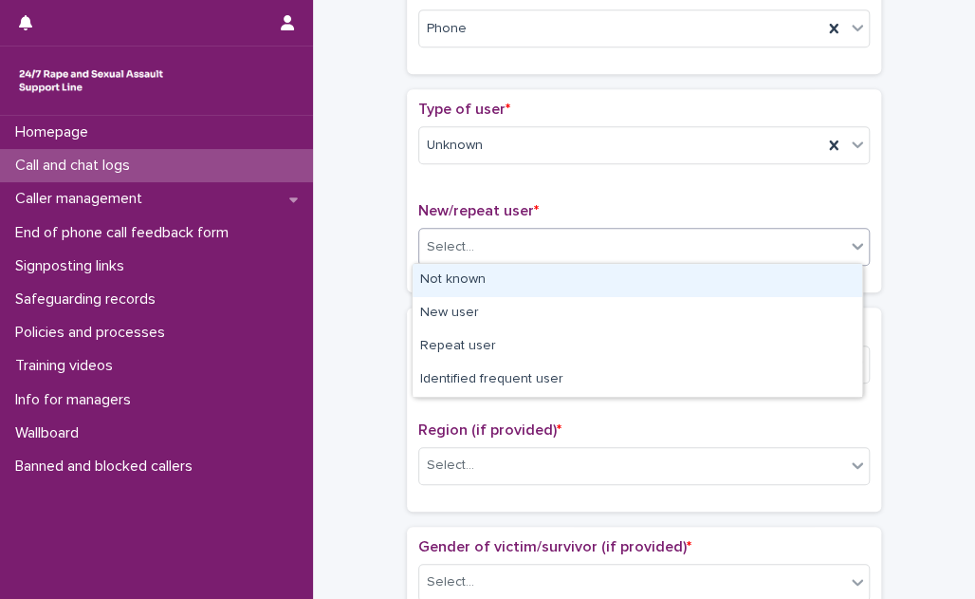
click at [557, 286] on div "Not known" at bounding box center [638, 280] width 450 height 33
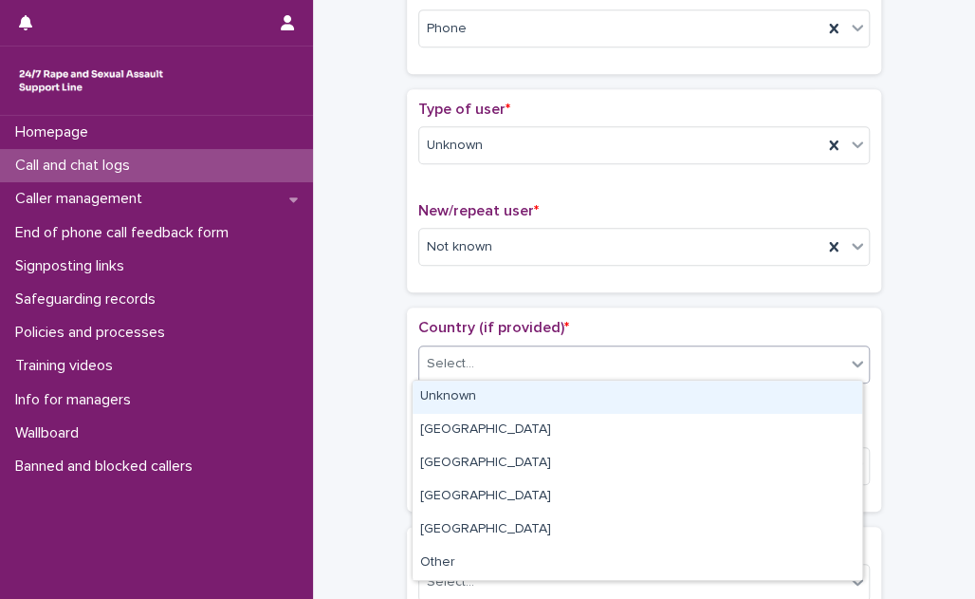
click at [539, 354] on div "Select..." at bounding box center [632, 363] width 426 height 31
click at [533, 391] on div "Unknown" at bounding box center [638, 396] width 450 height 33
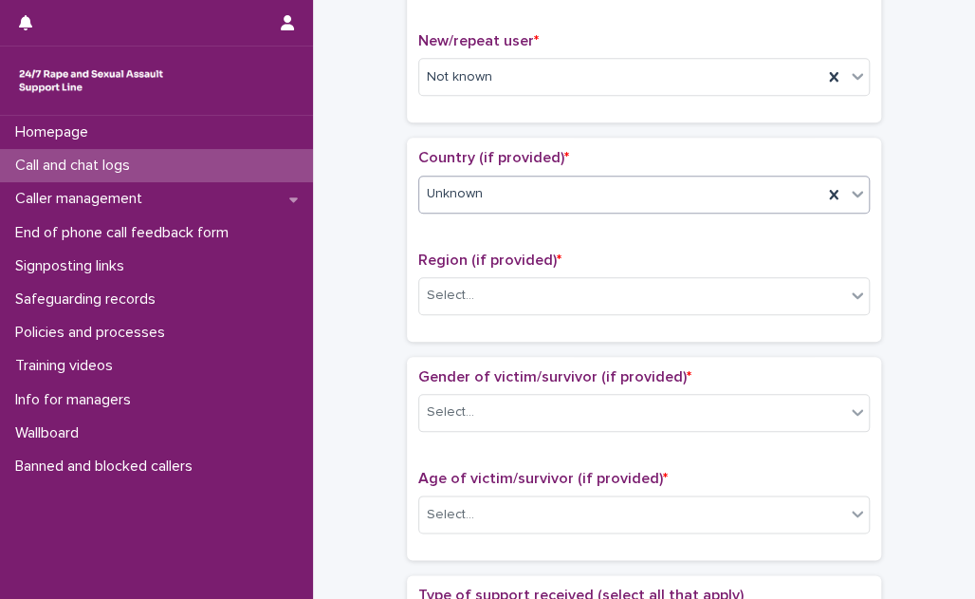
scroll to position [517, 0]
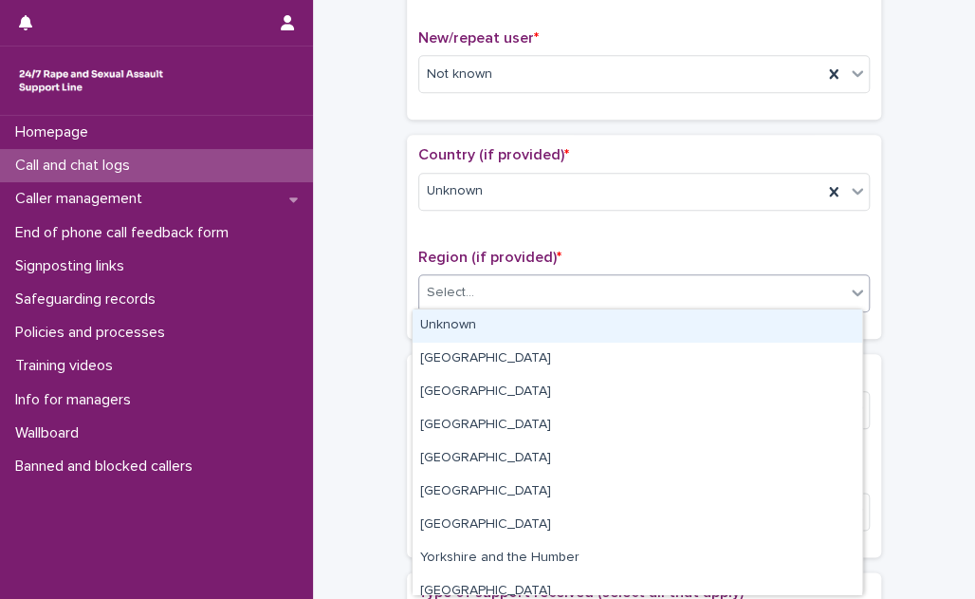
click at [551, 296] on div "Select..." at bounding box center [632, 292] width 426 height 31
click at [540, 316] on div "Unknown" at bounding box center [638, 325] width 450 height 33
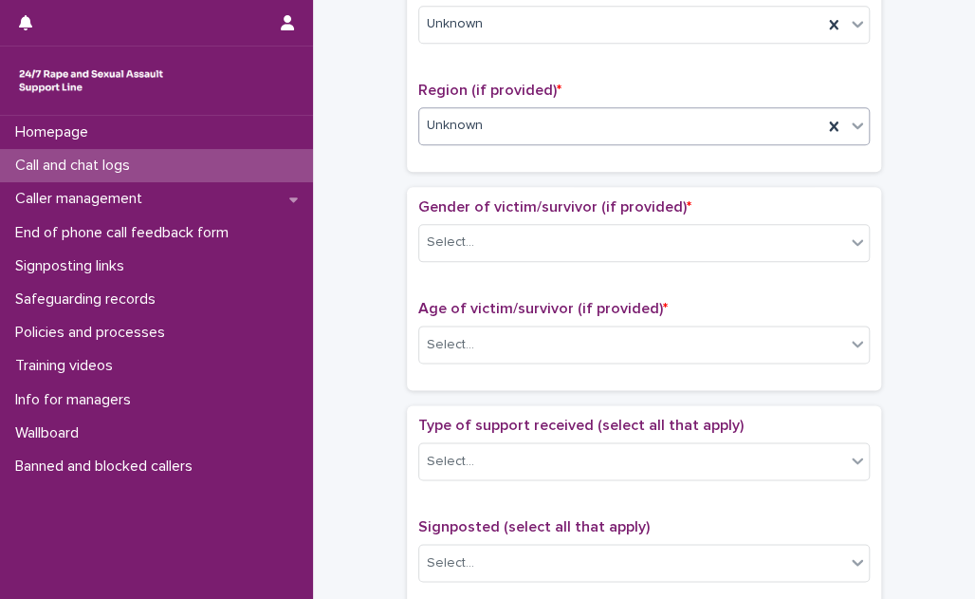
scroll to position [690, 0]
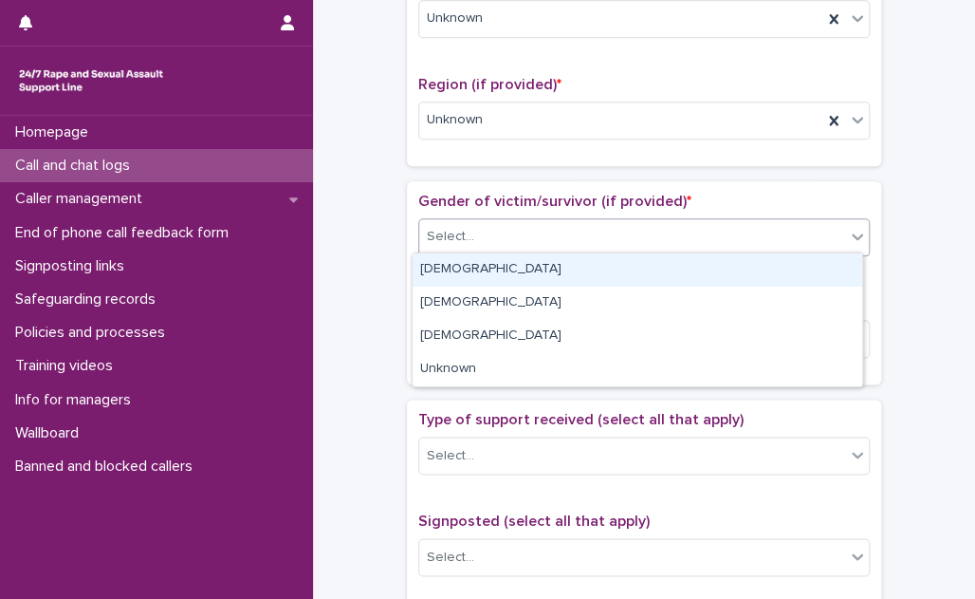
click at [553, 230] on div "Select..." at bounding box center [632, 236] width 426 height 31
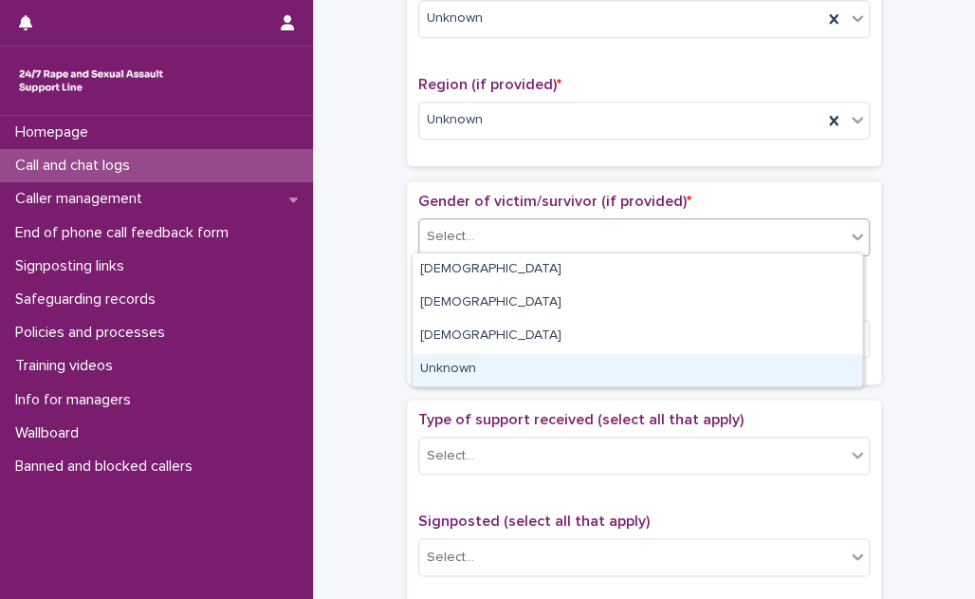
click at [546, 362] on div "Unknown" at bounding box center [638, 369] width 450 height 33
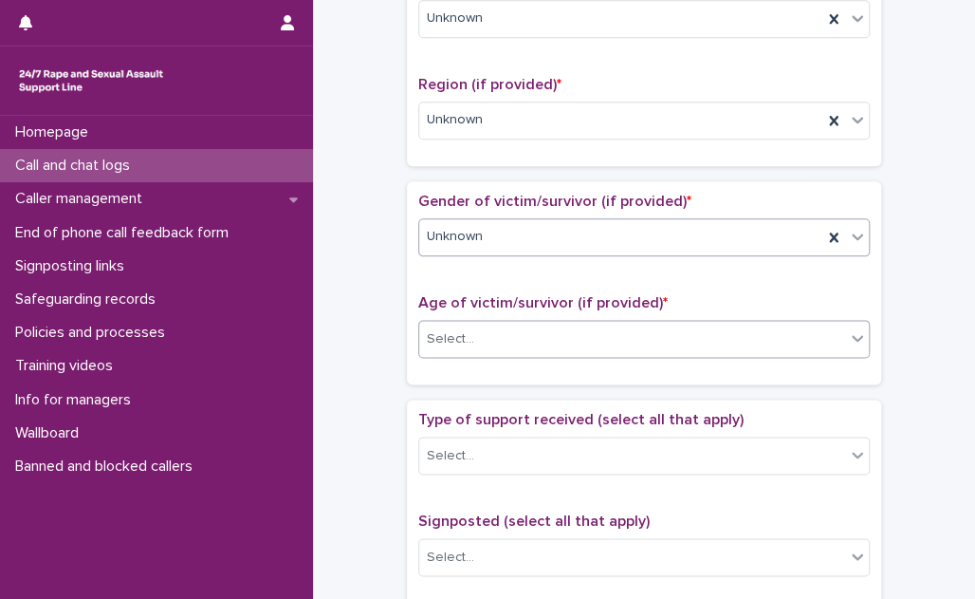
click at [553, 326] on div "Select..." at bounding box center [632, 338] width 426 height 31
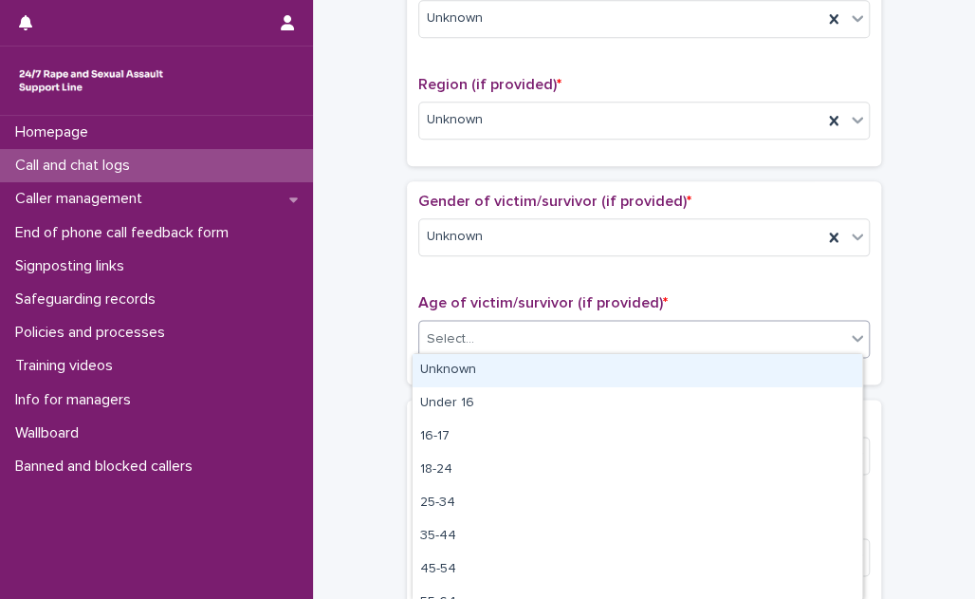
click at [538, 372] on div "Unknown" at bounding box center [638, 370] width 450 height 33
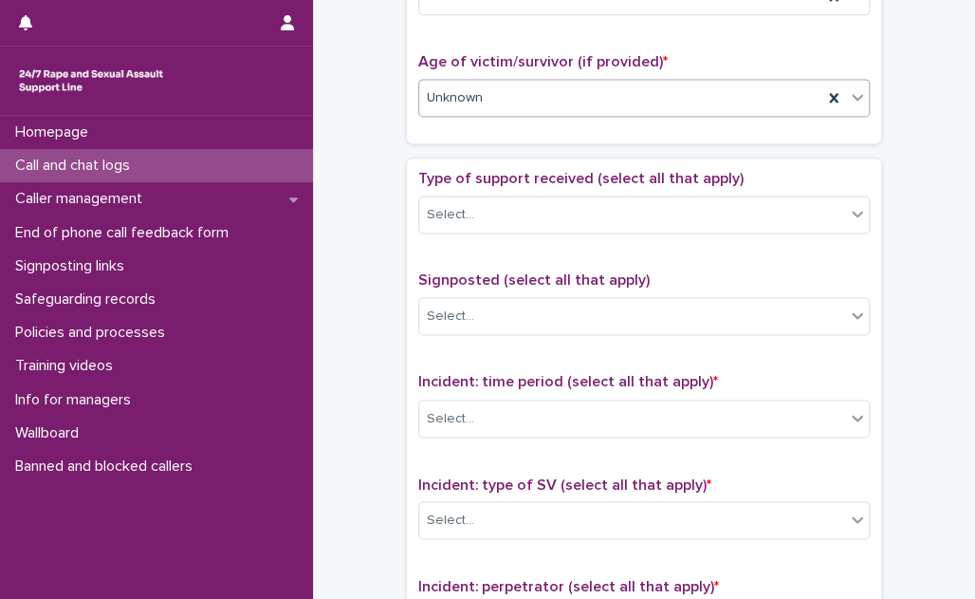
scroll to position [949, 0]
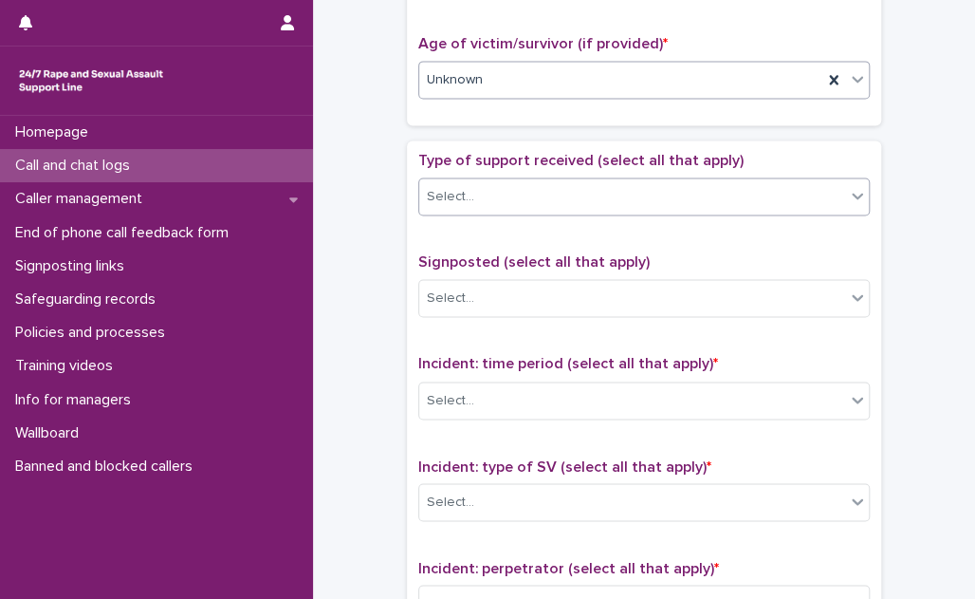
click at [545, 193] on div "Select..." at bounding box center [632, 196] width 426 height 31
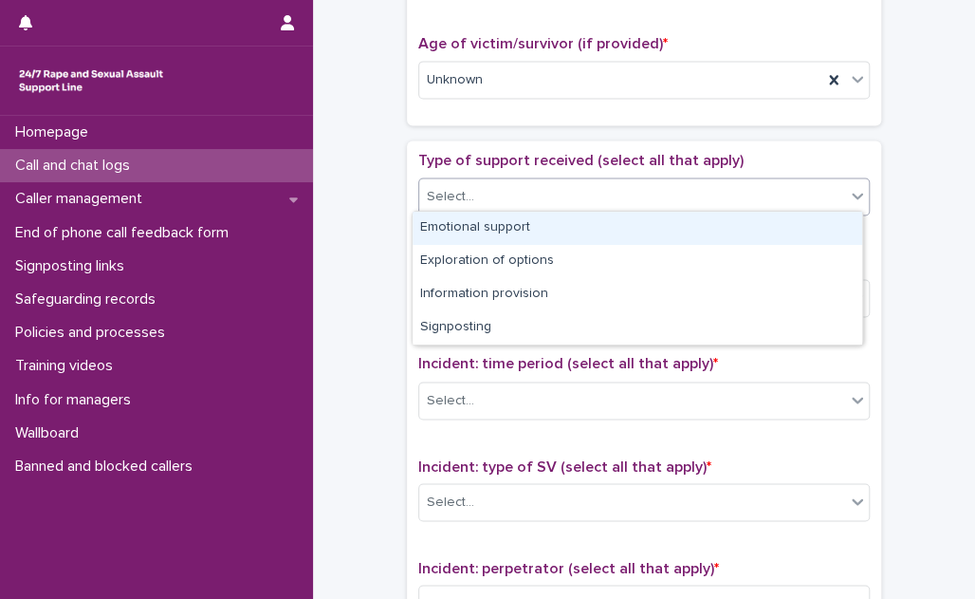
click at [539, 218] on div "Emotional support" at bounding box center [638, 228] width 450 height 33
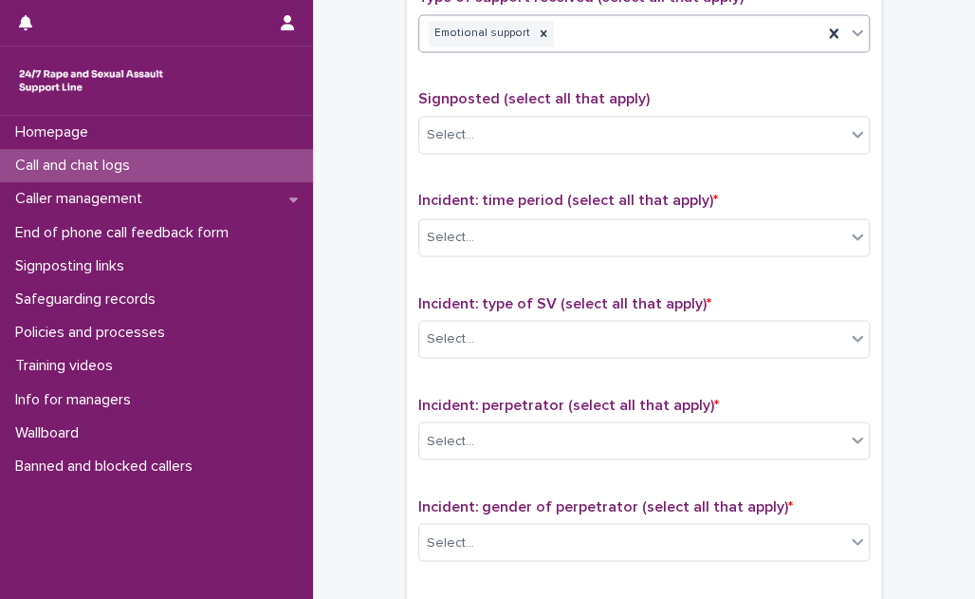
scroll to position [1120, 0]
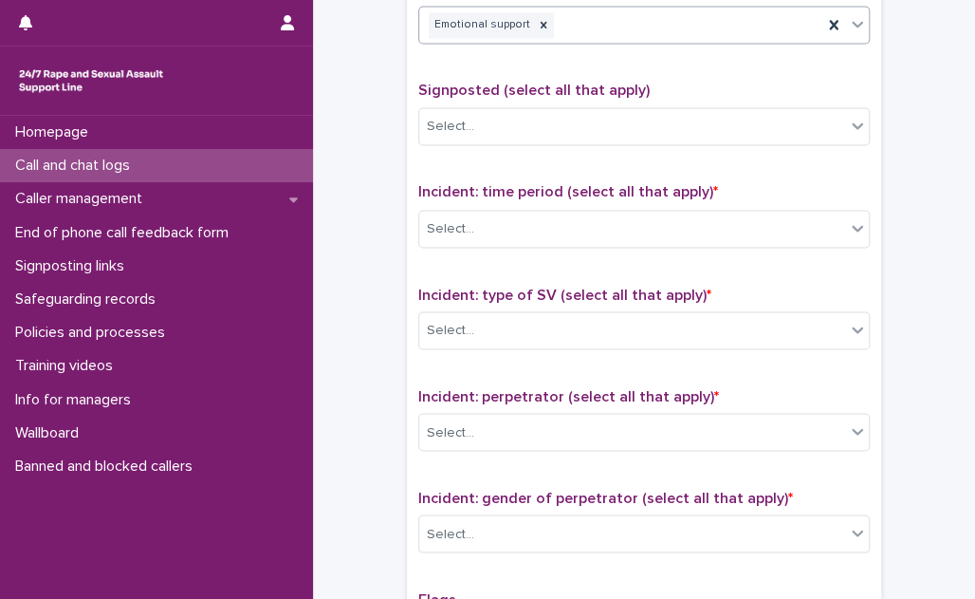
click at [539, 217] on div "Select..." at bounding box center [632, 227] width 426 height 31
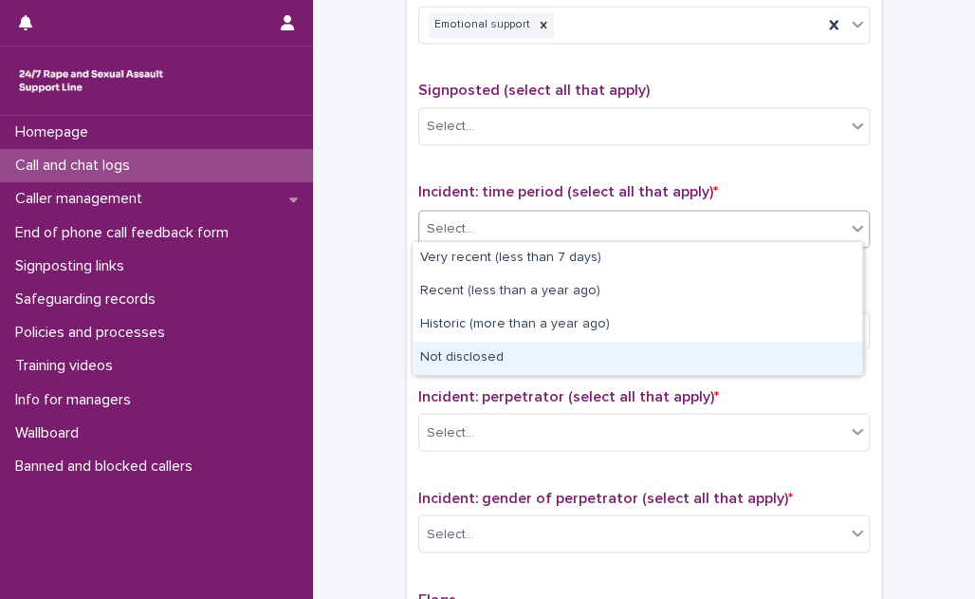
click at [518, 352] on div "Not disclosed" at bounding box center [638, 357] width 450 height 33
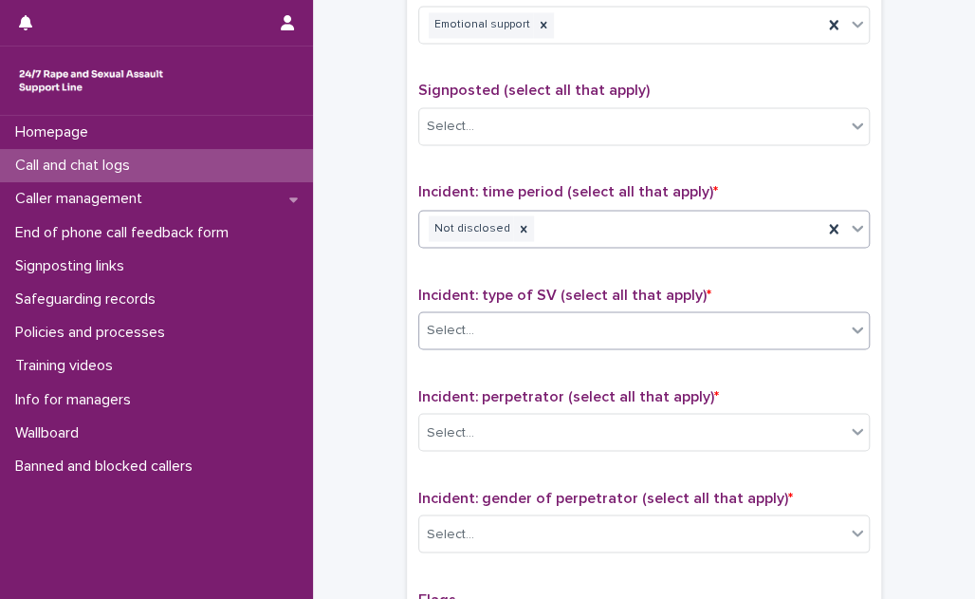
click at [521, 322] on div "Select..." at bounding box center [632, 329] width 426 height 31
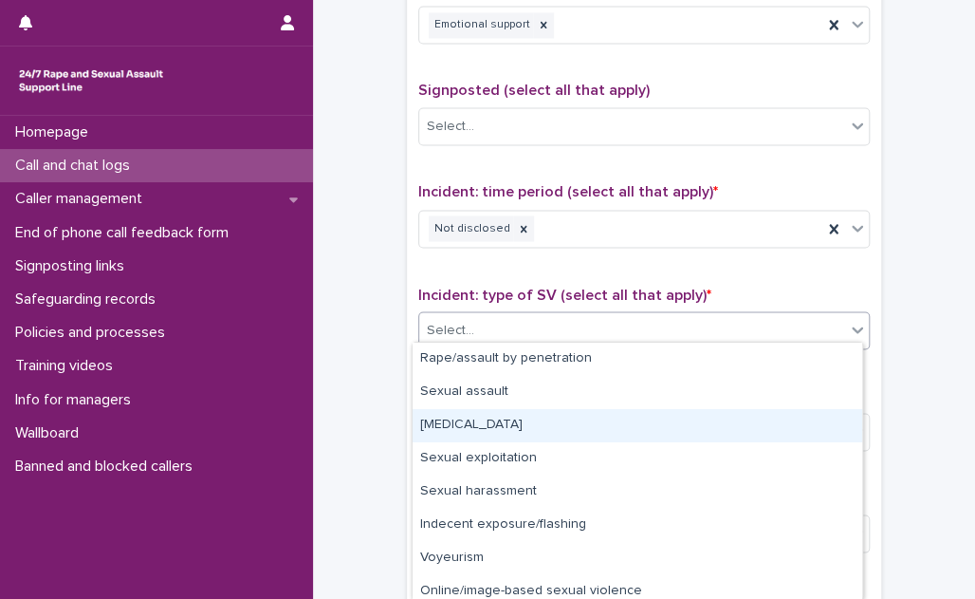
scroll to position [74, 0]
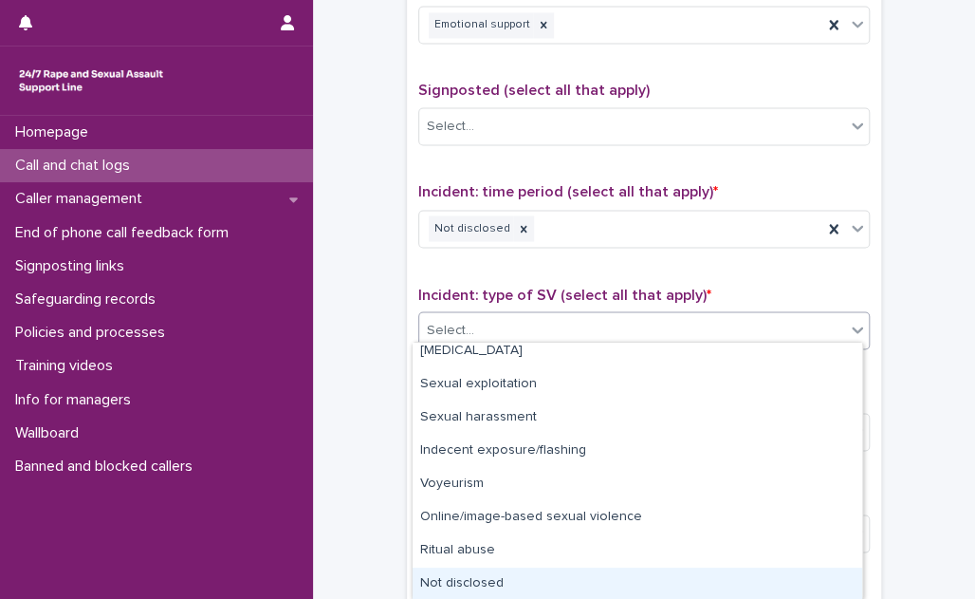
click at [514, 583] on div "Not disclosed" at bounding box center [638, 583] width 450 height 33
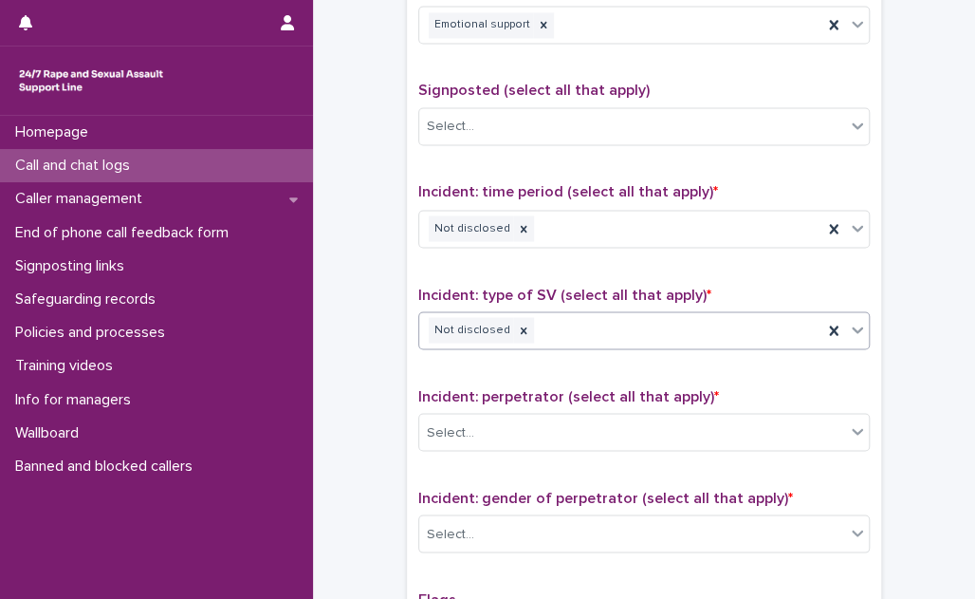
scroll to position [1293, 0]
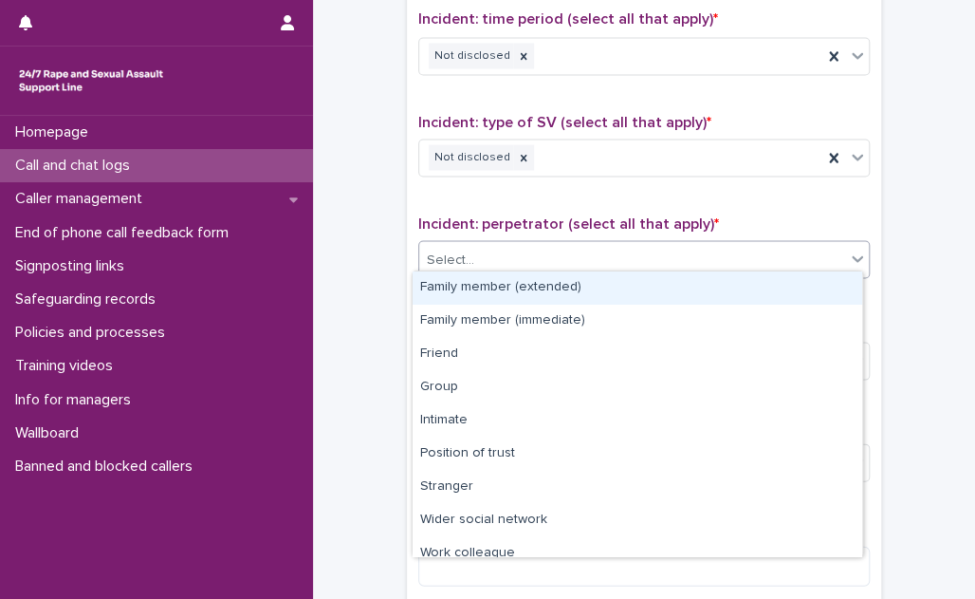
click at [592, 249] on div "Select..." at bounding box center [632, 259] width 426 height 31
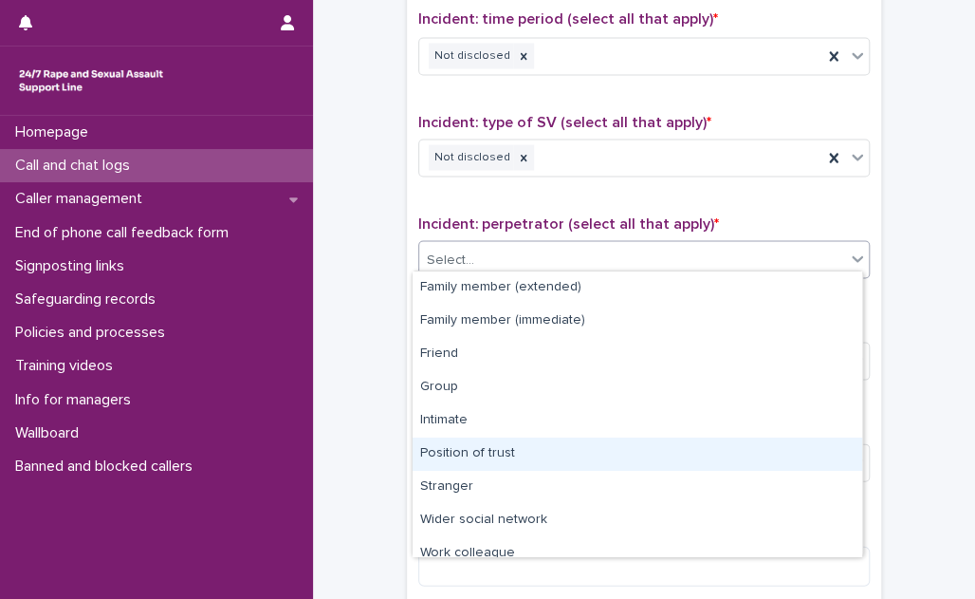
scroll to position [80, 0]
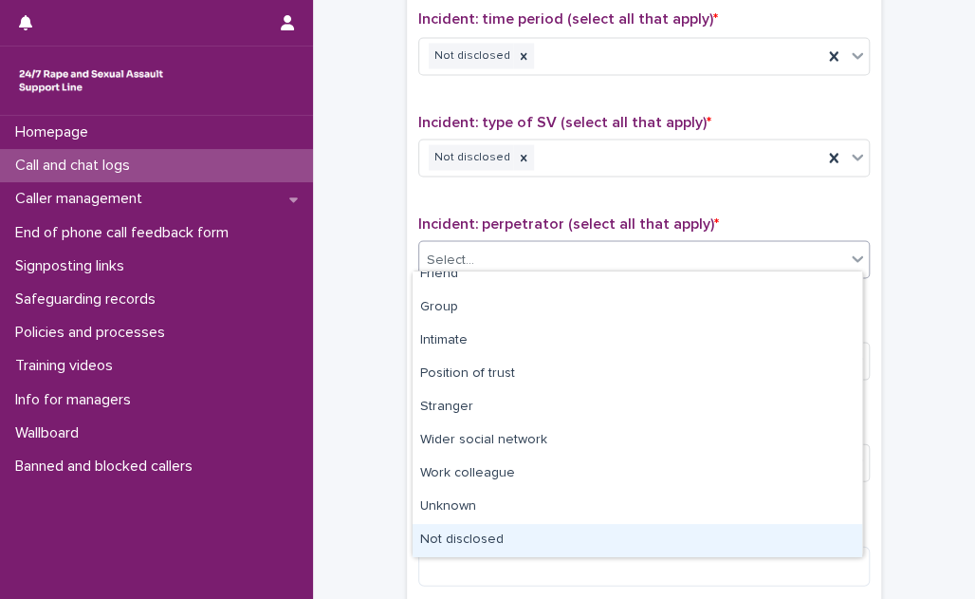
click at [544, 533] on div "Not disclosed" at bounding box center [638, 540] width 450 height 33
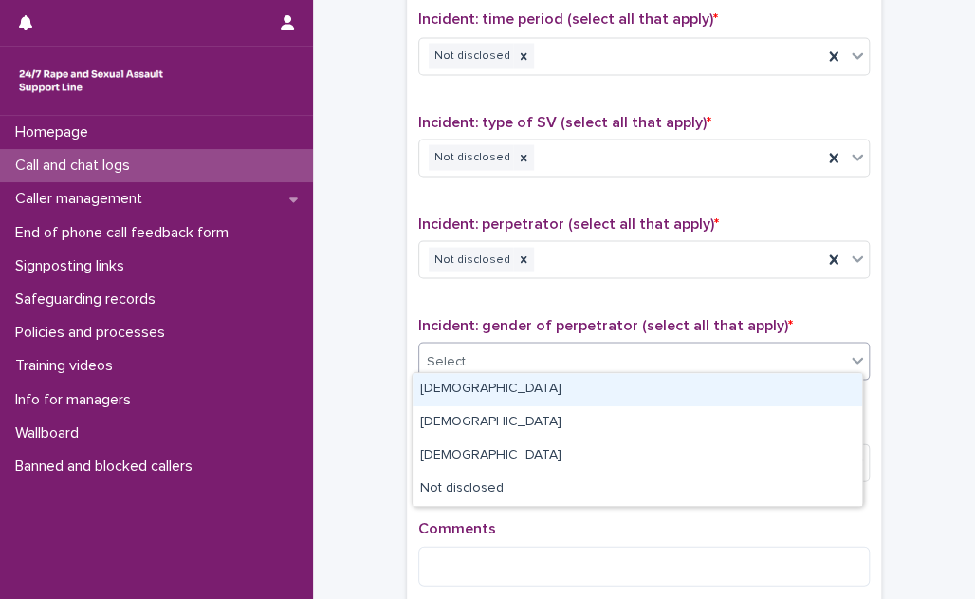
click at [559, 351] on div "Select..." at bounding box center [632, 360] width 426 height 31
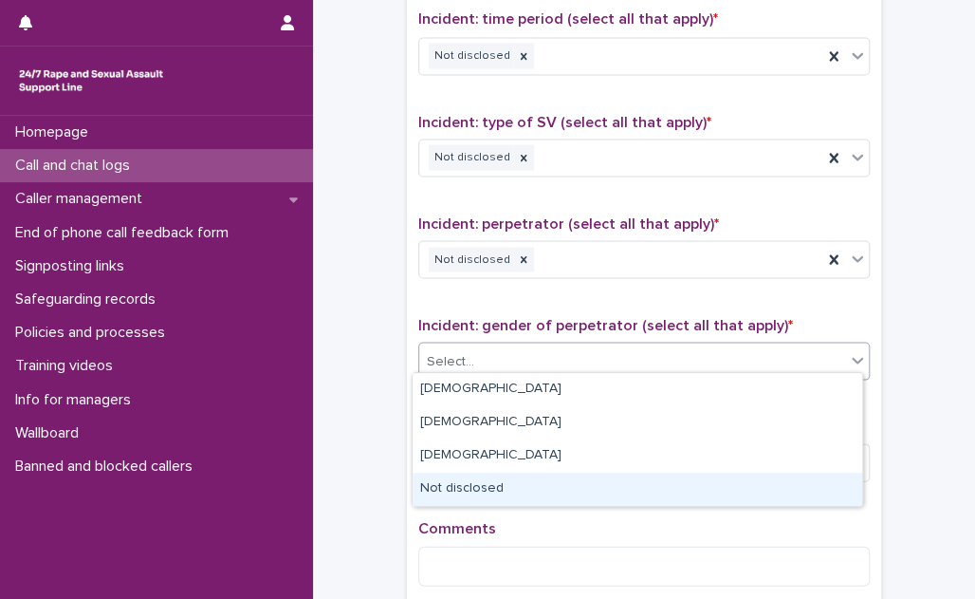
click at [535, 483] on div "Not disclosed" at bounding box center [638, 488] width 450 height 33
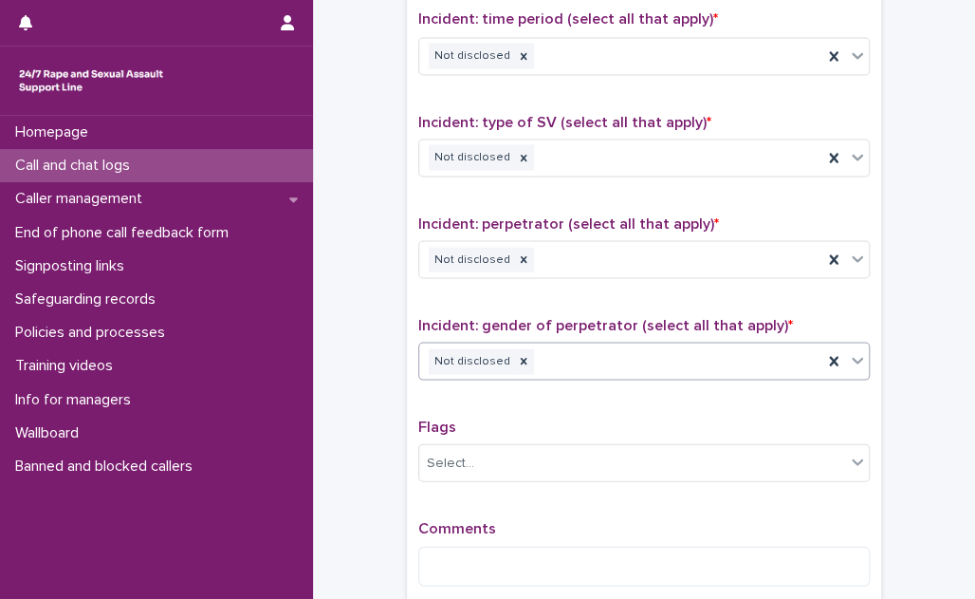
scroll to position [1466, 0]
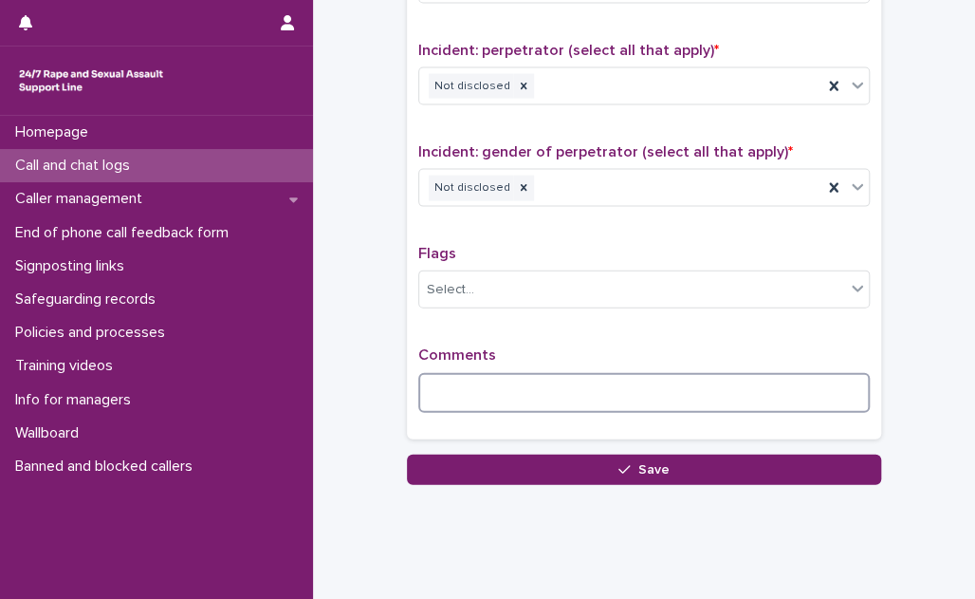
click at [460, 373] on textarea at bounding box center [644, 393] width 452 height 40
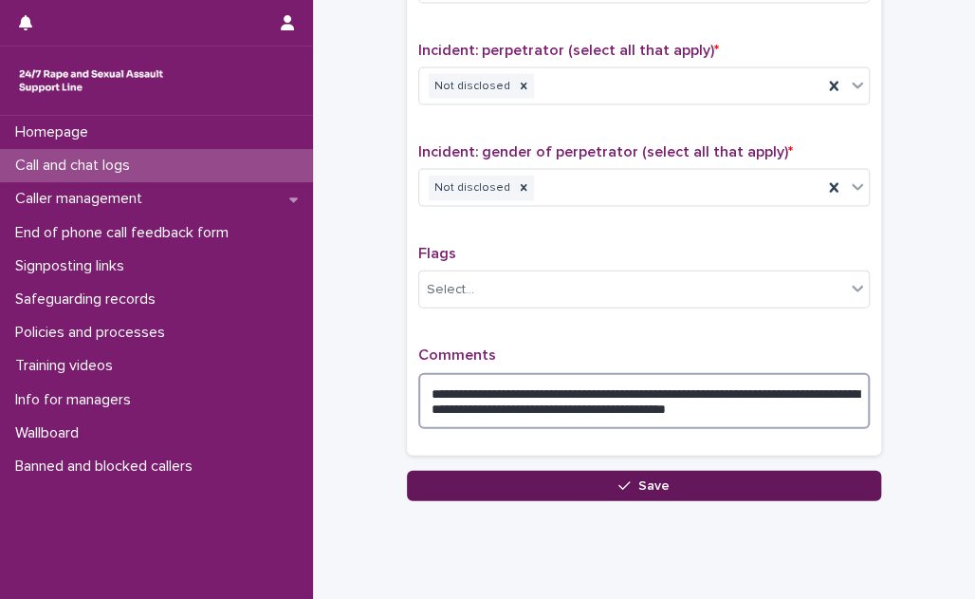
type textarea "**********"
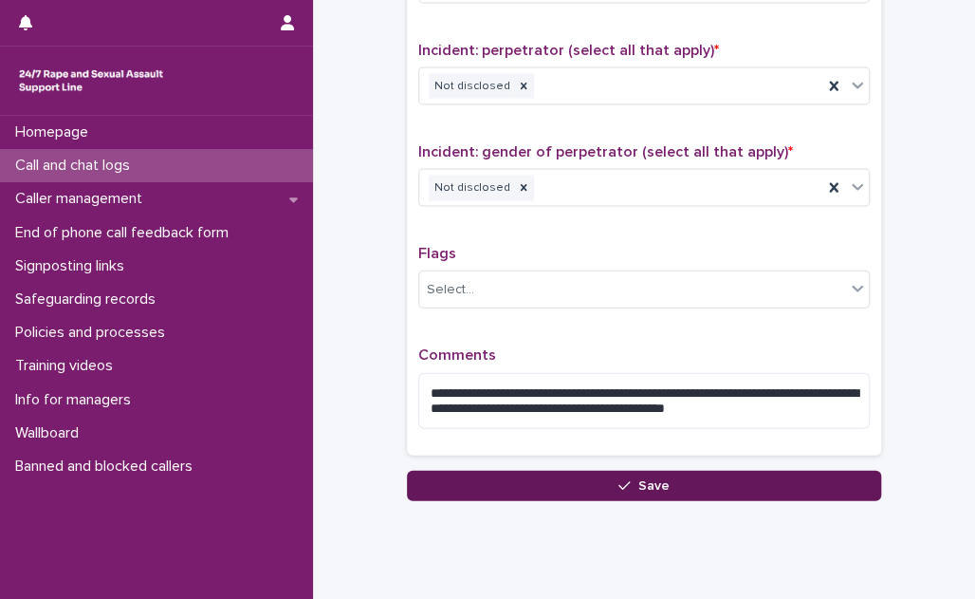
click at [566, 473] on button "Save" at bounding box center [644, 485] width 474 height 30
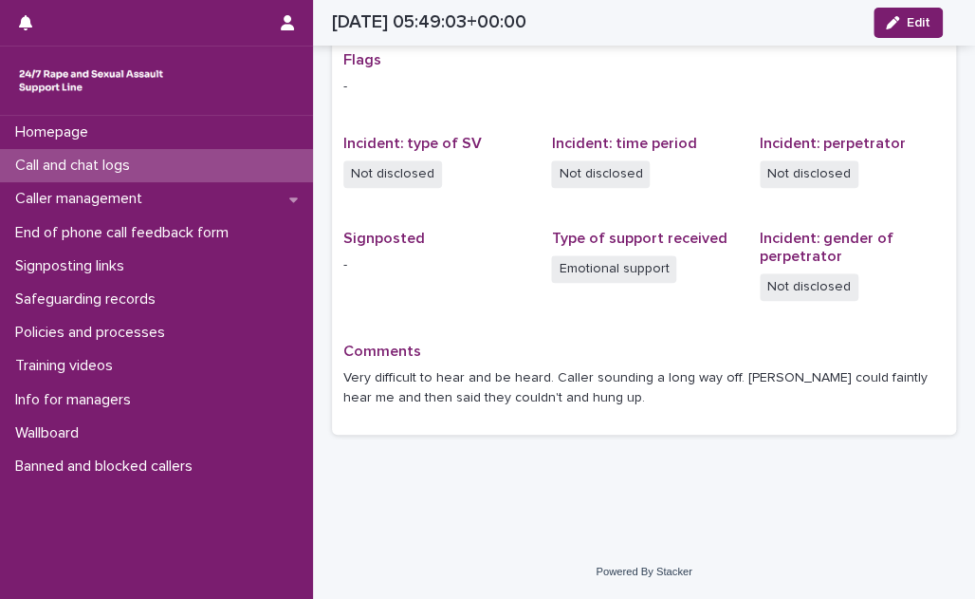
scroll to position [390, 0]
click at [192, 170] on div "Call and chat logs" at bounding box center [156, 165] width 313 height 33
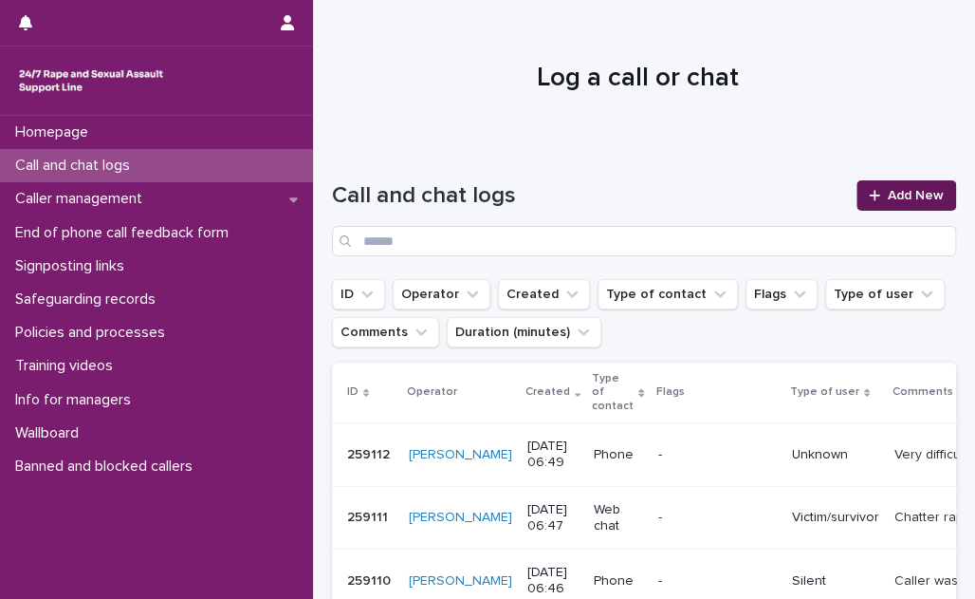
click at [897, 194] on span "Add New" at bounding box center [916, 195] width 56 height 13
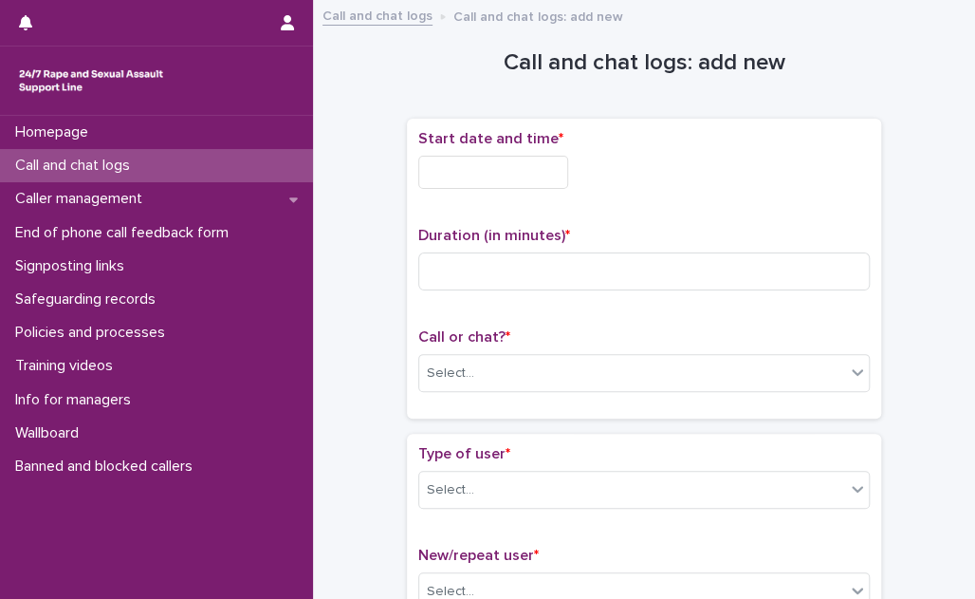
click at [568, 175] on input "text" at bounding box center [493, 172] width 150 height 33
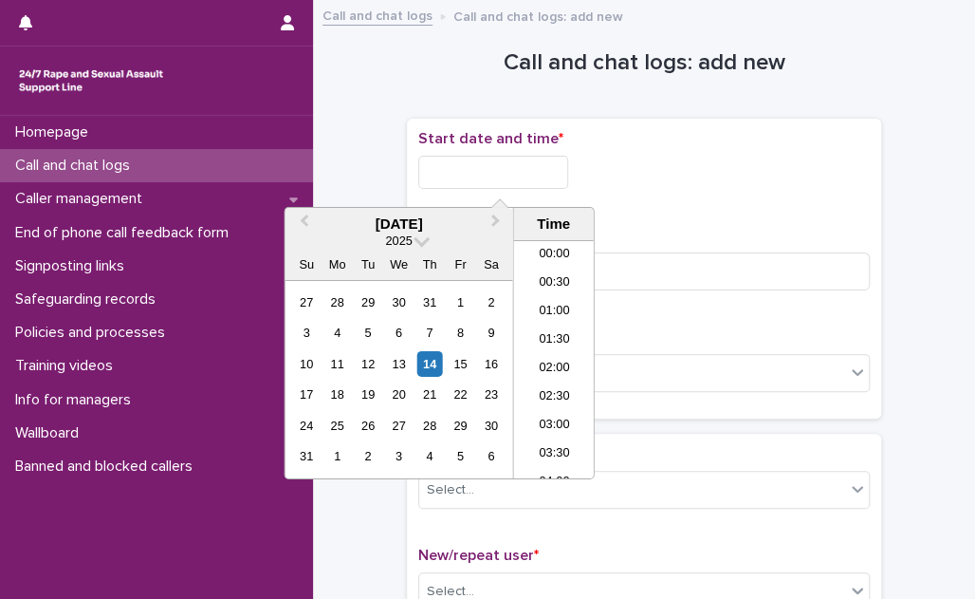
scroll to position [266, 0]
click at [563, 318] on li "06:00" at bounding box center [554, 331] width 81 height 28
click at [537, 170] on input "**********" at bounding box center [493, 172] width 150 height 33
type input "**********"
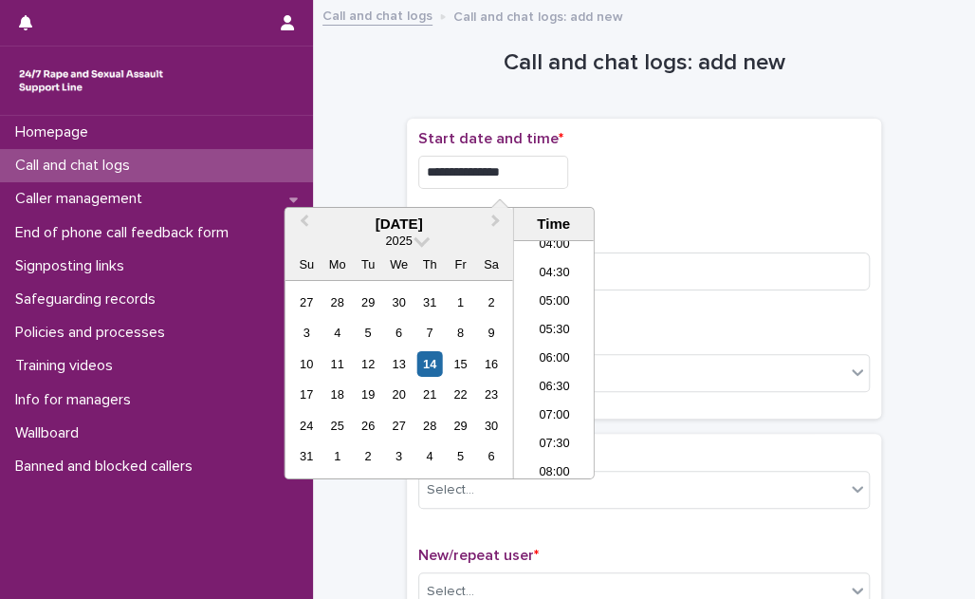
click at [630, 190] on div "**********" at bounding box center [644, 167] width 452 height 74
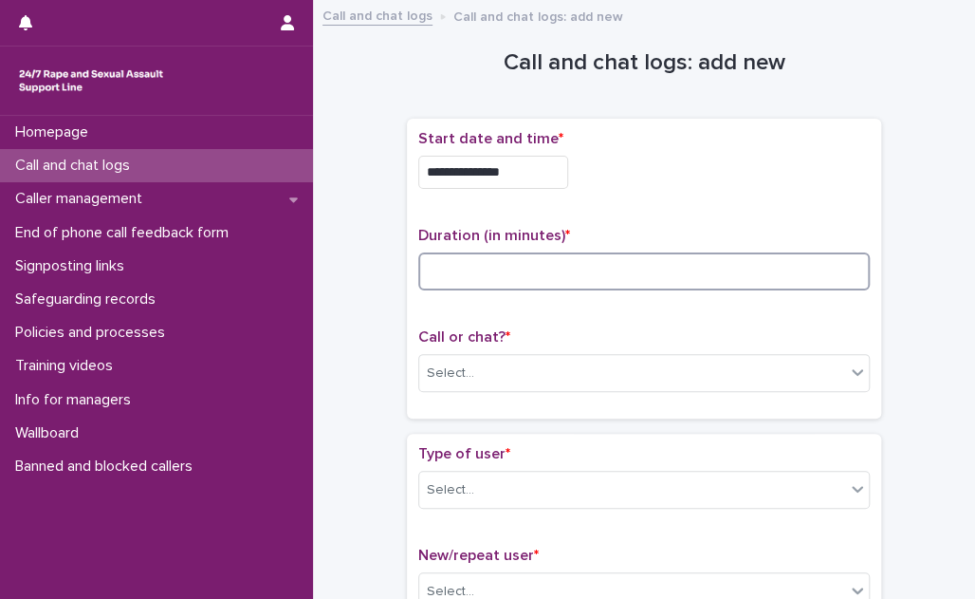
click at [581, 264] on input at bounding box center [644, 271] width 452 height 38
type input "*"
click at [533, 379] on div "Select..." at bounding box center [632, 373] width 426 height 31
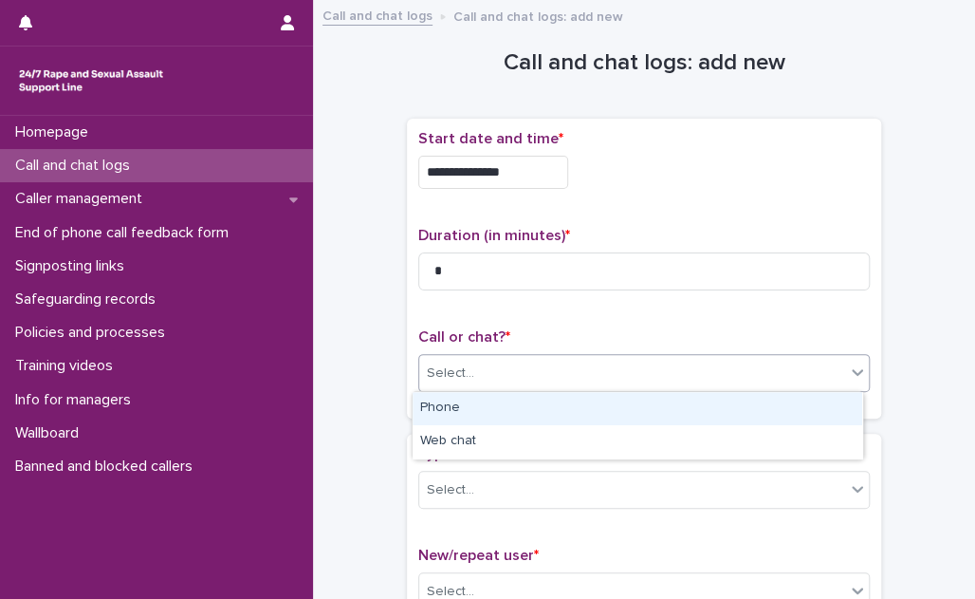
click at [528, 399] on div "Phone" at bounding box center [638, 408] width 450 height 33
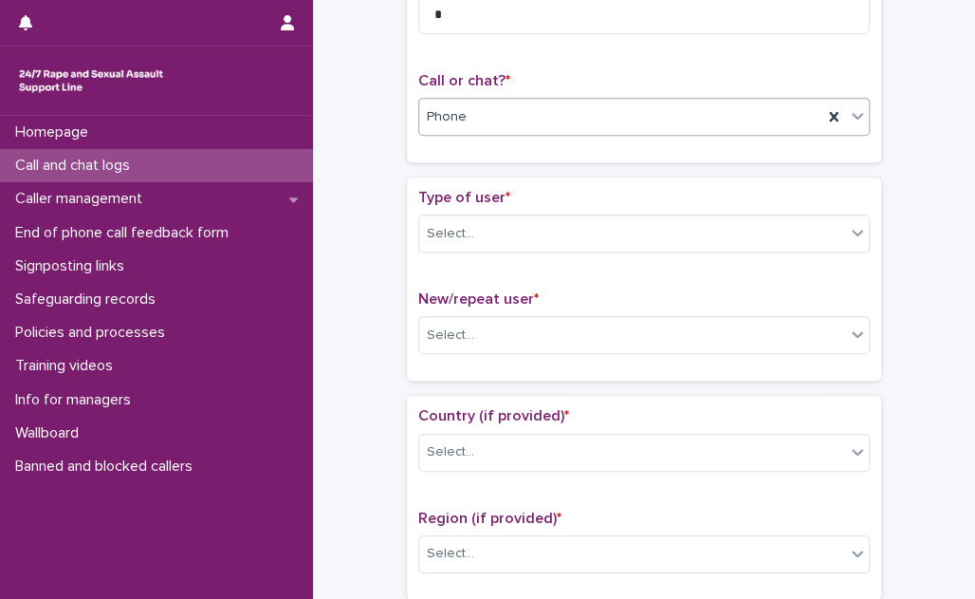
scroll to position [258, 0]
click at [536, 226] on div "Select..." at bounding box center [632, 231] width 426 height 31
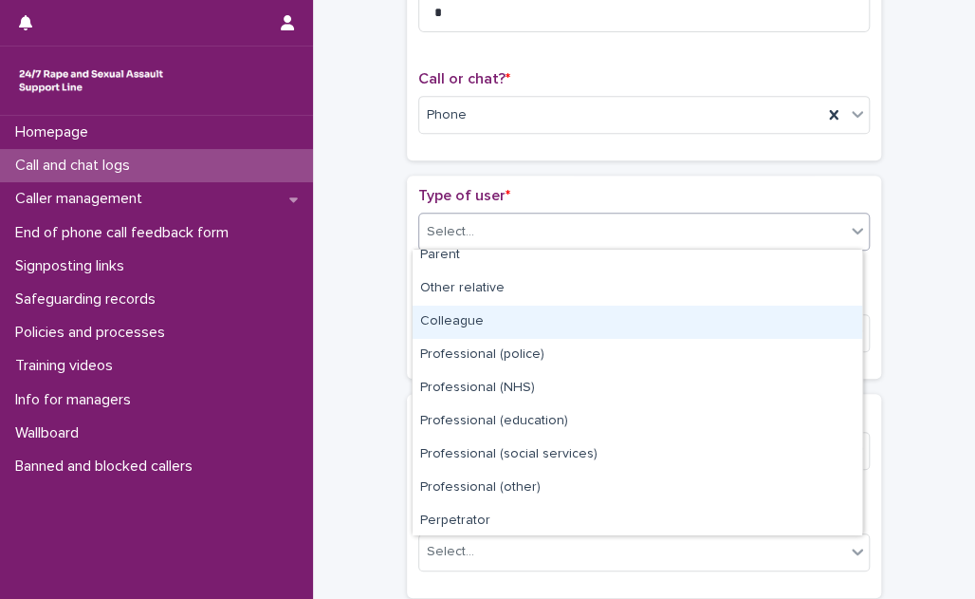
scroll to position [212, 0]
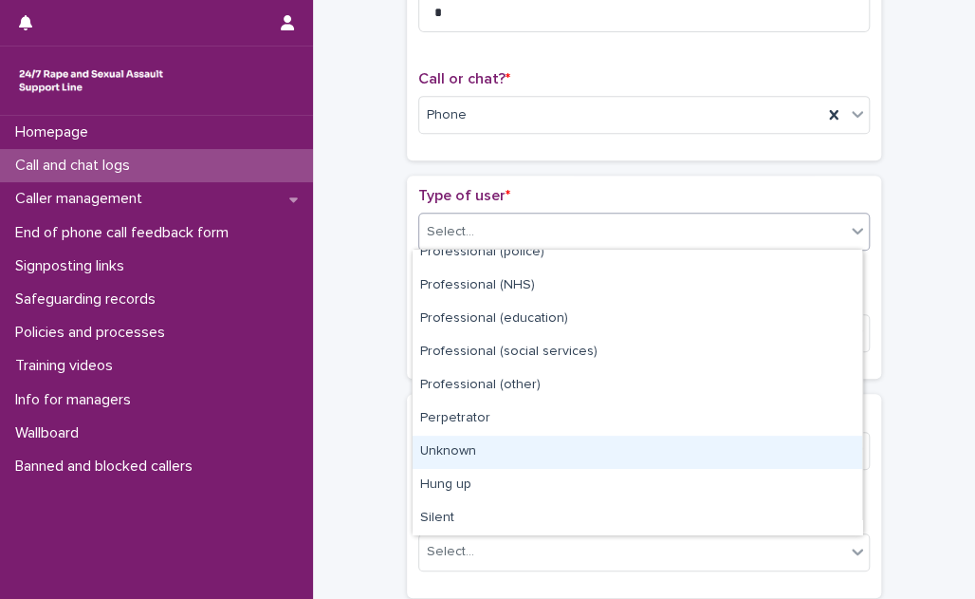
click at [533, 460] on div "Unknown" at bounding box center [638, 451] width 450 height 33
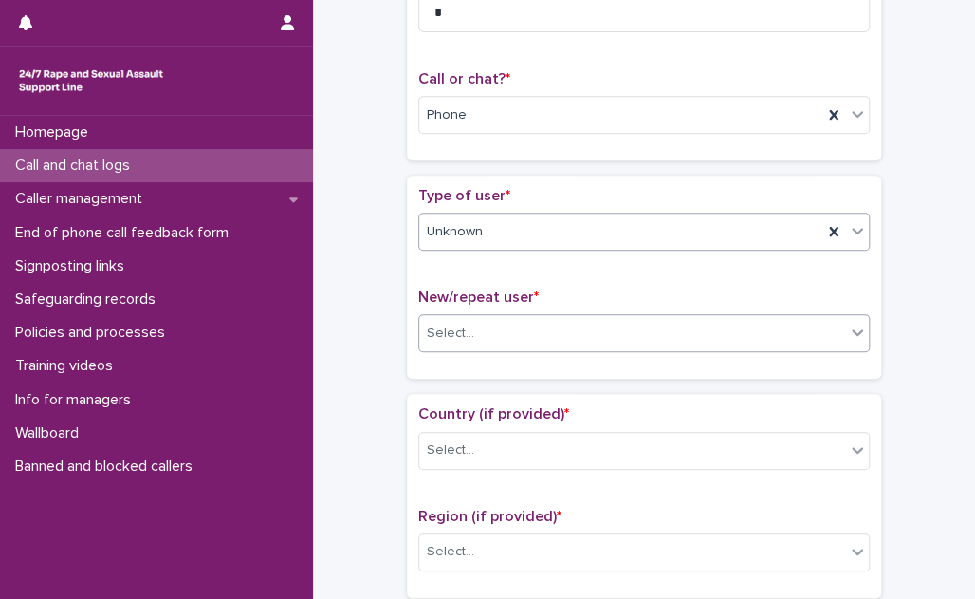
click at [518, 326] on div "Select..." at bounding box center [632, 333] width 426 height 31
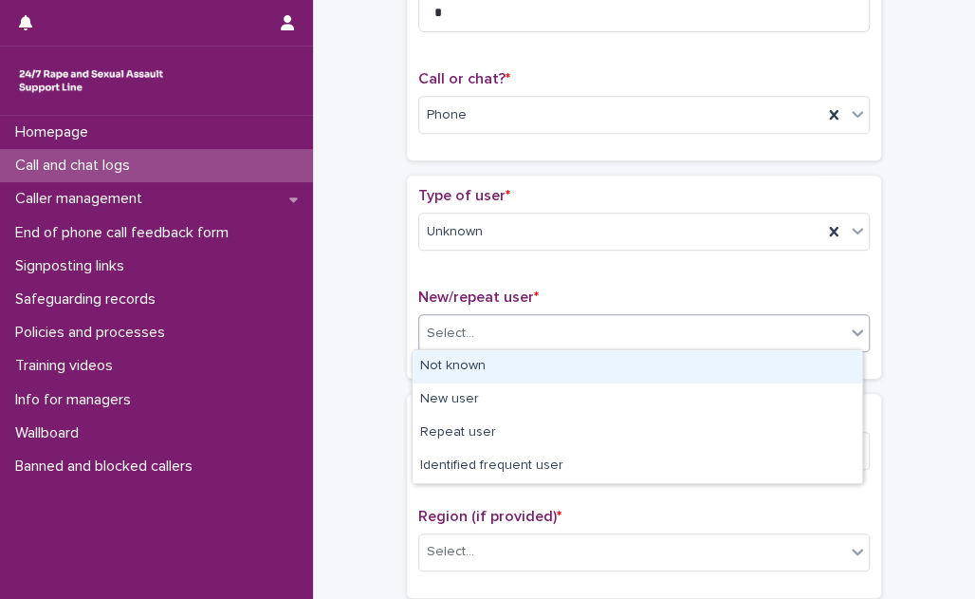
click at [508, 366] on div "Not known" at bounding box center [638, 366] width 450 height 33
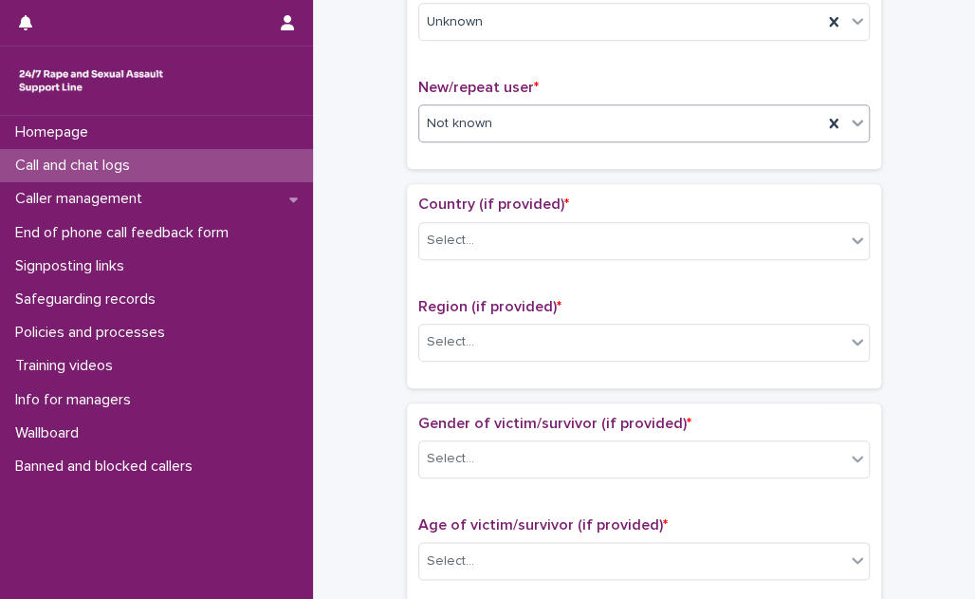
scroll to position [517, 0]
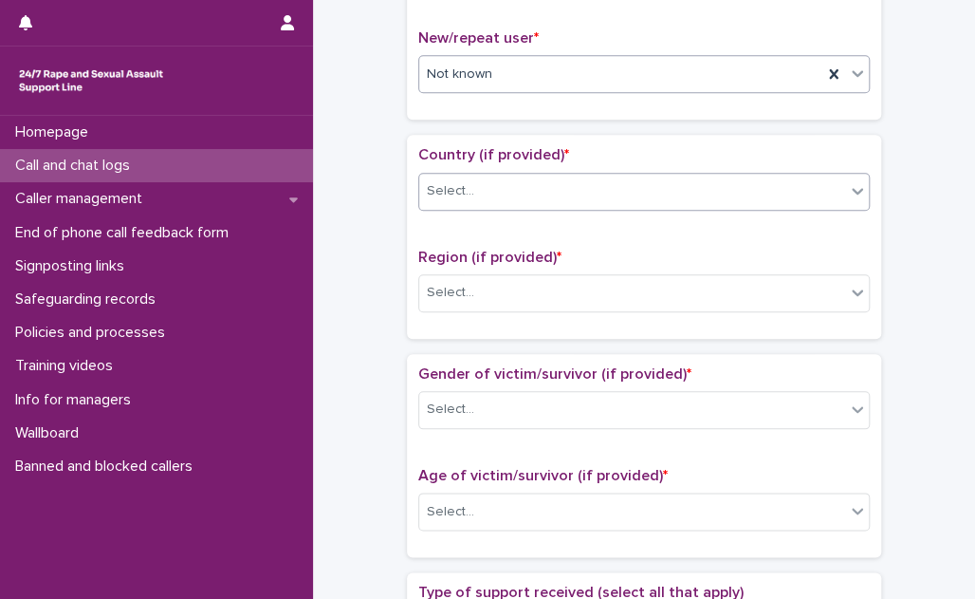
click at [552, 181] on div "Select..." at bounding box center [632, 190] width 426 height 31
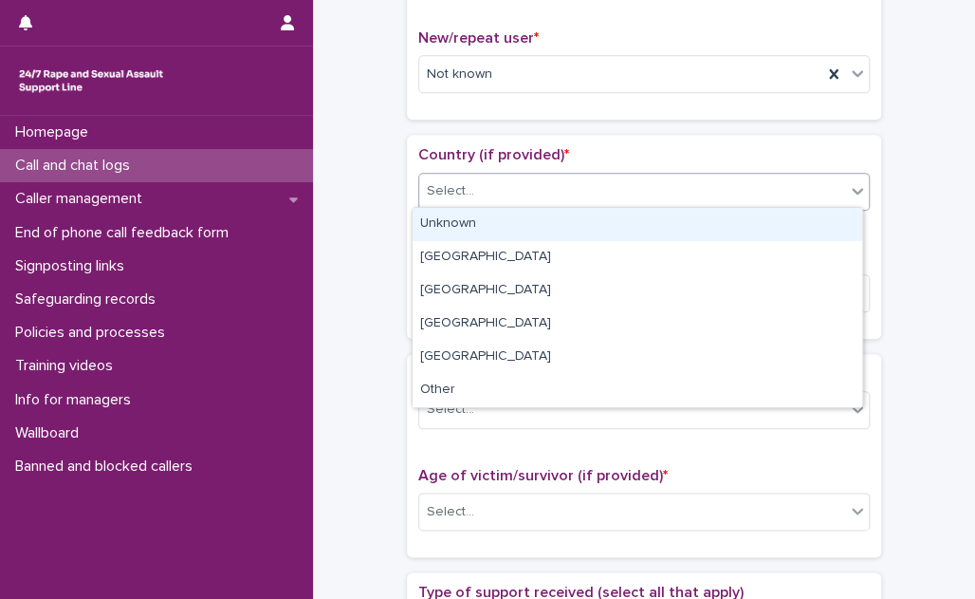
click at [547, 230] on div "Unknown" at bounding box center [638, 224] width 450 height 33
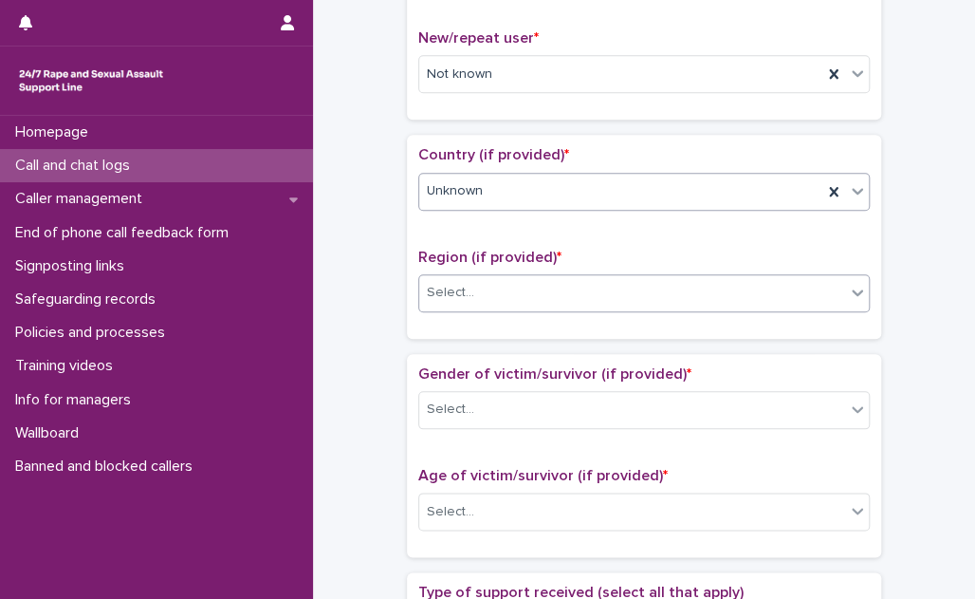
click at [527, 290] on div "Select..." at bounding box center [632, 292] width 426 height 31
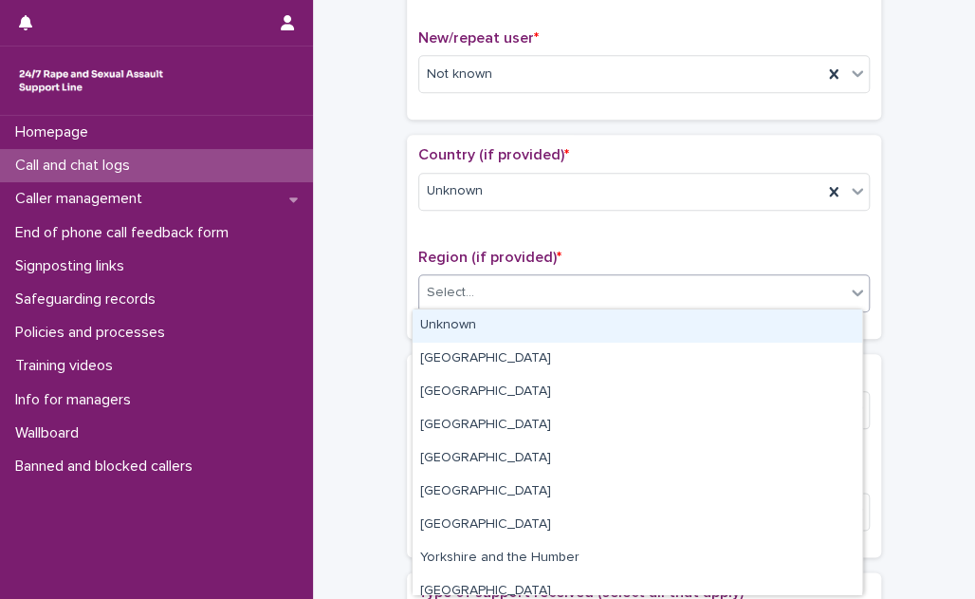
click at [510, 327] on div "Unknown" at bounding box center [638, 325] width 450 height 33
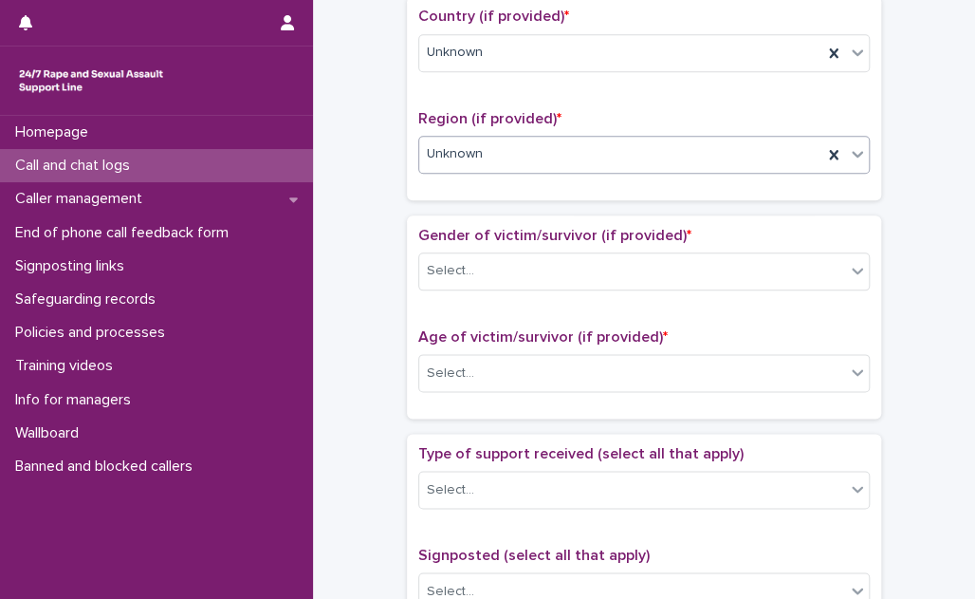
scroll to position [690, 0]
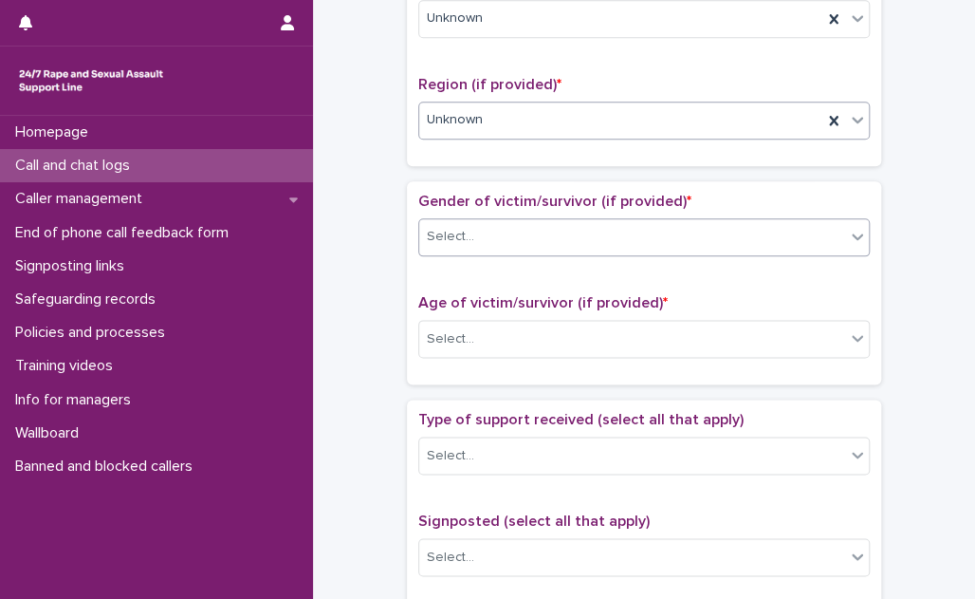
click at [514, 222] on div "Select..." at bounding box center [632, 236] width 426 height 31
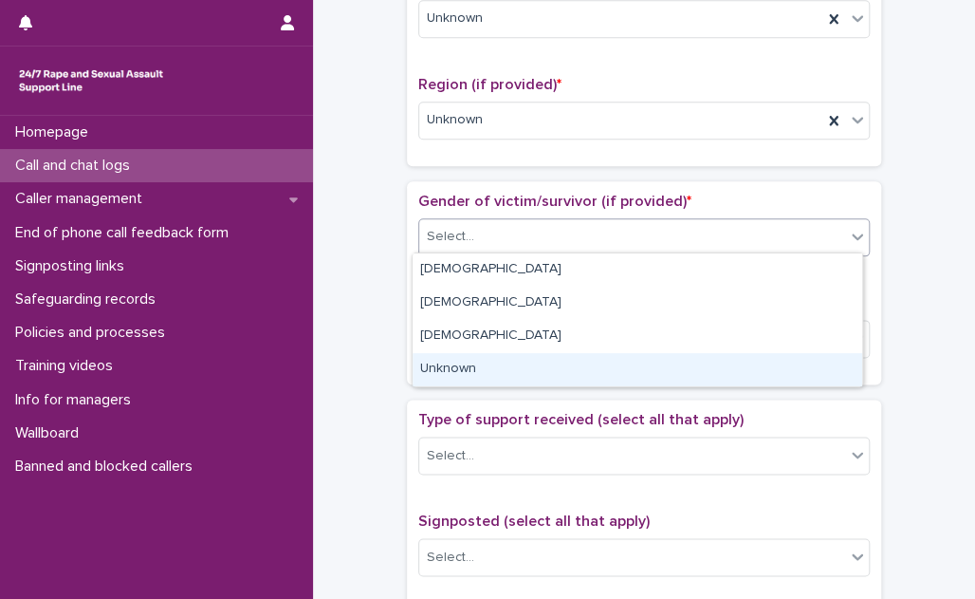
click at [523, 367] on div "Unknown" at bounding box center [638, 369] width 450 height 33
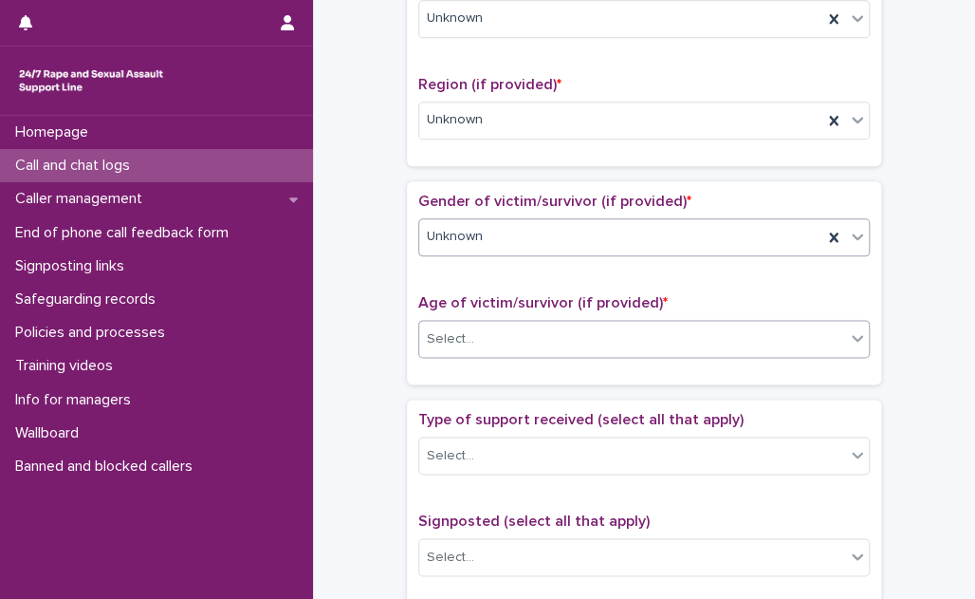
click at [522, 340] on div "Select..." at bounding box center [632, 338] width 426 height 31
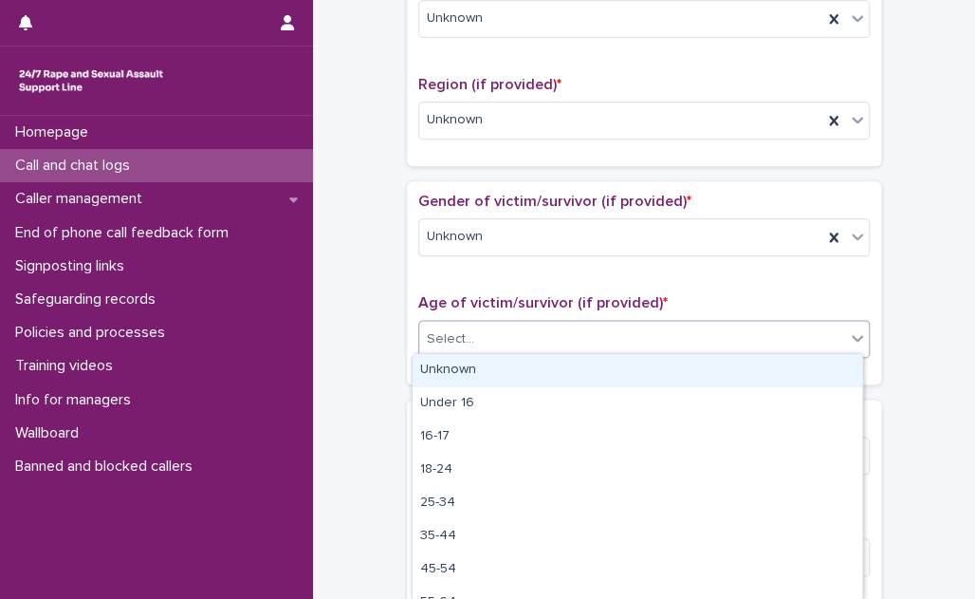
click at [510, 369] on div "Unknown" at bounding box center [638, 370] width 450 height 33
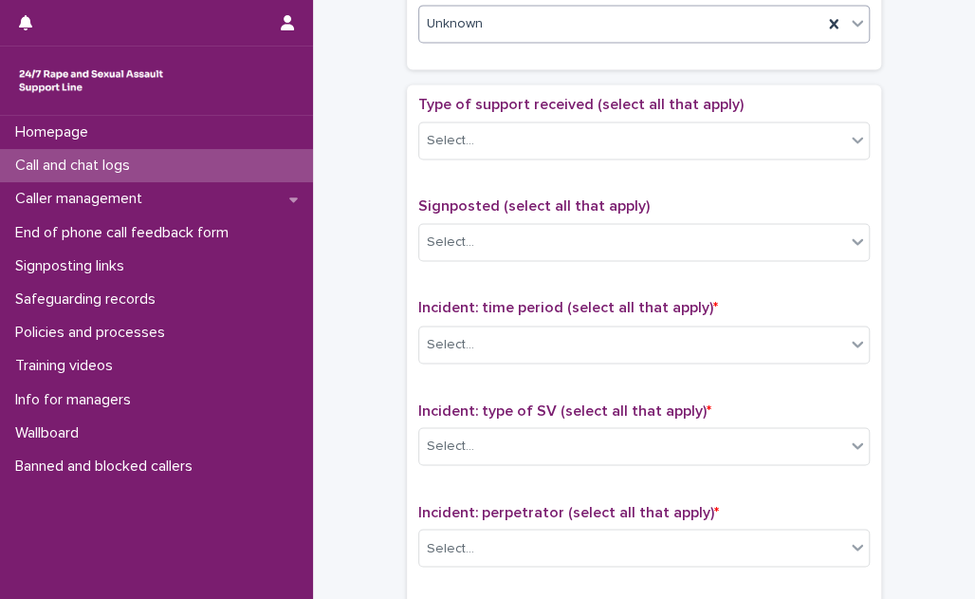
scroll to position [1034, 0]
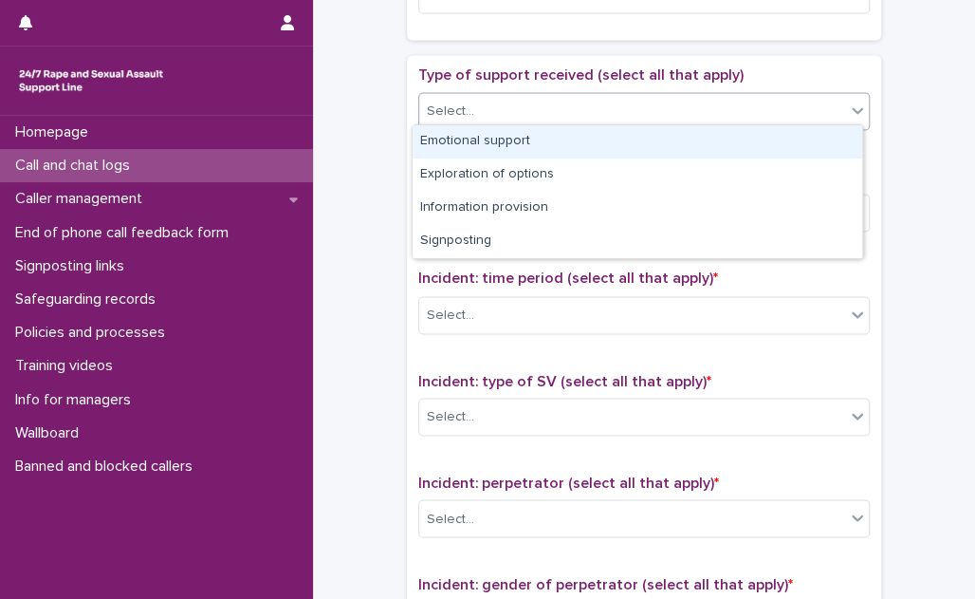
click at [506, 106] on div "Select..." at bounding box center [632, 111] width 426 height 31
click at [498, 139] on div "Emotional support" at bounding box center [638, 141] width 450 height 33
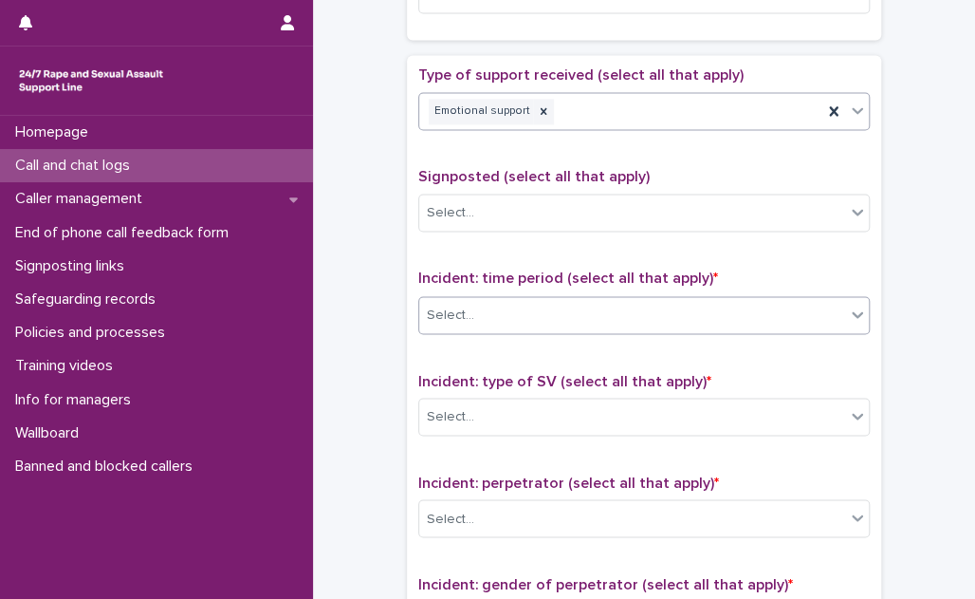
click at [511, 306] on div "Select..." at bounding box center [632, 314] width 426 height 31
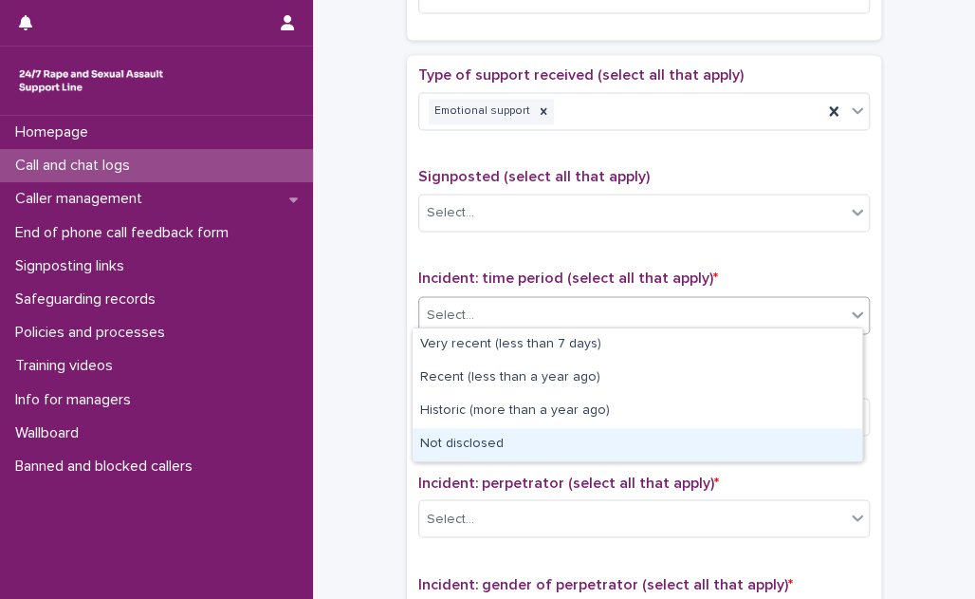
click at [516, 445] on div "Not disclosed" at bounding box center [638, 444] width 450 height 33
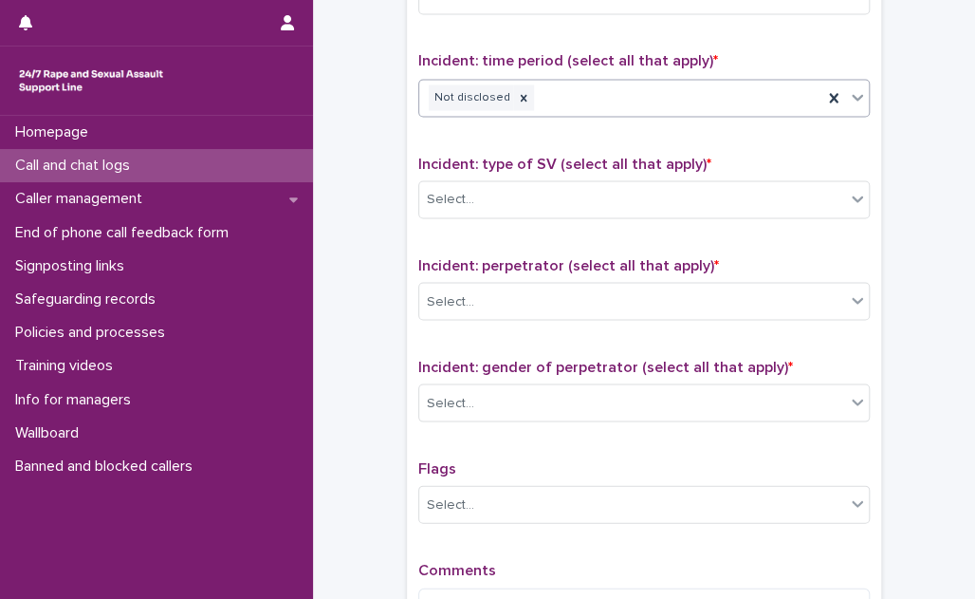
scroll to position [1293, 0]
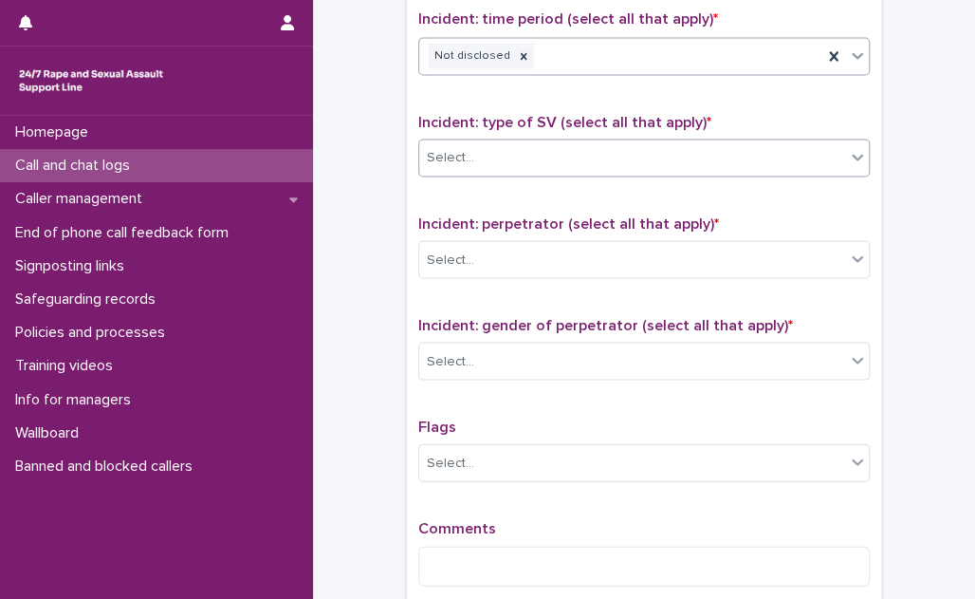
click at [552, 152] on div "Select..." at bounding box center [632, 156] width 426 height 31
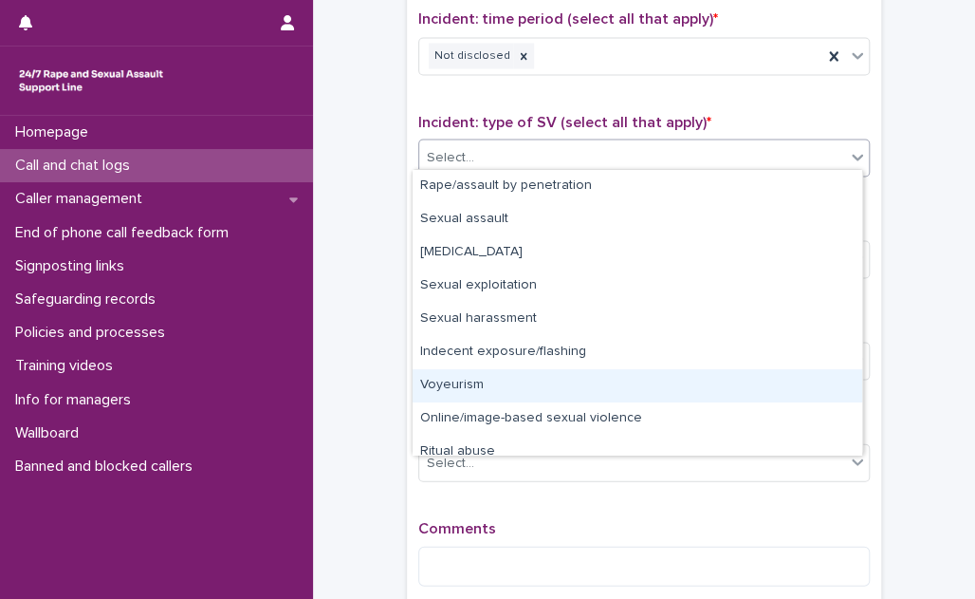
scroll to position [46, 0]
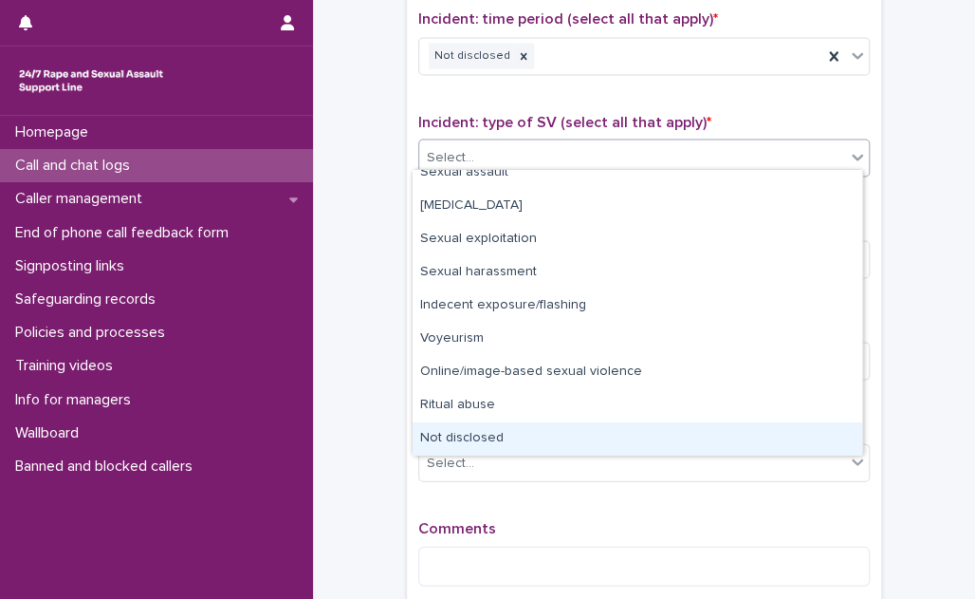
click at [528, 435] on div "Not disclosed" at bounding box center [638, 438] width 450 height 33
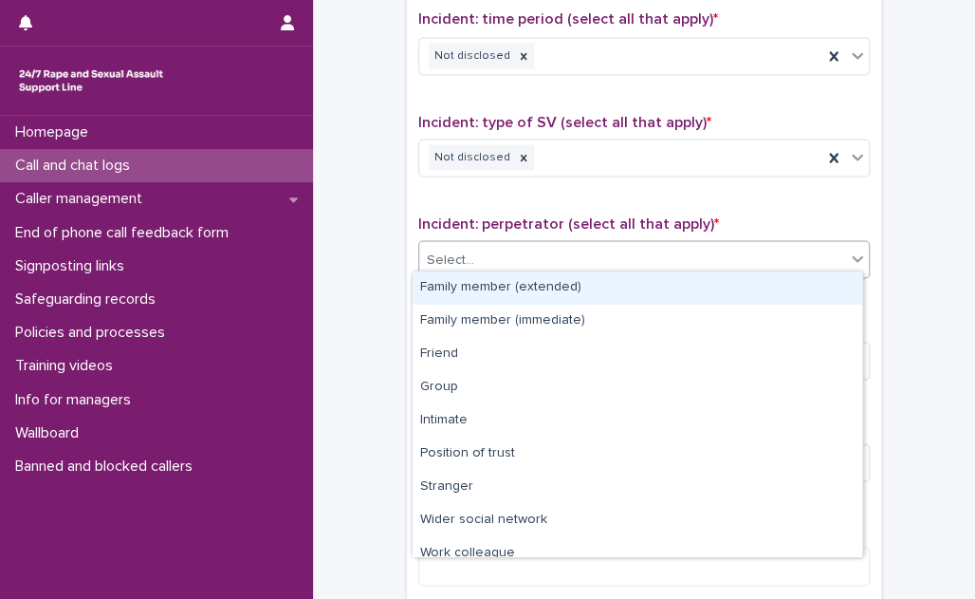
click at [533, 249] on div "Select..." at bounding box center [632, 259] width 426 height 31
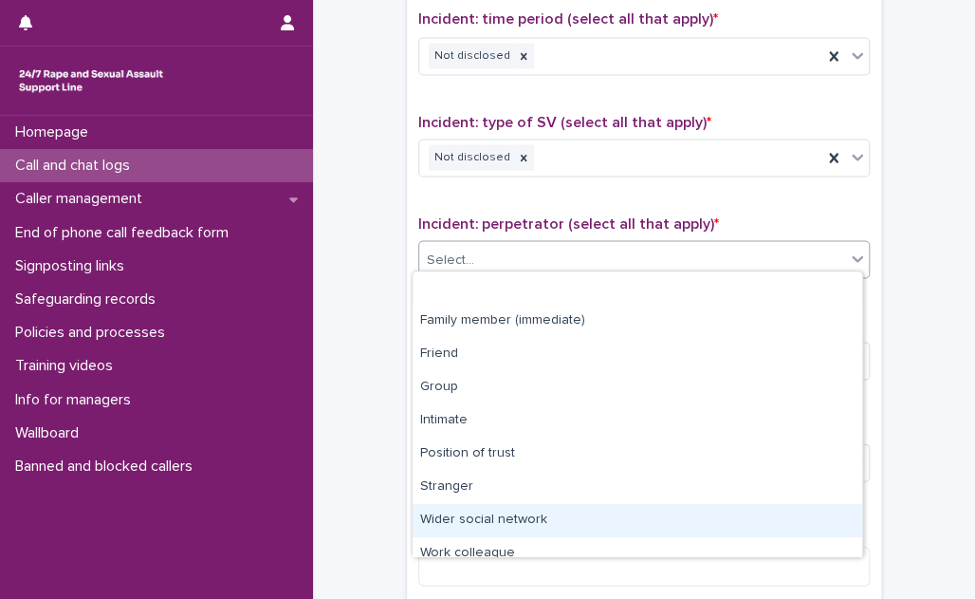
scroll to position [80, 0]
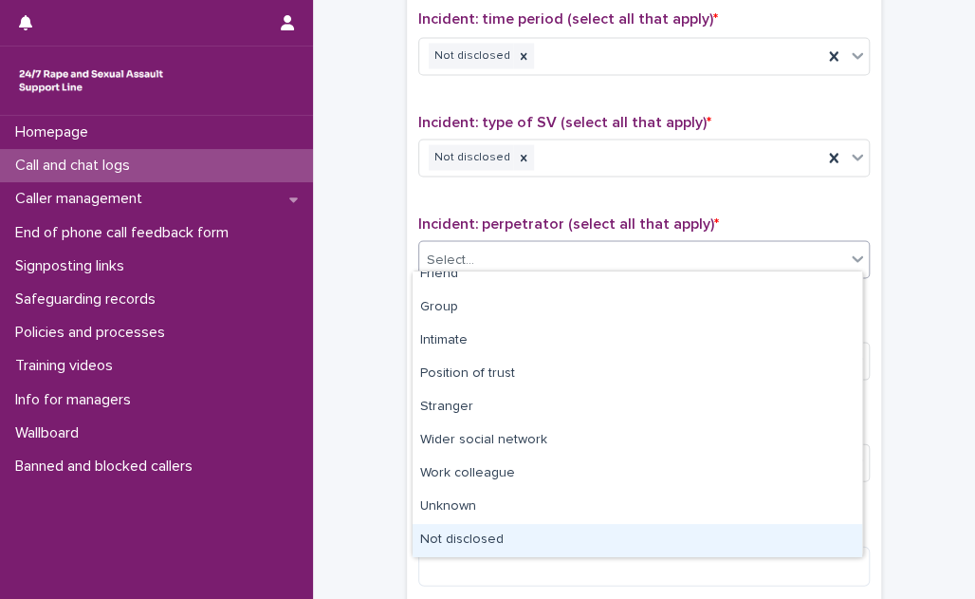
click at [524, 528] on div "Not disclosed" at bounding box center [638, 540] width 450 height 33
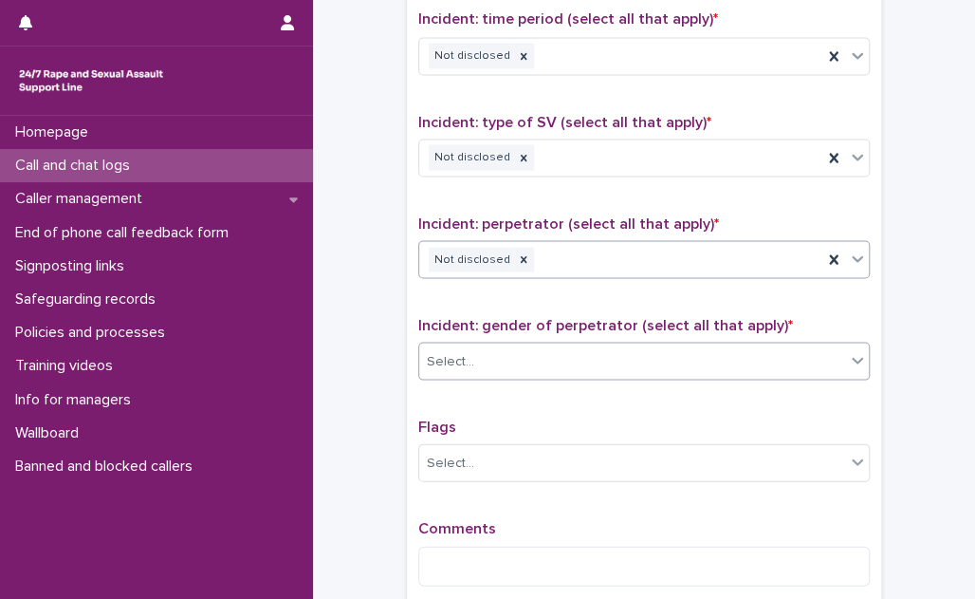
click at [522, 354] on div "Select..." at bounding box center [632, 360] width 426 height 31
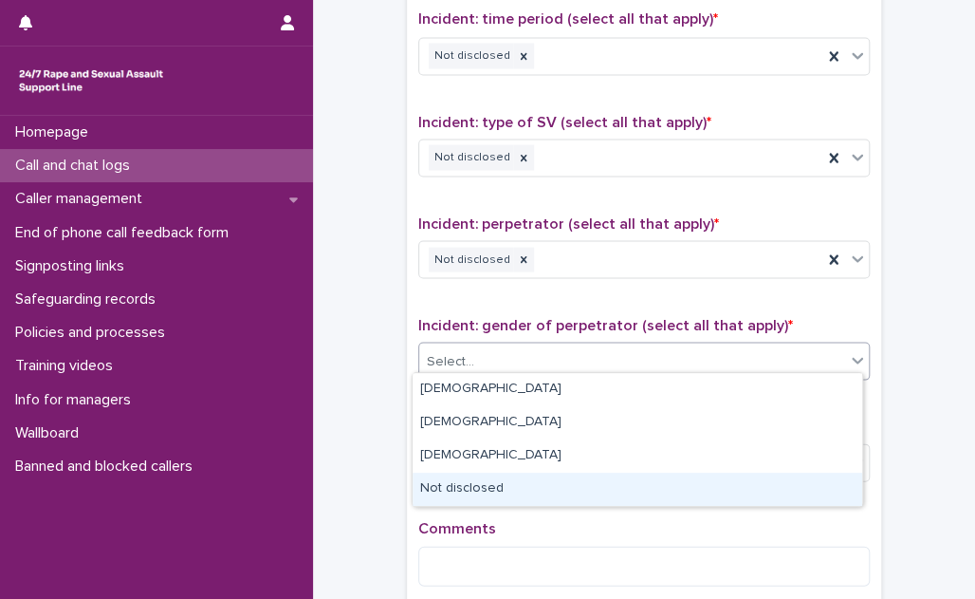
click at [522, 483] on div "Not disclosed" at bounding box center [638, 488] width 450 height 33
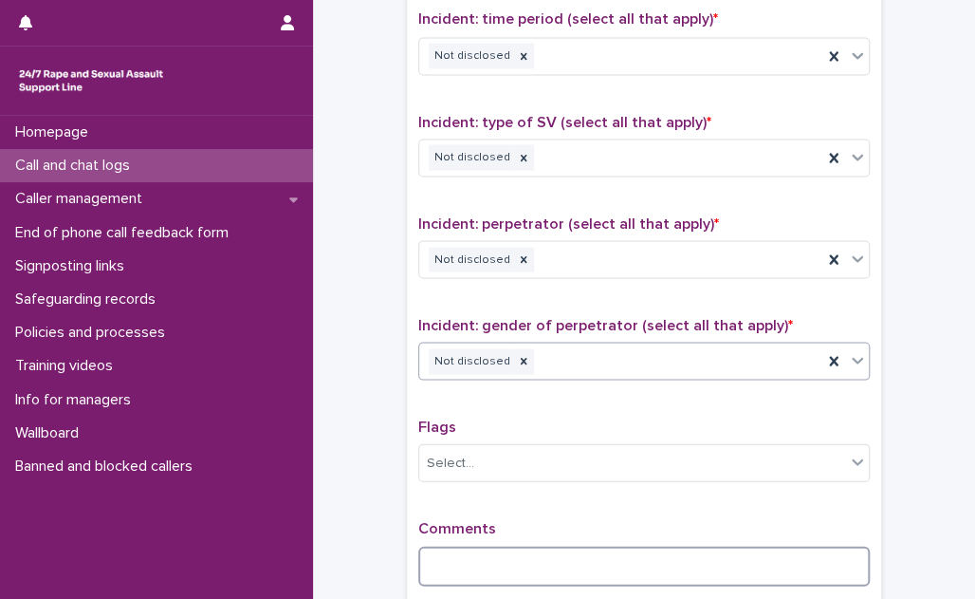
click at [440, 554] on textarea at bounding box center [644, 565] width 452 height 40
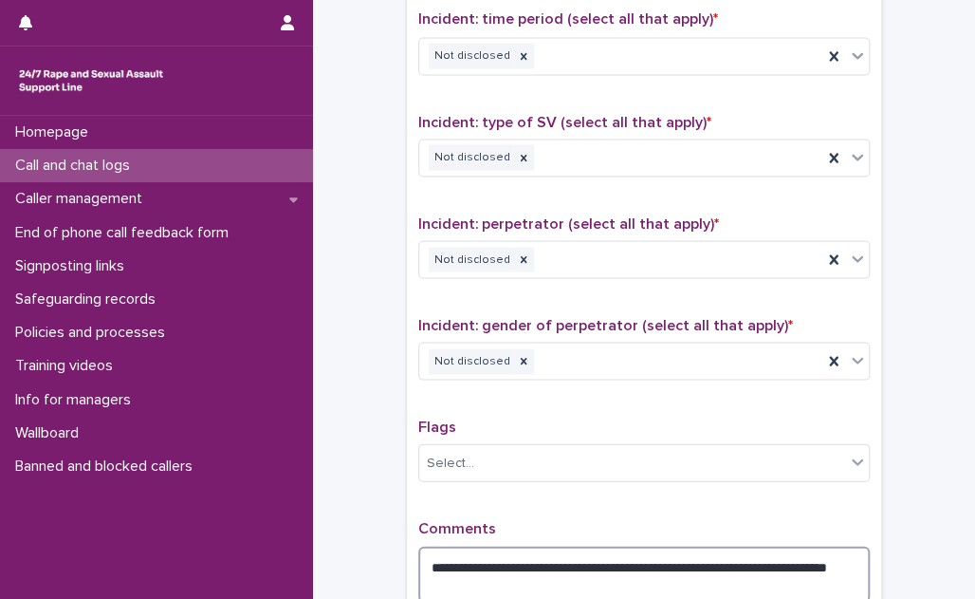
scroll to position [1508, 0]
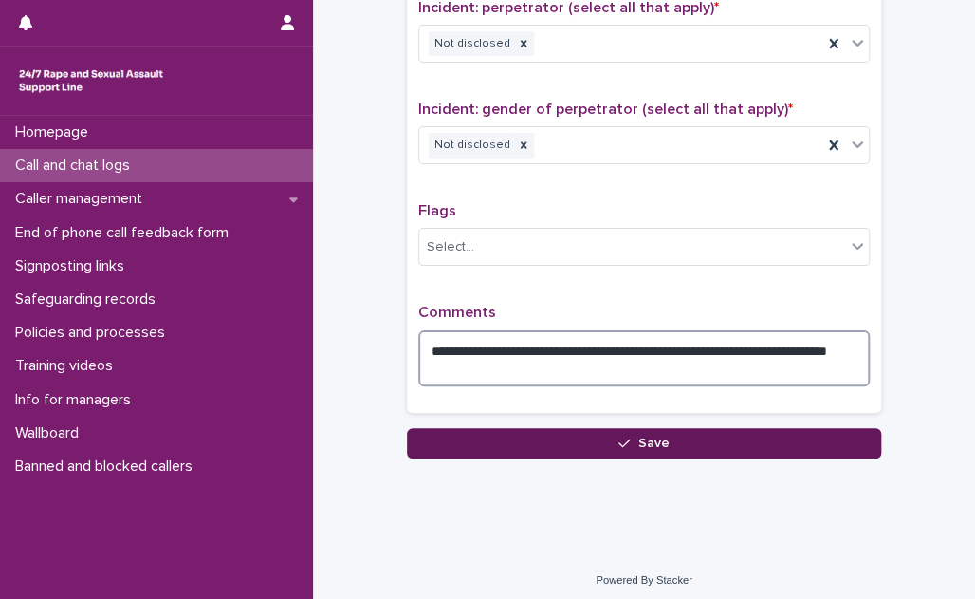
type textarea "**********"
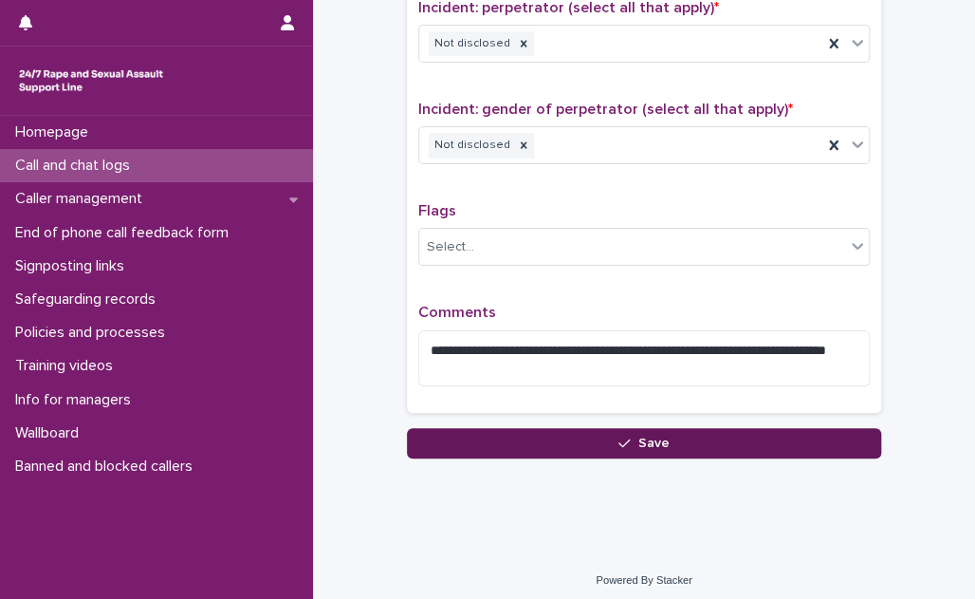
click at [638, 437] on span "Save" at bounding box center [653, 442] width 31 height 13
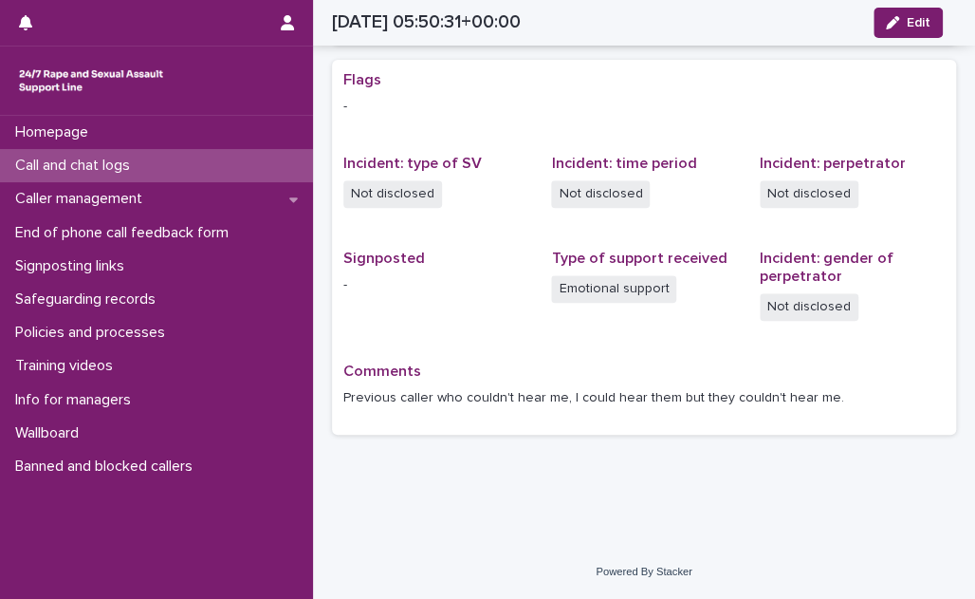
scroll to position [370, 0]
click at [152, 159] on div "Call and chat logs" at bounding box center [156, 165] width 313 height 33
